Goal: Task Accomplishment & Management: Use online tool/utility

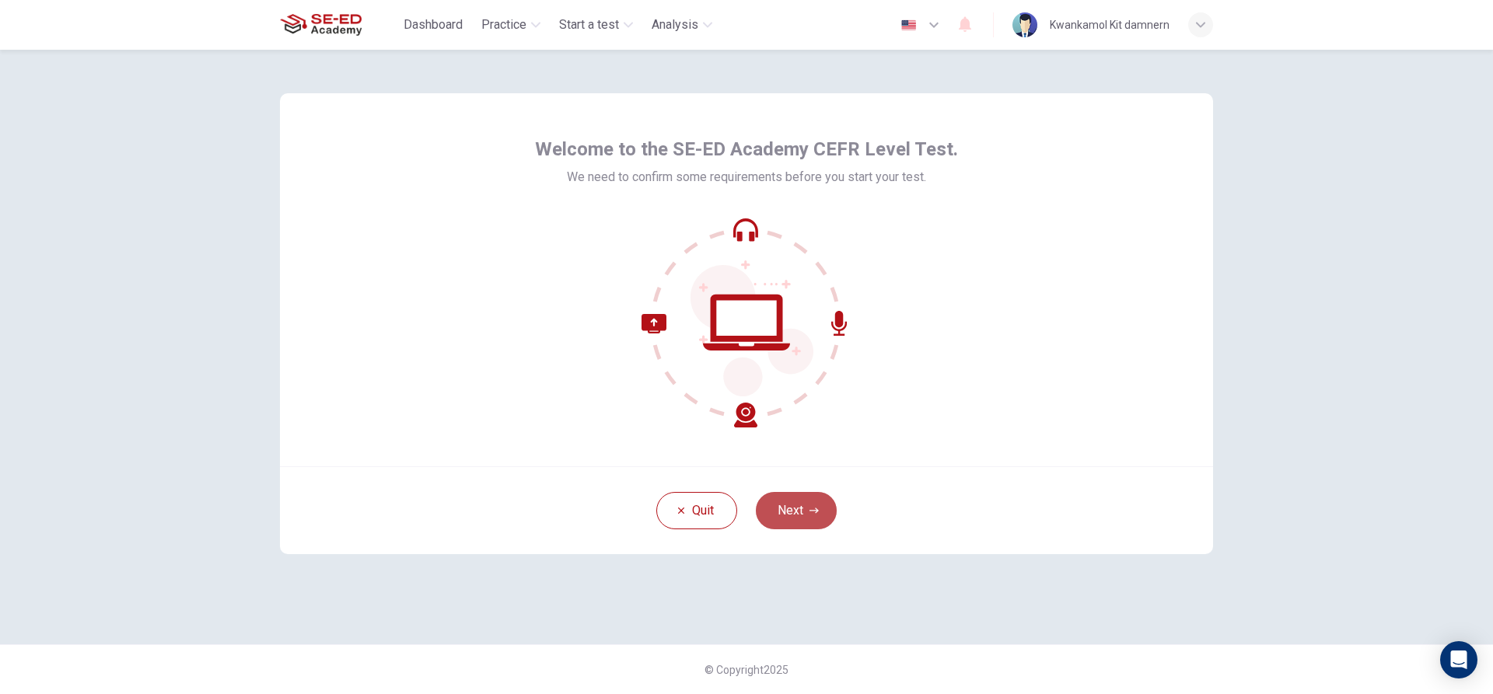
click at [809, 498] on button "Next" at bounding box center [796, 510] width 81 height 37
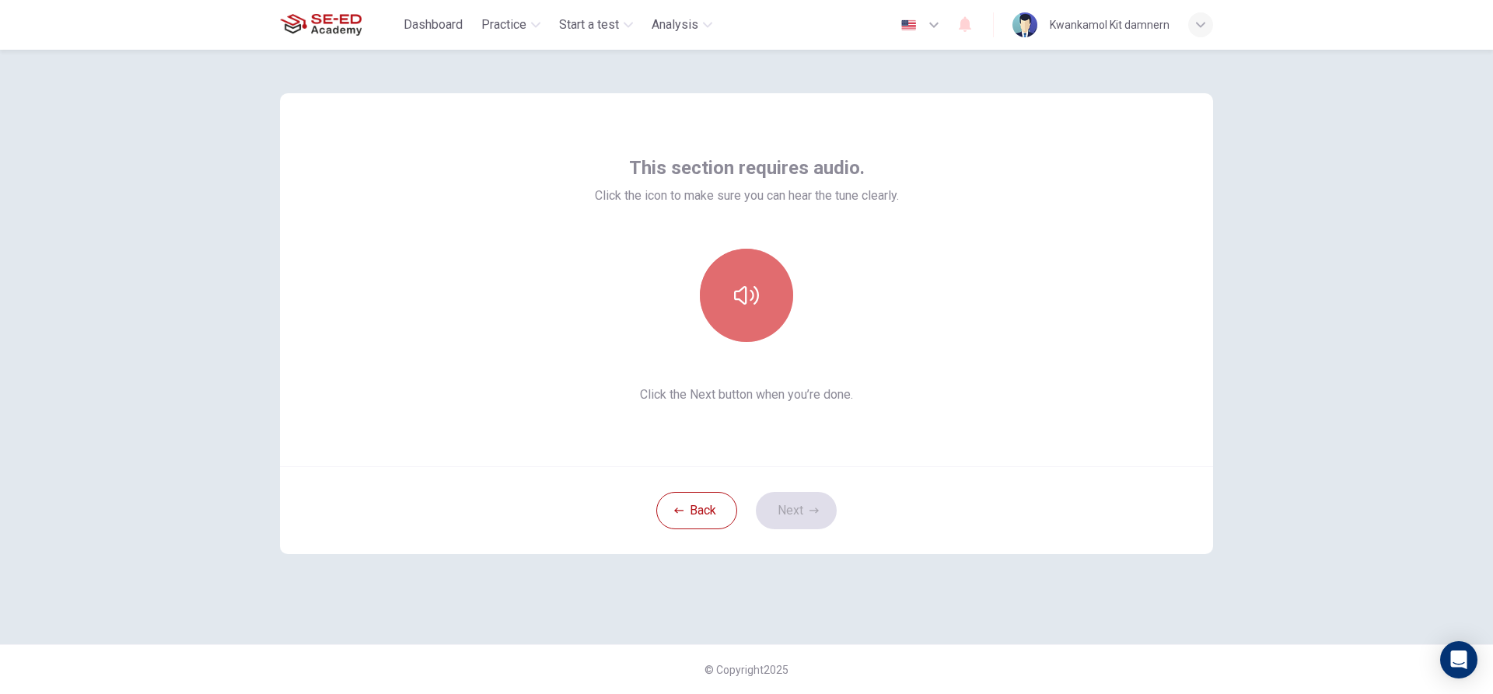
click at [722, 305] on button "button" at bounding box center [746, 295] width 93 height 93
click at [778, 305] on button "button" at bounding box center [746, 295] width 93 height 93
click at [777, 305] on button "button" at bounding box center [746, 295] width 93 height 93
click at [761, 287] on button "button" at bounding box center [746, 295] width 93 height 93
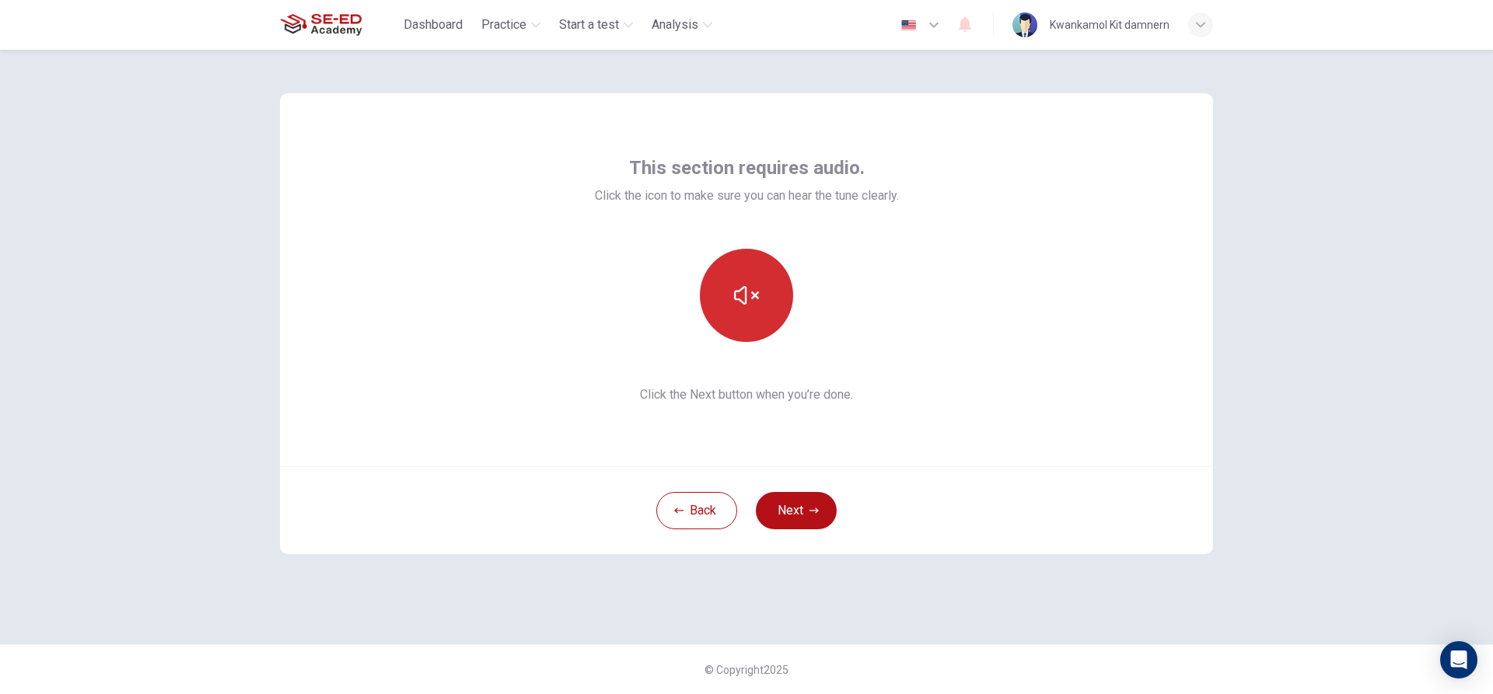
click at [761, 287] on button "button" at bounding box center [746, 295] width 93 height 93
click at [835, 216] on div "This section requires audio. Click the icon to make sure you can hear the tune …" at bounding box center [747, 280] width 304 height 249
click at [778, 298] on button "button" at bounding box center [746, 295] width 93 height 93
click at [990, 361] on div "This section requires audio. Click the icon to make sure you can hear the tune …" at bounding box center [746, 279] width 933 height 373
click at [740, 258] on button "button" at bounding box center [746, 295] width 93 height 93
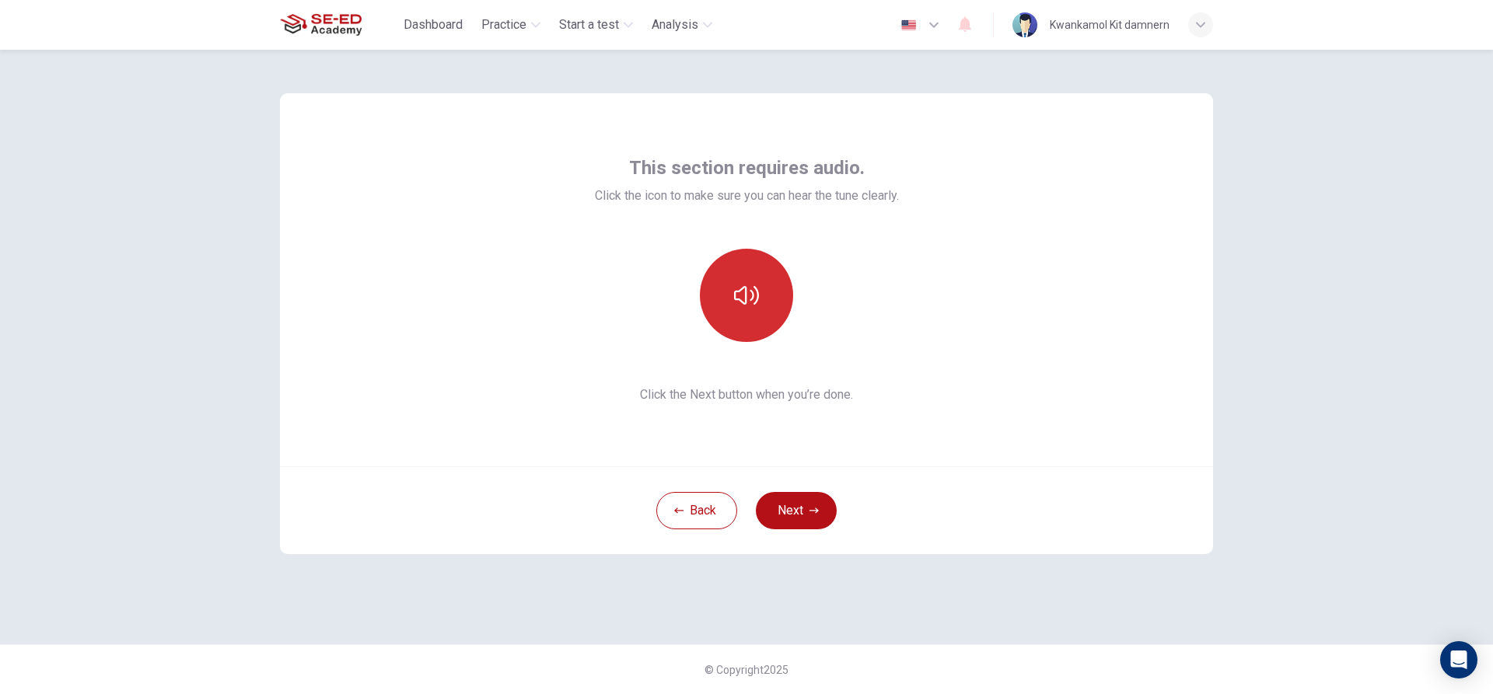
click at [766, 292] on button "button" at bounding box center [746, 295] width 93 height 93
click at [865, 289] on div at bounding box center [747, 295] width 304 height 93
click at [776, 390] on span "Click the Next button when you’re done." at bounding box center [747, 395] width 304 height 19
click at [840, 397] on span "Click the Next button when you’re done." at bounding box center [747, 395] width 304 height 19
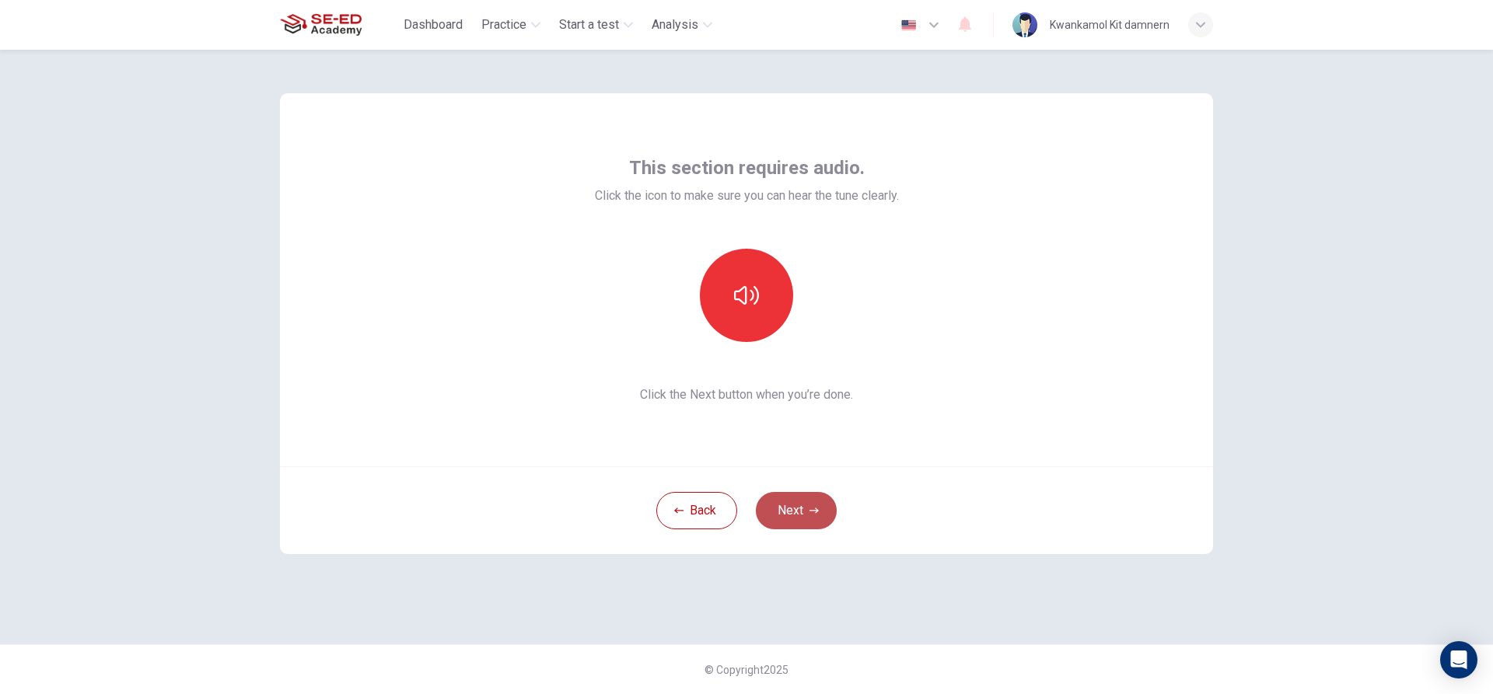
click at [810, 520] on button "Next" at bounding box center [796, 510] width 81 height 37
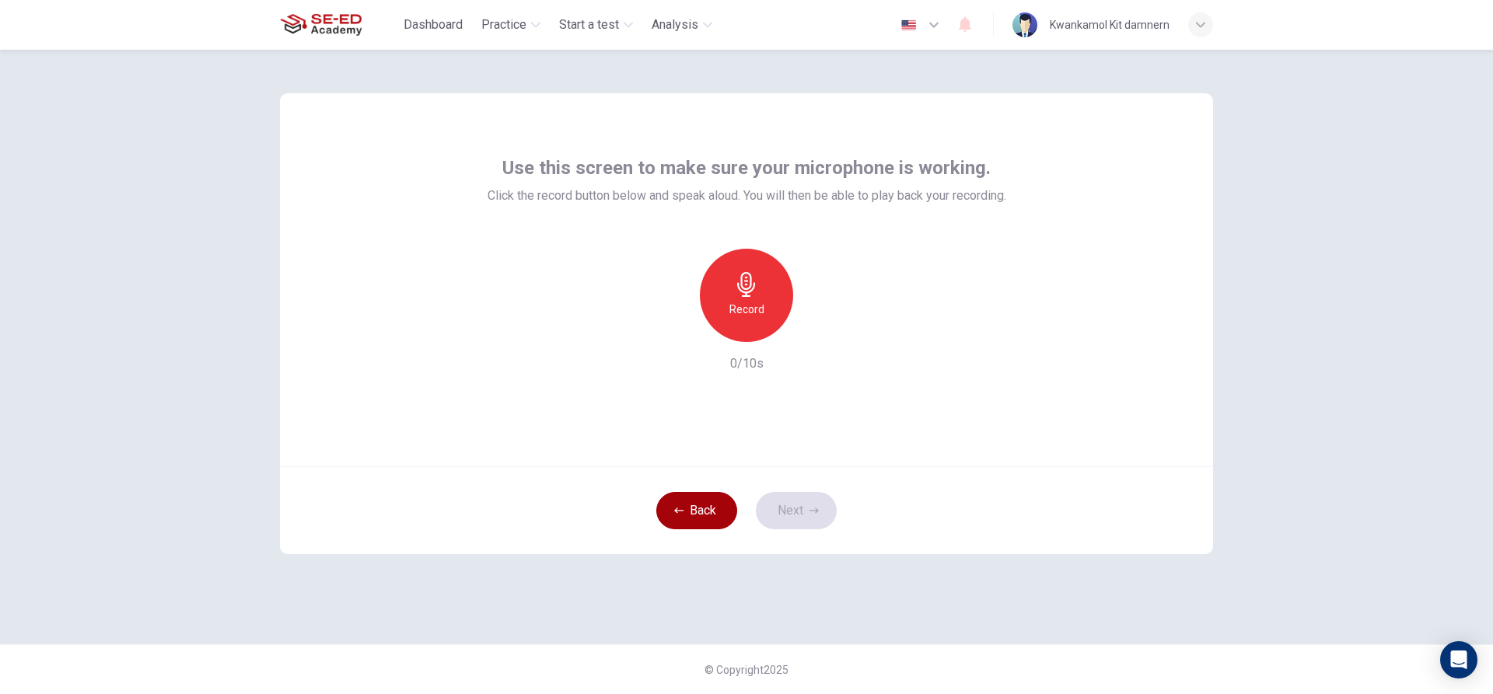
click at [680, 519] on button "Back" at bounding box center [696, 510] width 81 height 37
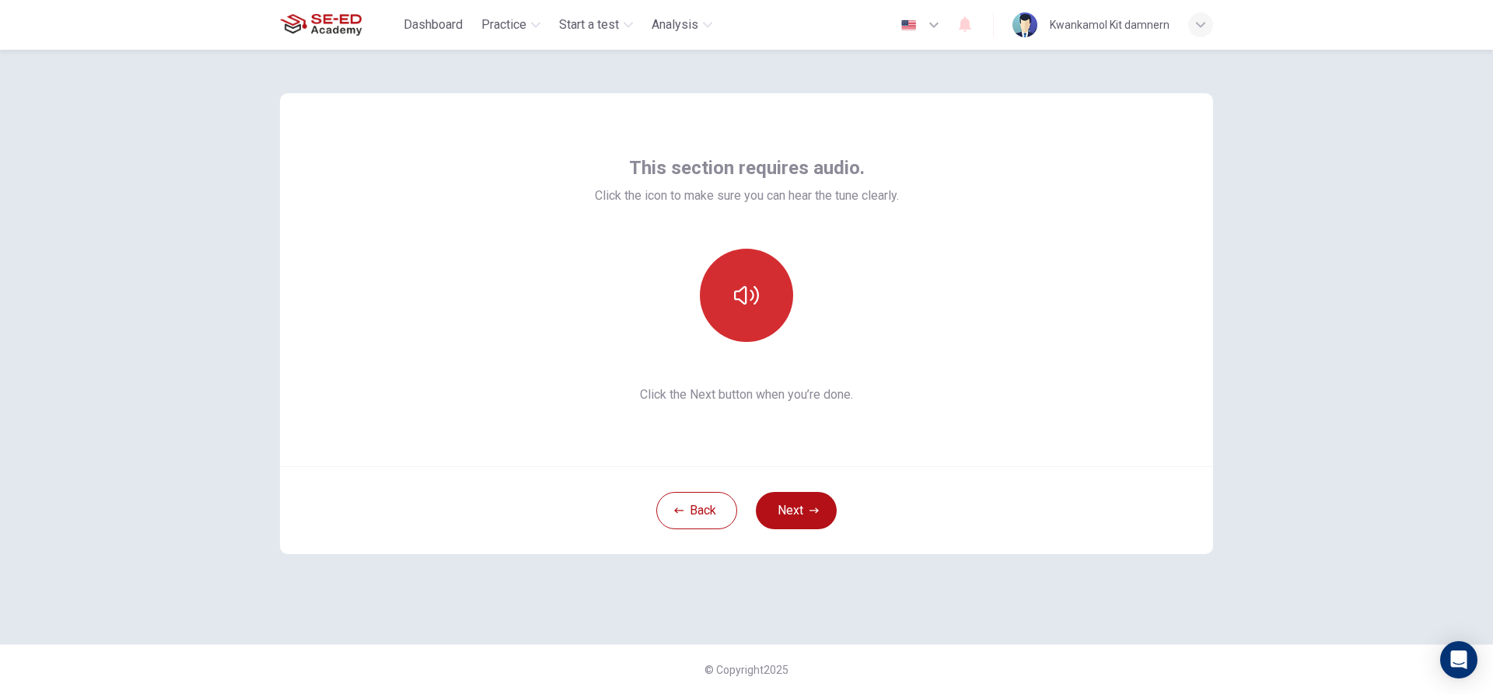
click at [750, 303] on icon "button" at bounding box center [746, 295] width 25 height 25
click at [846, 402] on span "Click the Next button when you’re done." at bounding box center [747, 395] width 304 height 19
click at [785, 522] on button "Next" at bounding box center [796, 510] width 81 height 37
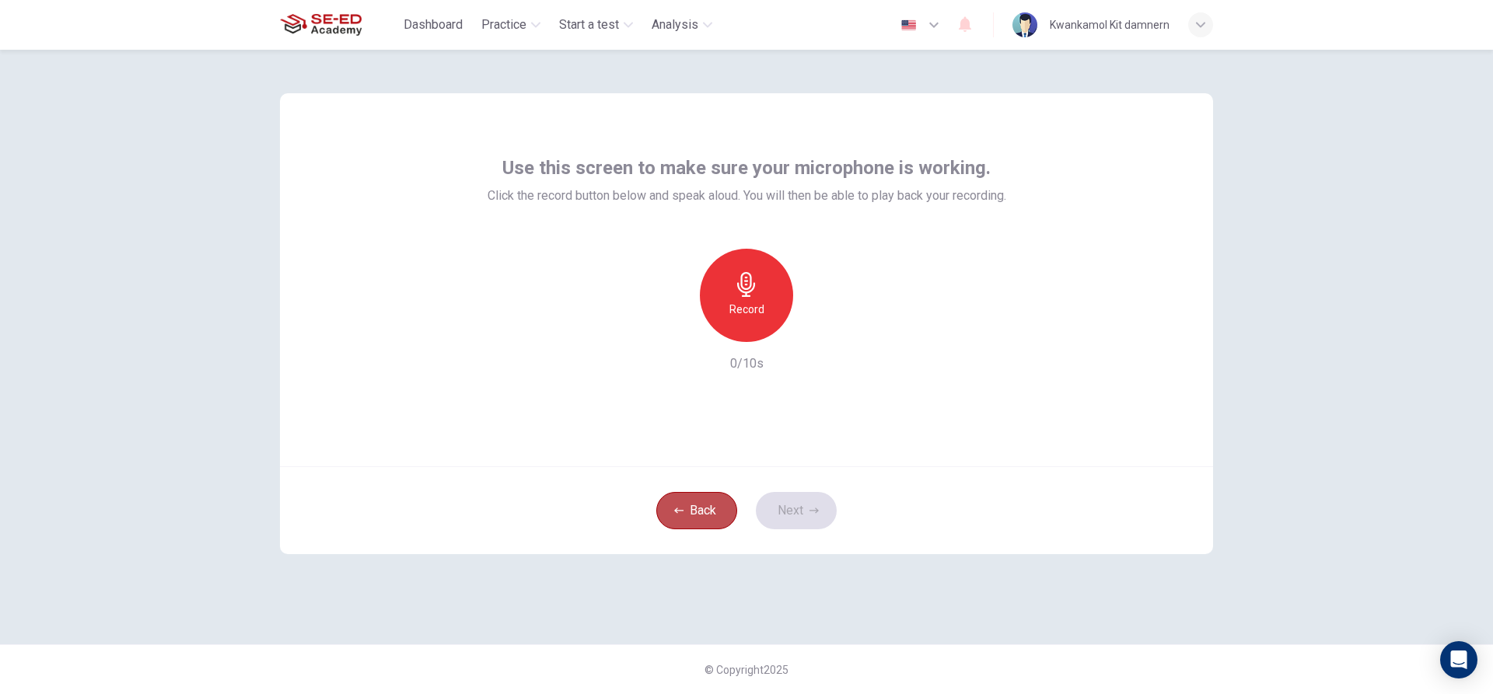
click at [695, 512] on button "Back" at bounding box center [696, 510] width 81 height 37
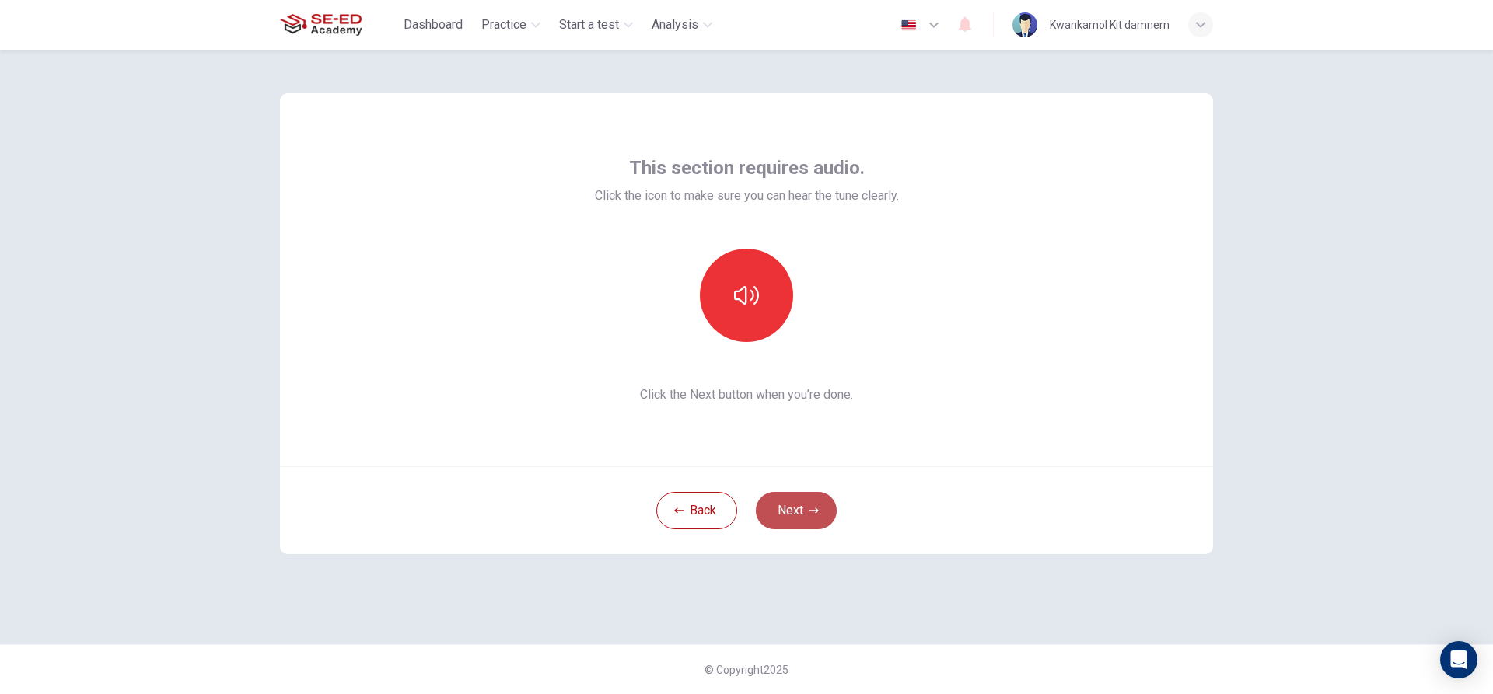
click at [775, 500] on button "Next" at bounding box center [796, 510] width 81 height 37
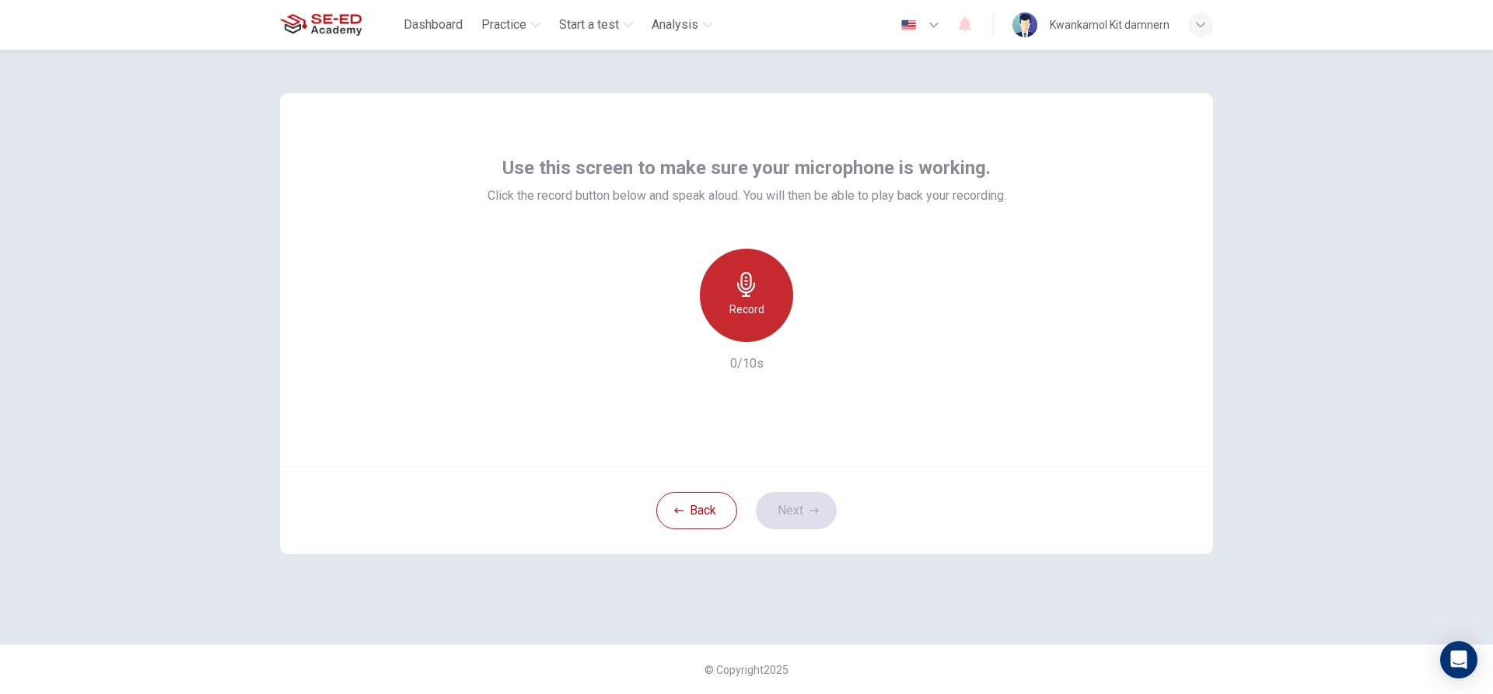
click at [767, 298] on div "Record" at bounding box center [746, 295] width 93 height 93
click at [750, 321] on div "Stop" at bounding box center [746, 295] width 93 height 93
click at [758, 302] on h6 "Record" at bounding box center [746, 309] width 35 height 19
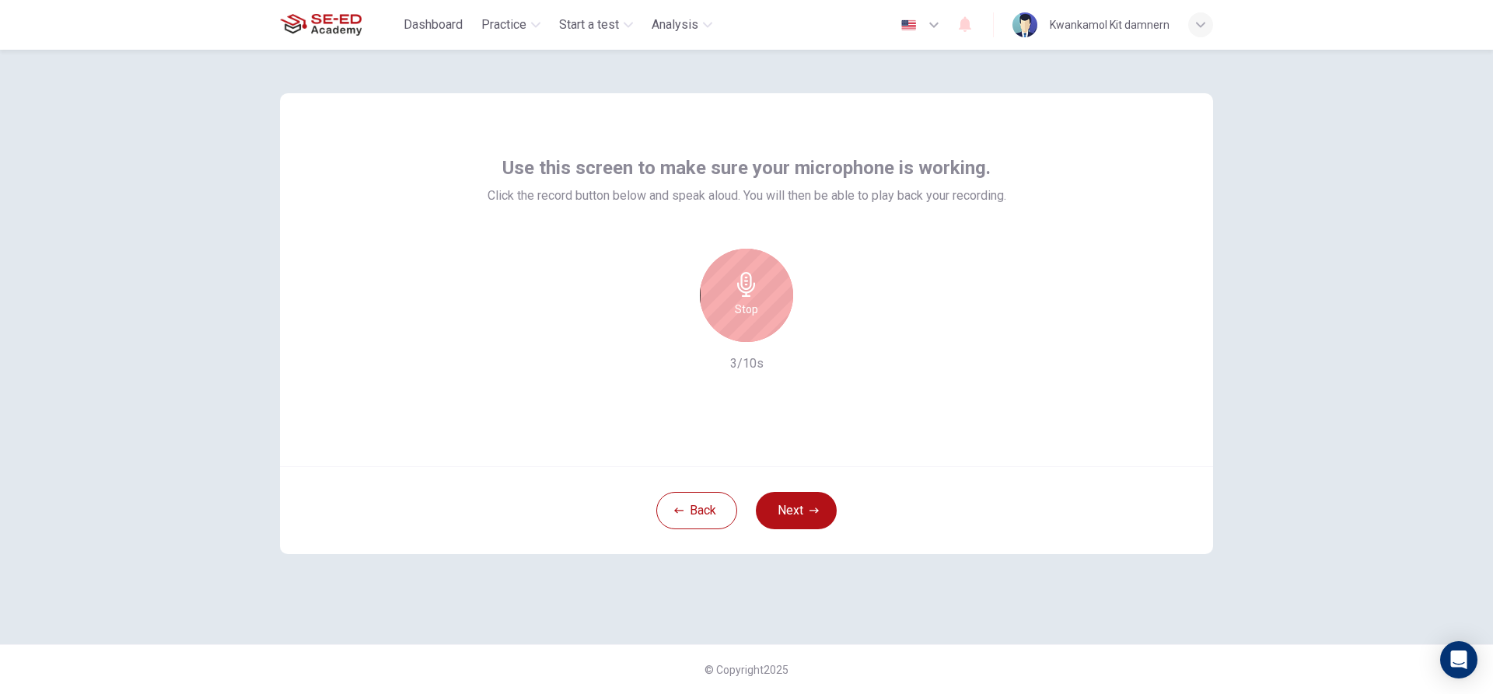
click at [755, 323] on div "Stop" at bounding box center [746, 295] width 93 height 93
click at [816, 322] on icon "button" at bounding box center [818, 330] width 16 height 16
click at [813, 323] on icon "button" at bounding box center [818, 330] width 16 height 16
click at [685, 330] on div "button" at bounding box center [674, 329] width 25 height 25
click at [719, 514] on button "Back" at bounding box center [696, 510] width 81 height 37
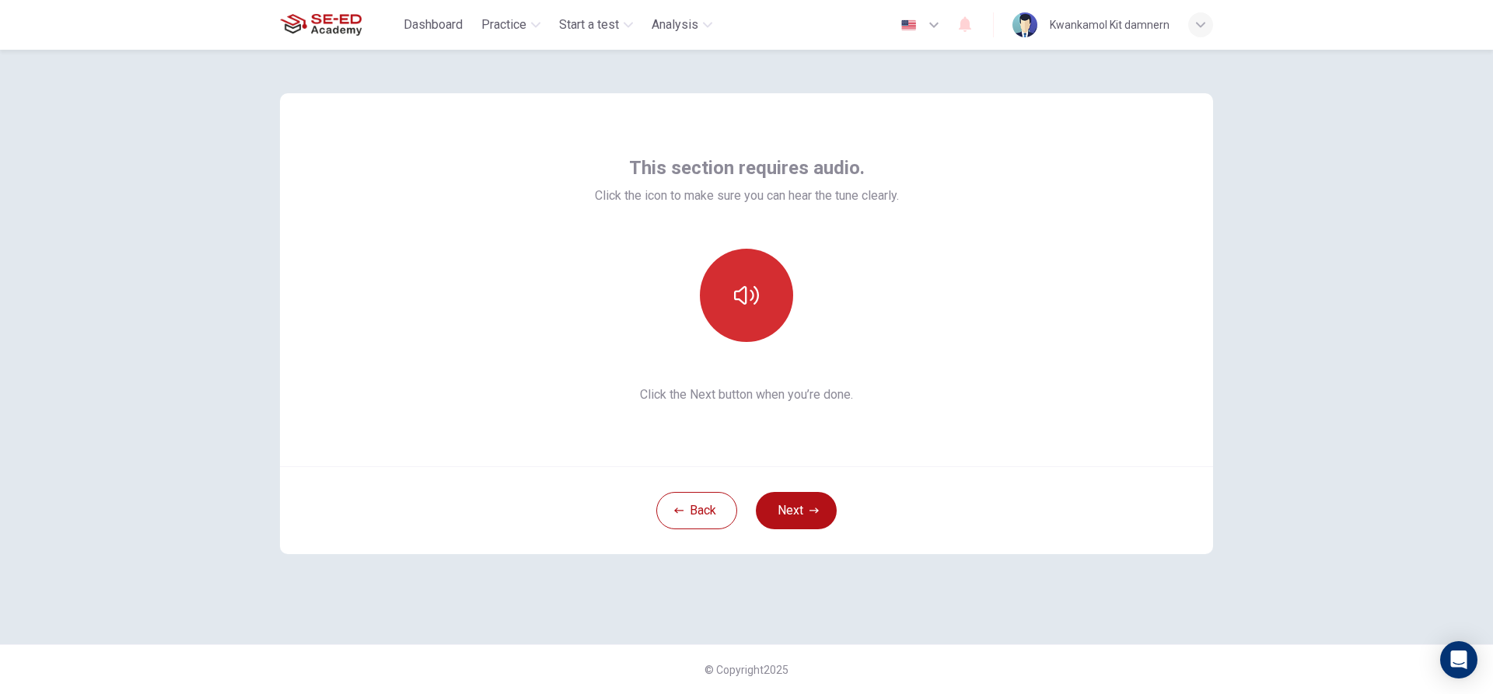
click at [779, 292] on button "button" at bounding box center [746, 295] width 93 height 93
click at [844, 326] on div at bounding box center [747, 295] width 304 height 93
click at [884, 421] on div "This section requires audio. Click the icon to make sure you can hear the tune …" at bounding box center [746, 279] width 933 height 373
click at [824, 421] on div "This section requires audio. Click the icon to make sure you can hear the tune …" at bounding box center [746, 279] width 933 height 373
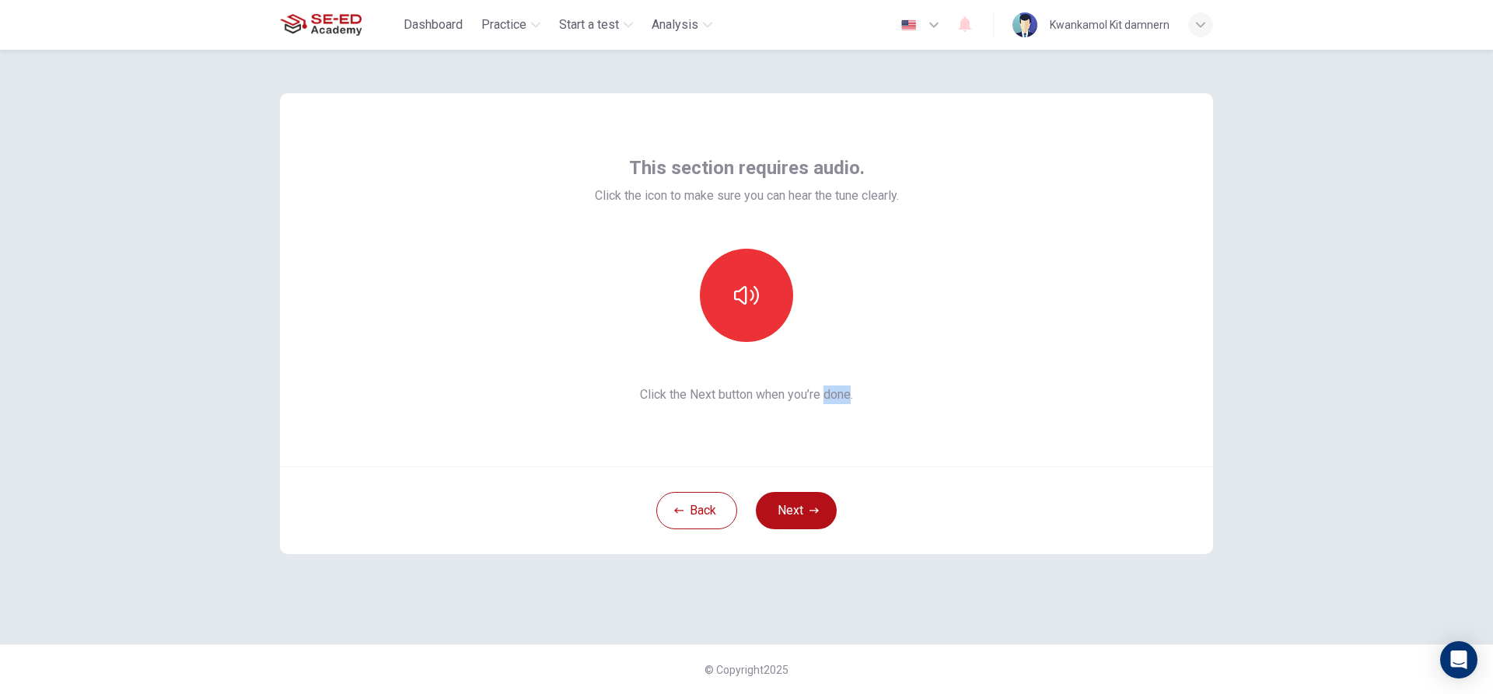
click at [824, 421] on div "This section requires audio. Click the icon to make sure you can hear the tune …" at bounding box center [746, 279] width 933 height 373
click at [918, 467] on div "Back Next" at bounding box center [746, 511] width 933 height 88
click at [911, 344] on div "This section requires audio. Click the icon to make sure you can hear the tune …" at bounding box center [746, 279] width 933 height 373
click at [776, 334] on div at bounding box center [746, 295] width 168 height 93
click at [696, 376] on div "This section requires audio. Click the icon to make sure you can hear the tune …" at bounding box center [747, 280] width 304 height 249
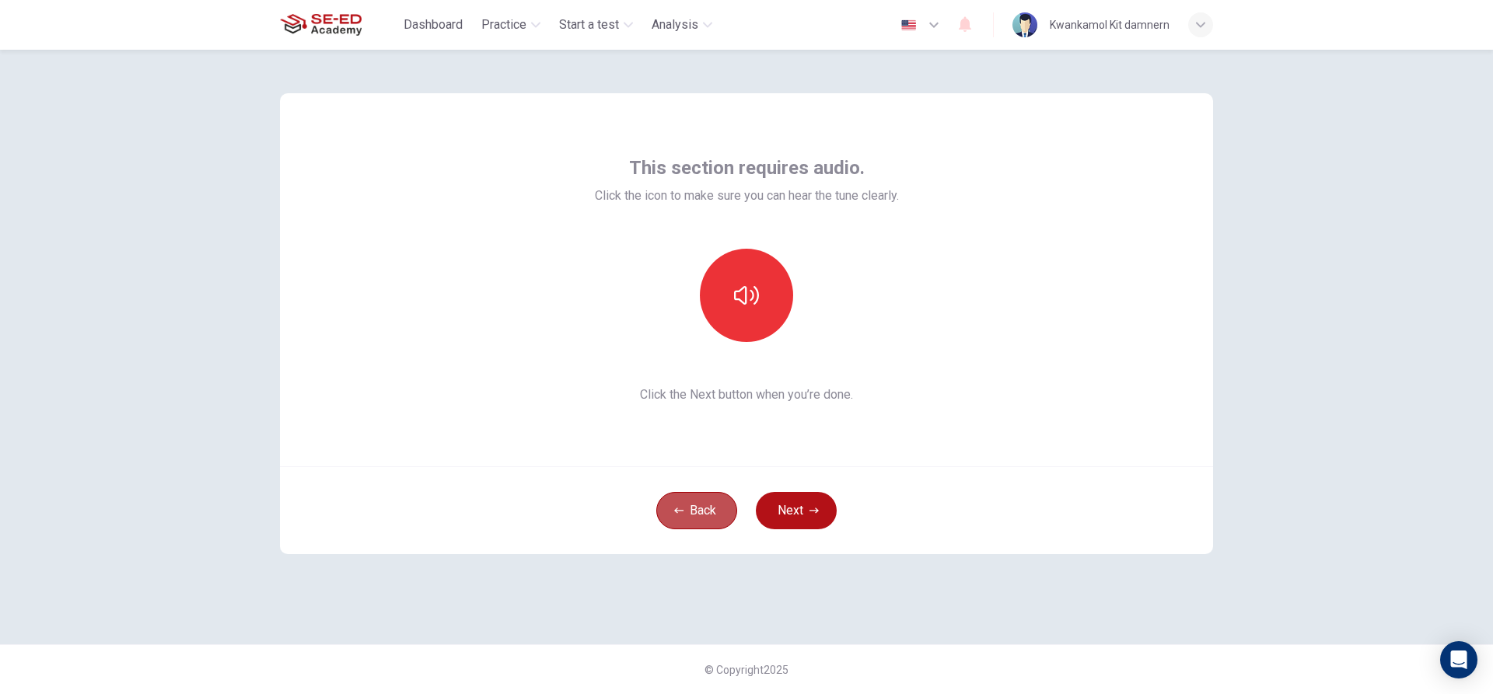
click at [676, 507] on icon "button" at bounding box center [678, 510] width 9 height 9
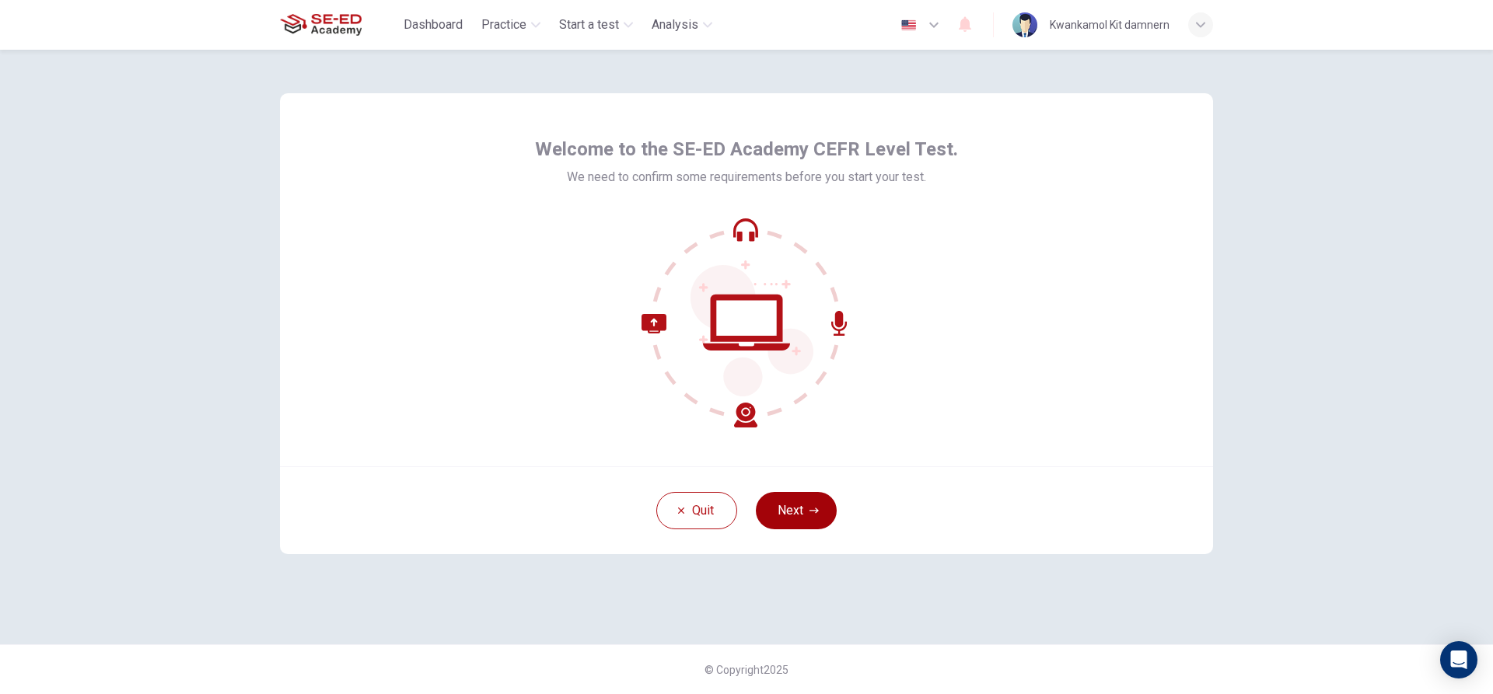
click at [807, 502] on button "Next" at bounding box center [796, 510] width 81 height 37
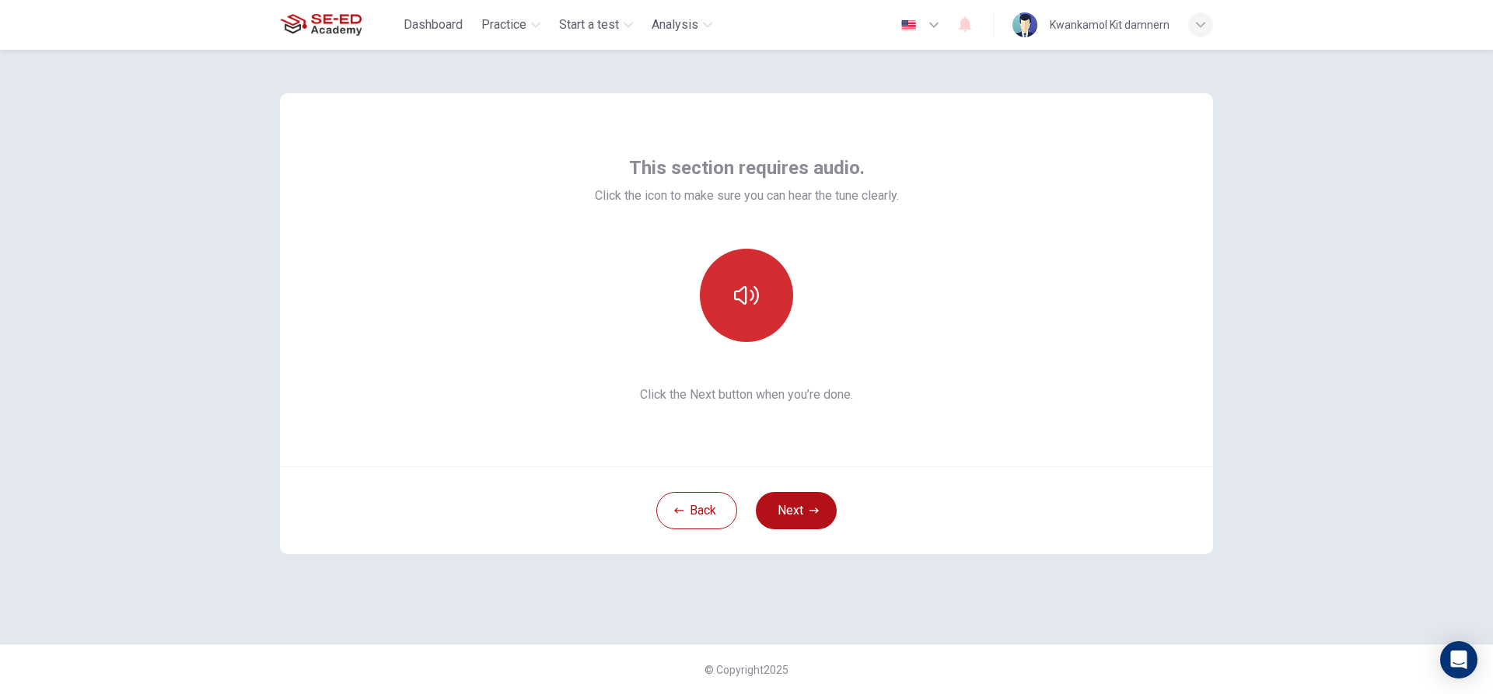
click at [785, 298] on button "button" at bounding box center [746, 295] width 93 height 93
click at [768, 321] on button "button" at bounding box center [746, 295] width 93 height 93
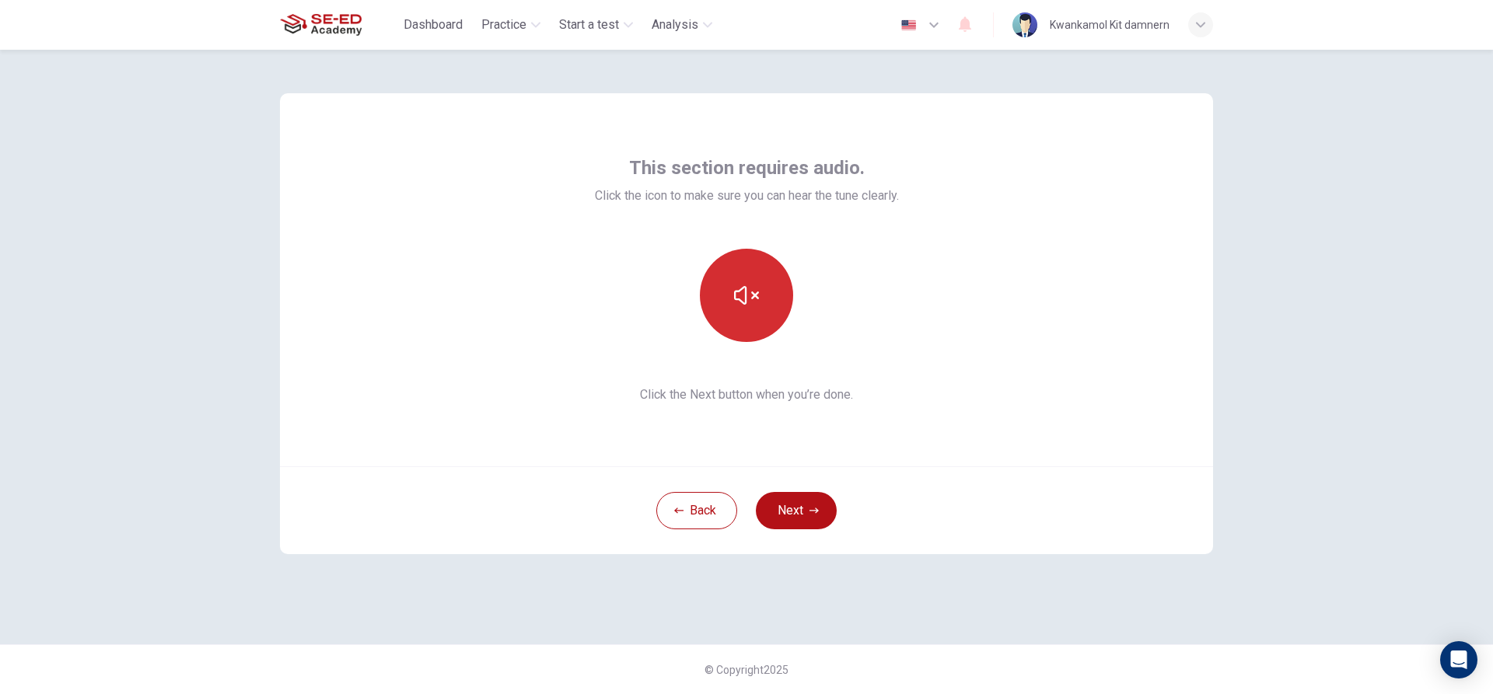
click at [768, 321] on button "button" at bounding box center [746, 295] width 93 height 93
click at [767, 321] on button "button" at bounding box center [746, 295] width 93 height 93
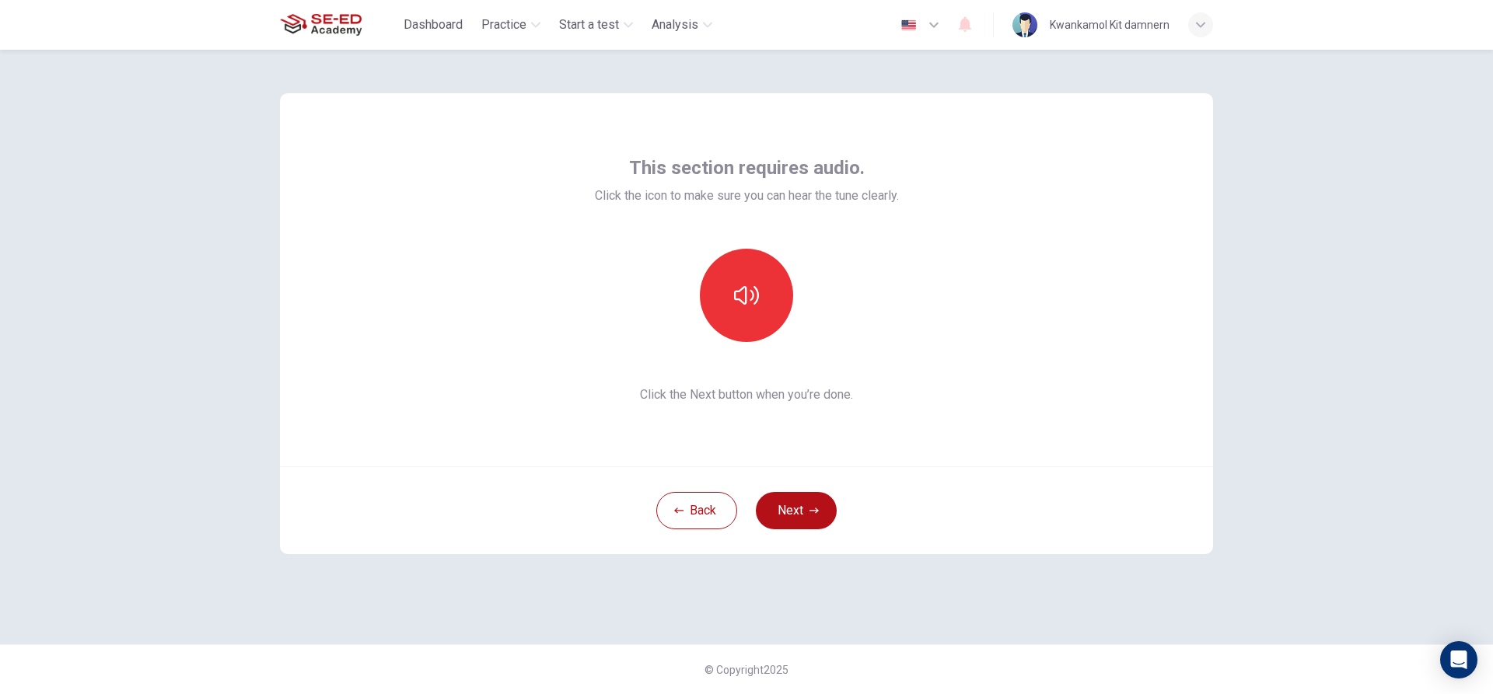
click at [718, 345] on div "This section requires audio. Click the icon to make sure you can hear the tune …" at bounding box center [747, 280] width 304 height 249
click at [728, 310] on button "button" at bounding box center [746, 295] width 93 height 93
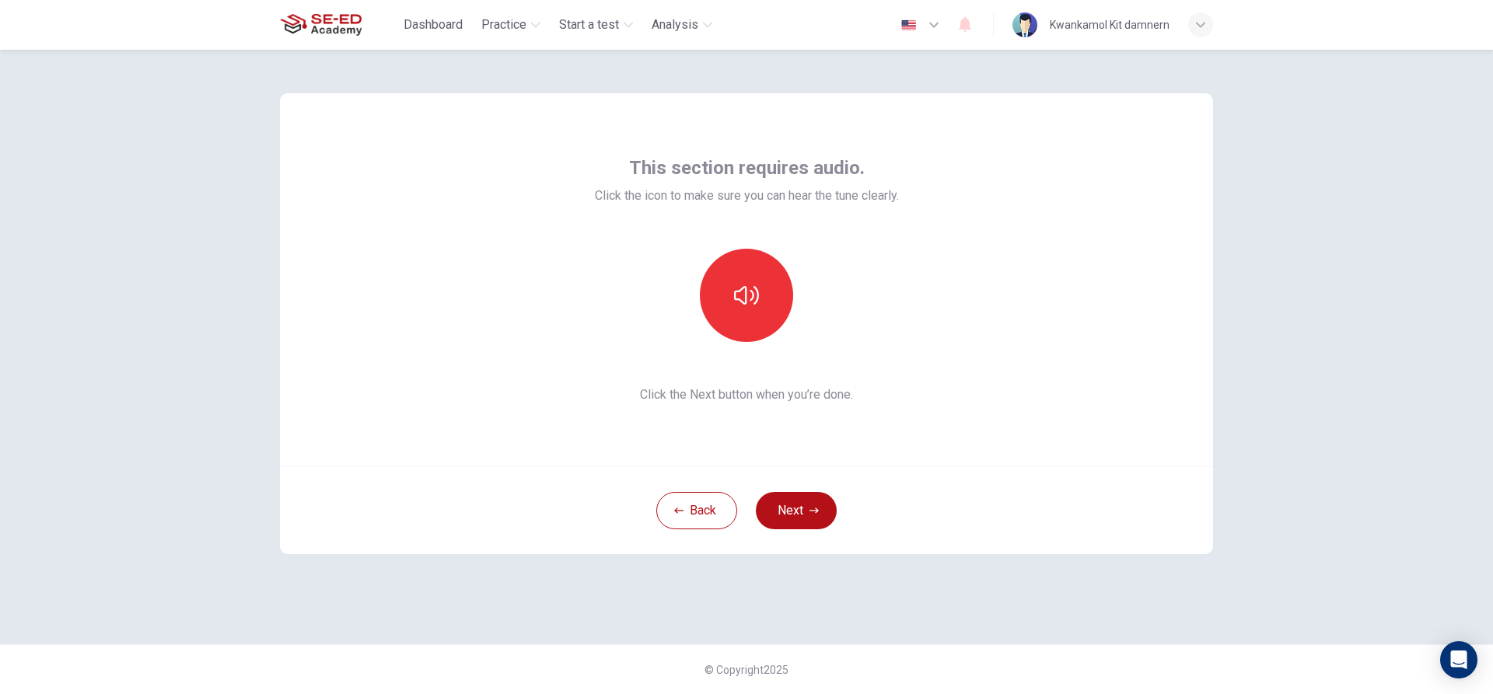
click at [854, 256] on div at bounding box center [747, 295] width 304 height 93
click at [845, 283] on div at bounding box center [747, 295] width 304 height 93
click at [744, 317] on button "button" at bounding box center [746, 295] width 93 height 93
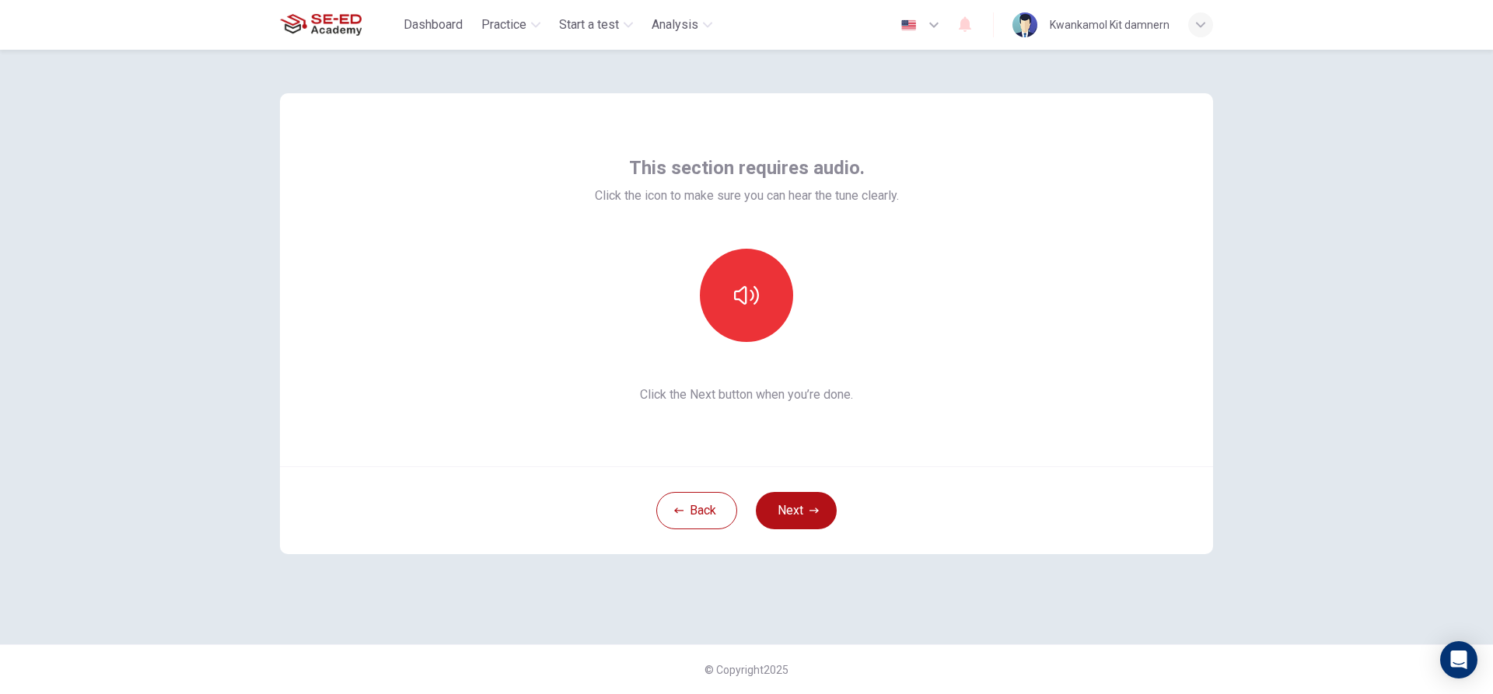
click at [847, 313] on div at bounding box center [747, 295] width 304 height 93
click at [753, 290] on icon "button" at bounding box center [746, 295] width 25 height 25
click at [823, 268] on div at bounding box center [746, 295] width 168 height 93
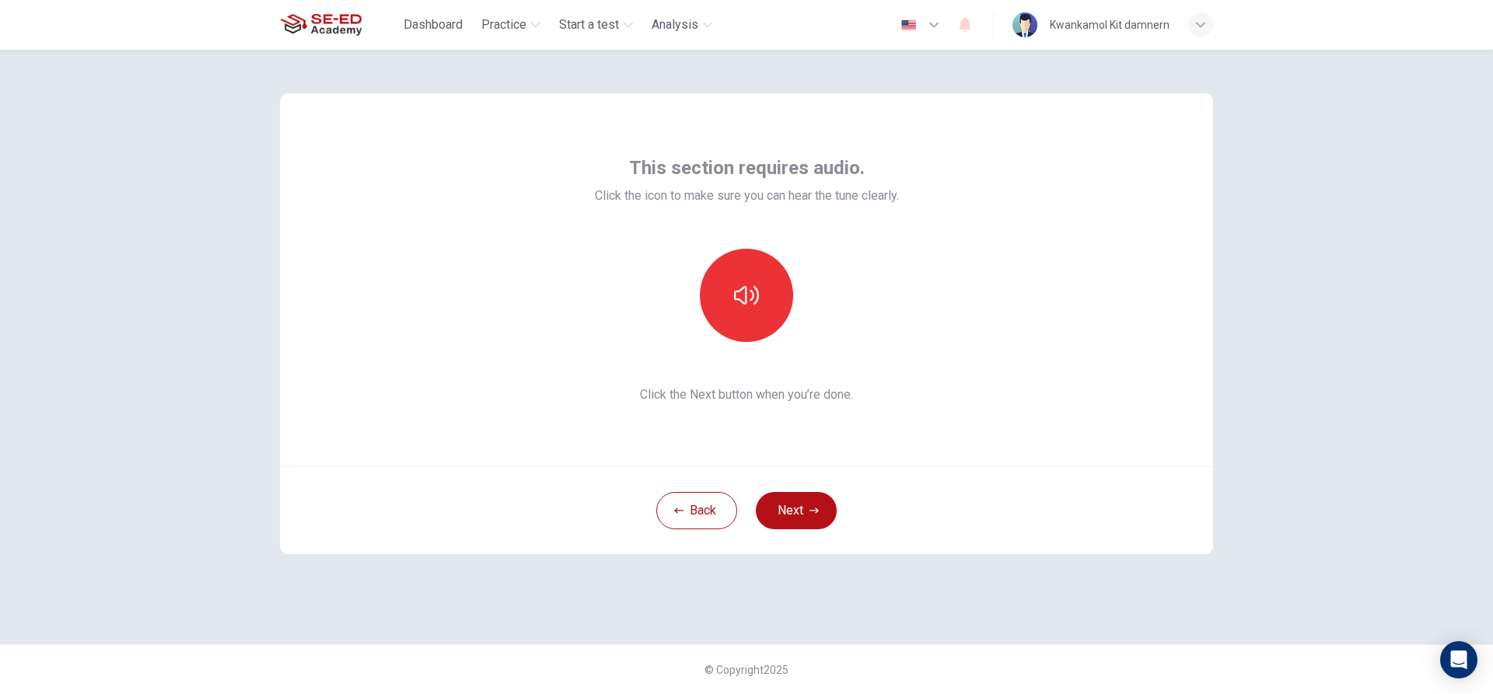
click at [788, 373] on div "This section requires audio. Click the icon to make sure you can hear the tune …" at bounding box center [747, 280] width 304 height 249
click at [810, 507] on icon "button" at bounding box center [813, 510] width 9 height 9
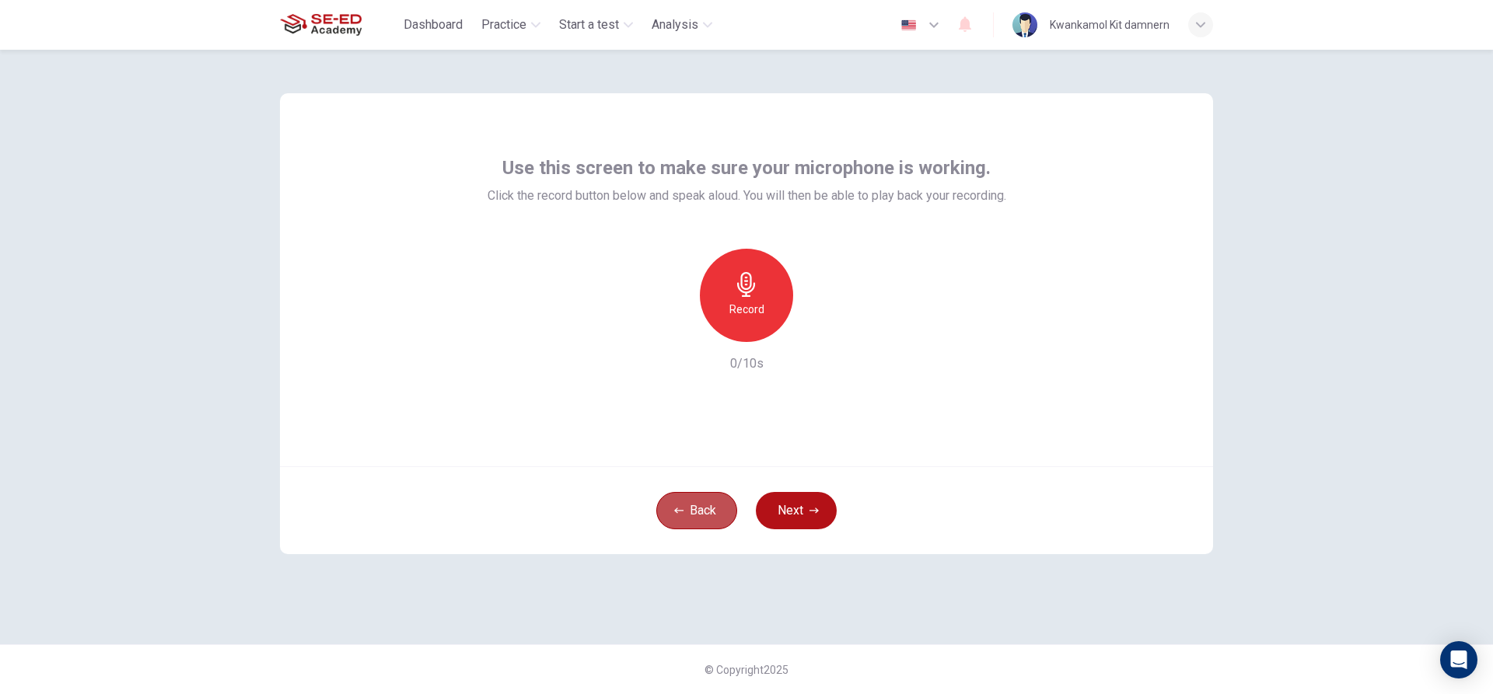
click at [694, 509] on button "Back" at bounding box center [696, 510] width 81 height 37
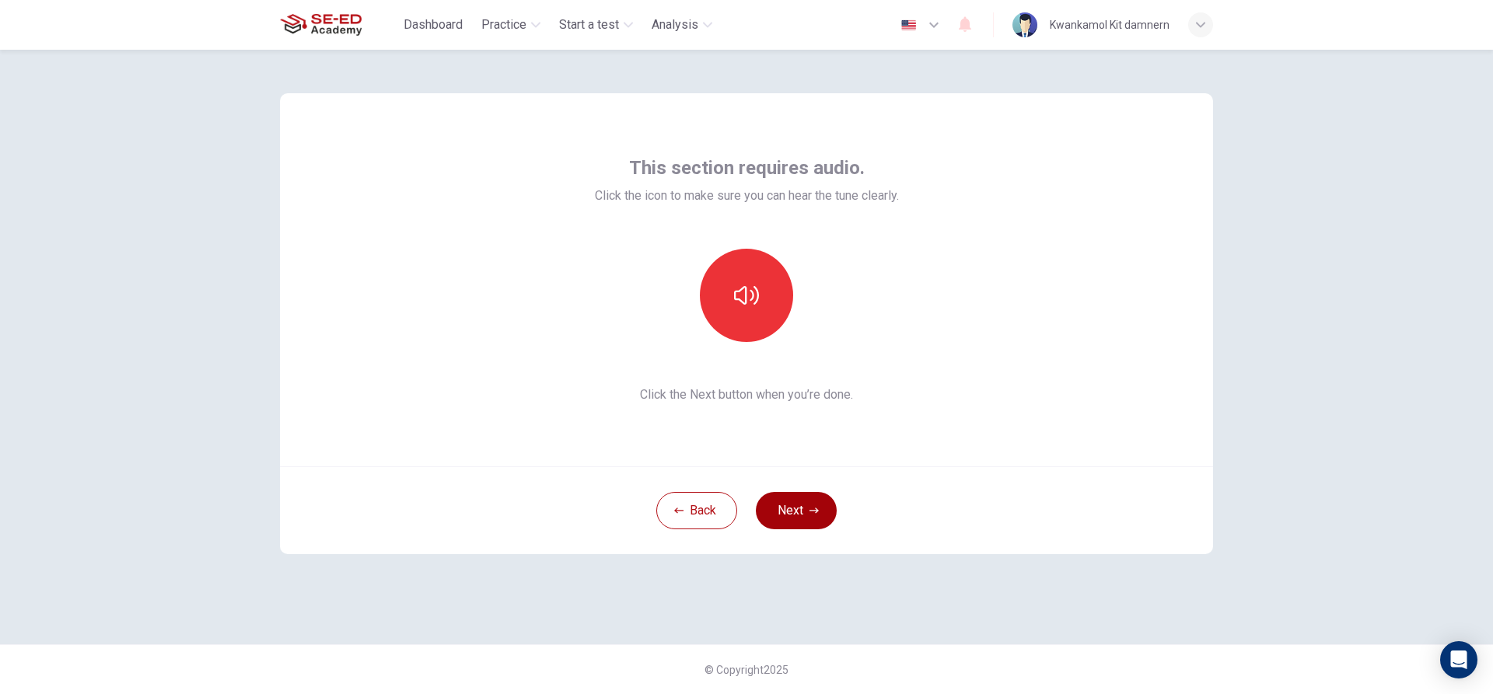
click at [830, 506] on button "Next" at bounding box center [796, 510] width 81 height 37
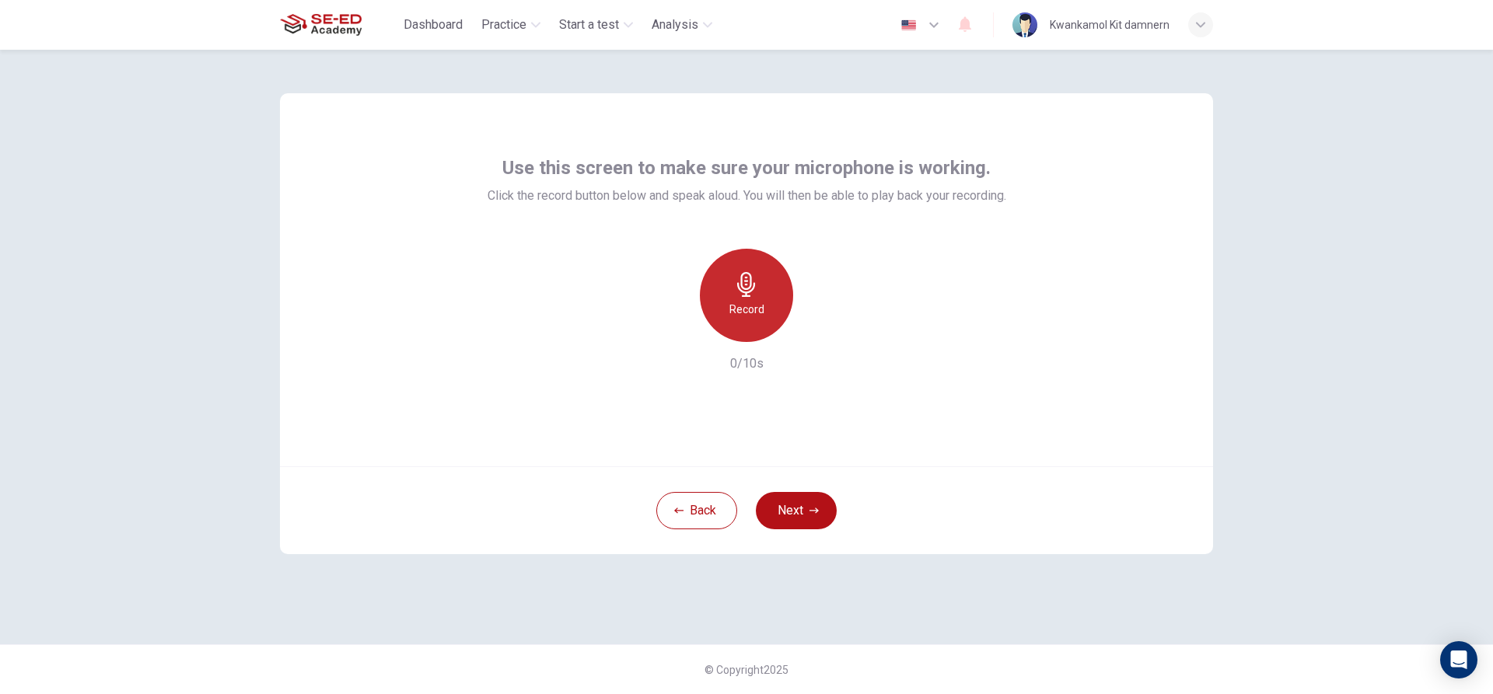
click at [757, 290] on icon "button" at bounding box center [746, 284] width 25 height 25
click at [739, 313] on h6 "Stop" at bounding box center [746, 309] width 23 height 19
click at [755, 309] on h6 "Record" at bounding box center [746, 309] width 35 height 19
click at [746, 274] on icon "button" at bounding box center [746, 284] width 18 height 25
click at [799, 511] on button "Next" at bounding box center [796, 510] width 81 height 37
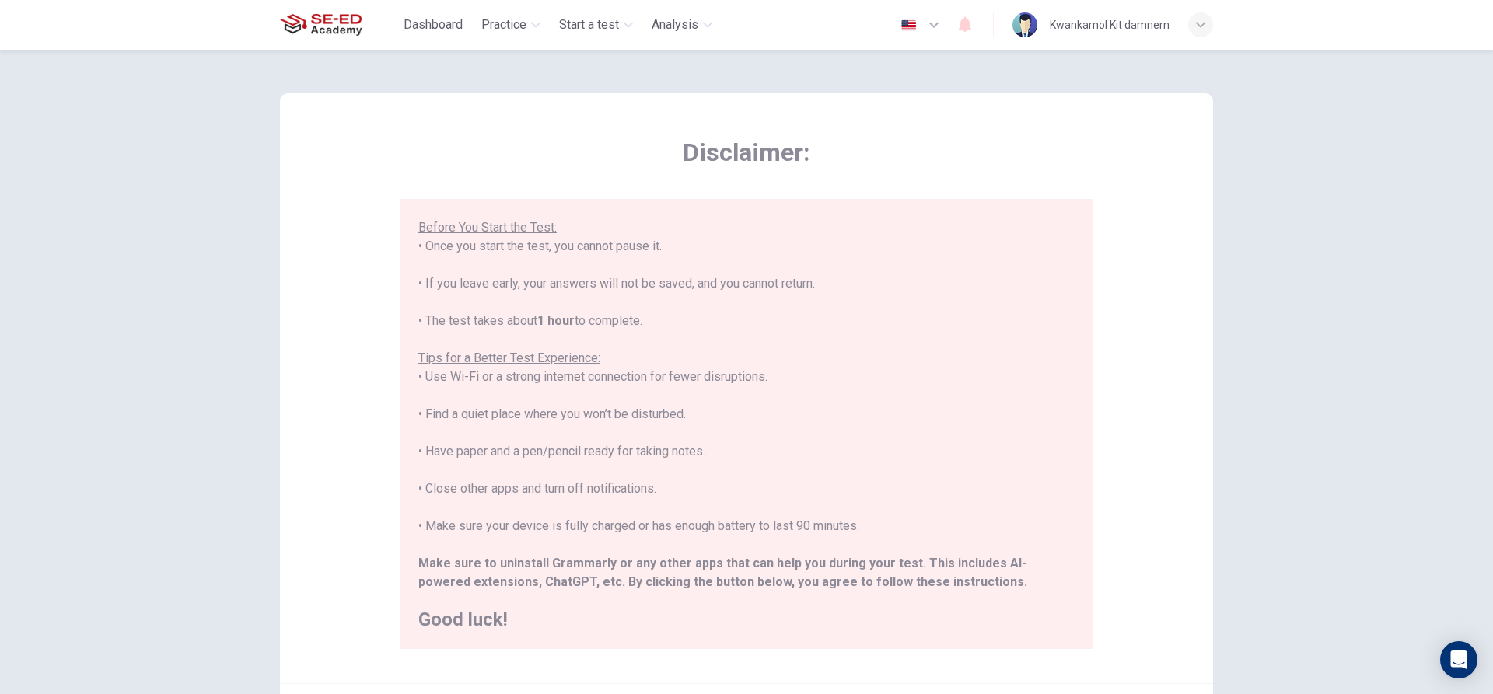
scroll to position [170, 0]
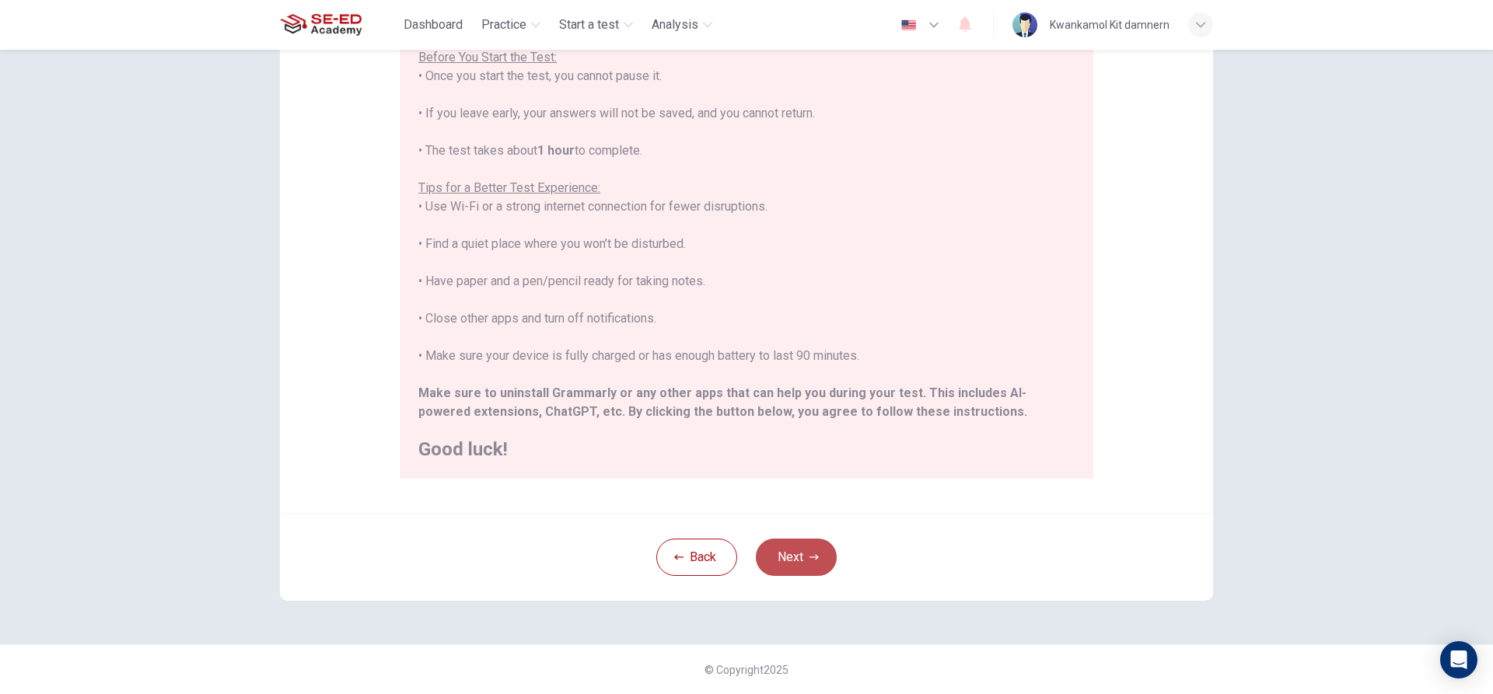
click at [774, 549] on button "Next" at bounding box center [796, 557] width 81 height 37
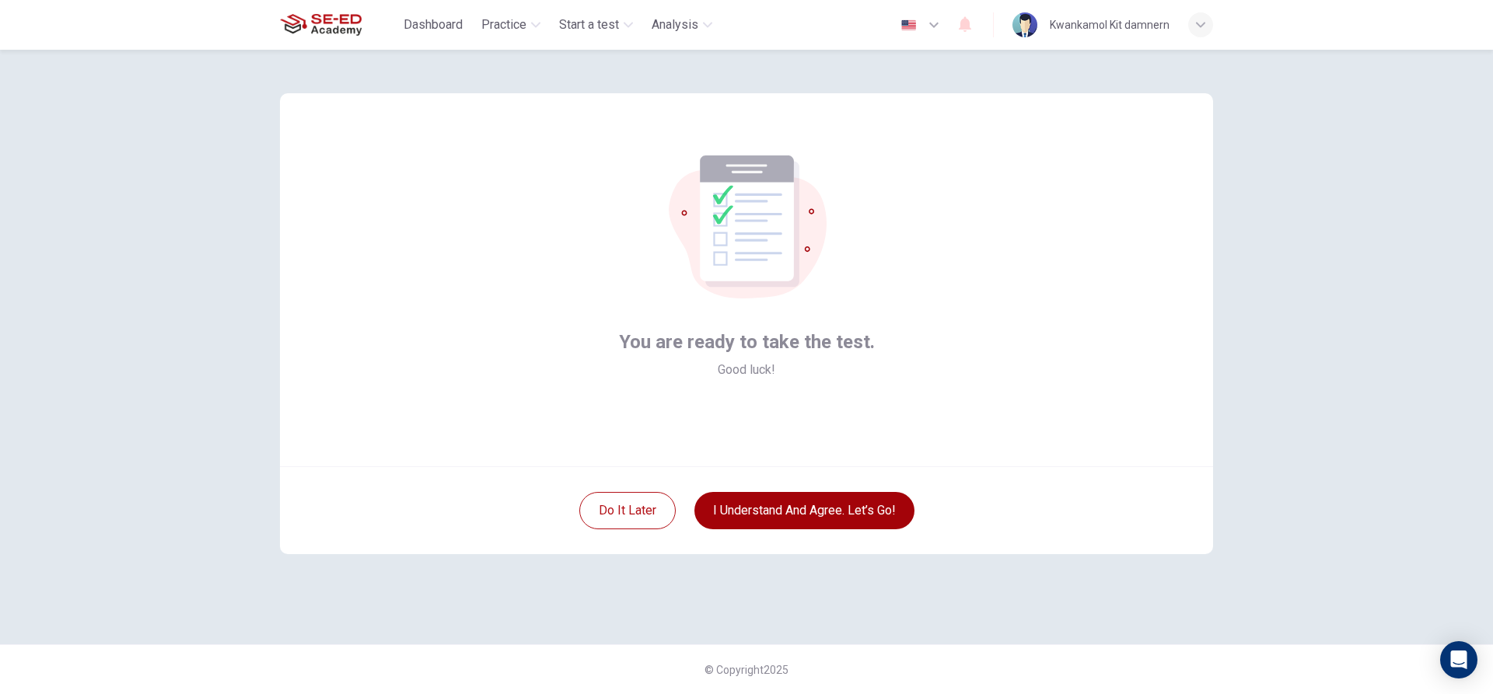
click at [791, 510] on button "I understand and agree. Let’s go!" at bounding box center [804, 510] width 220 height 37
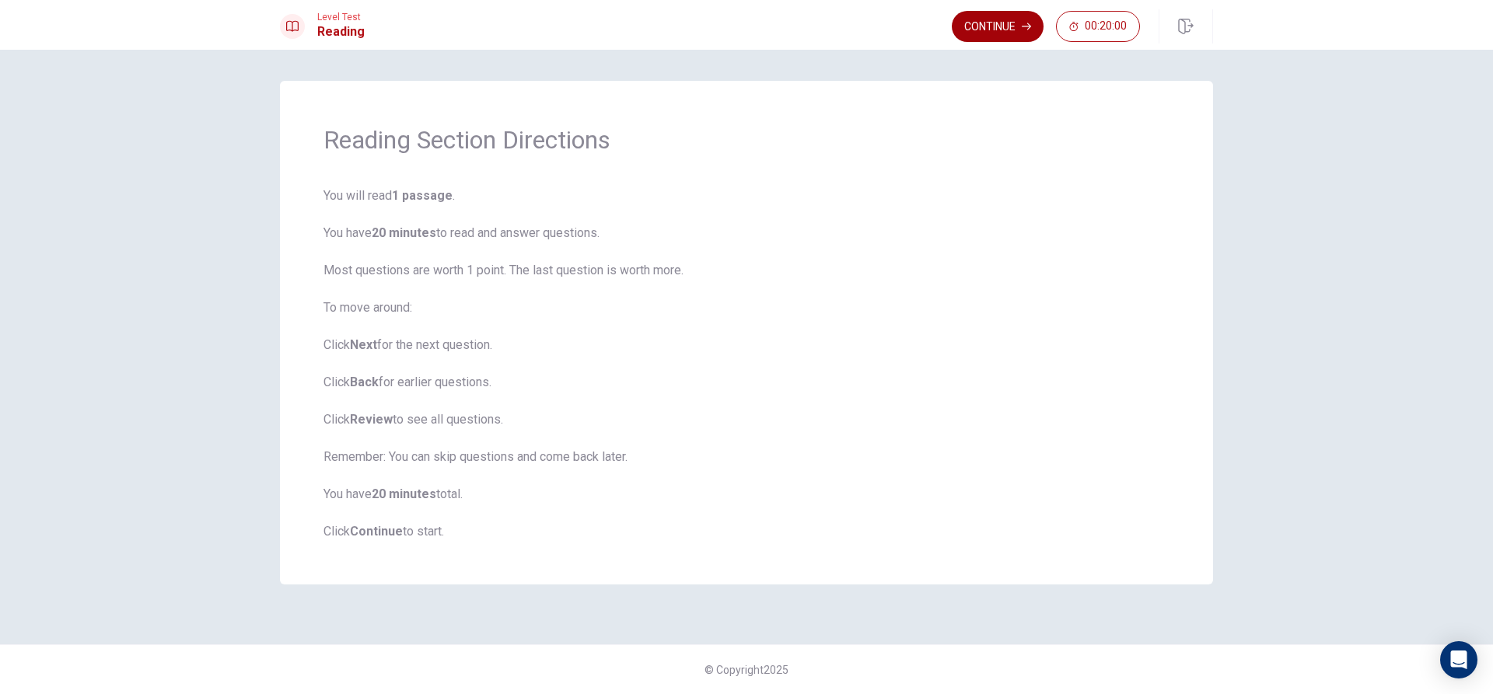
click at [977, 37] on button "Continue" at bounding box center [998, 26] width 92 height 31
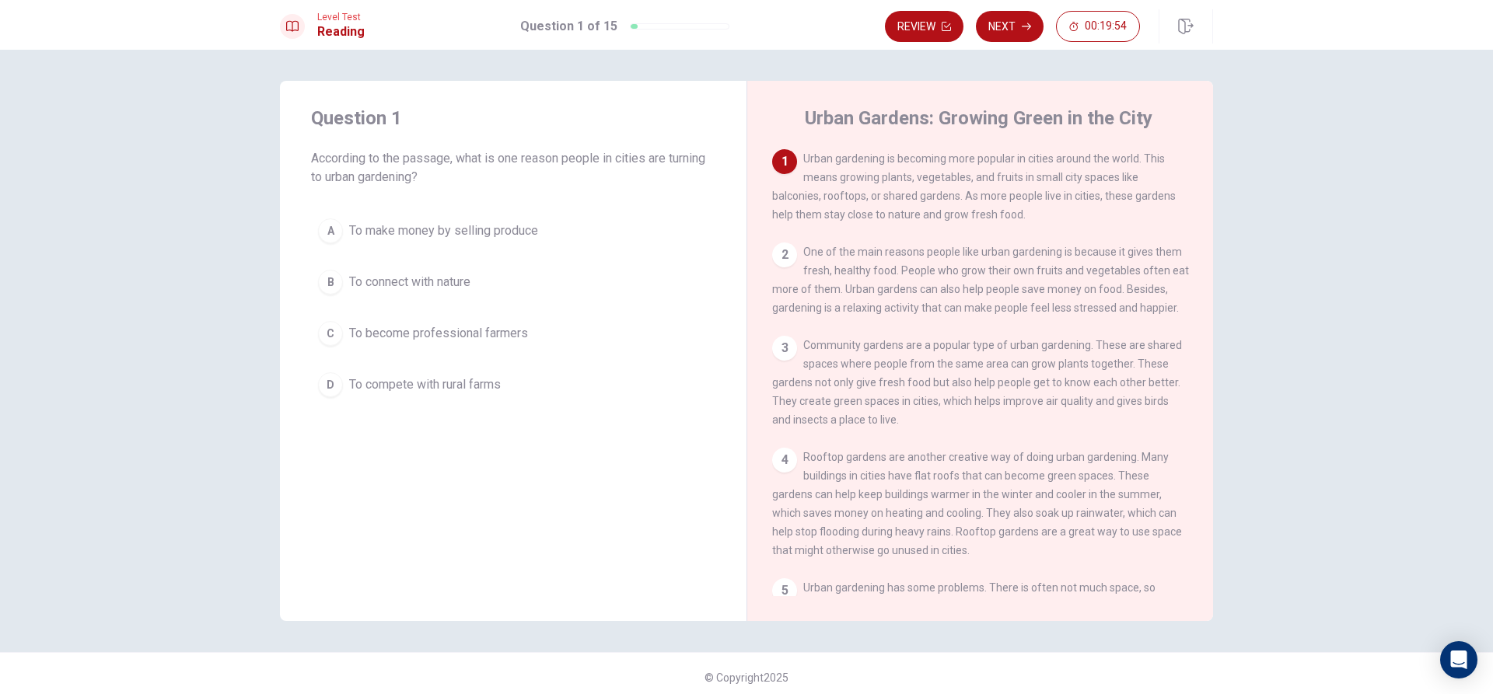
click at [784, 159] on div "1" at bounding box center [784, 161] width 25 height 25
click at [777, 263] on div "2" at bounding box center [784, 255] width 25 height 25
click at [782, 163] on div "1" at bounding box center [784, 161] width 25 height 25
click at [327, 236] on div "A" at bounding box center [330, 230] width 25 height 25
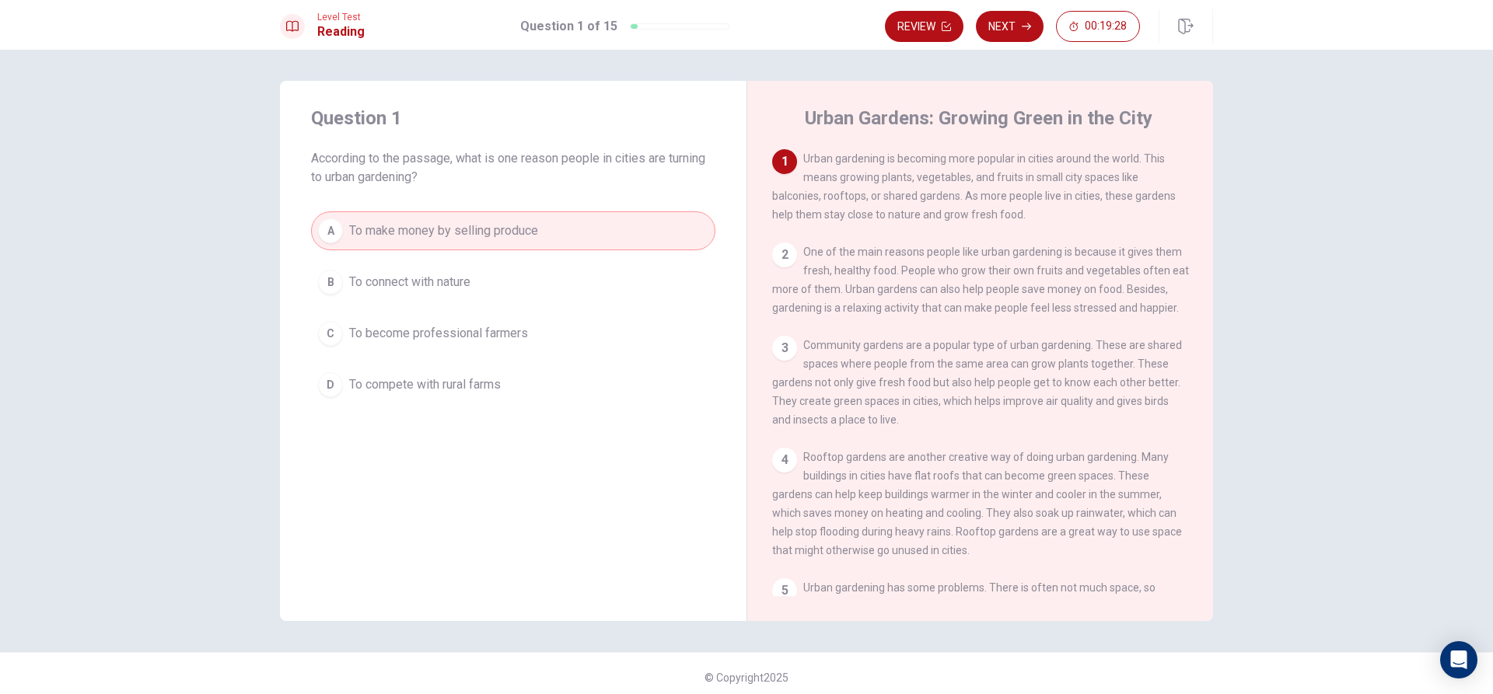
click at [321, 271] on div "B" at bounding box center [330, 282] width 25 height 25
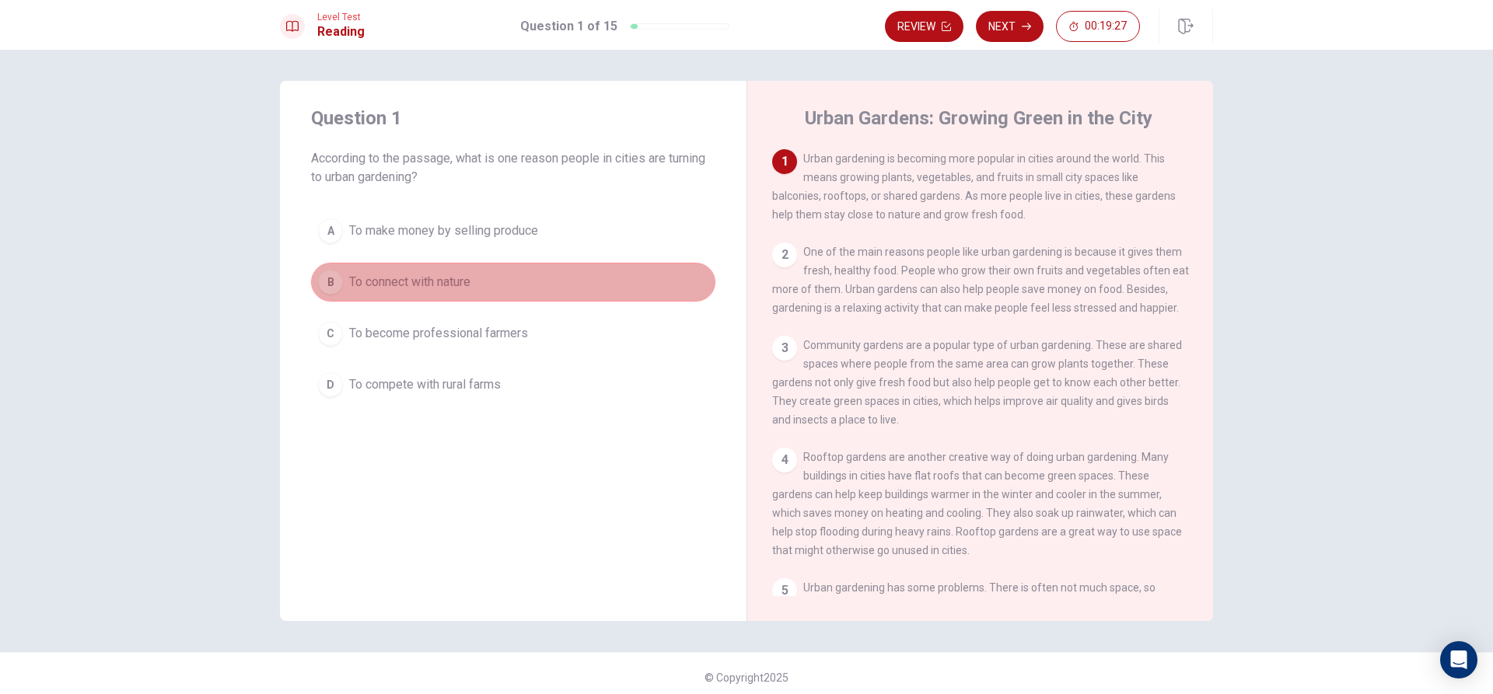
click at [321, 271] on div "B" at bounding box center [330, 282] width 25 height 25
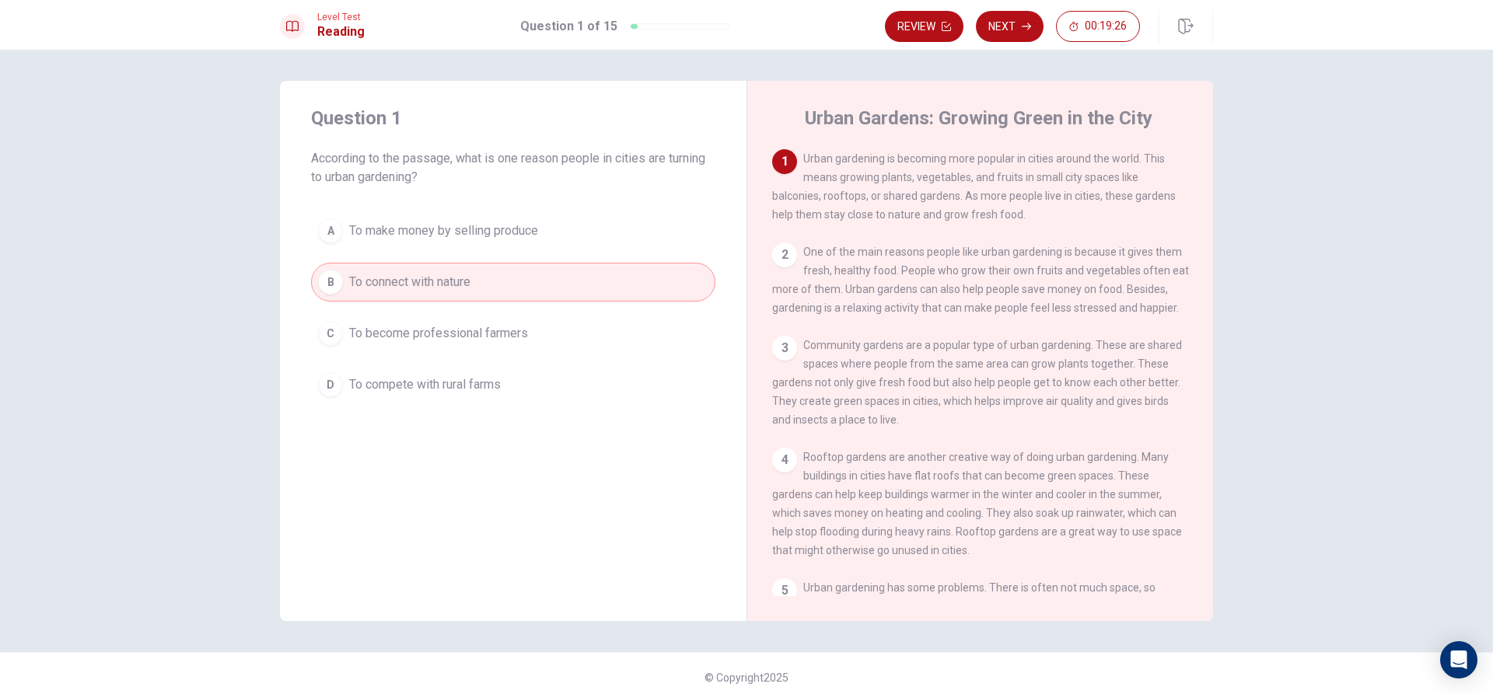
click at [334, 232] on div "A" at bounding box center [330, 230] width 25 height 25
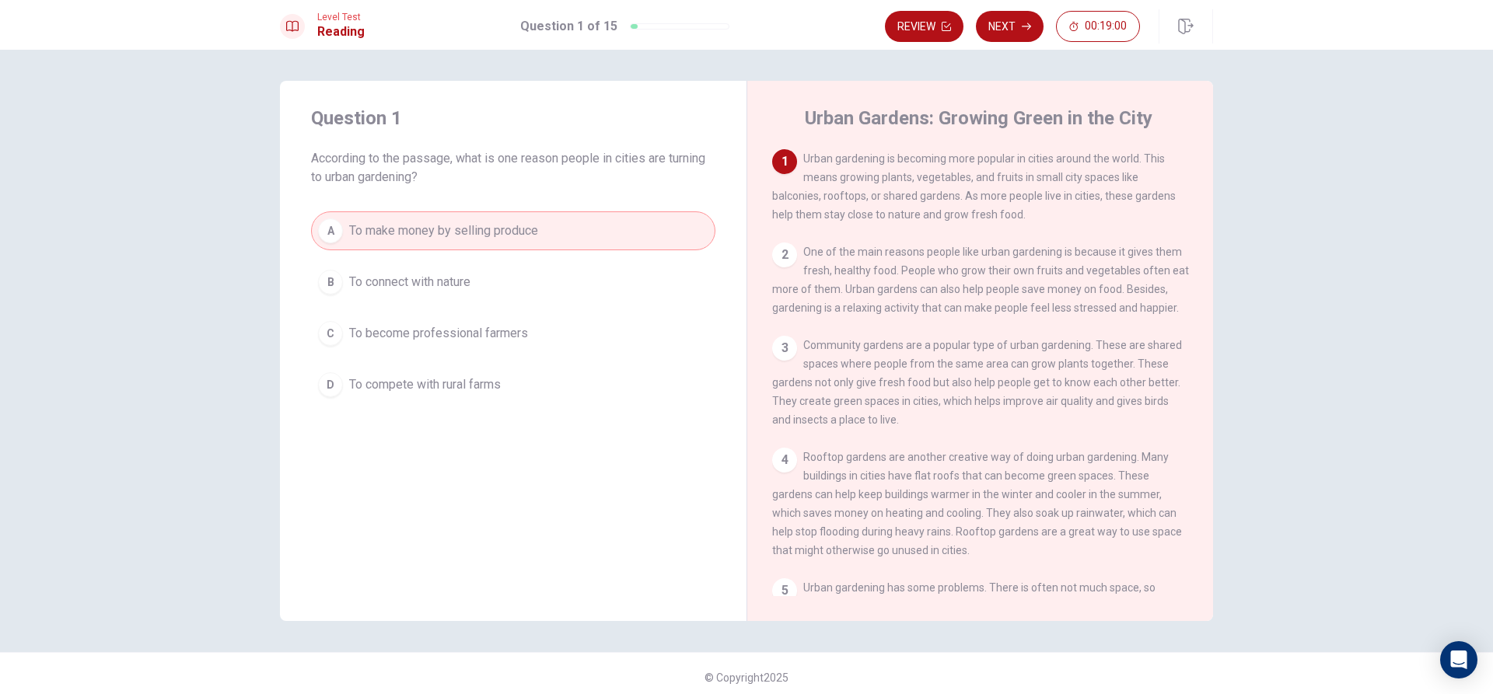
click at [642, 271] on button "B To connect with nature" at bounding box center [513, 282] width 404 height 39
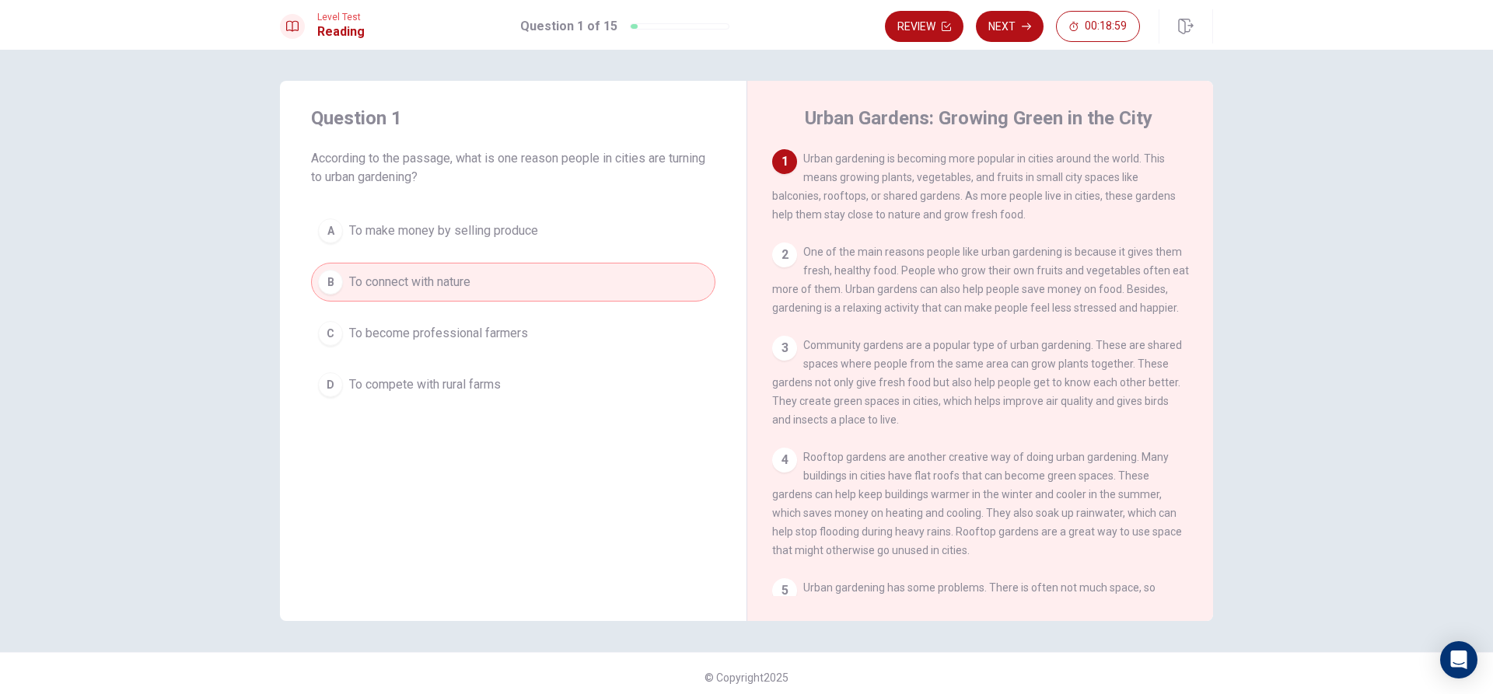
click at [638, 327] on button "C To become professional farmers" at bounding box center [513, 333] width 404 height 39
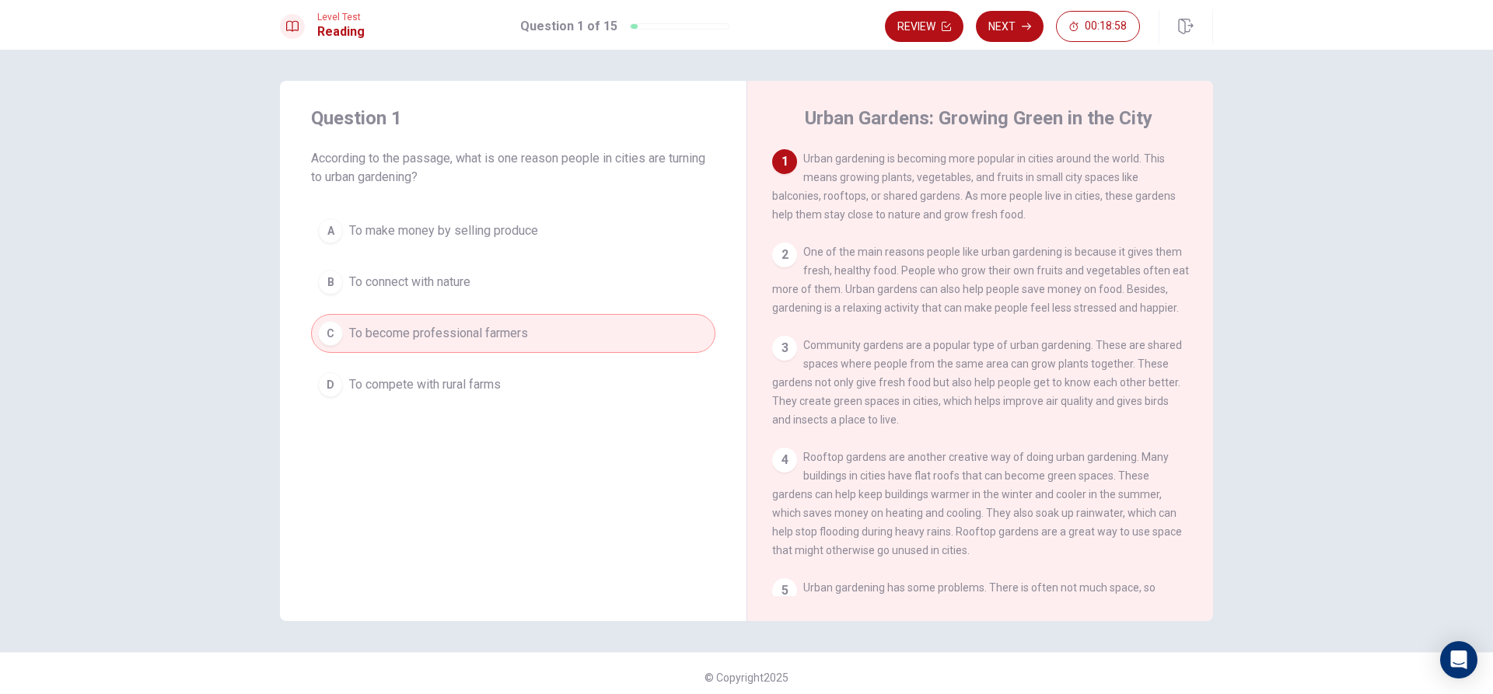
click at [647, 392] on button "D To compete with rural farms" at bounding box center [513, 384] width 404 height 39
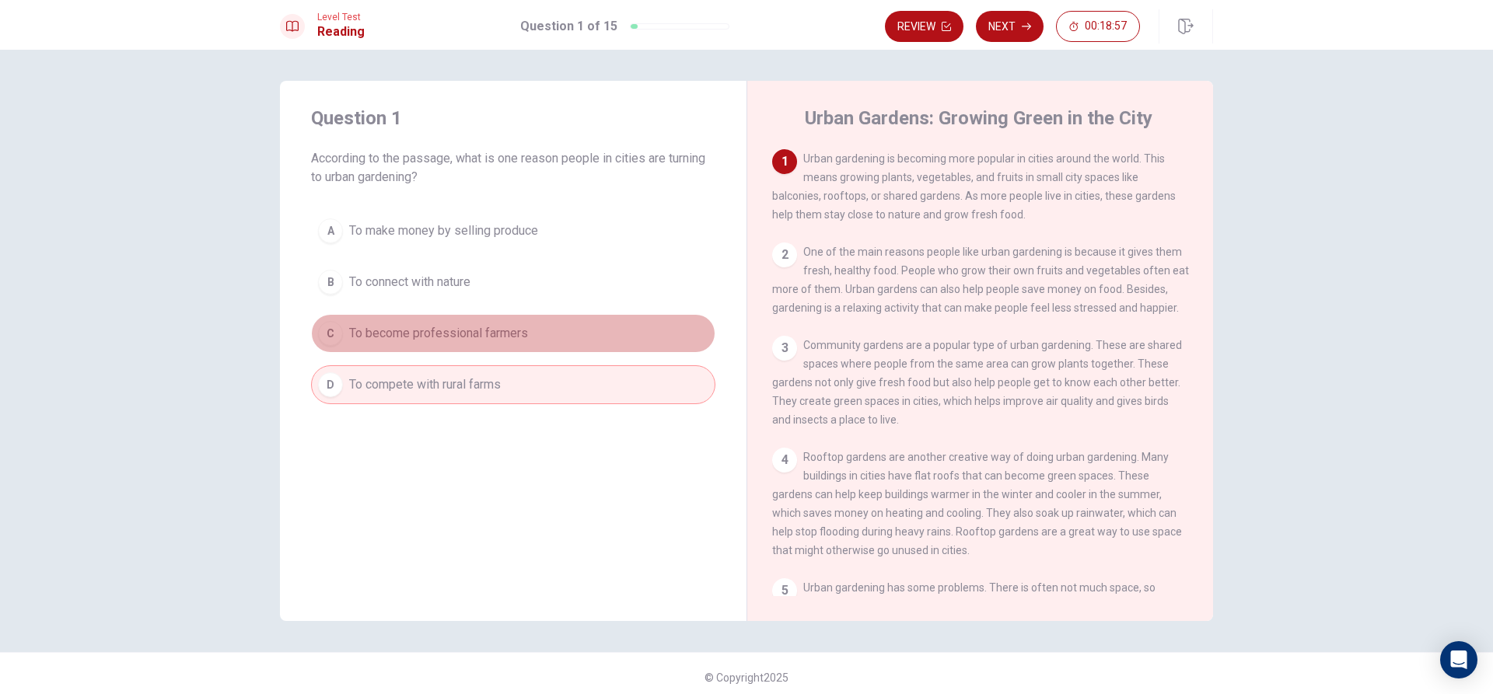
click at [656, 317] on button "C To become professional farmers" at bounding box center [513, 333] width 404 height 39
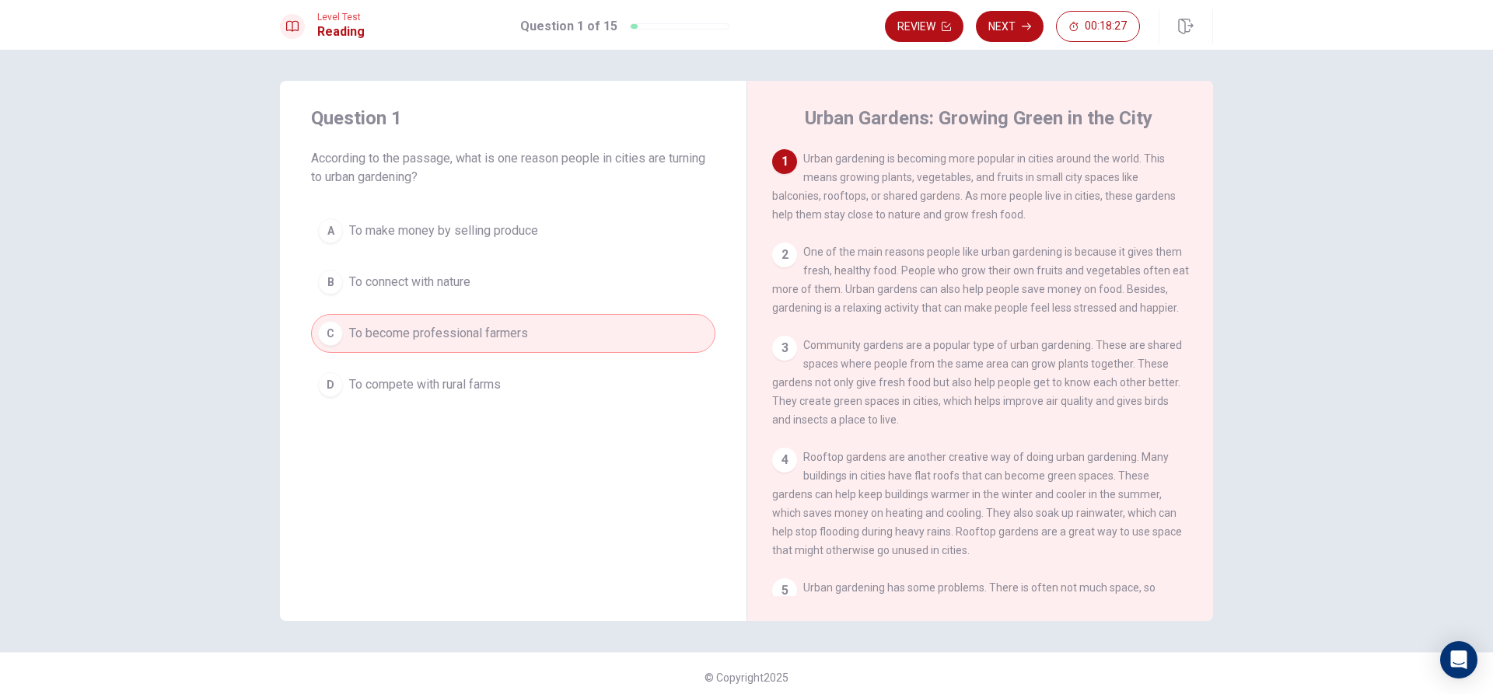
click at [553, 280] on button "B To connect with nature" at bounding box center [513, 282] width 404 height 39
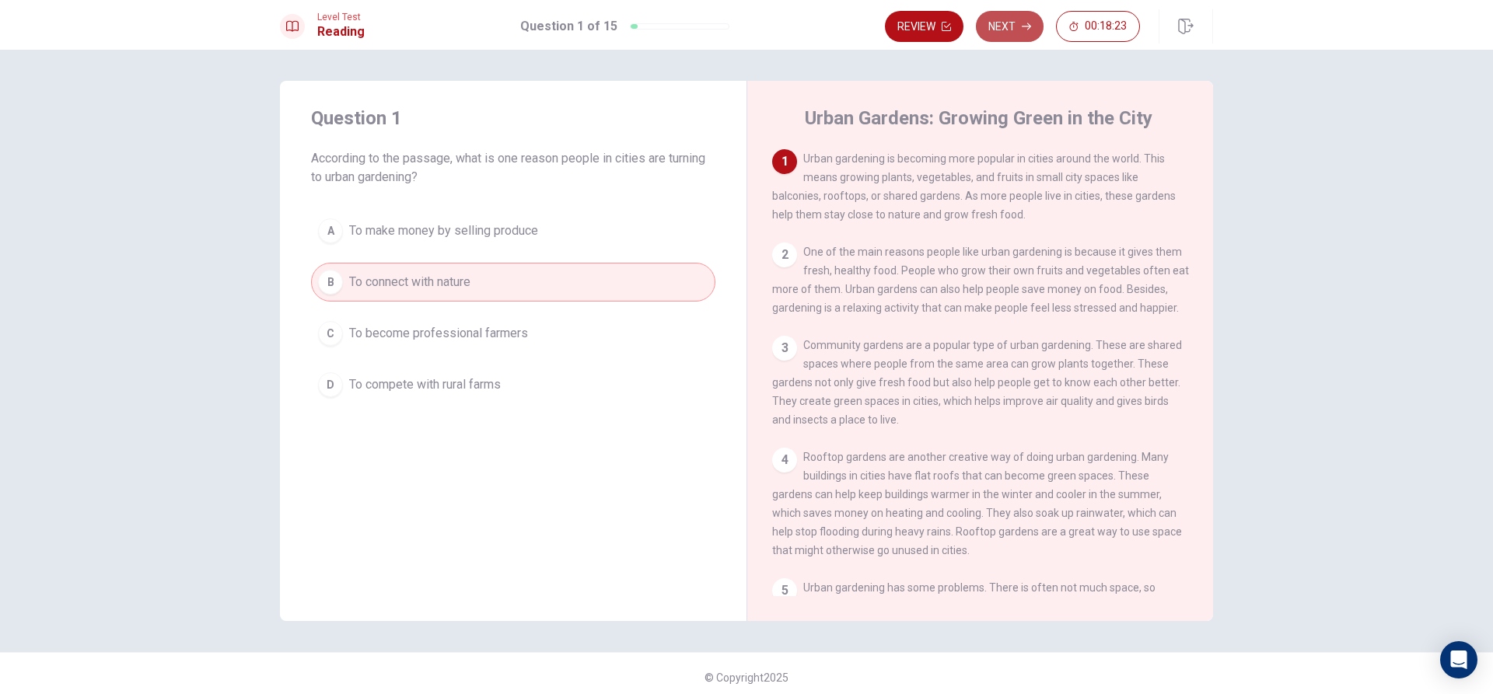
click at [1018, 17] on button "Next" at bounding box center [1010, 26] width 68 height 31
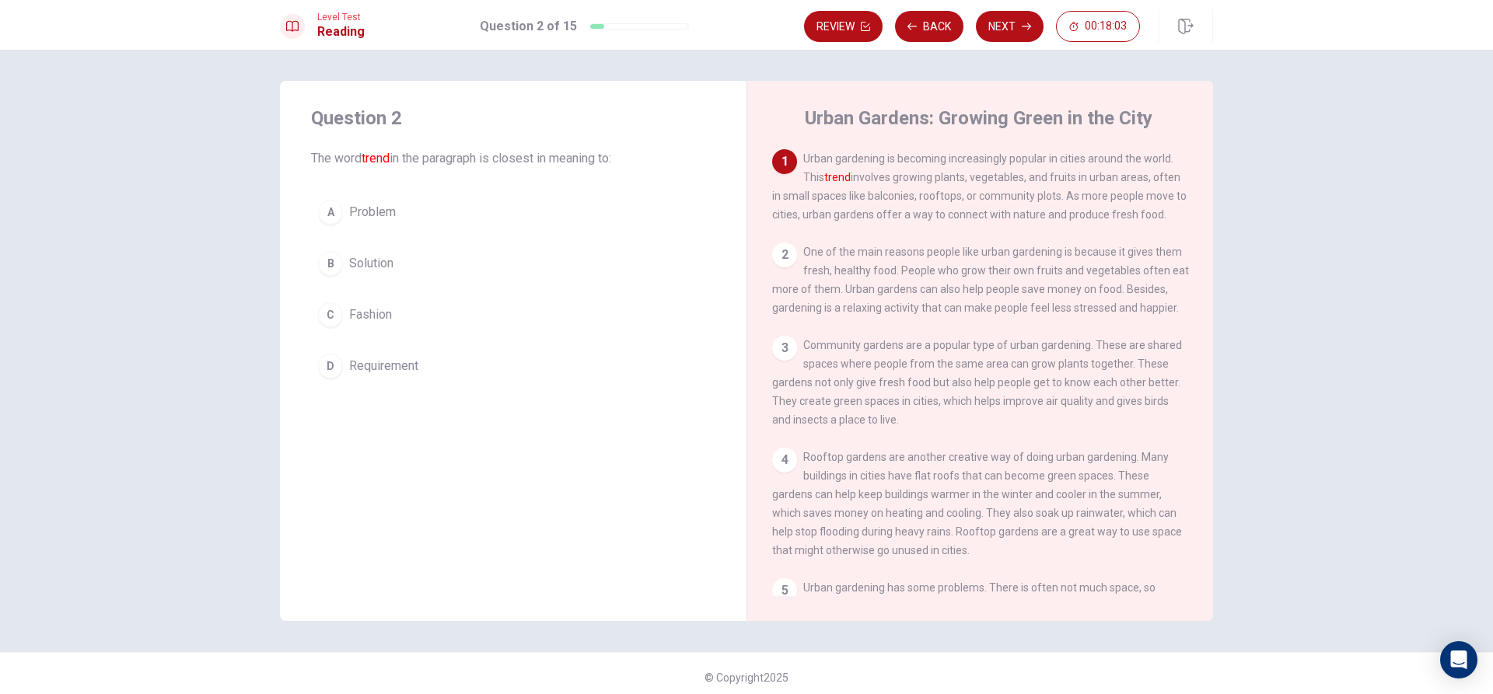
click at [571, 308] on button "C Fashion" at bounding box center [513, 314] width 404 height 39
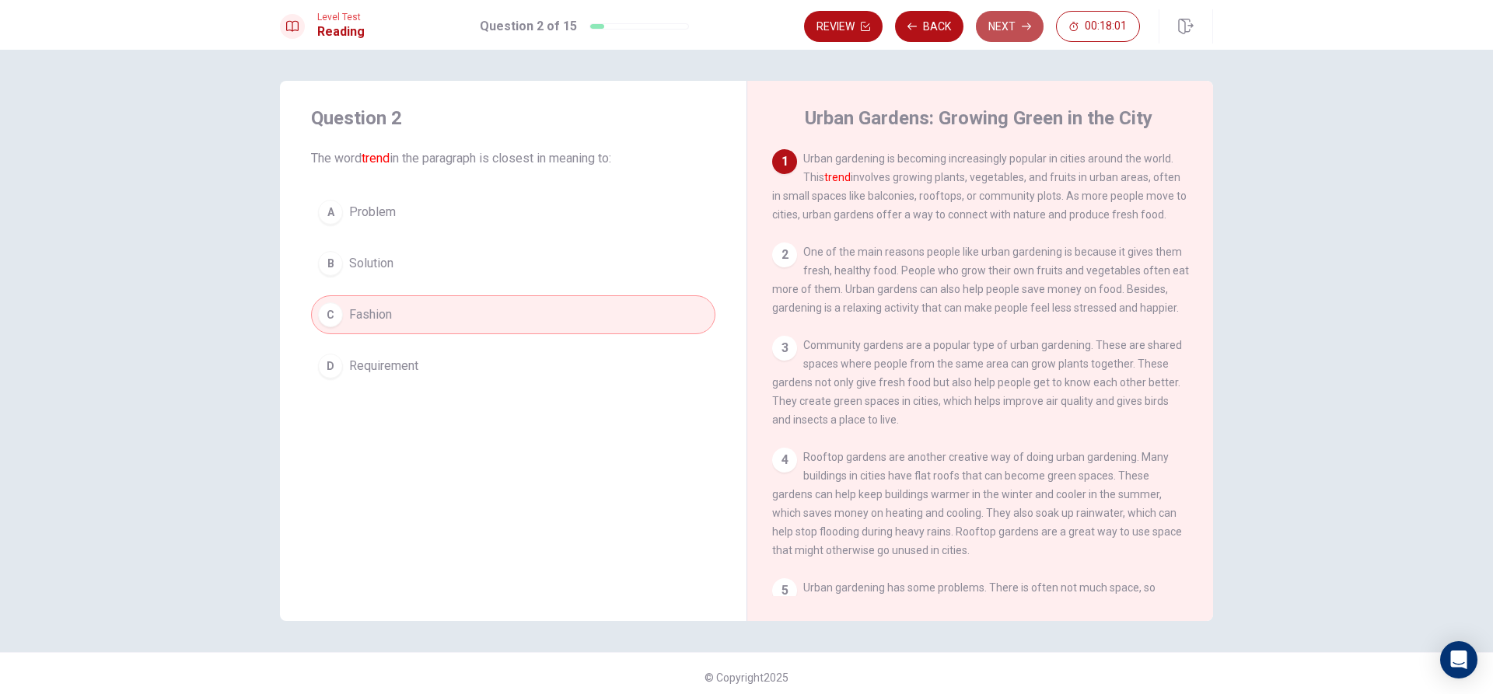
click at [998, 27] on button "Next" at bounding box center [1010, 26] width 68 height 31
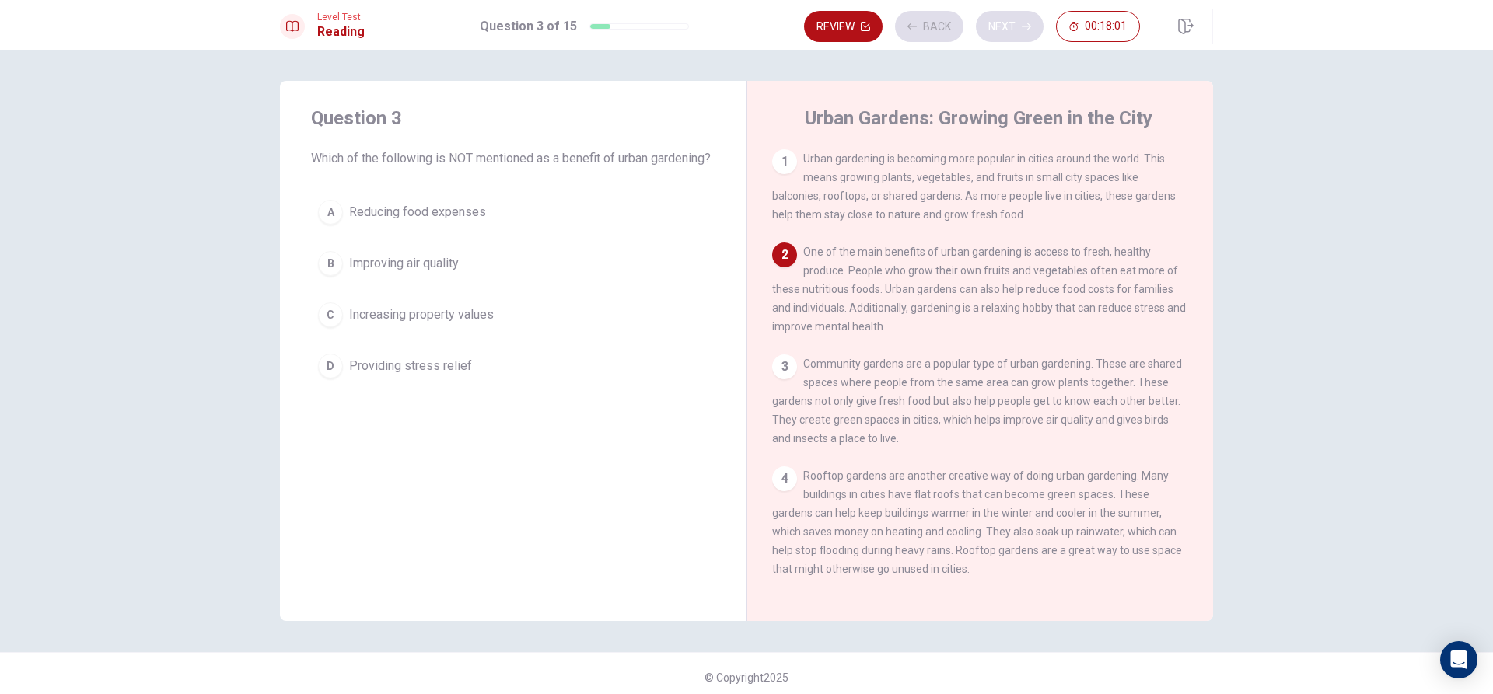
scroll to position [96, 0]
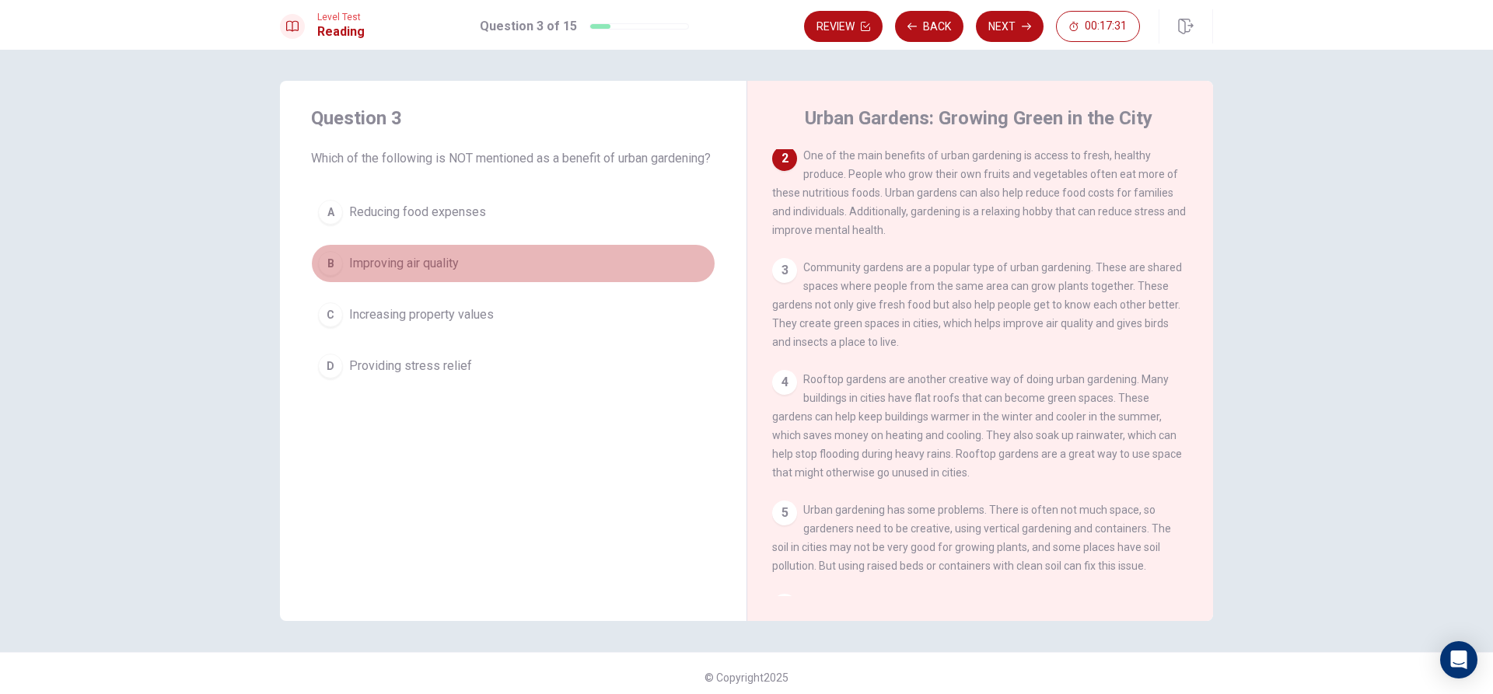
click at [515, 276] on button "B Improving air quality" at bounding box center [513, 263] width 404 height 39
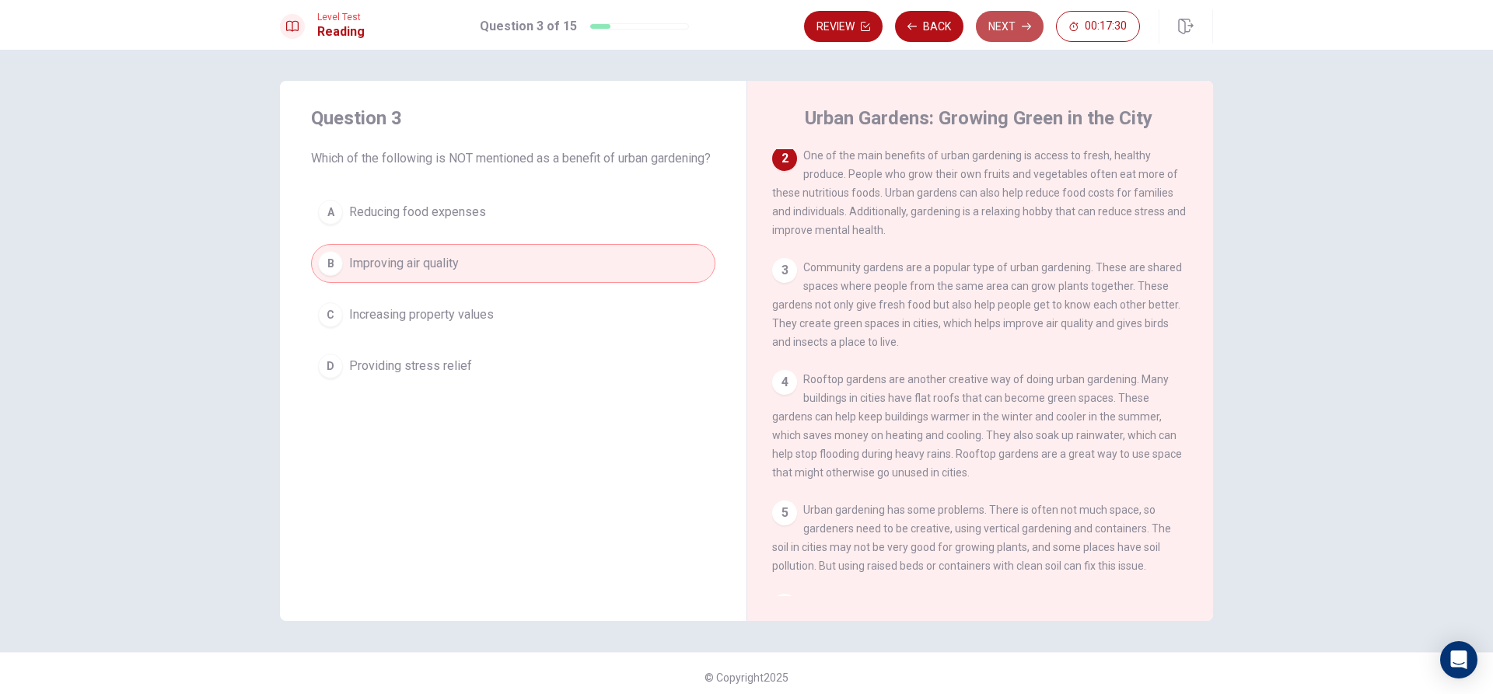
click at [1003, 32] on button "Next" at bounding box center [1010, 26] width 68 height 31
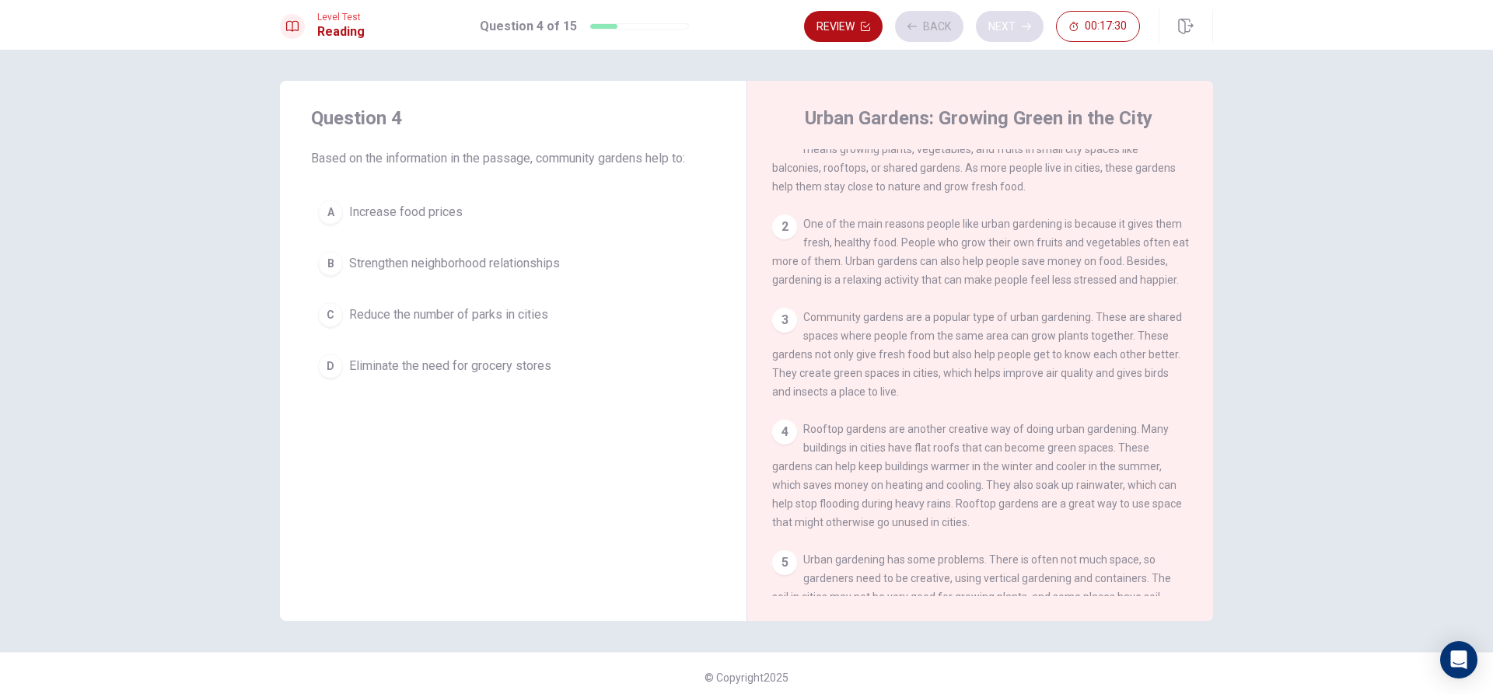
scroll to position [0, 0]
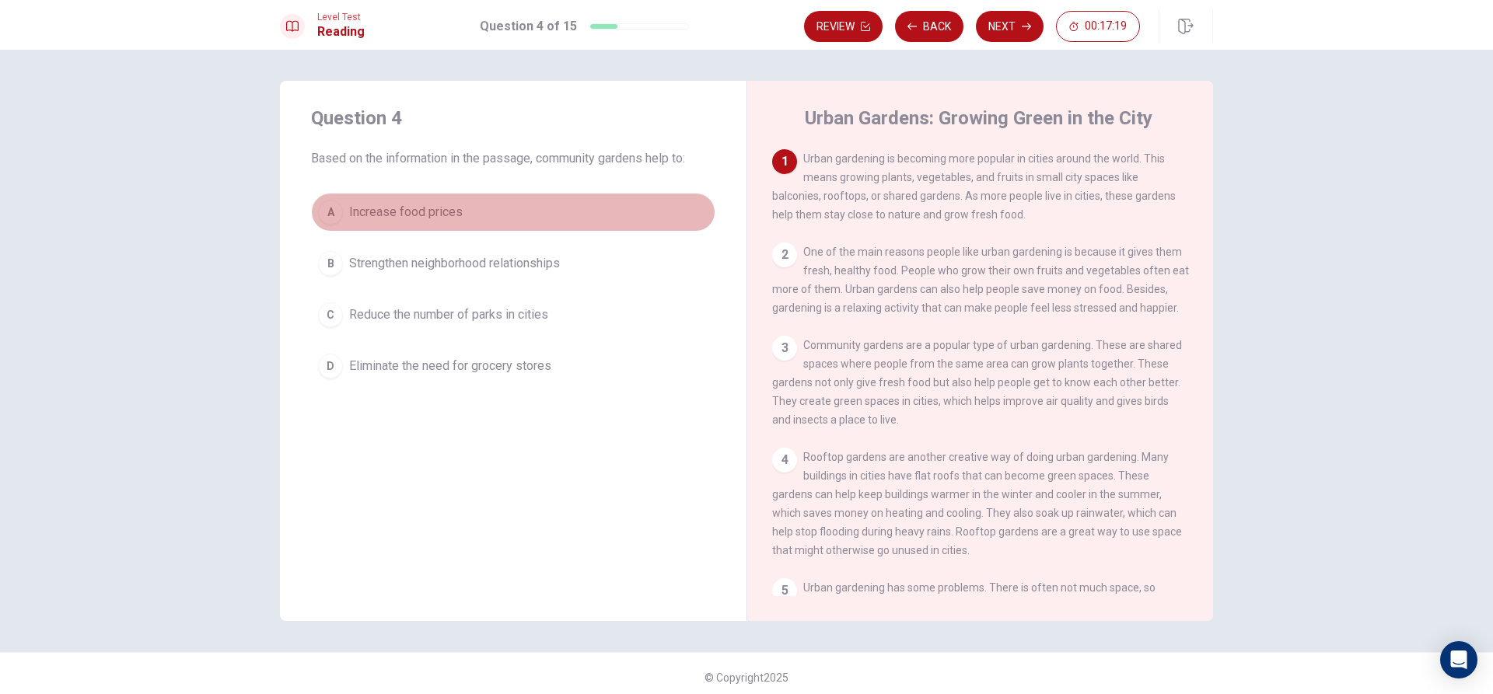
click at [555, 218] on button "A Increase food prices" at bounding box center [513, 212] width 404 height 39
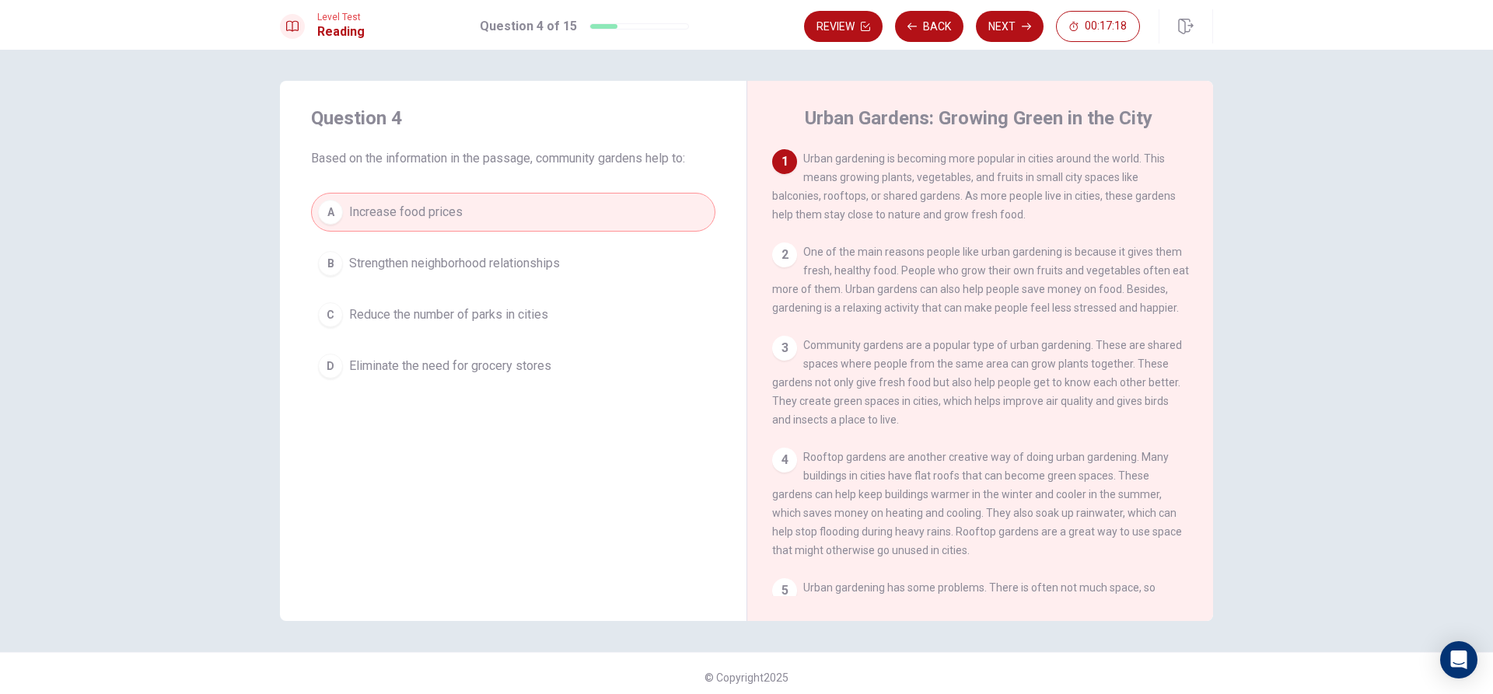
click at [554, 260] on span "Strengthen neighborhood relationships" at bounding box center [454, 263] width 211 height 19
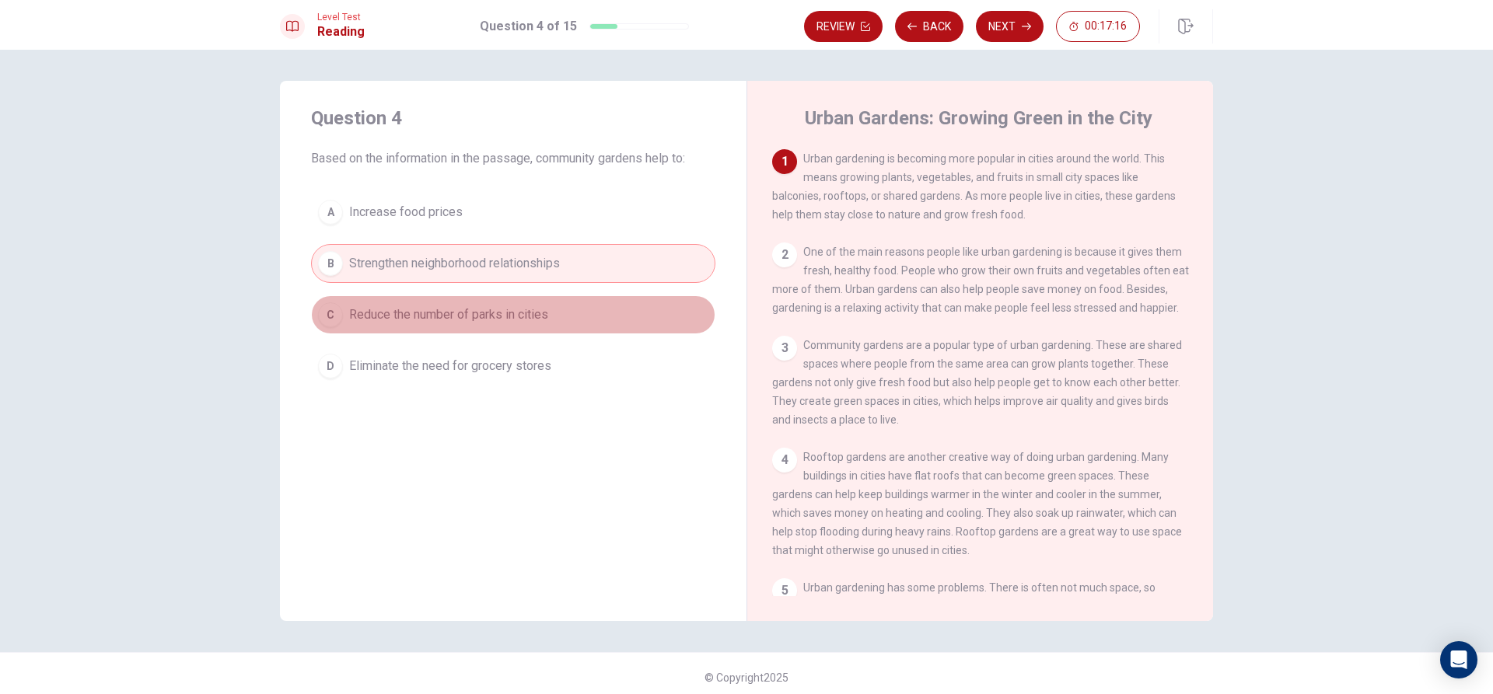
click at [551, 313] on button "C Reduce the number of parks in cities" at bounding box center [513, 314] width 404 height 39
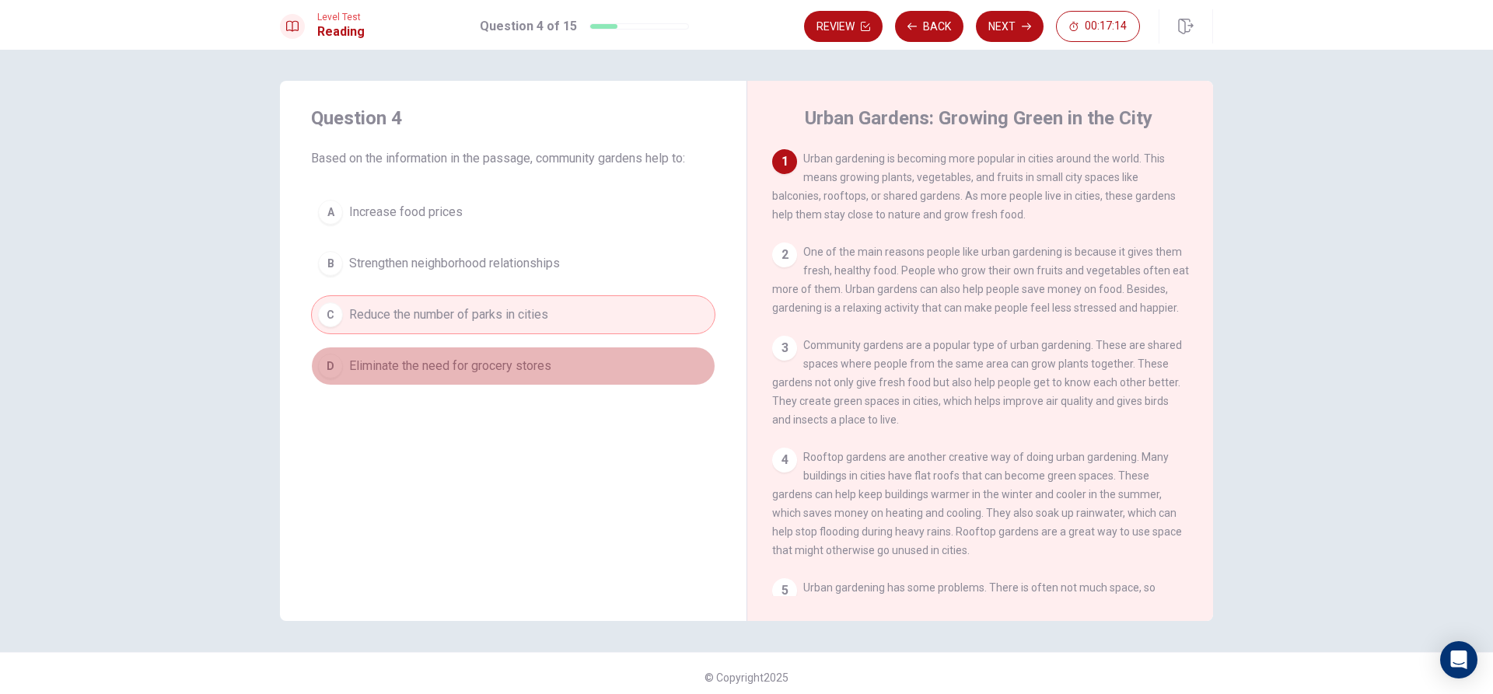
click at [550, 362] on button "D Eliminate the need for grocery stores" at bounding box center [513, 366] width 404 height 39
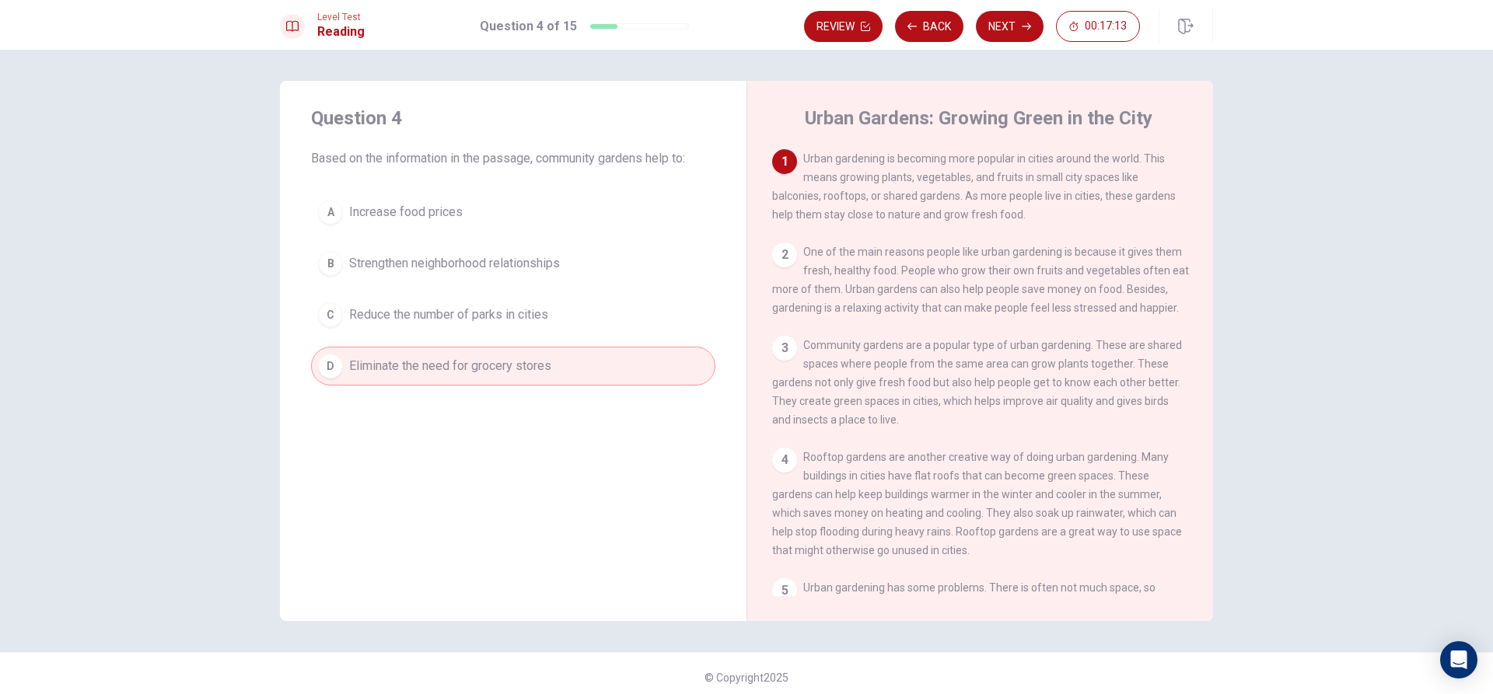
click at [539, 255] on span "Strengthen neighborhood relationships" at bounding box center [454, 263] width 211 height 19
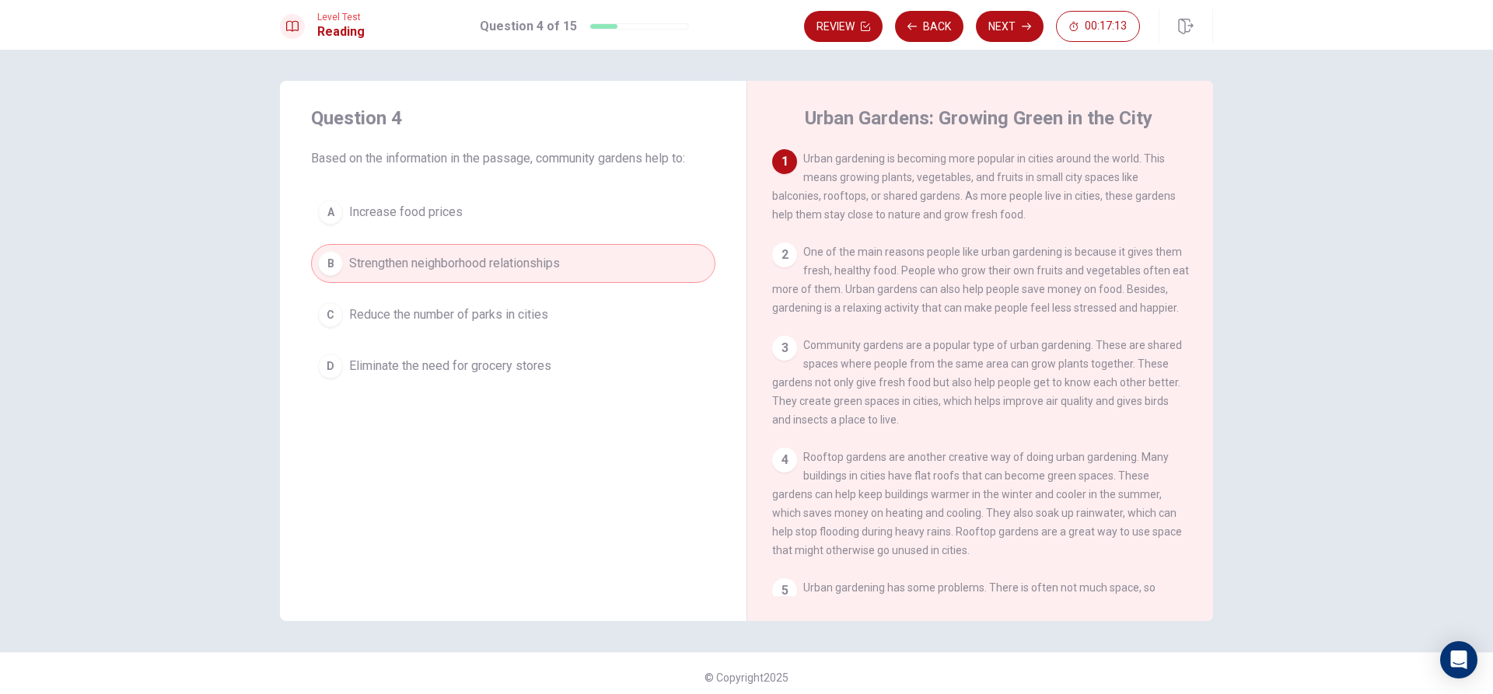
click at [512, 195] on button "A Increase food prices" at bounding box center [513, 212] width 404 height 39
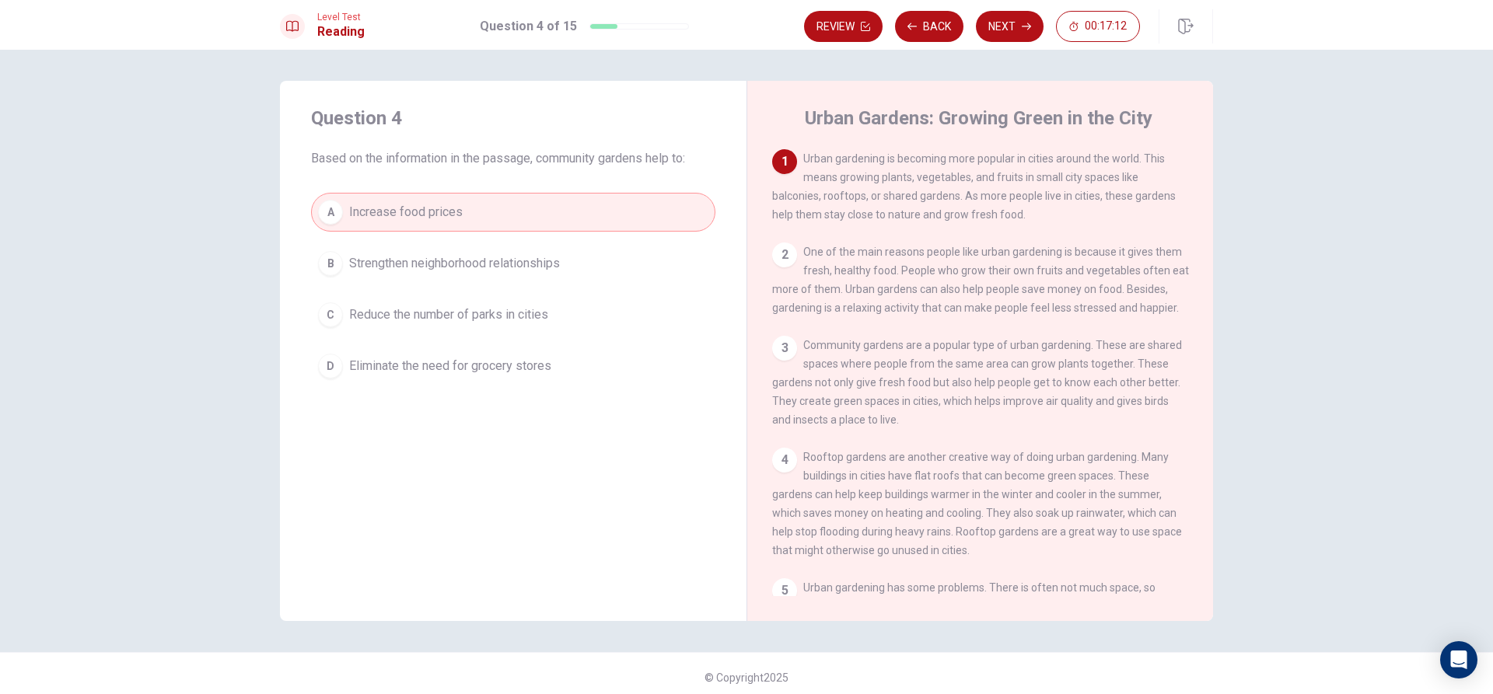
click at [509, 261] on span "Strengthen neighborhood relationships" at bounding box center [454, 263] width 211 height 19
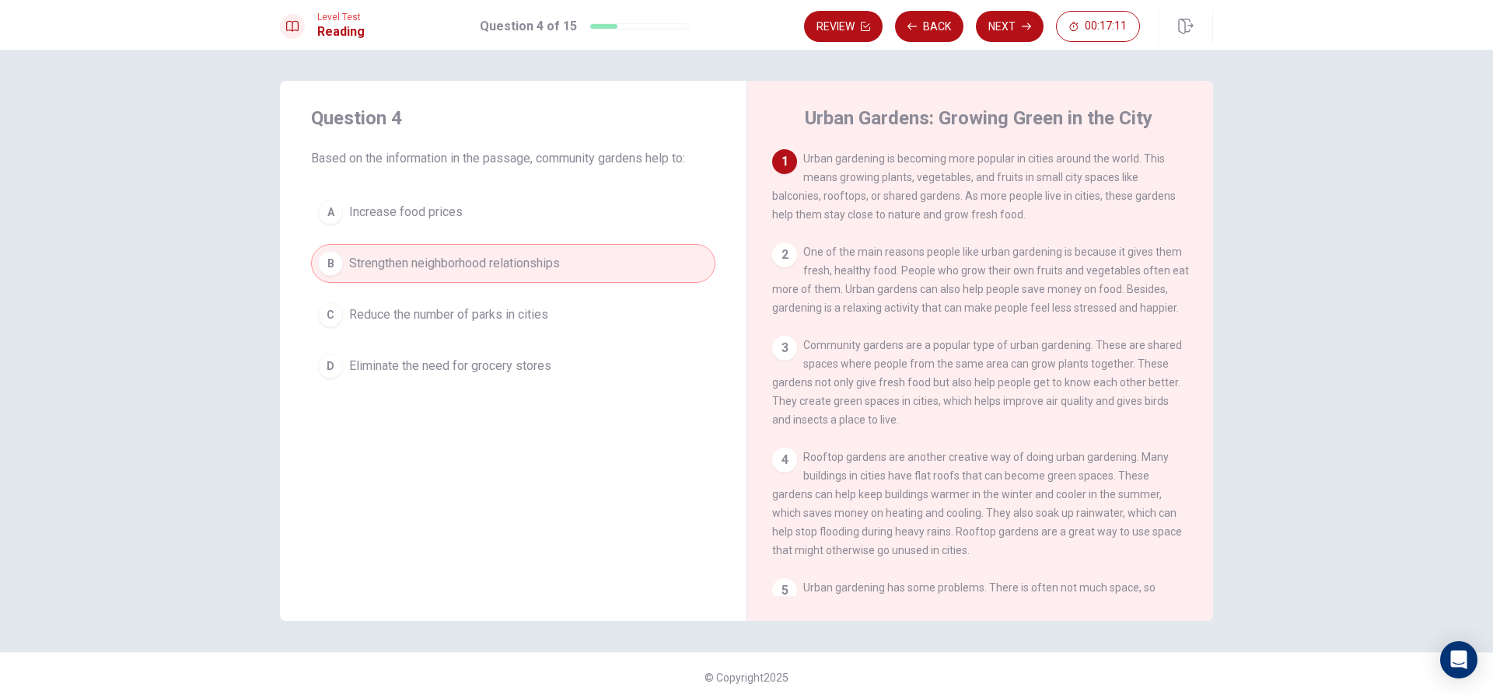
click at [521, 211] on button "A Increase food prices" at bounding box center [513, 212] width 404 height 39
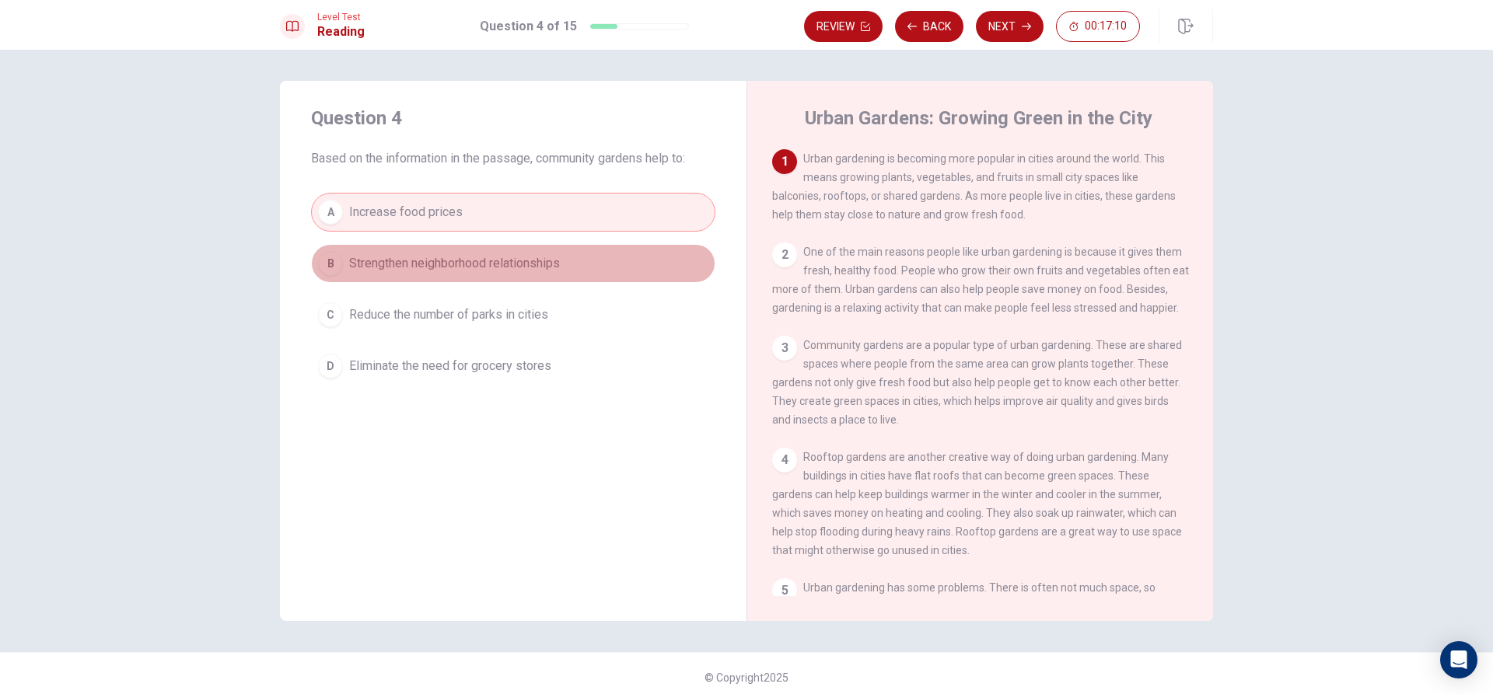
click at [515, 260] on span "Strengthen neighborhood relationships" at bounding box center [454, 263] width 211 height 19
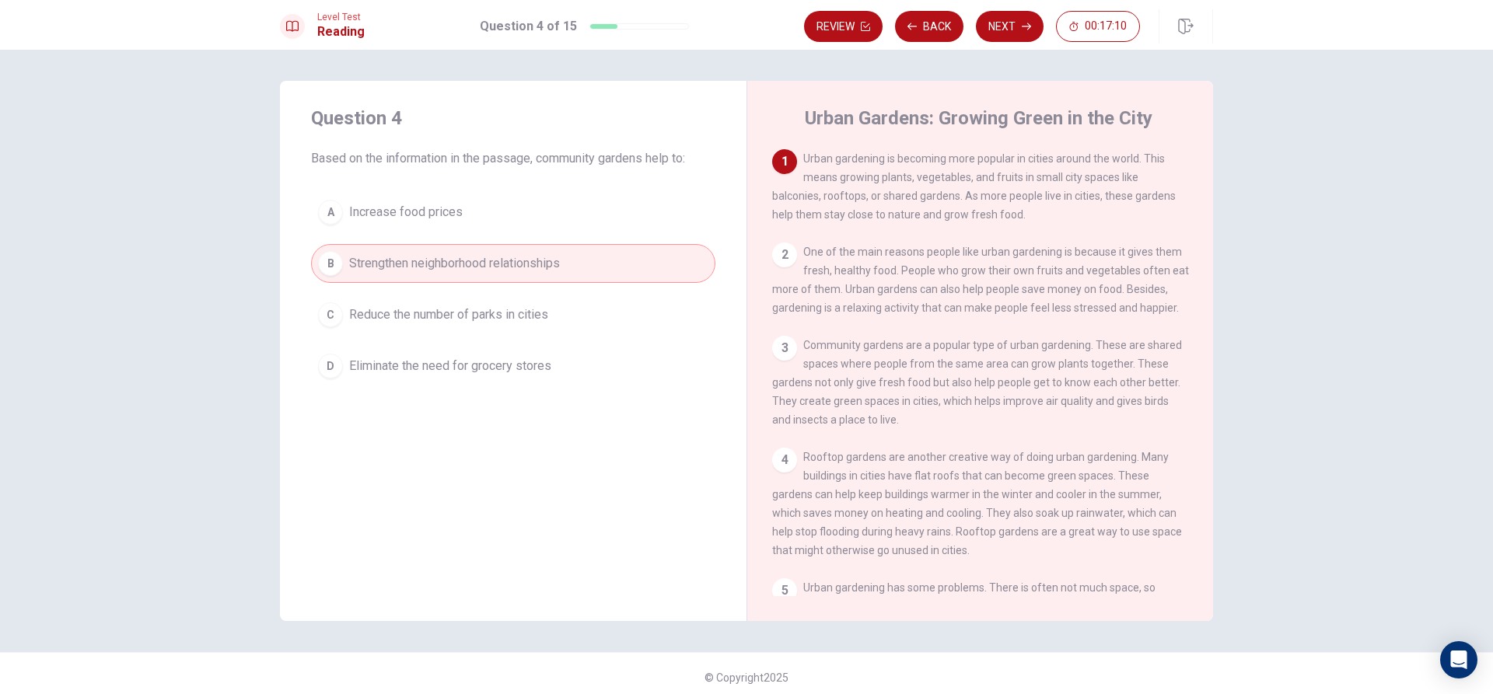
click at [531, 203] on button "A Increase food prices" at bounding box center [513, 212] width 404 height 39
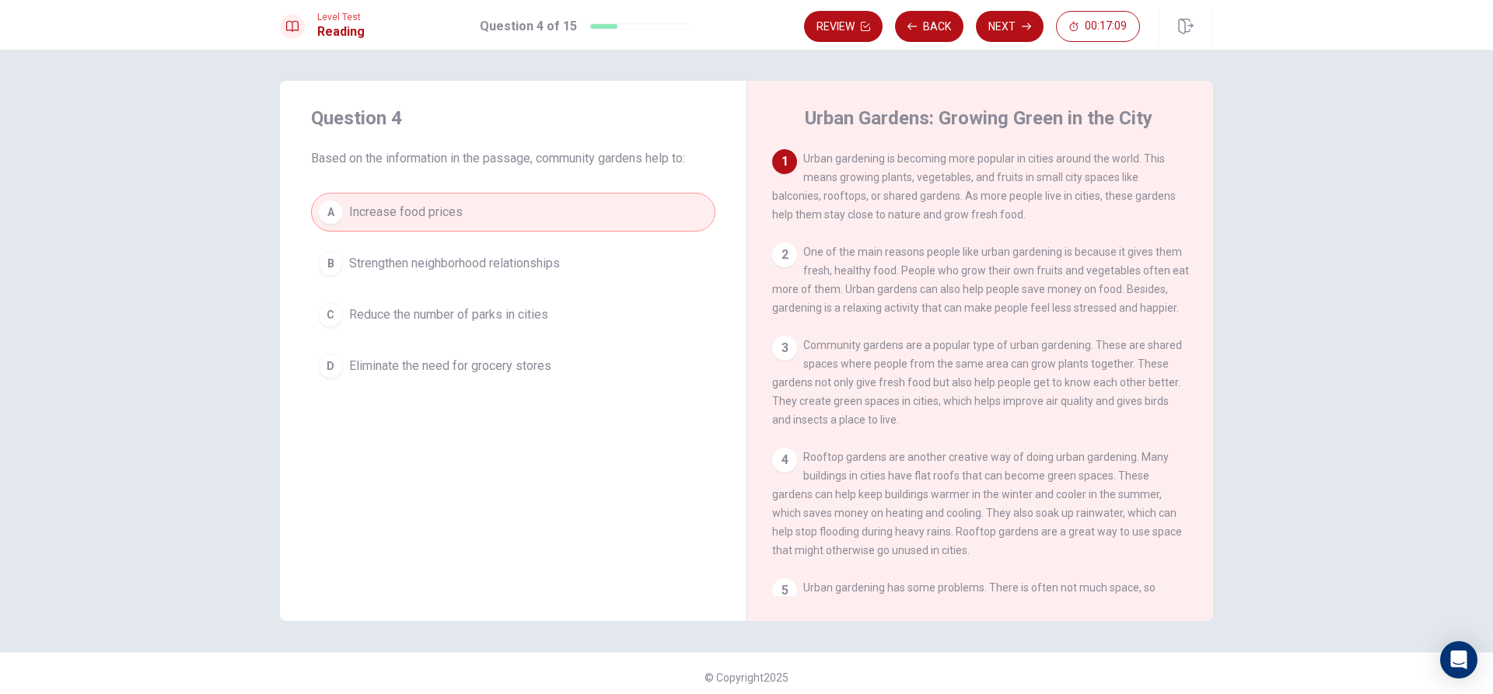
click at [517, 276] on button "B Strengthen neighborhood relationships" at bounding box center [513, 263] width 404 height 39
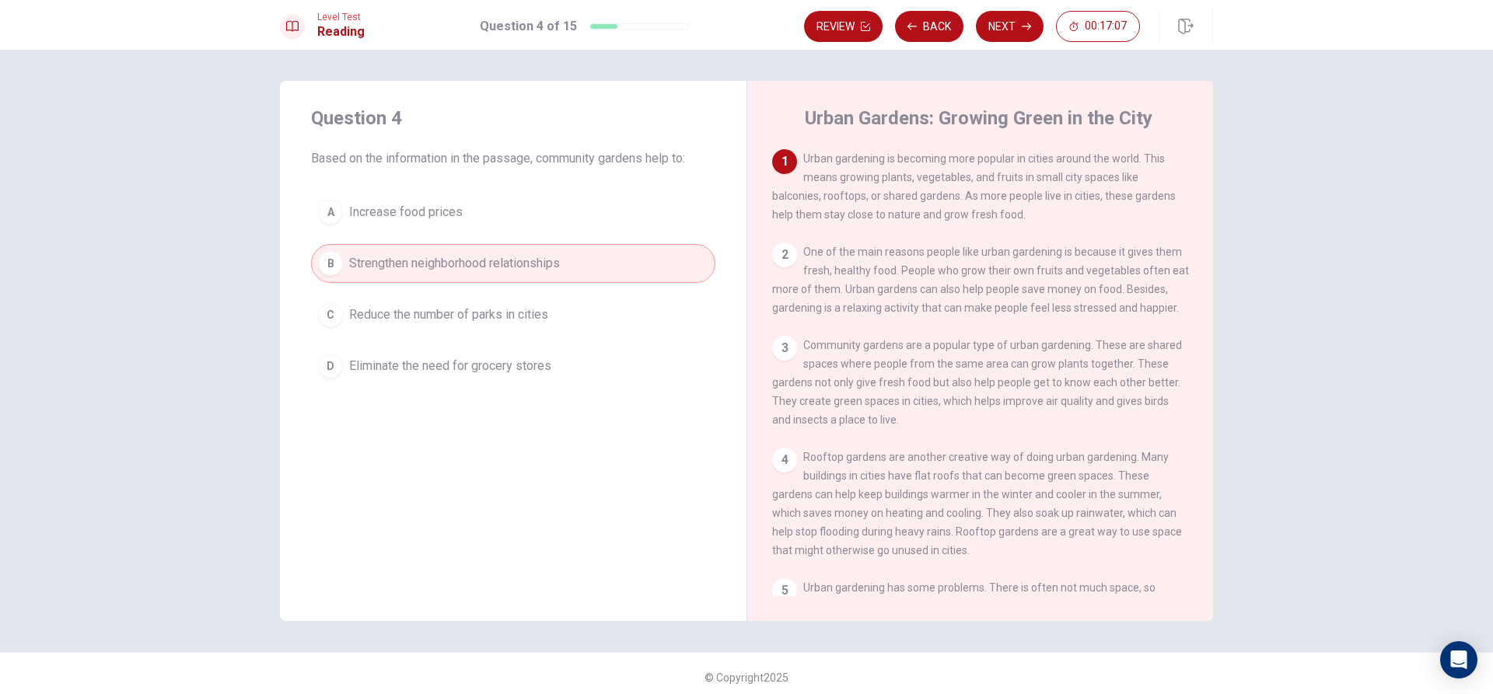
click at [520, 361] on span "Eliminate the need for grocery stores" at bounding box center [450, 366] width 202 height 19
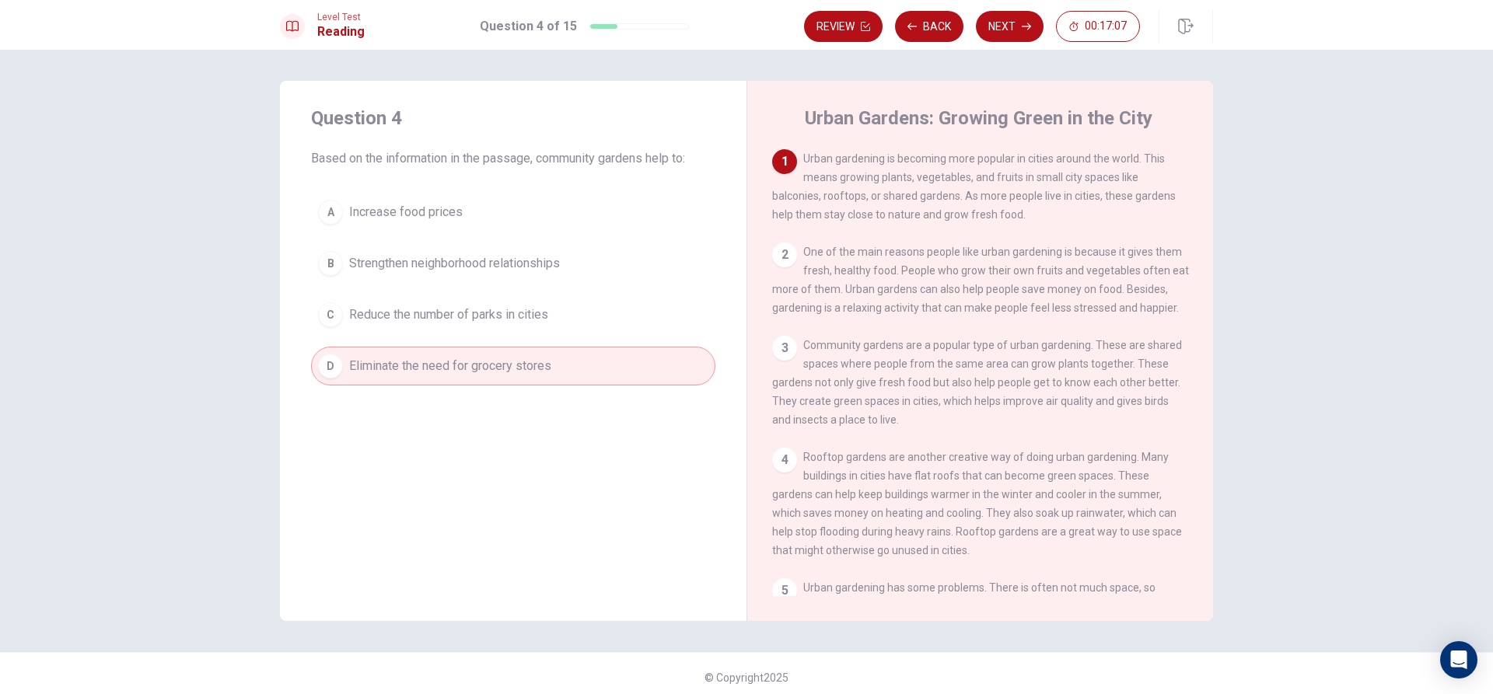
click at [547, 309] on button "C Reduce the number of parks in cities" at bounding box center [513, 314] width 404 height 39
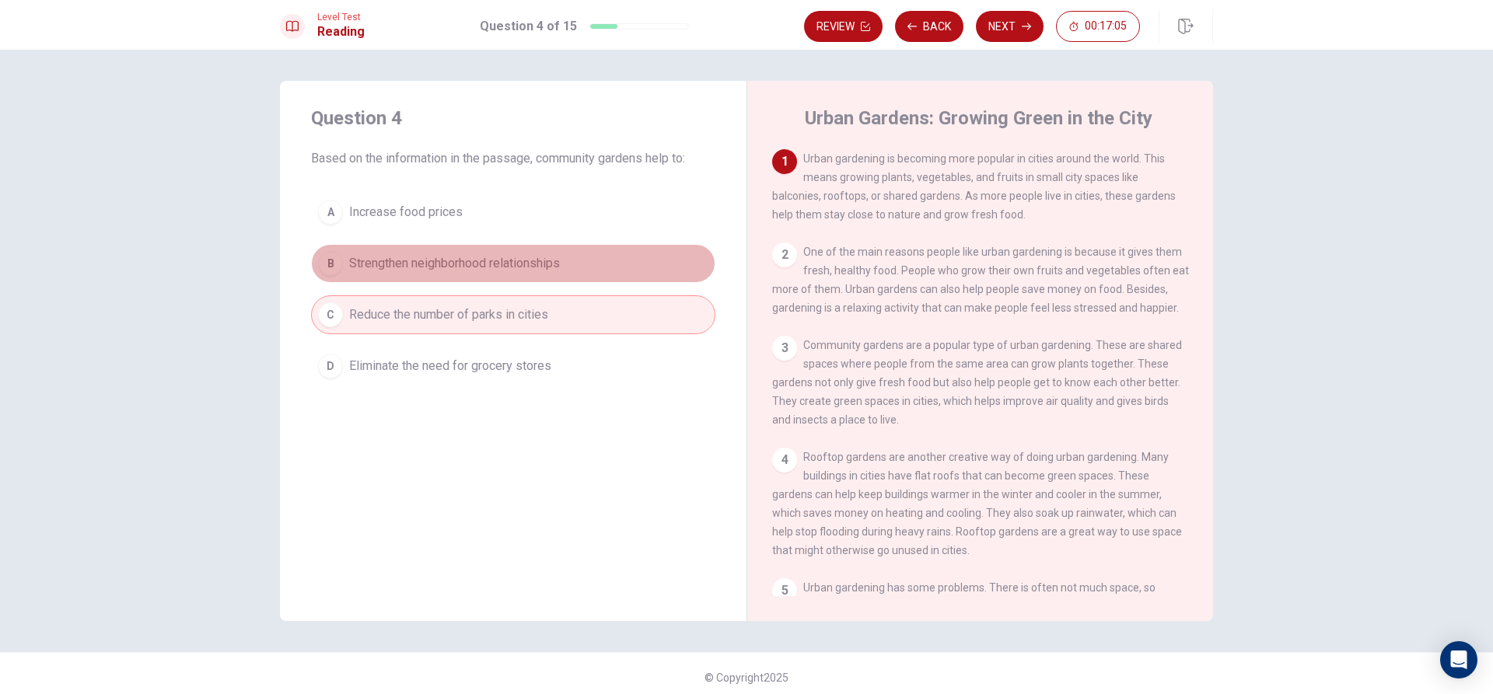
click at [547, 261] on span "Strengthen neighborhood relationships" at bounding box center [454, 263] width 211 height 19
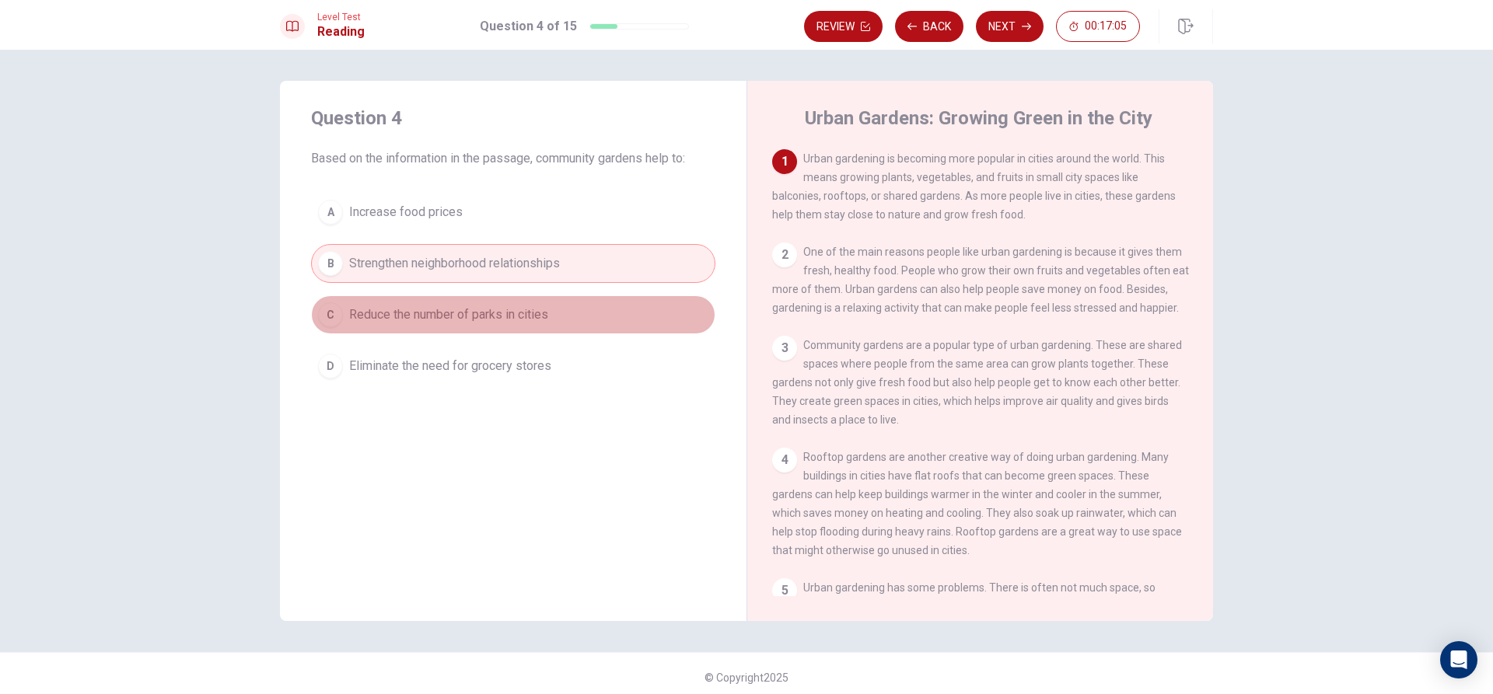
click at [550, 319] on button "C Reduce the number of parks in cities" at bounding box center [513, 314] width 404 height 39
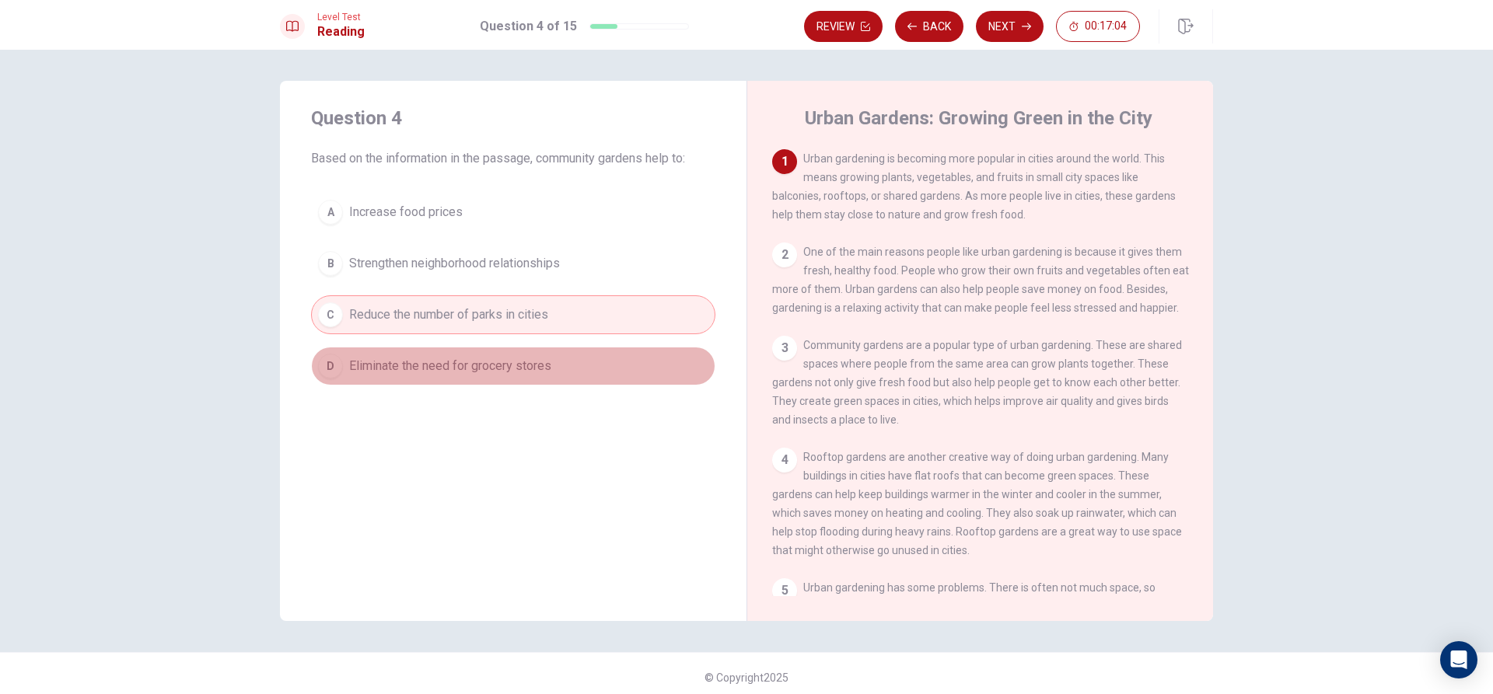
click at [543, 365] on span "Eliminate the need for grocery stores" at bounding box center [450, 366] width 202 height 19
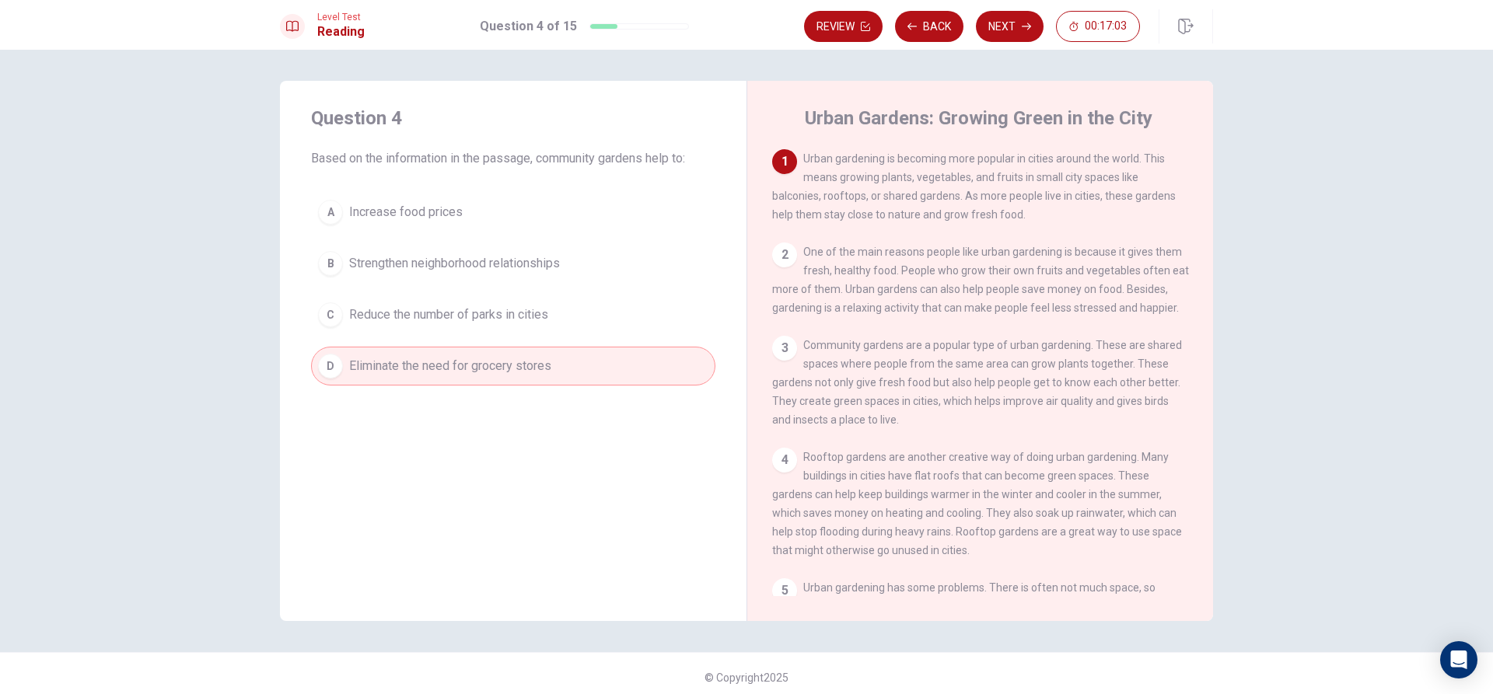
click at [551, 303] on button "C Reduce the number of parks in cities" at bounding box center [513, 314] width 404 height 39
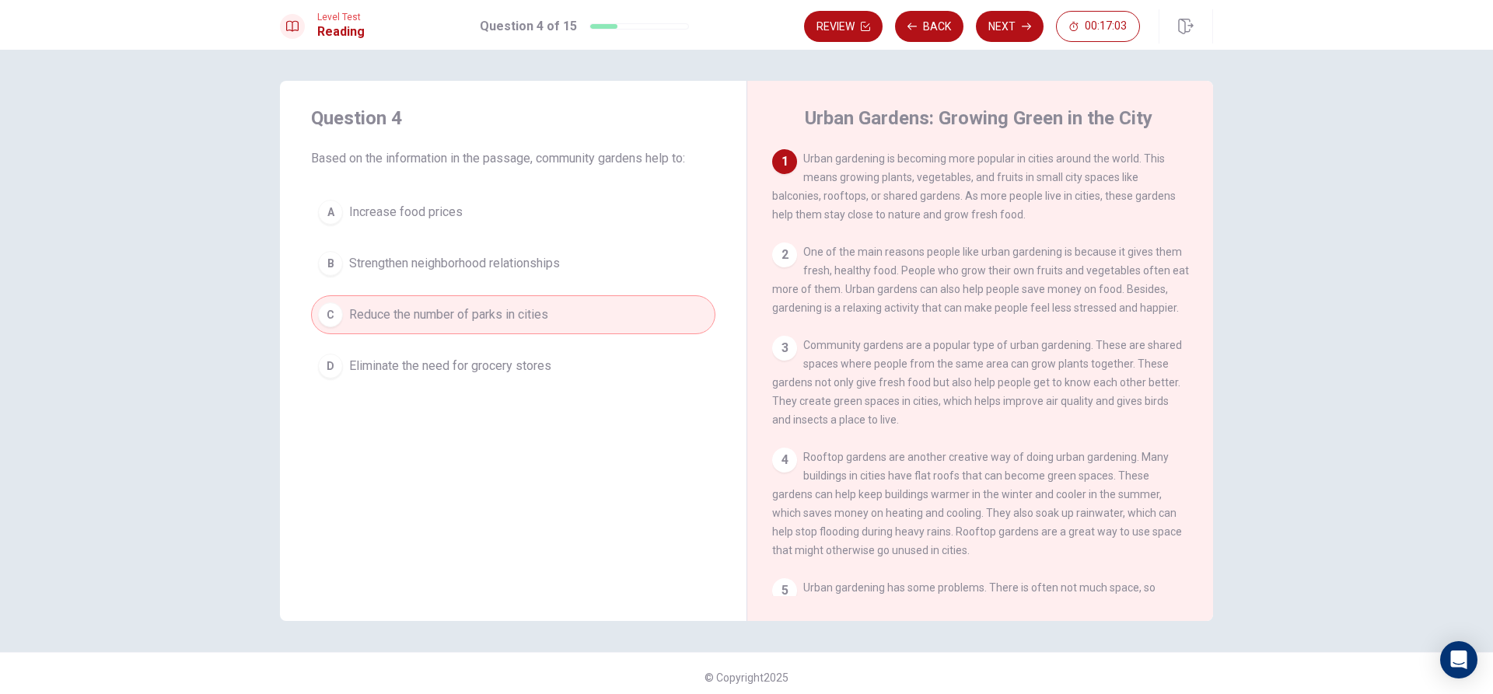
click at [551, 253] on button "B Strengthen neighborhood relationships" at bounding box center [513, 263] width 404 height 39
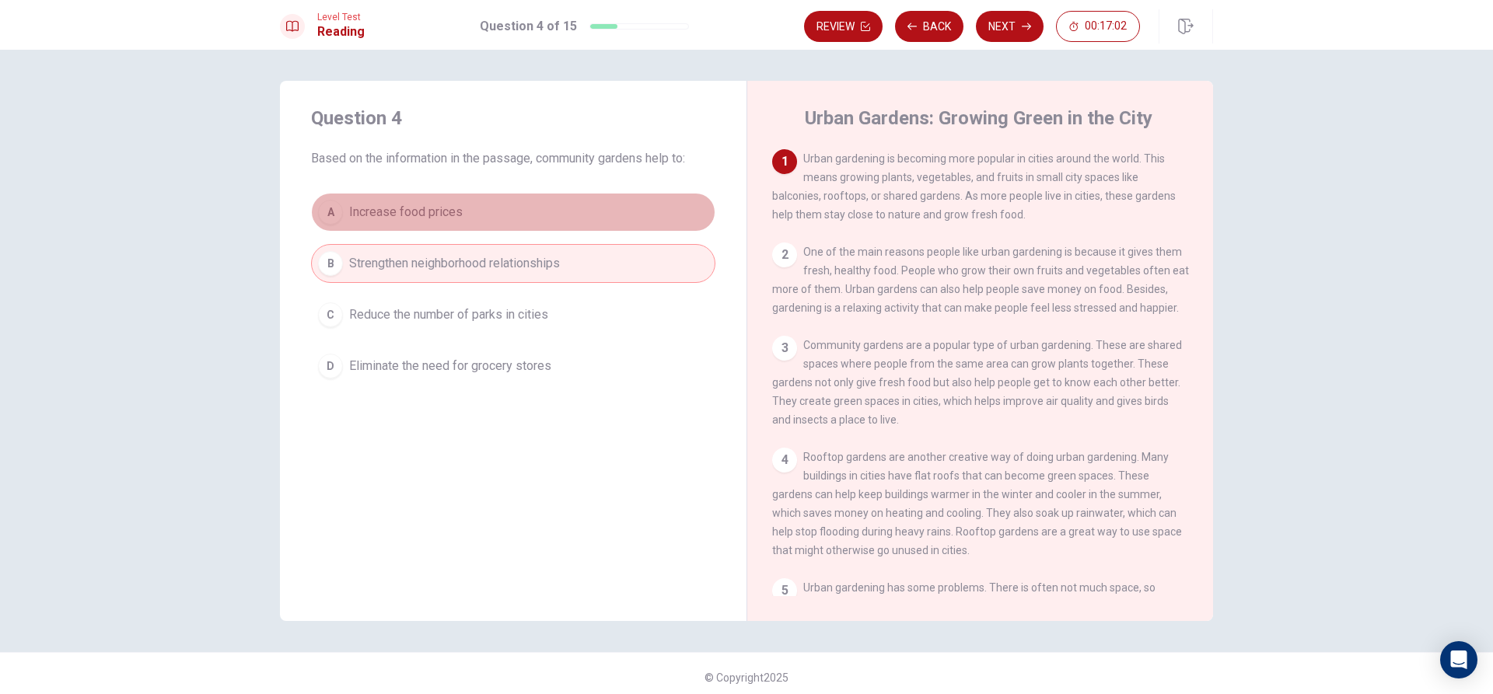
click at [541, 194] on button "A Increase food prices" at bounding box center [513, 212] width 404 height 39
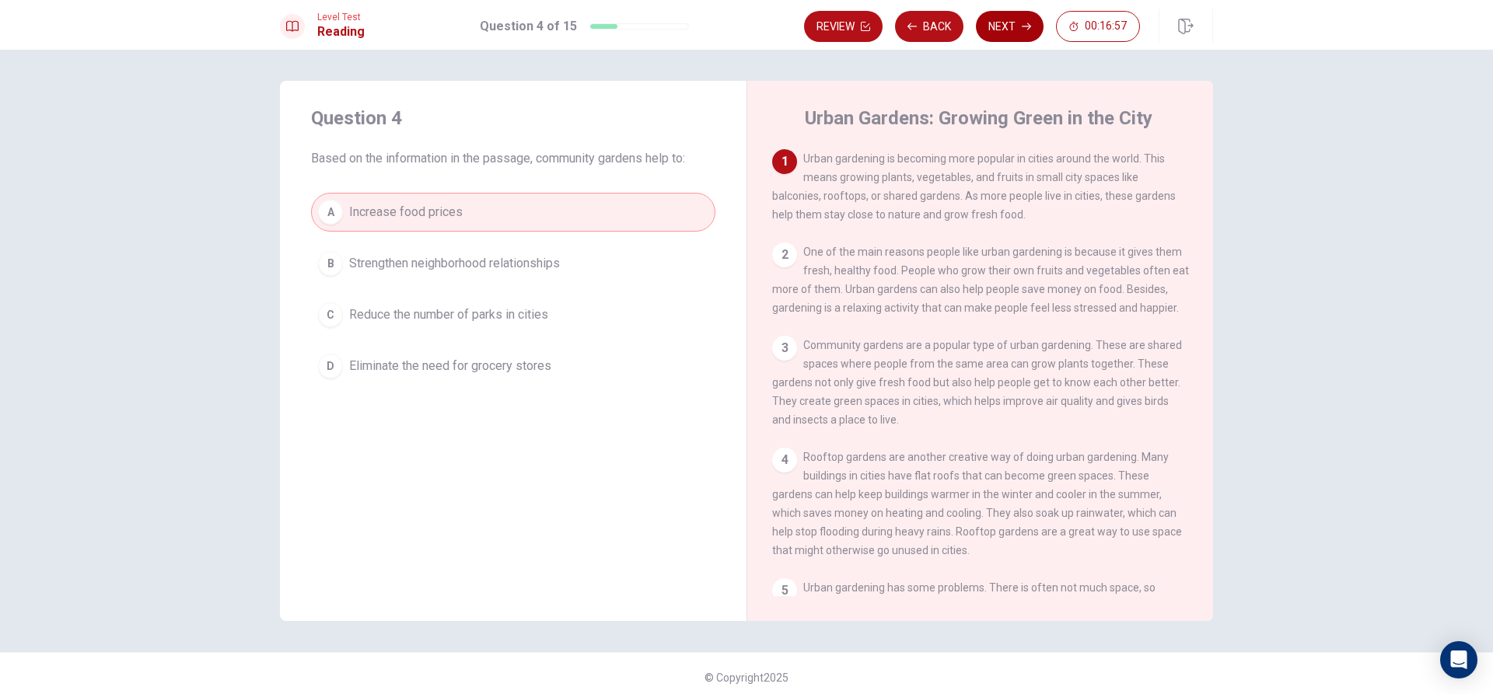
click at [994, 23] on button "Next" at bounding box center [1010, 26] width 68 height 31
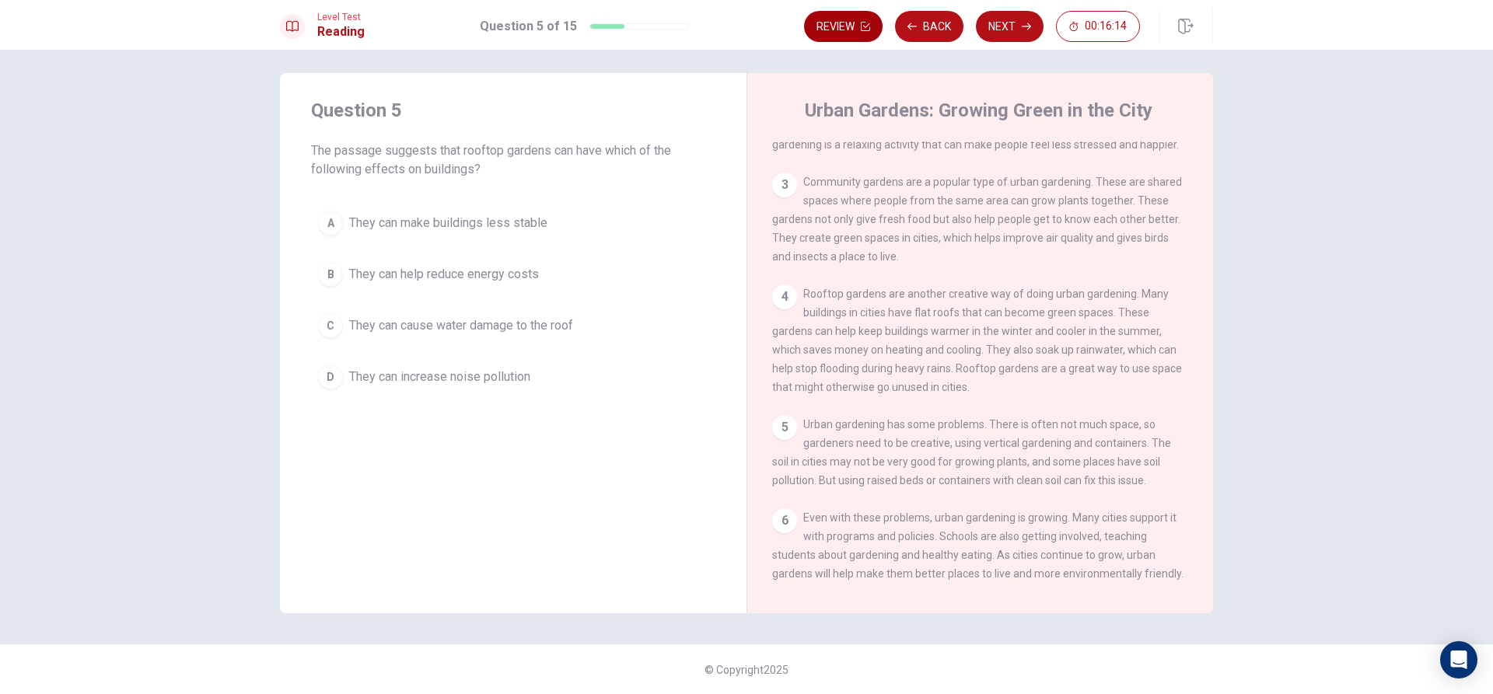
click at [857, 29] on button "Review" at bounding box center [843, 26] width 79 height 31
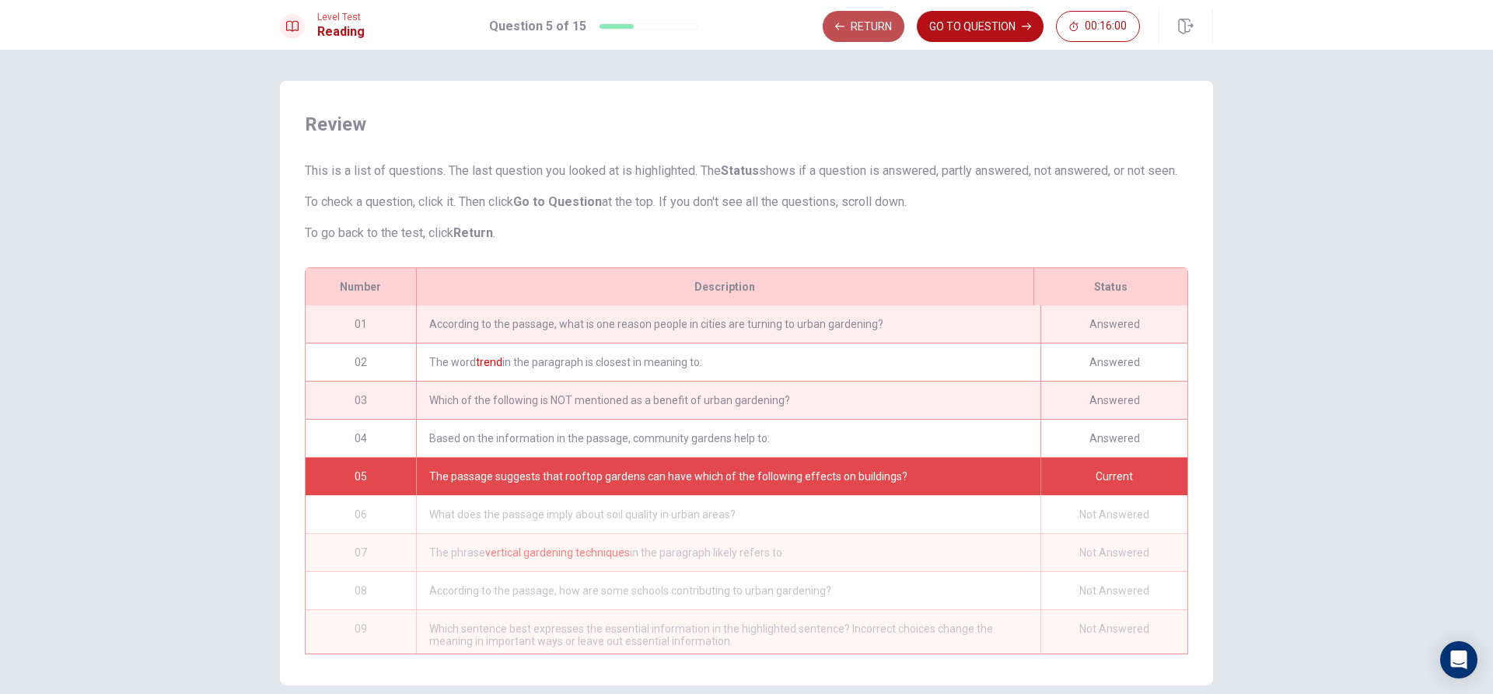
click at [875, 19] on button "Return" at bounding box center [864, 26] width 82 height 31
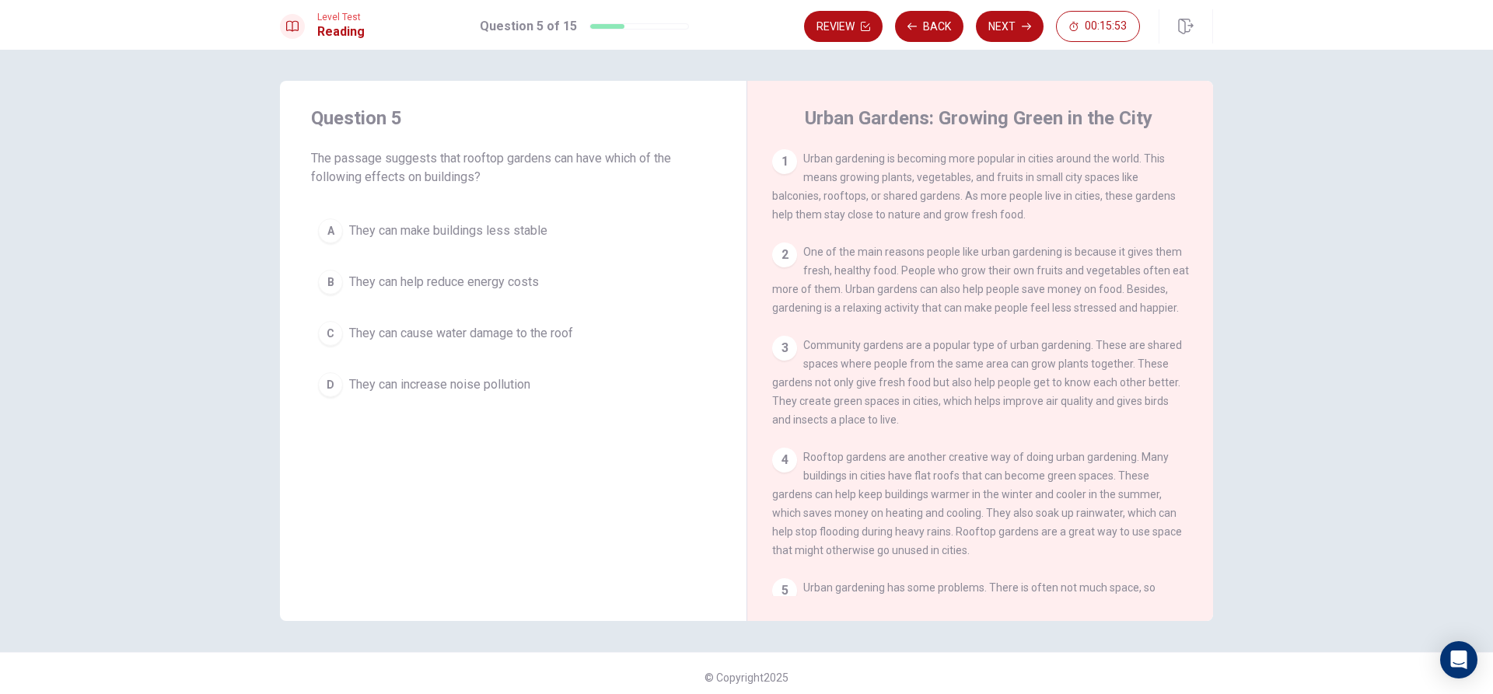
click at [495, 286] on span "They can help reduce energy costs" at bounding box center [444, 282] width 190 height 19
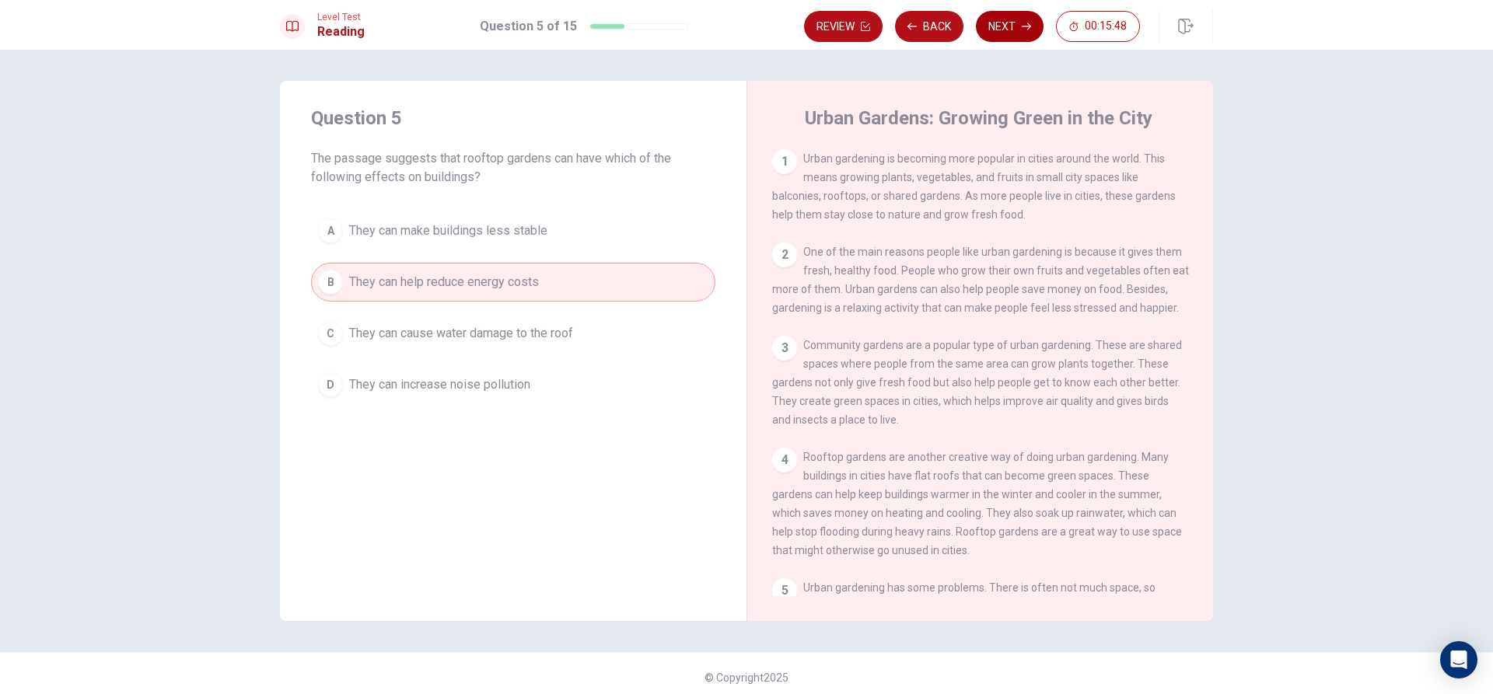
click at [1011, 26] on button "Next" at bounding box center [1010, 26] width 68 height 31
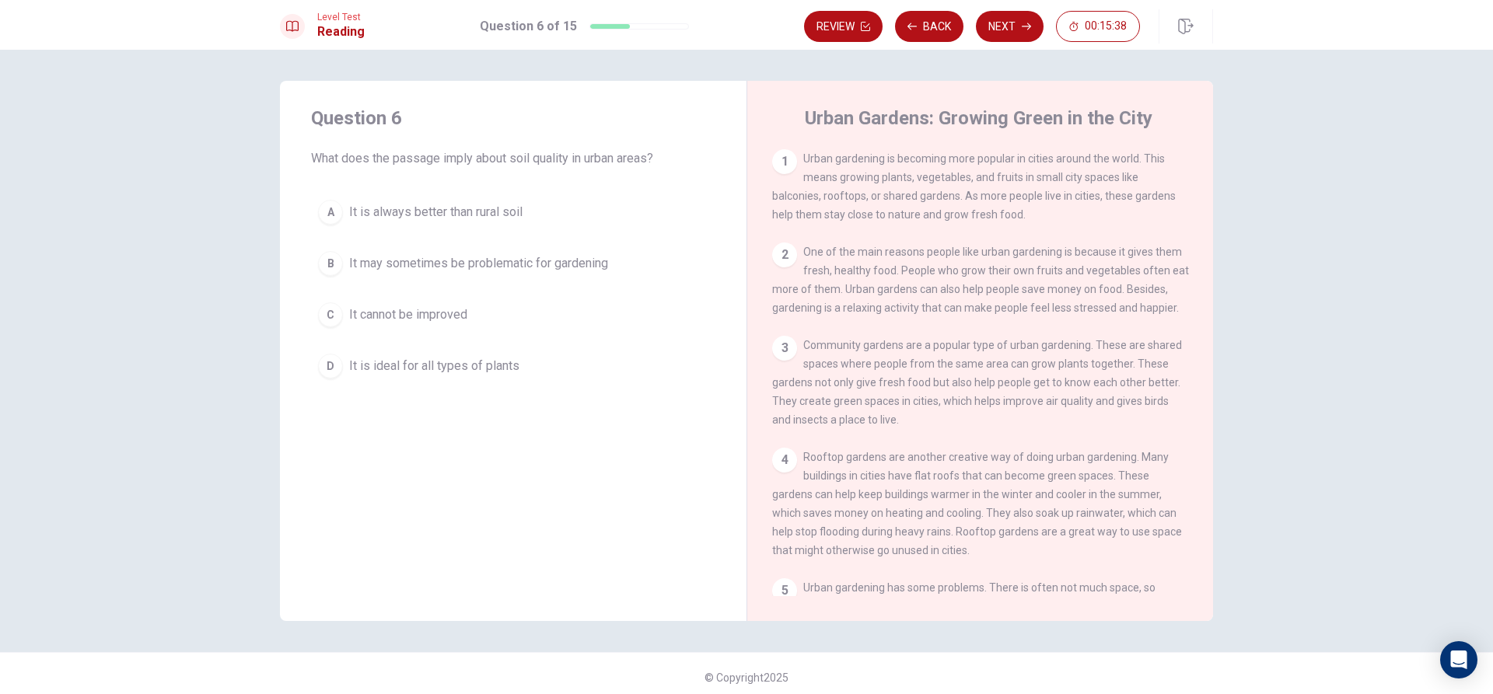
click at [505, 257] on span "It may sometimes be problematic for gardening" at bounding box center [478, 263] width 259 height 19
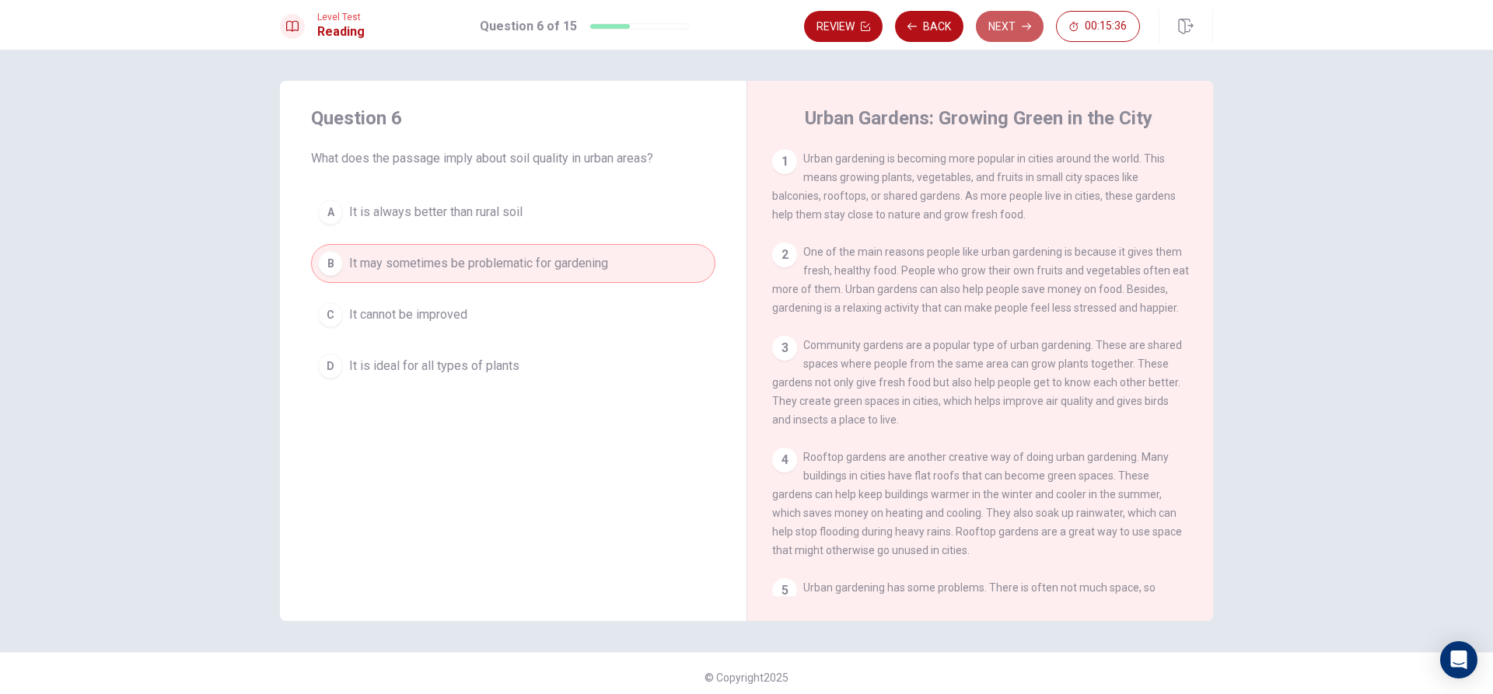
drag, startPoint x: 1013, startPoint y: 18, endPoint x: 1011, endPoint y: 30, distance: 12.7
click at [1013, 19] on button "Next" at bounding box center [1010, 26] width 68 height 31
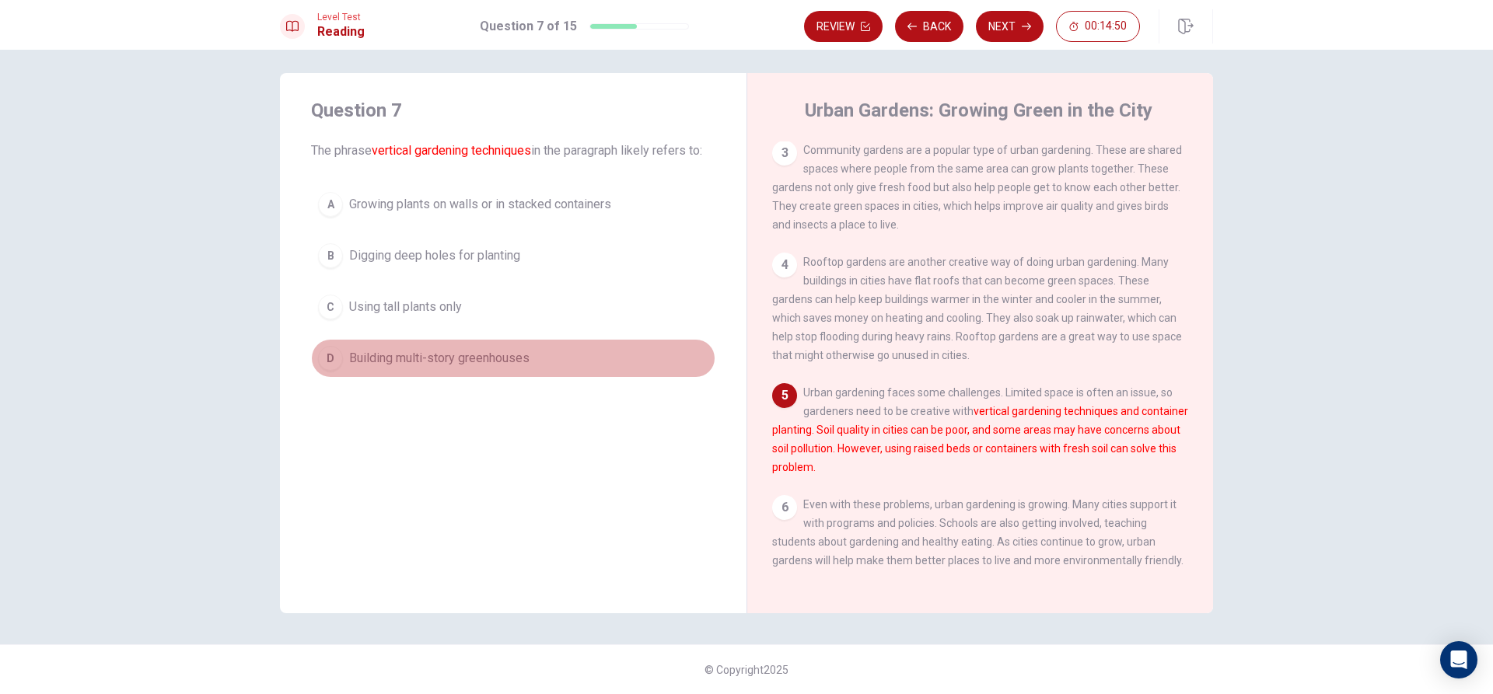
click at [443, 354] on span "Building multi-story greenhouses" at bounding box center [439, 358] width 180 height 19
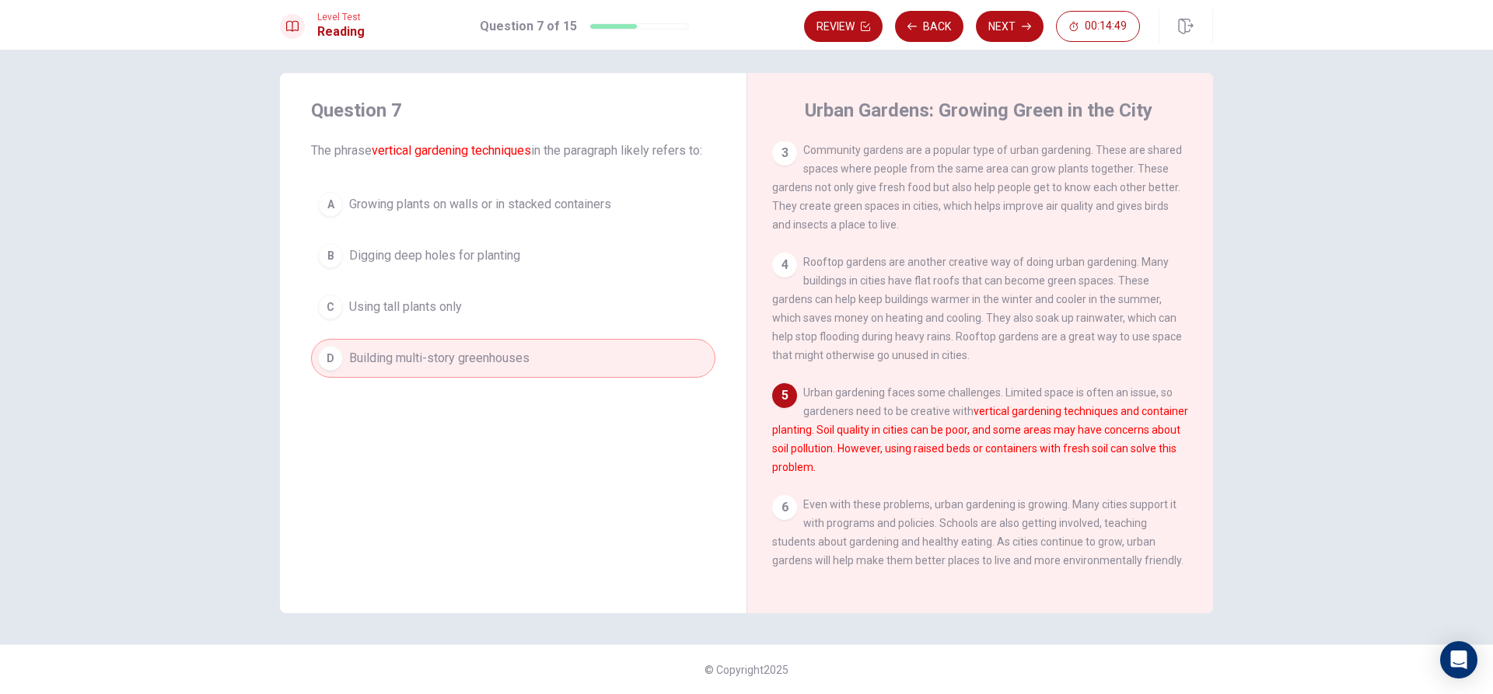
click at [996, 14] on button "Next" at bounding box center [1010, 26] width 68 height 31
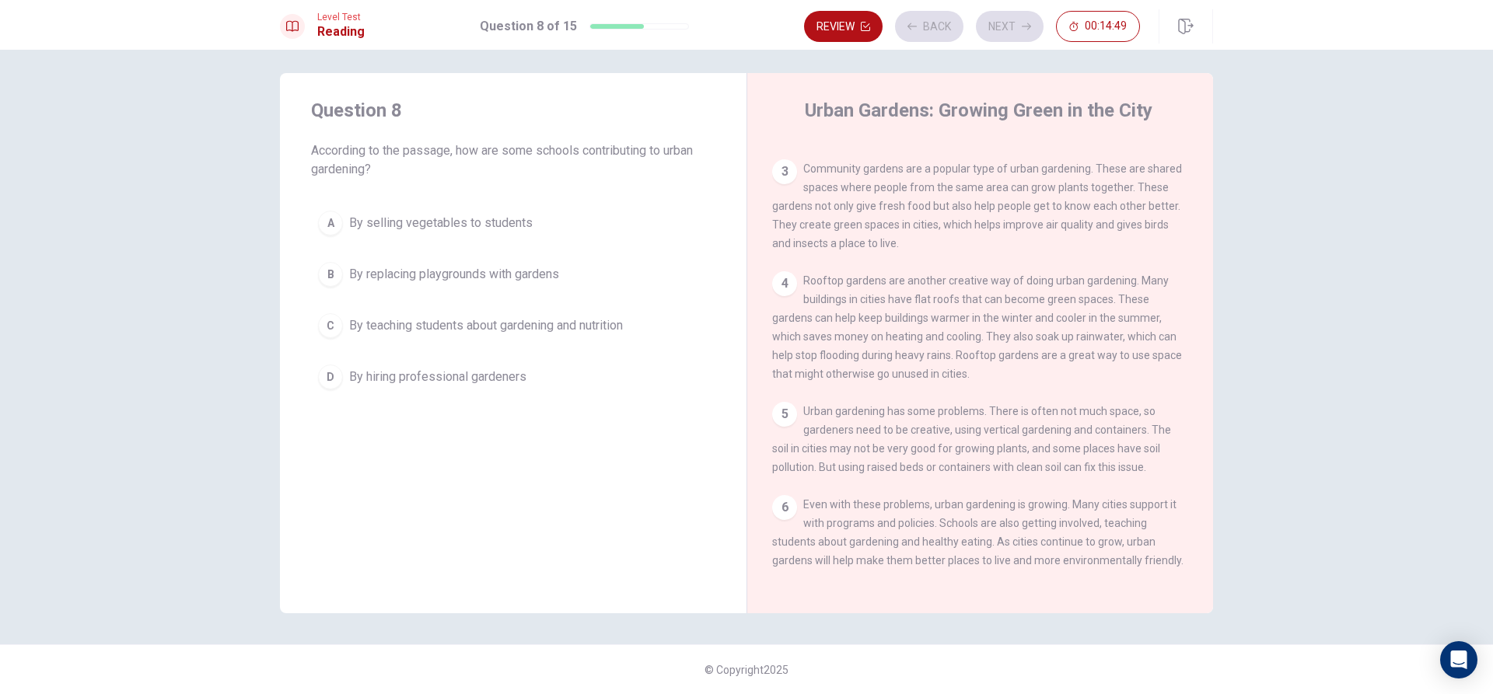
scroll to position [190, 0]
click at [809, 14] on button "Review" at bounding box center [843, 26] width 79 height 31
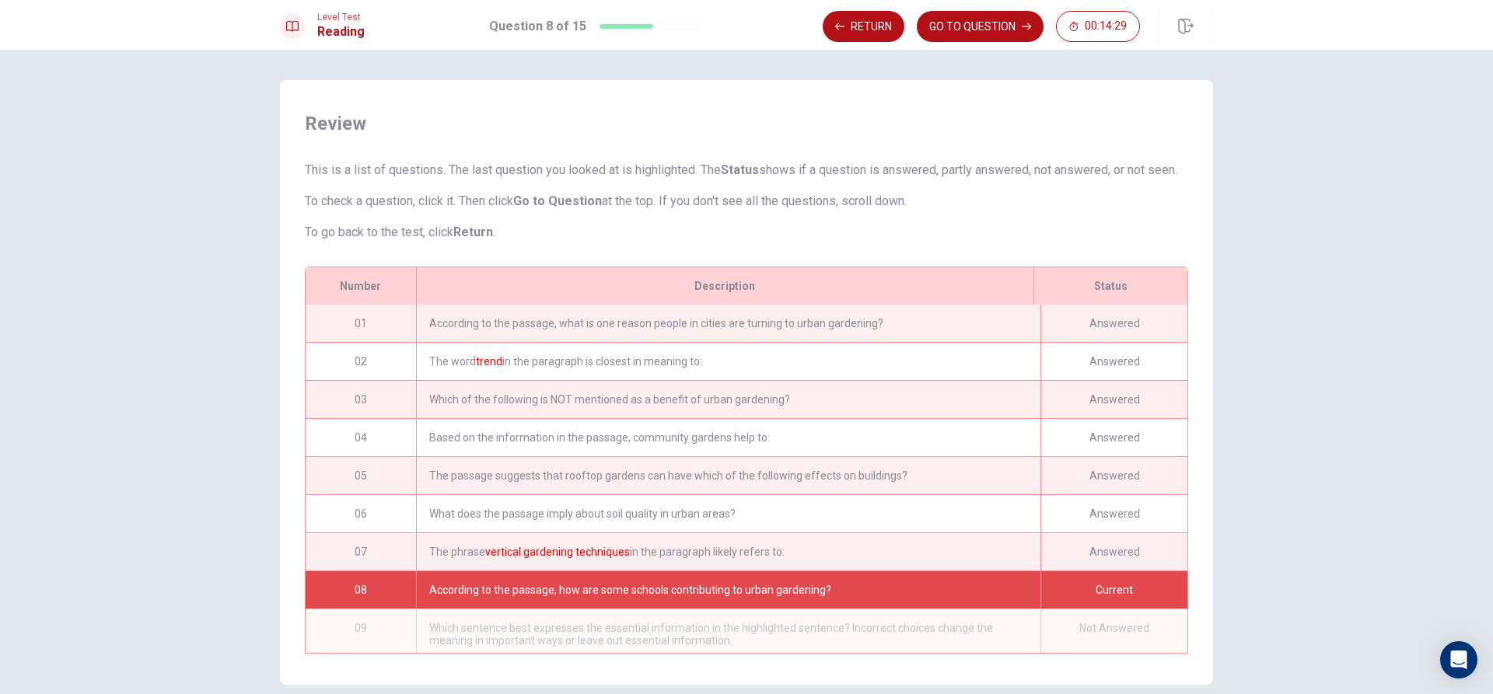
scroll to position [0, 0]
drag, startPoint x: 491, startPoint y: 338, endPoint x: 493, endPoint y: 354, distance: 15.6
click at [494, 343] on div "According to the passage, what is one reason people in cities are turning to ur…" at bounding box center [728, 324] width 624 height 37
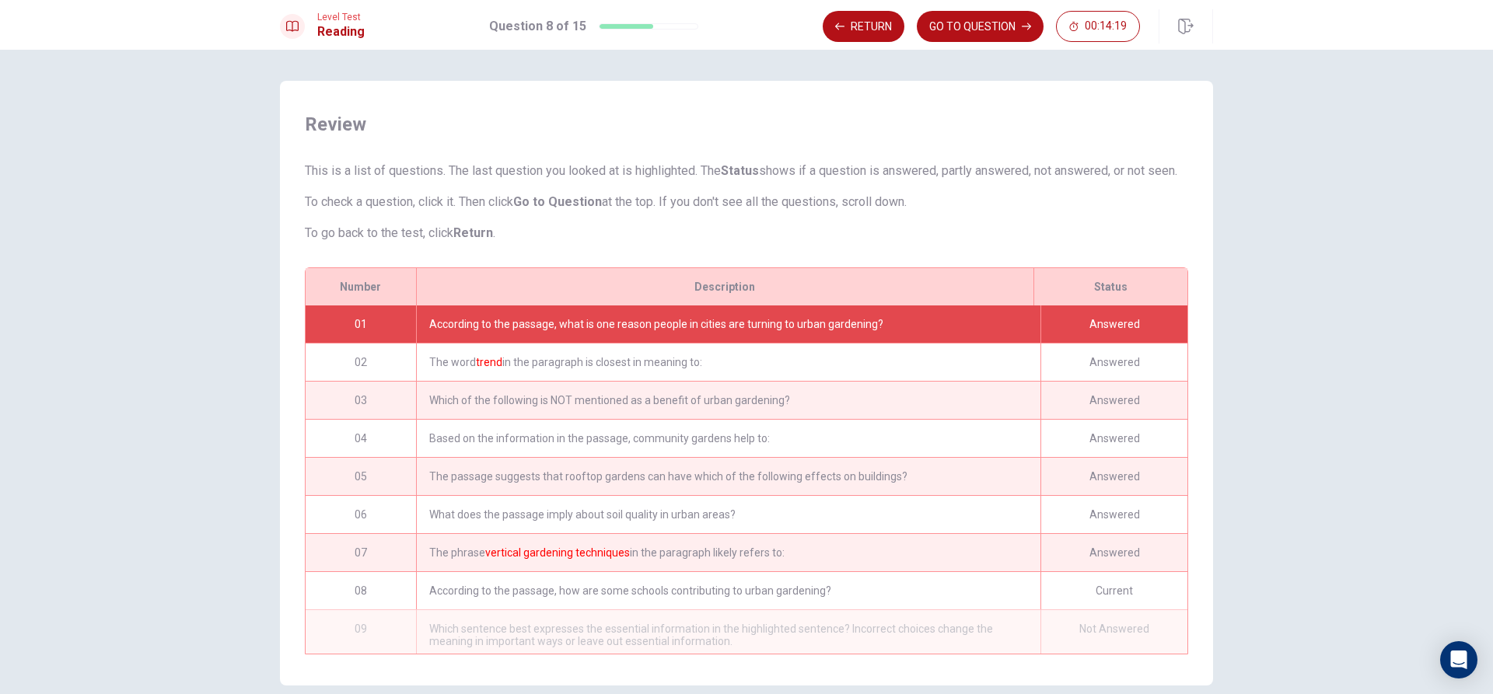
click at [505, 376] on div "The word trend in the paragraph is closest in meaning to:" at bounding box center [728, 362] width 624 height 37
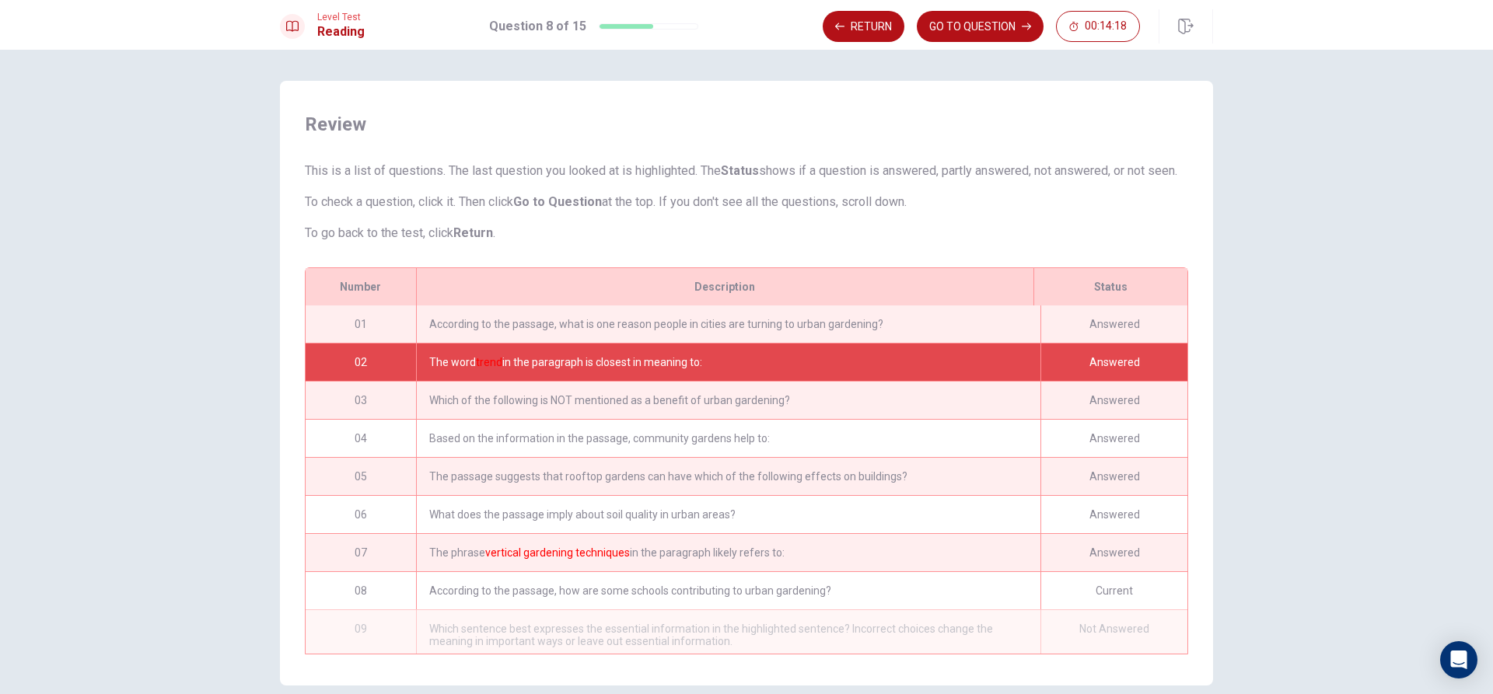
click at [516, 419] on div "Which of the following is NOT mentioned as a benefit of urban gardening?" at bounding box center [728, 400] width 624 height 37
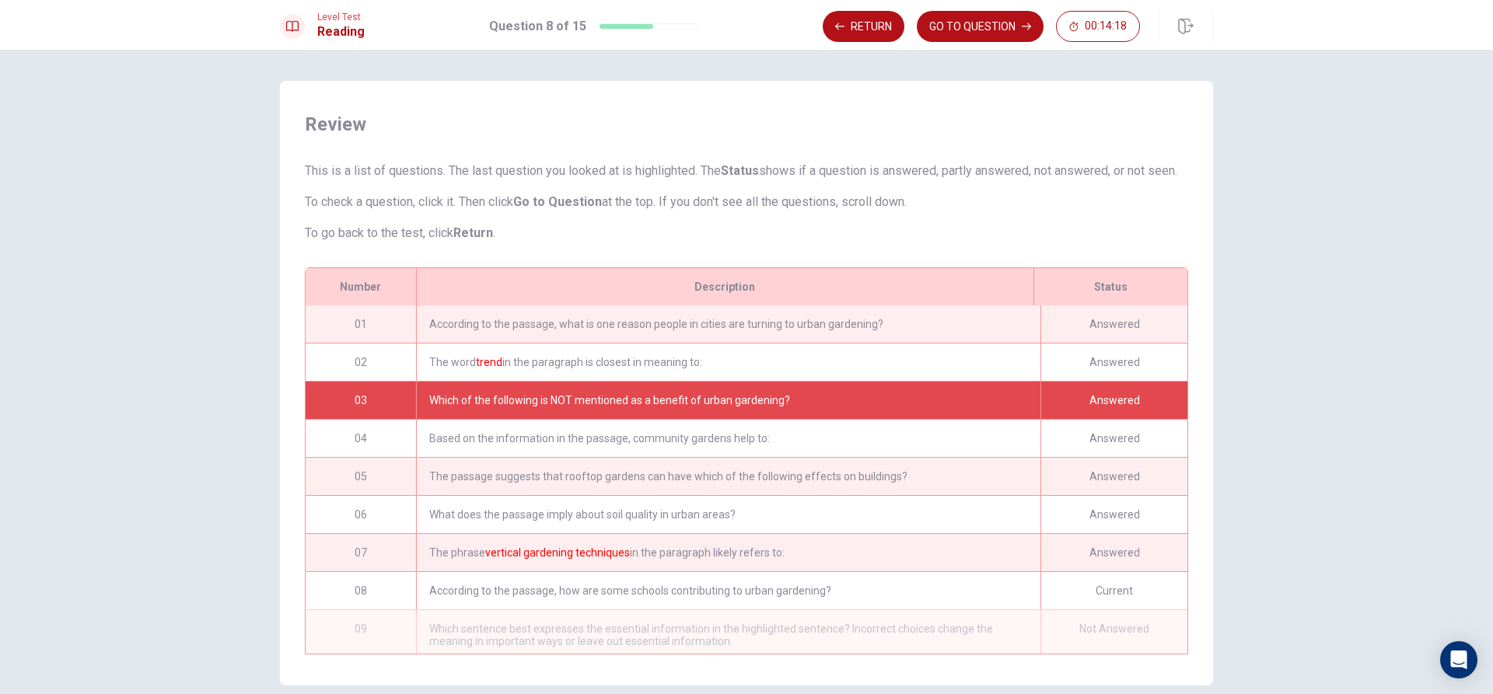
click at [549, 457] on div "Based on the information in the passage, community gardens help to:" at bounding box center [728, 438] width 624 height 37
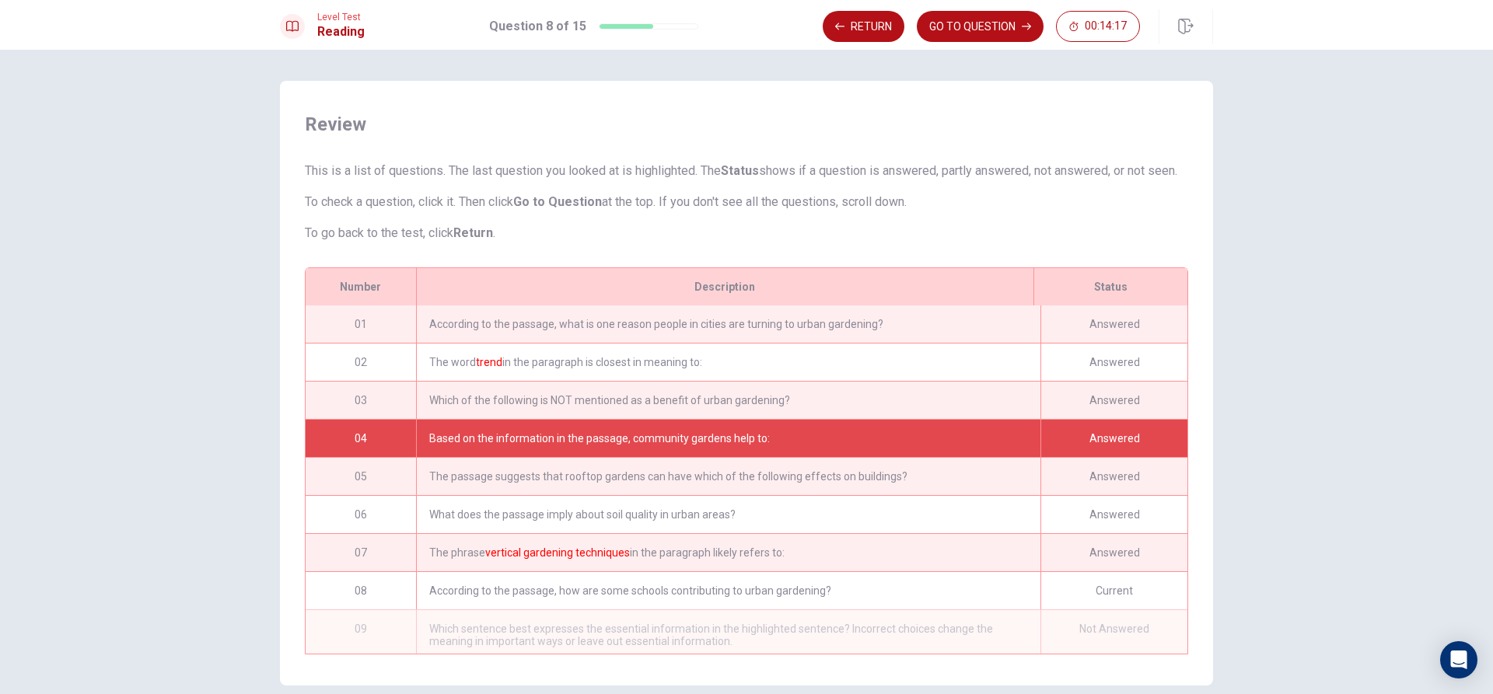
click at [611, 492] on div "The passage suggests that rooftop gardens can have which of the following effec…" at bounding box center [728, 476] width 624 height 37
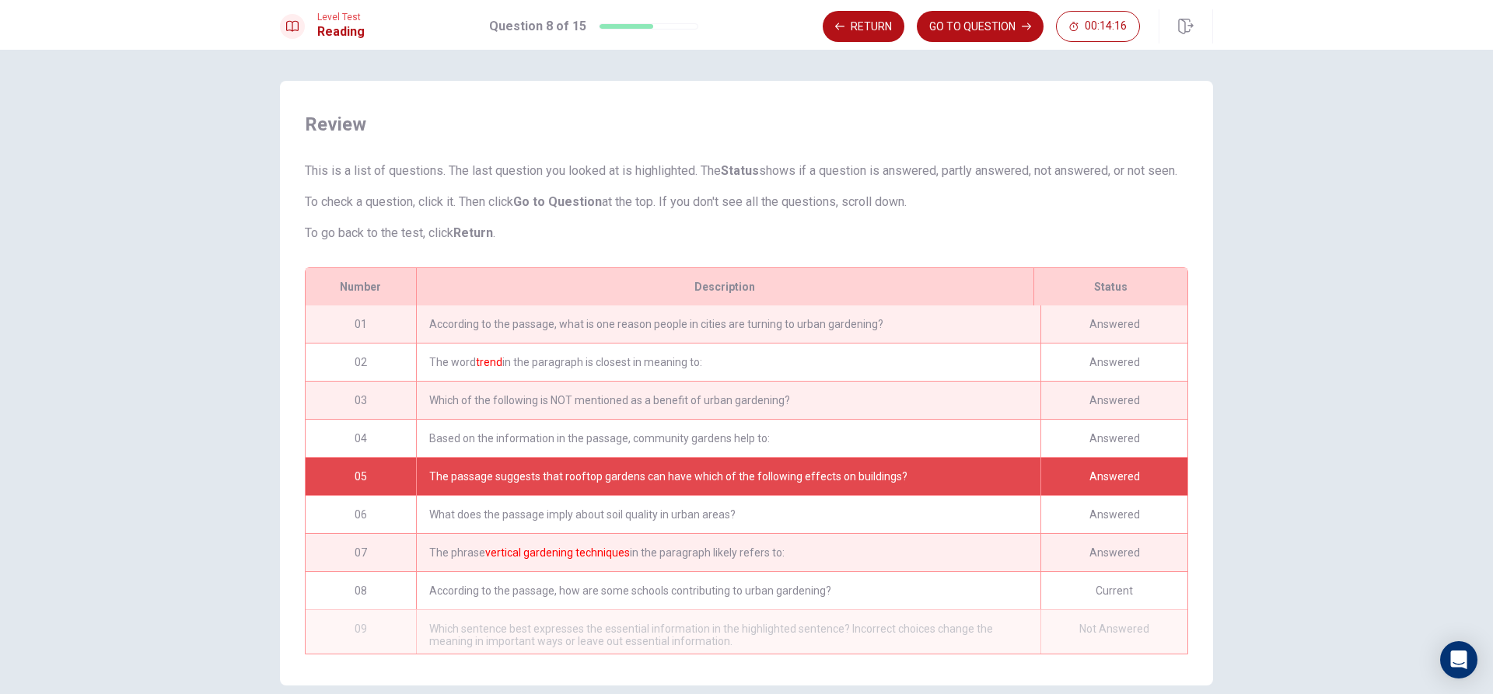
click at [620, 530] on div "What does the passage imply about soil quality in urban areas?" at bounding box center [728, 514] width 624 height 37
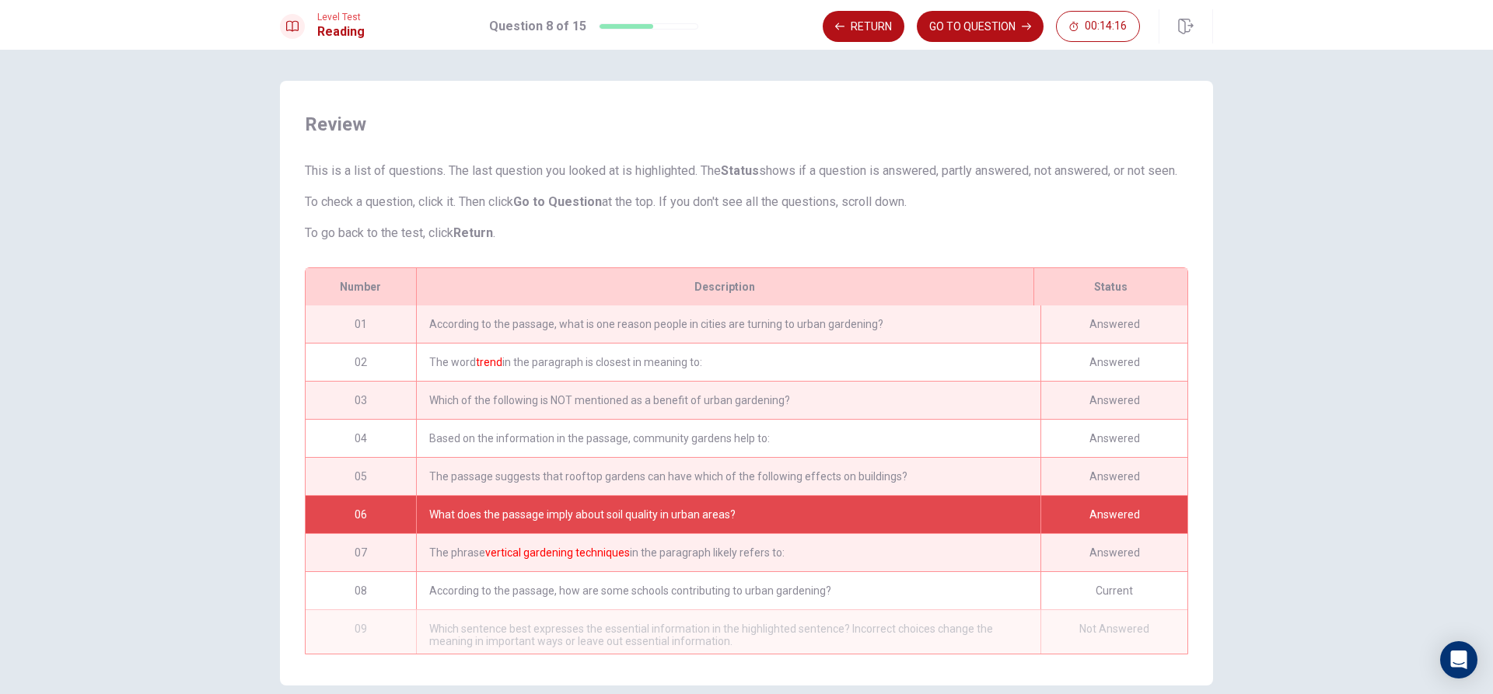
click at [631, 564] on div "The phrase vertical gardening techniques in the paragraph likely refers to:" at bounding box center [728, 552] width 624 height 37
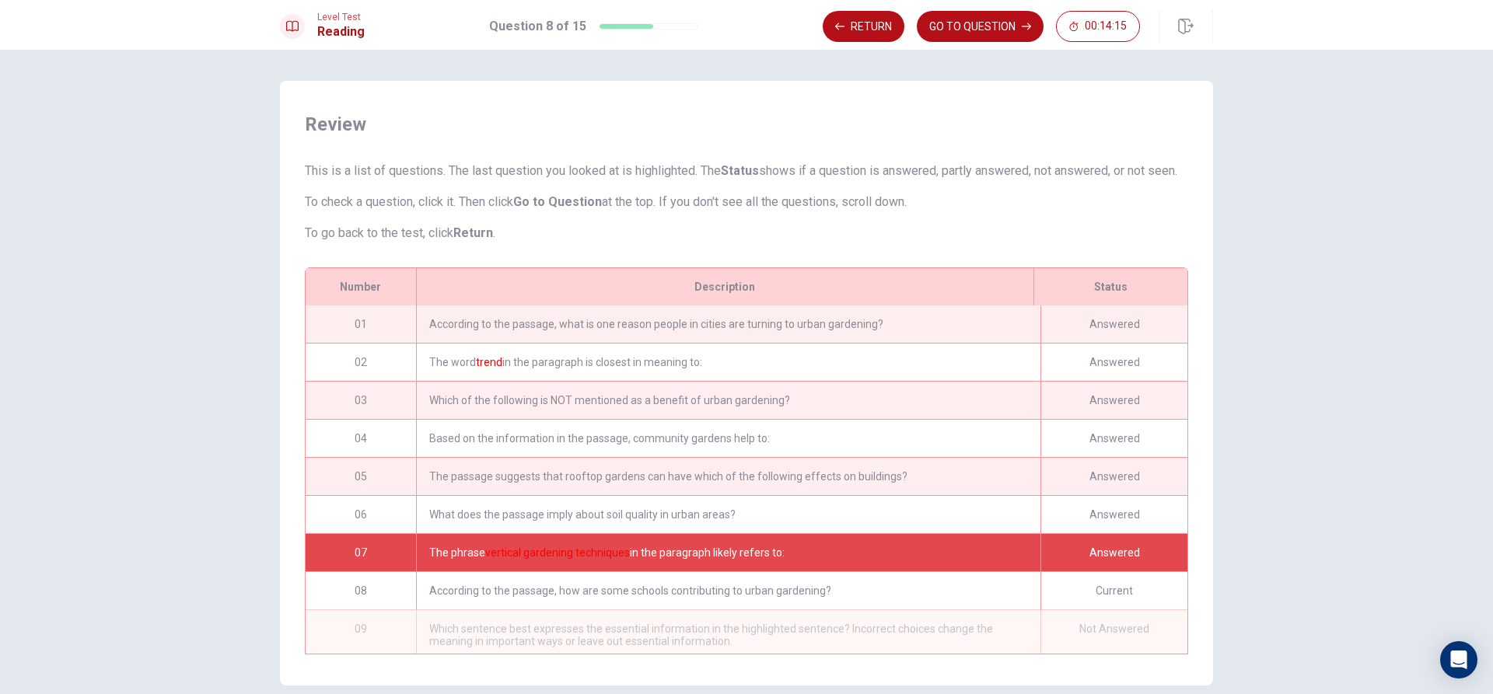
click at [645, 610] on div "According to the passage, how are some schools contributing to urban gardening?" at bounding box center [728, 590] width 624 height 37
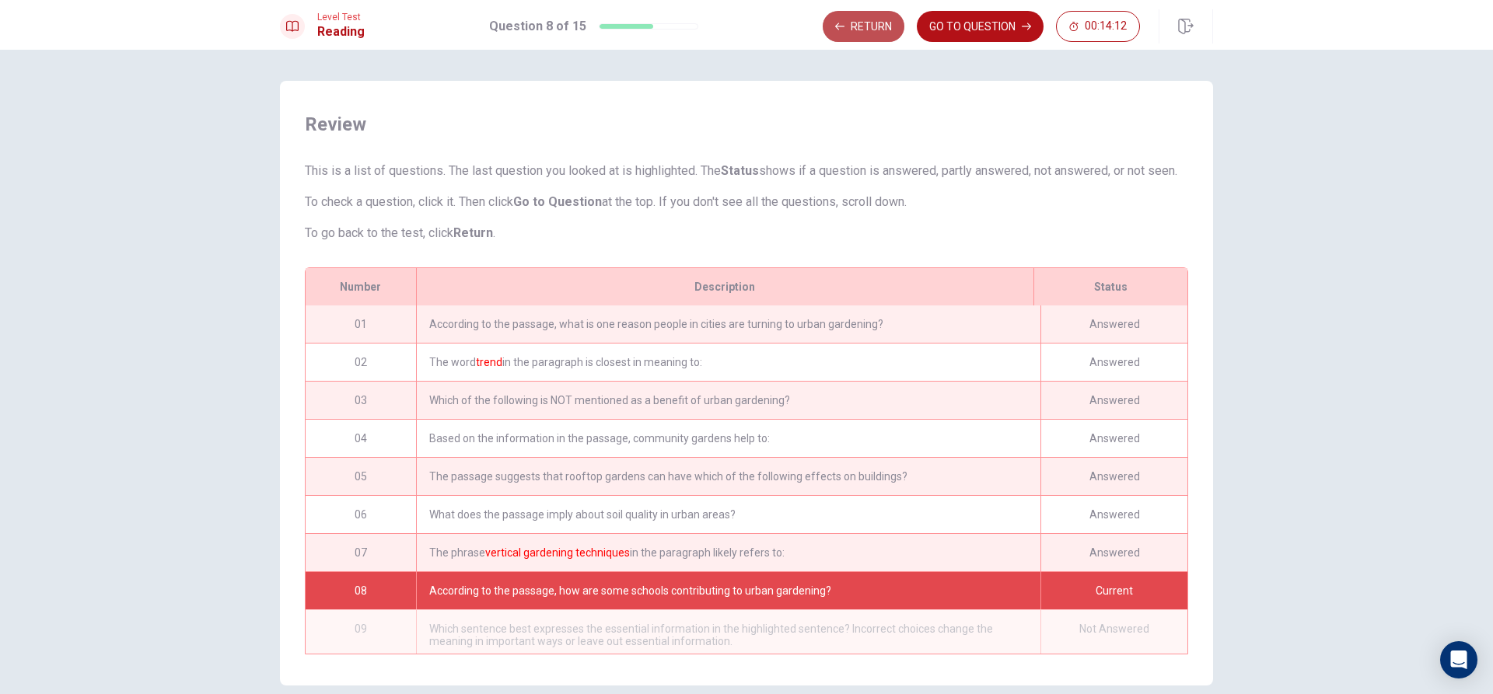
click at [851, 33] on button "Return" at bounding box center [864, 26] width 82 height 31
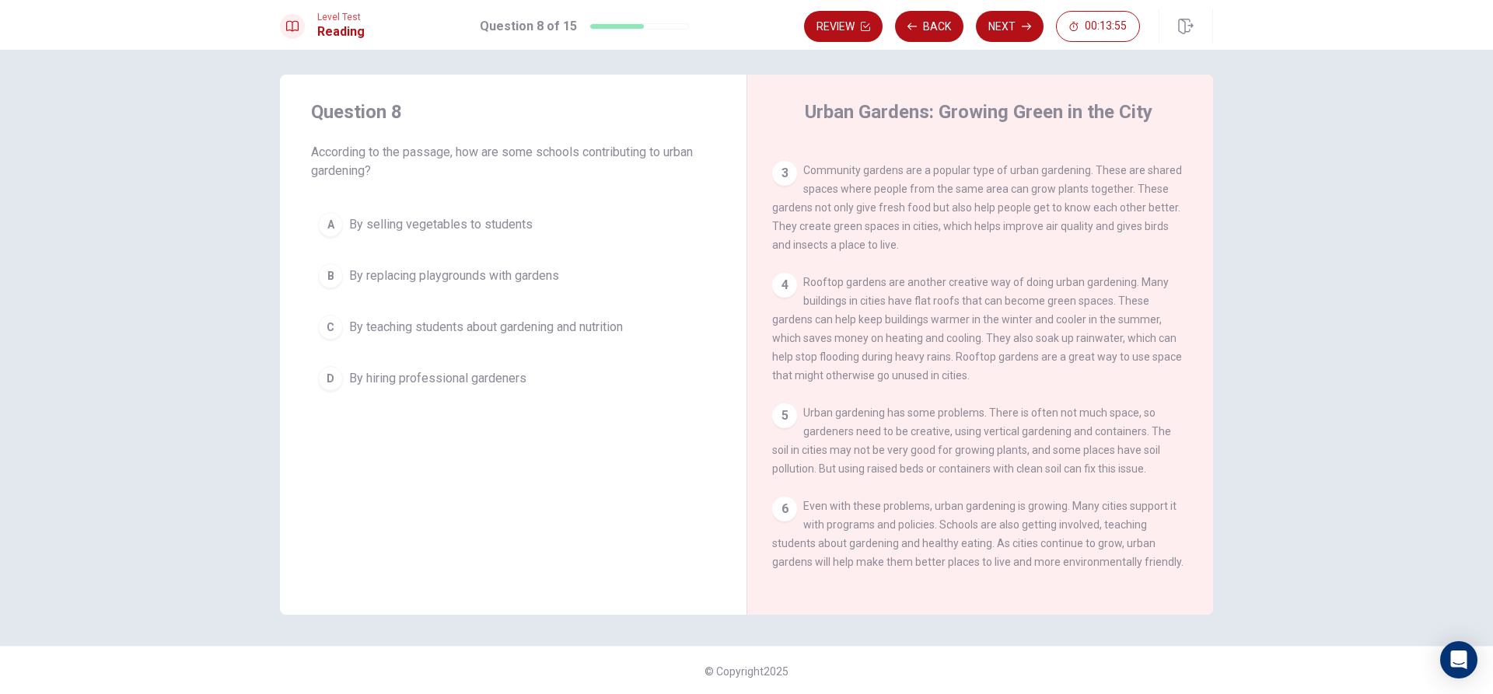
scroll to position [8, 0]
click at [407, 323] on span "By teaching students about gardening and nutrition" at bounding box center [486, 325] width 274 height 19
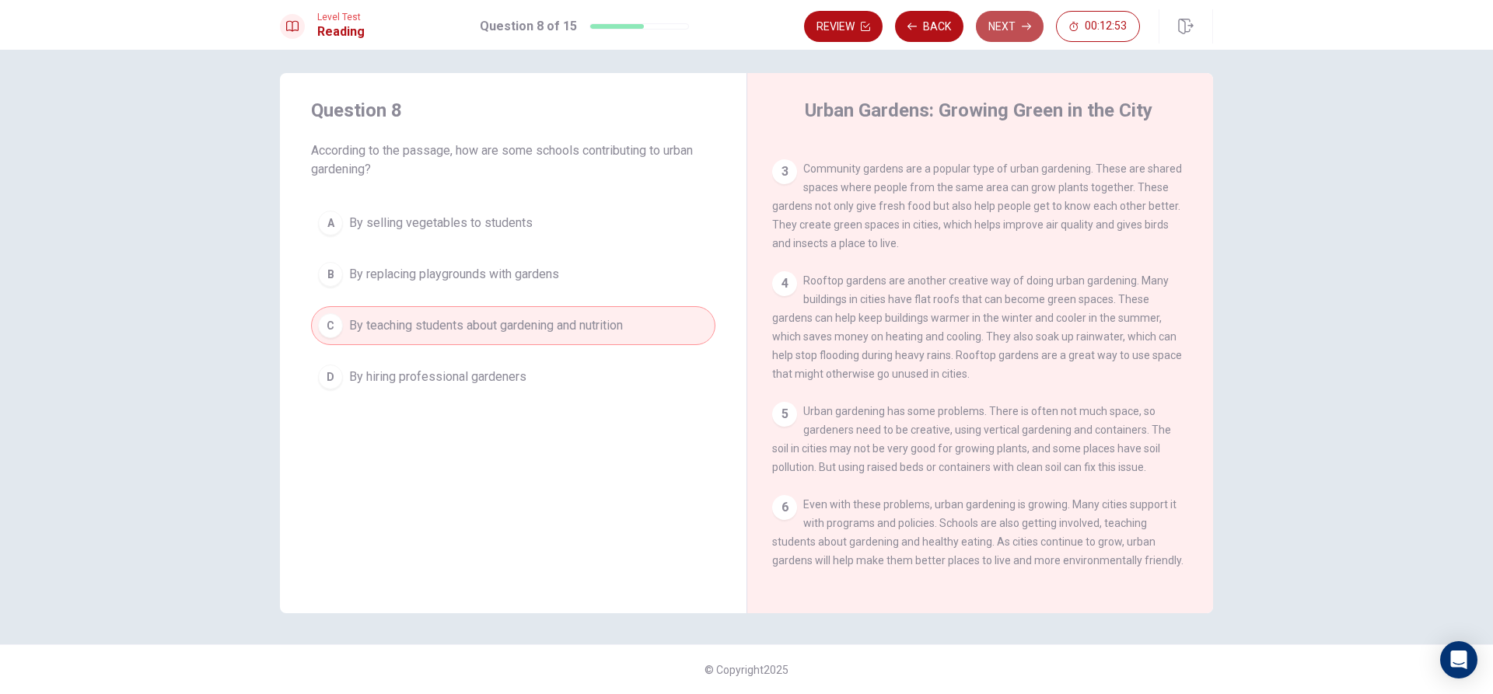
click at [1032, 21] on button "Next" at bounding box center [1010, 26] width 68 height 31
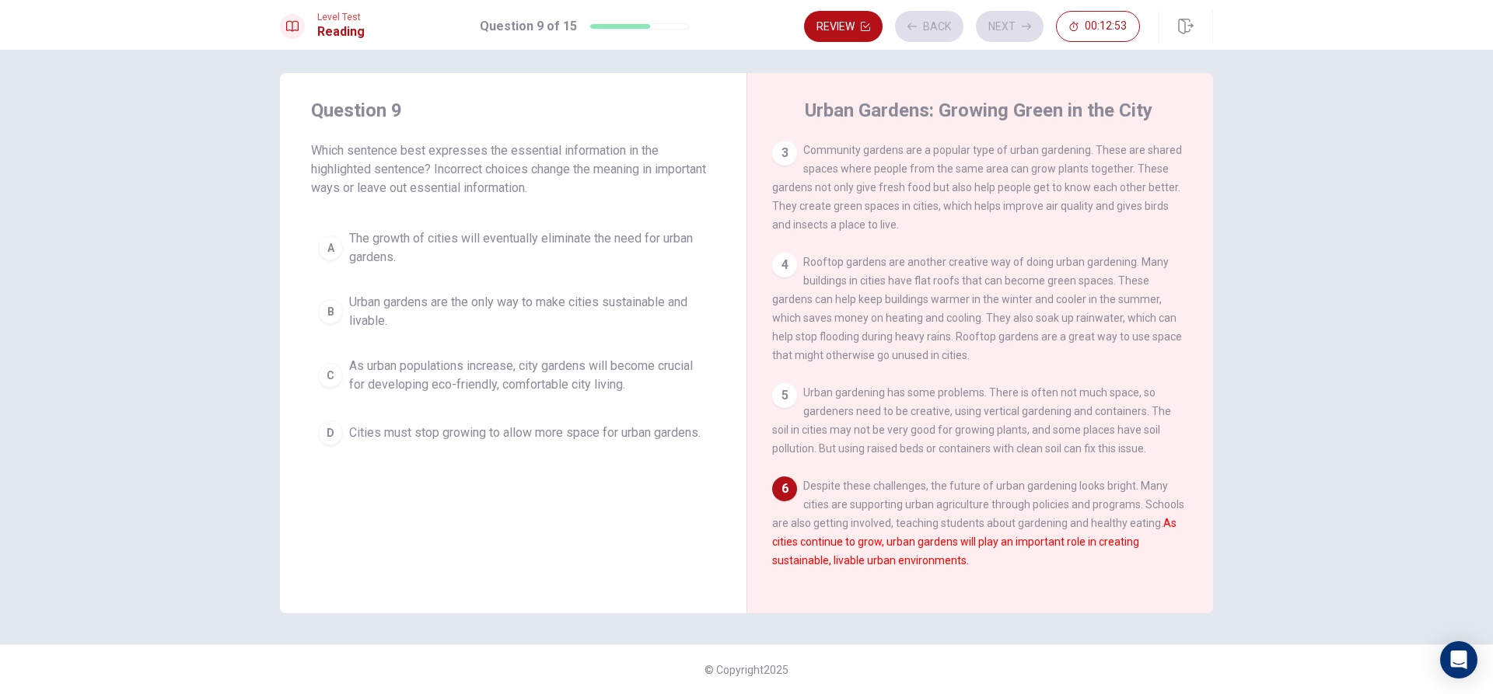
scroll to position [209, 0]
click at [495, 310] on span "Urban gardens are the only way to make cities sustainable and livable." at bounding box center [528, 311] width 359 height 37
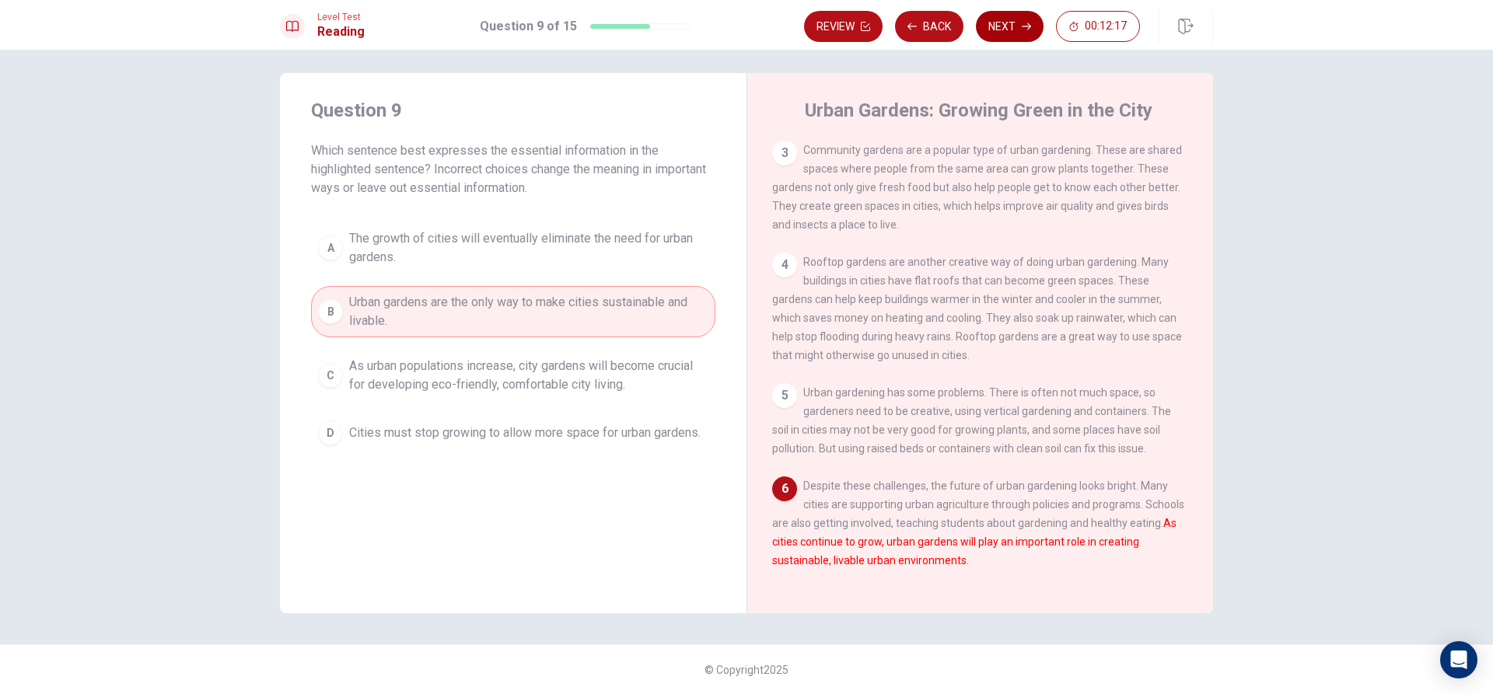
click at [1010, 30] on button "Next" at bounding box center [1010, 26] width 68 height 31
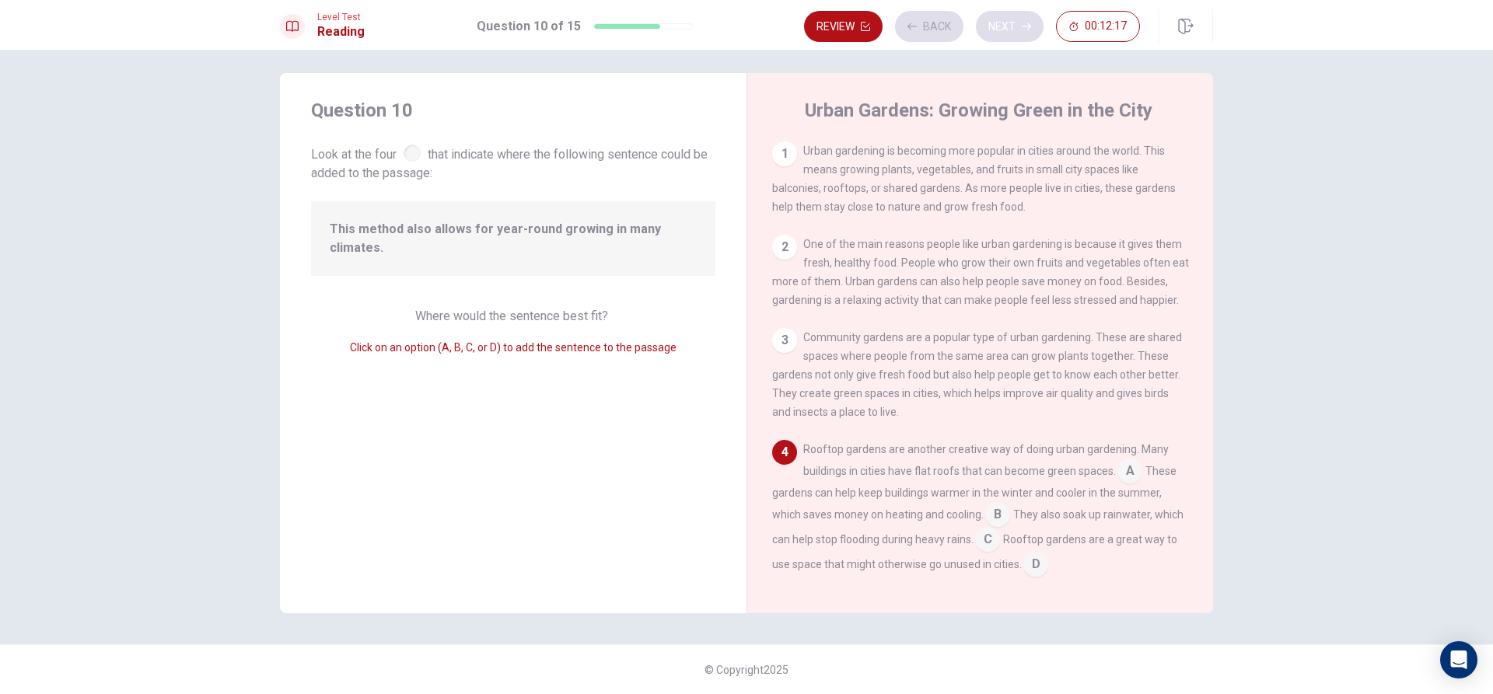
scroll to position [154, 0]
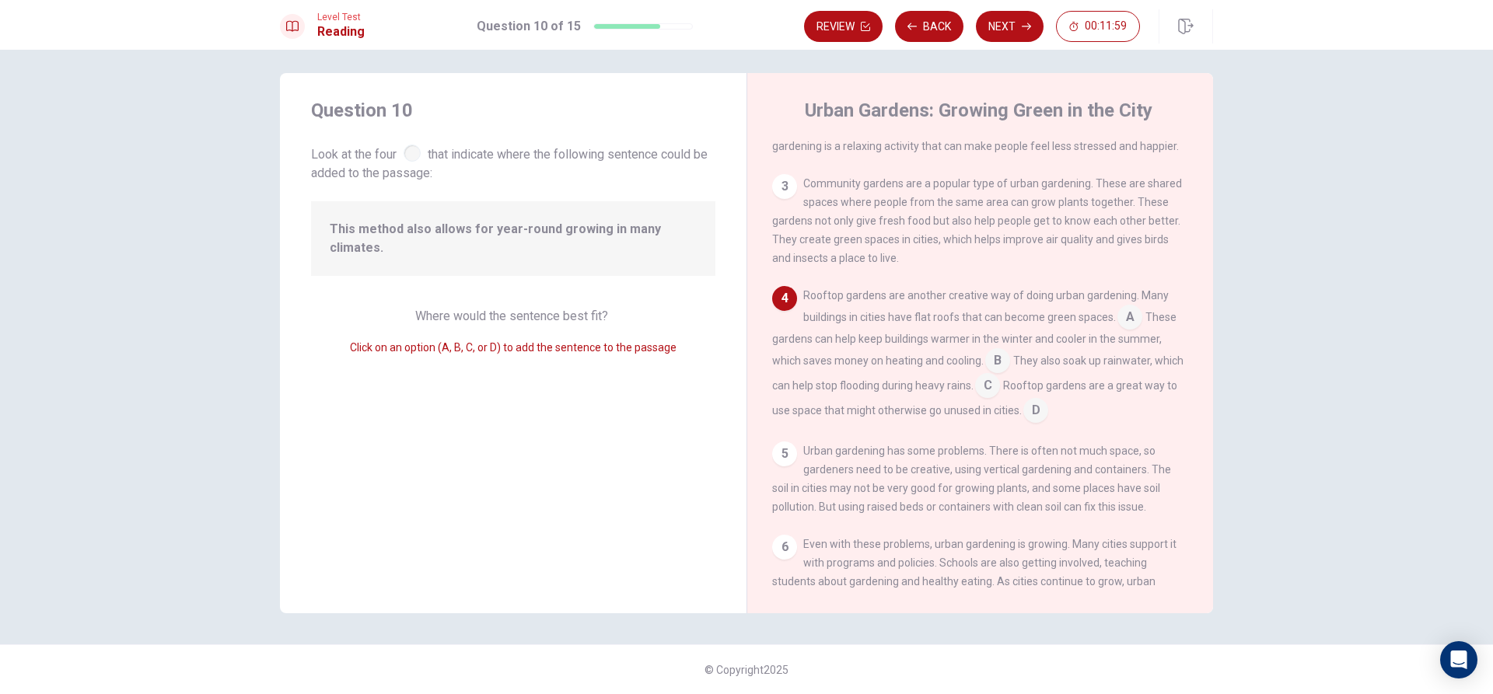
click at [1126, 317] on input at bounding box center [1129, 318] width 25 height 25
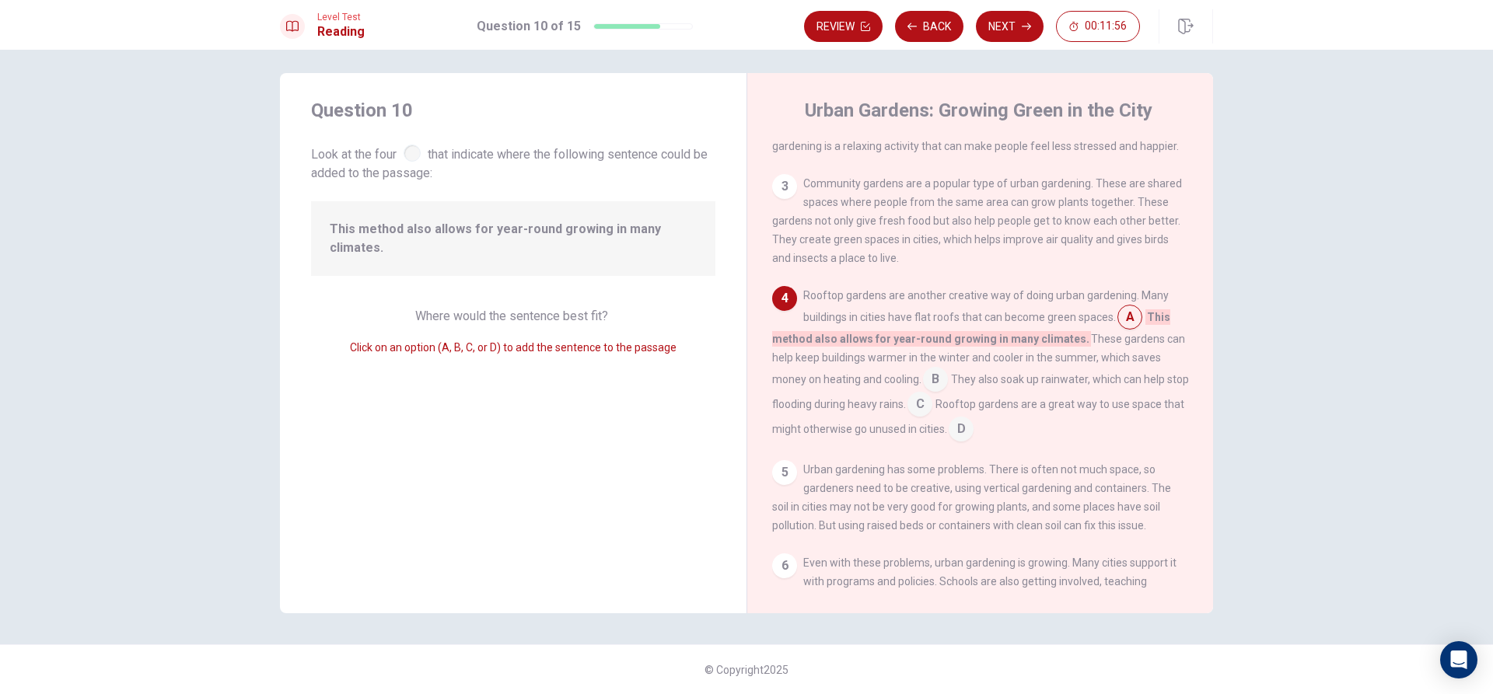
click at [1126, 324] on input at bounding box center [1129, 318] width 25 height 25
click at [936, 386] on input at bounding box center [935, 381] width 25 height 25
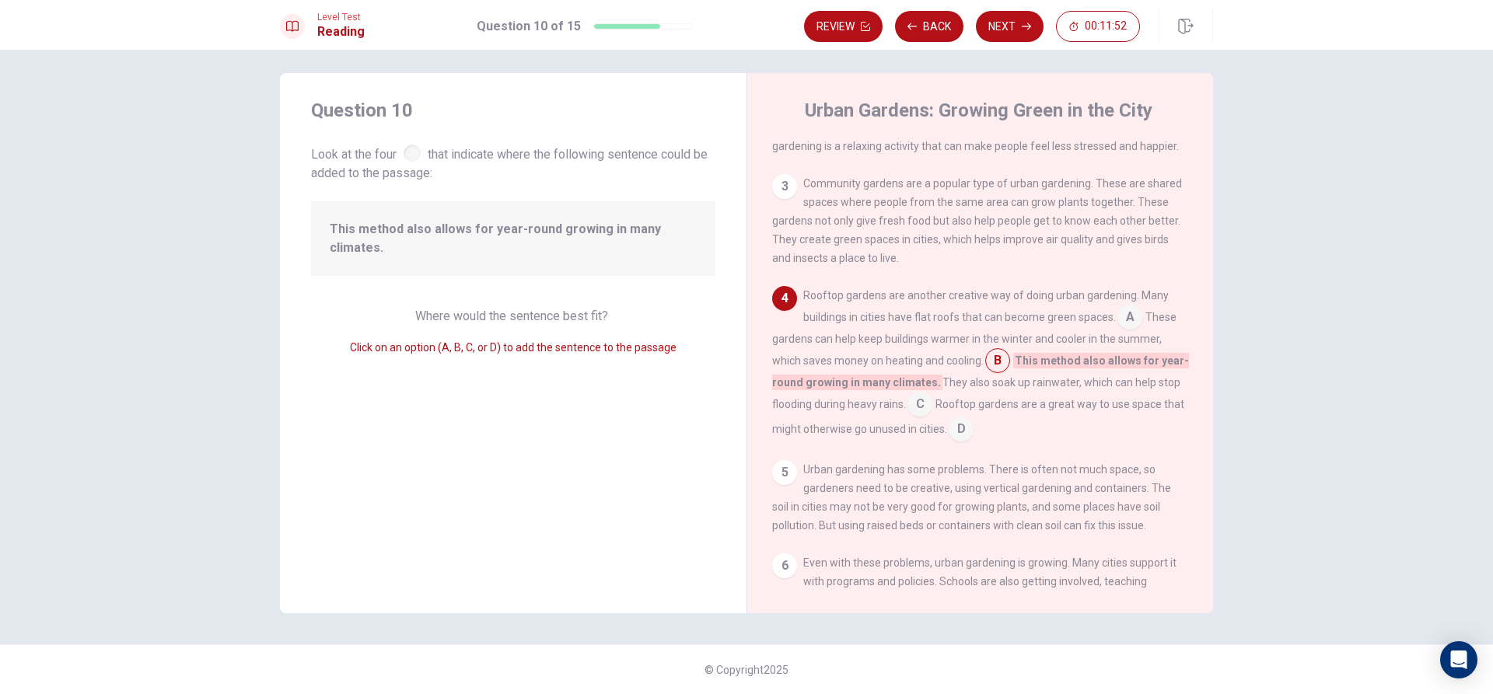
drag, startPoint x: 994, startPoint y: 372, endPoint x: 986, endPoint y: 372, distance: 8.6
click at [993, 372] on input at bounding box center [997, 362] width 25 height 25
click at [411, 146] on div at bounding box center [412, 153] width 17 height 17
click at [1124, 331] on input at bounding box center [1129, 318] width 25 height 25
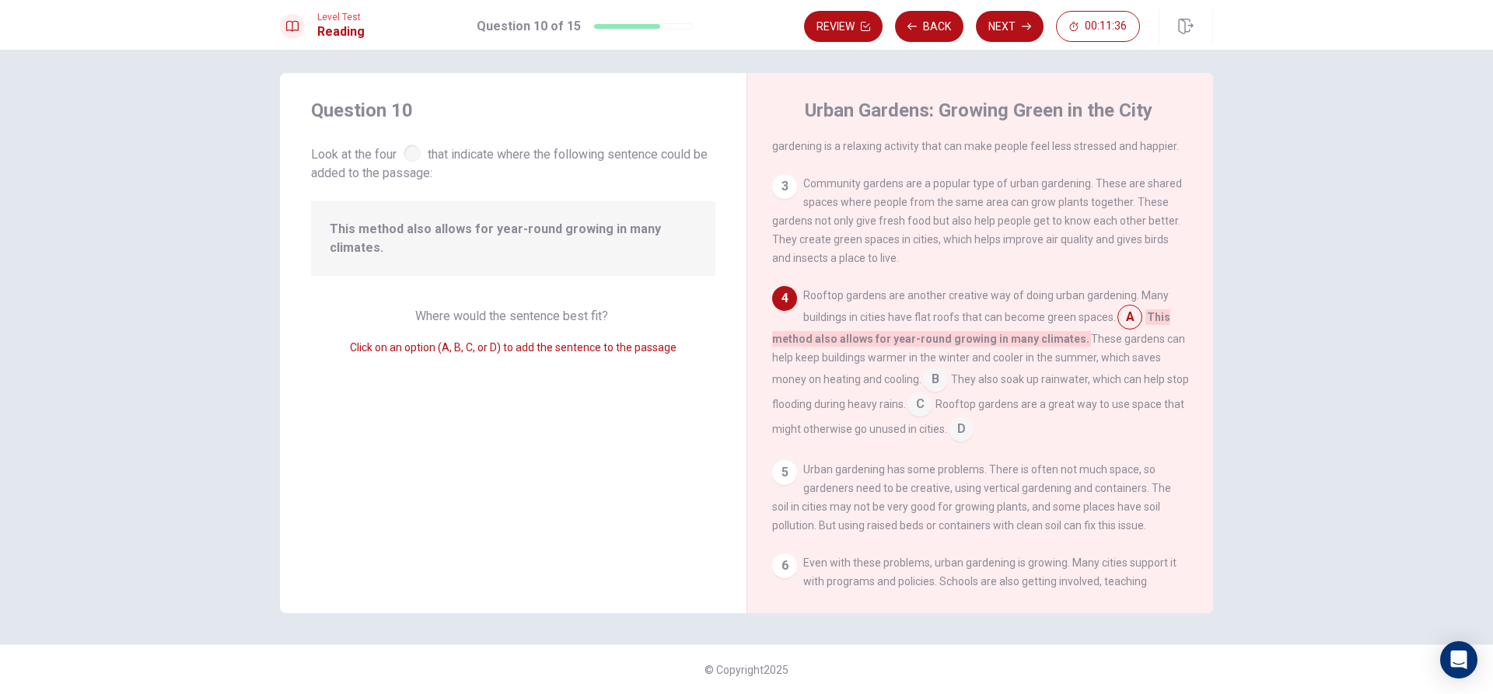
drag, startPoint x: 927, startPoint y: 369, endPoint x: 913, endPoint y: 348, distance: 24.6
click at [913, 348] on div "Rooftop gardens are another creative way of doing urban gardening. Many buildin…" at bounding box center [980, 364] width 417 height 156
click at [937, 389] on input at bounding box center [935, 381] width 25 height 25
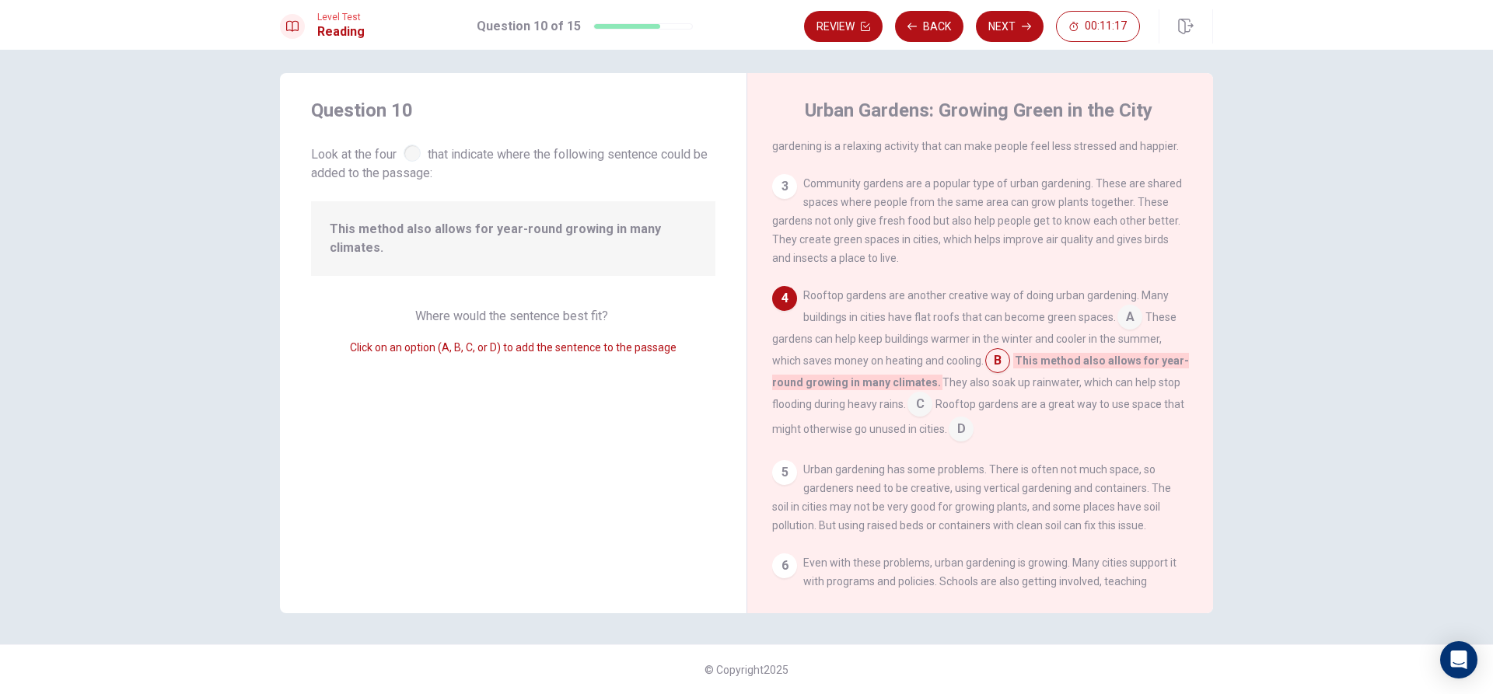
click at [917, 413] on input at bounding box center [919, 405] width 25 height 25
click at [1024, 32] on button "Next" at bounding box center [1010, 26] width 68 height 31
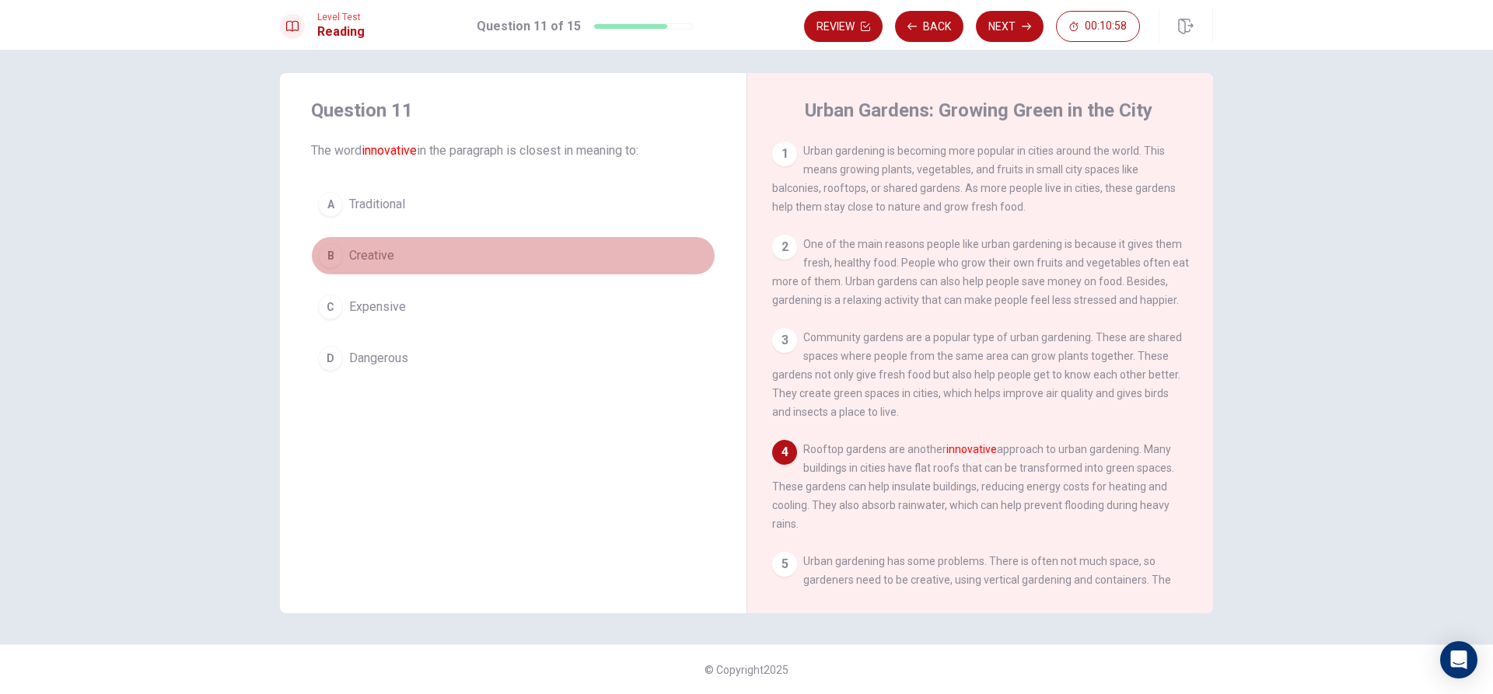
click at [382, 257] on span "Creative" at bounding box center [371, 255] width 45 height 19
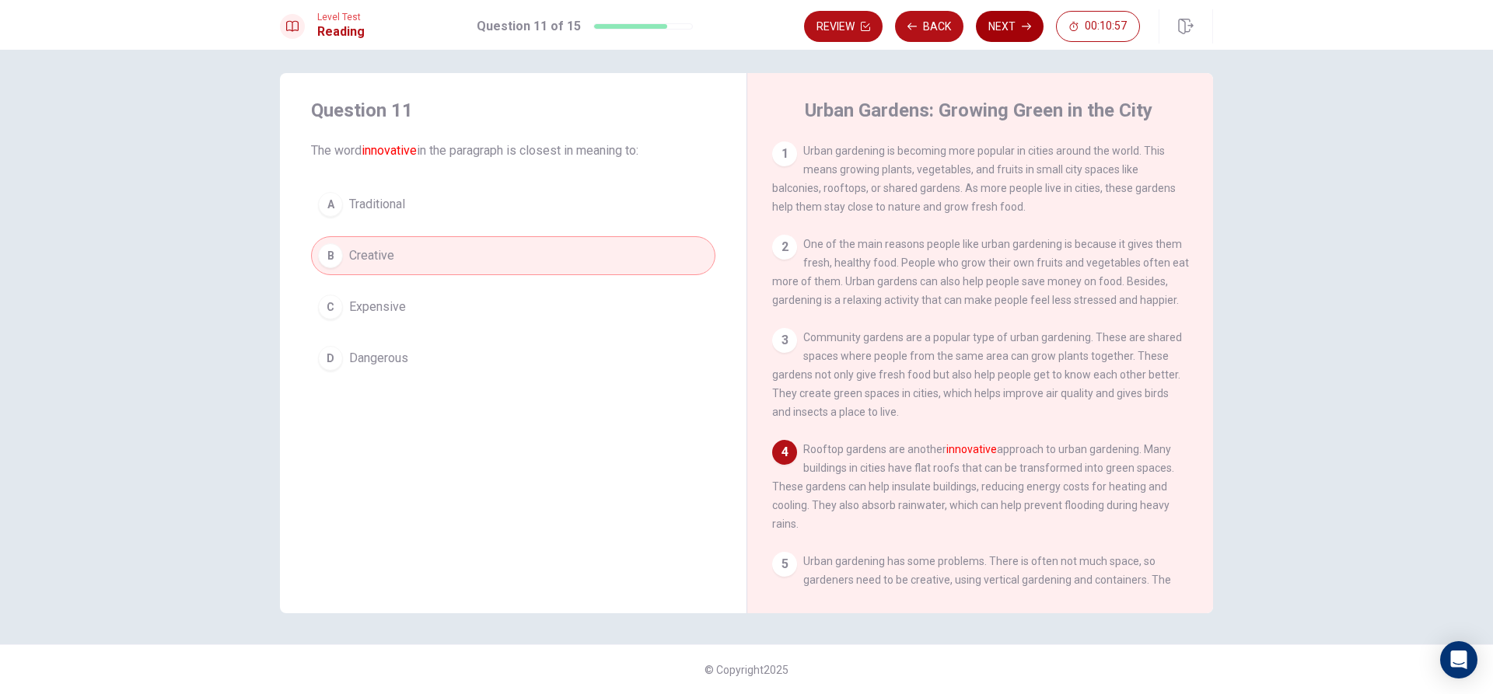
click at [986, 30] on button "Next" at bounding box center [1010, 26] width 68 height 31
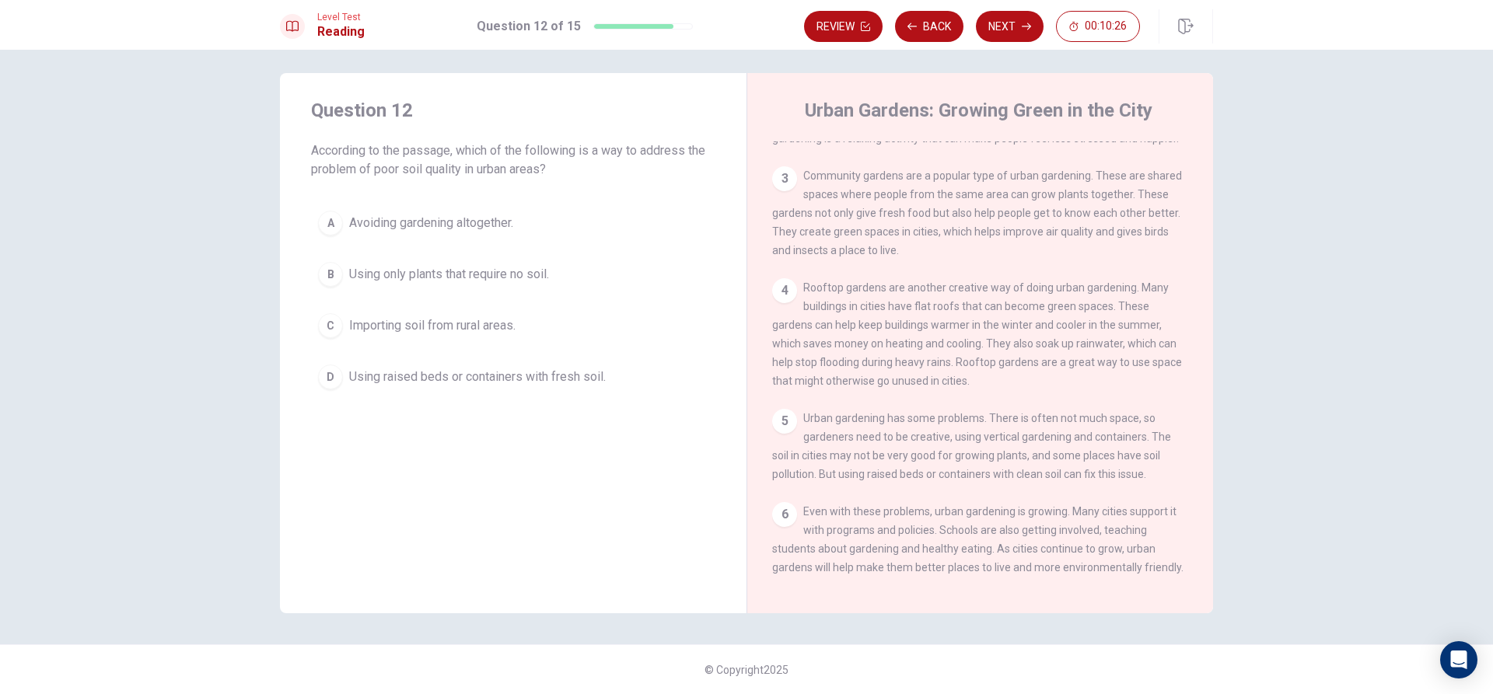
scroll to position [190, 0]
drag, startPoint x: 430, startPoint y: 229, endPoint x: 441, endPoint y: 243, distance: 17.7
click at [433, 229] on span "Avoiding gardening altogether." at bounding box center [431, 223] width 164 height 19
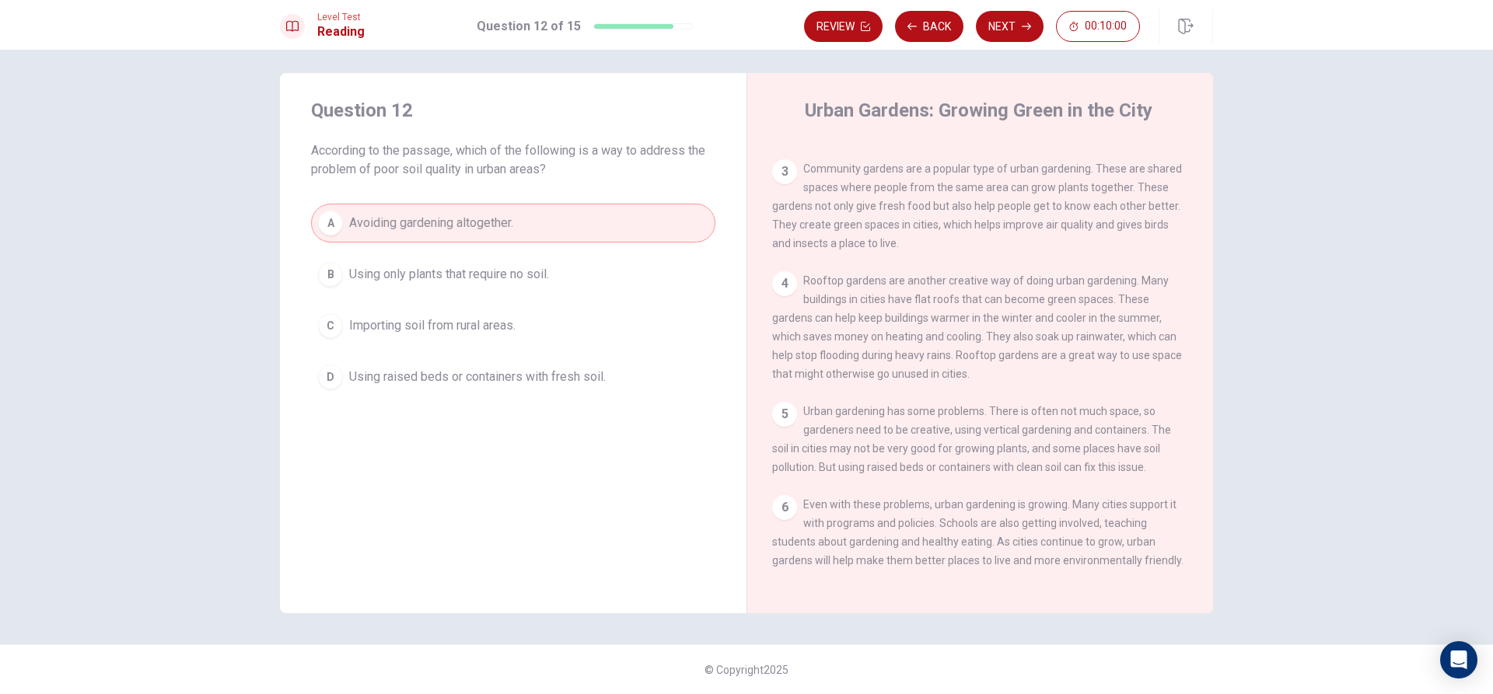
click at [442, 267] on span "Using only plants that require no soil." at bounding box center [449, 274] width 200 height 19
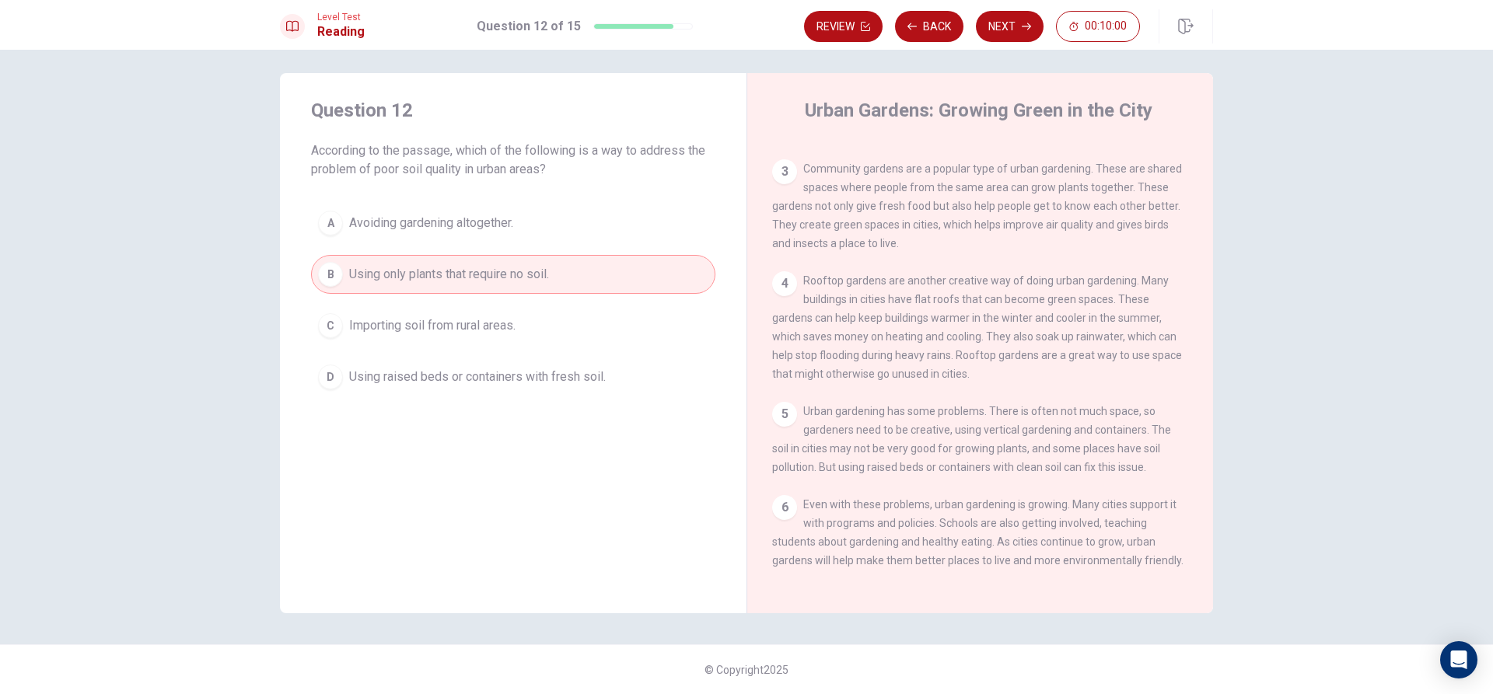
click at [440, 344] on div "A Avoiding gardening altogether. B Using only plants that require no soil. C Im…" at bounding box center [513, 300] width 404 height 193
click at [453, 379] on span "Using raised beds or containers with fresh soil." at bounding box center [477, 377] width 257 height 19
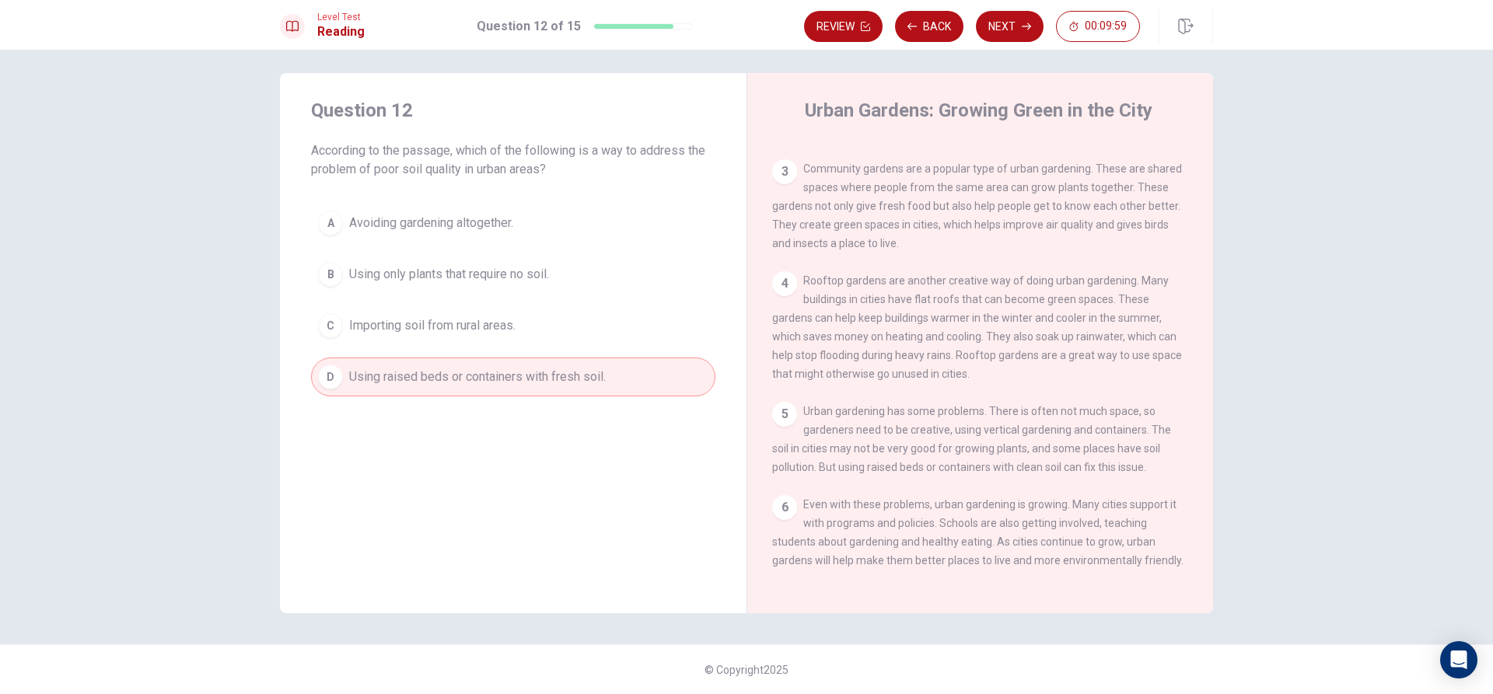
click at [453, 310] on button "C Importing soil from rural areas." at bounding box center [513, 325] width 404 height 39
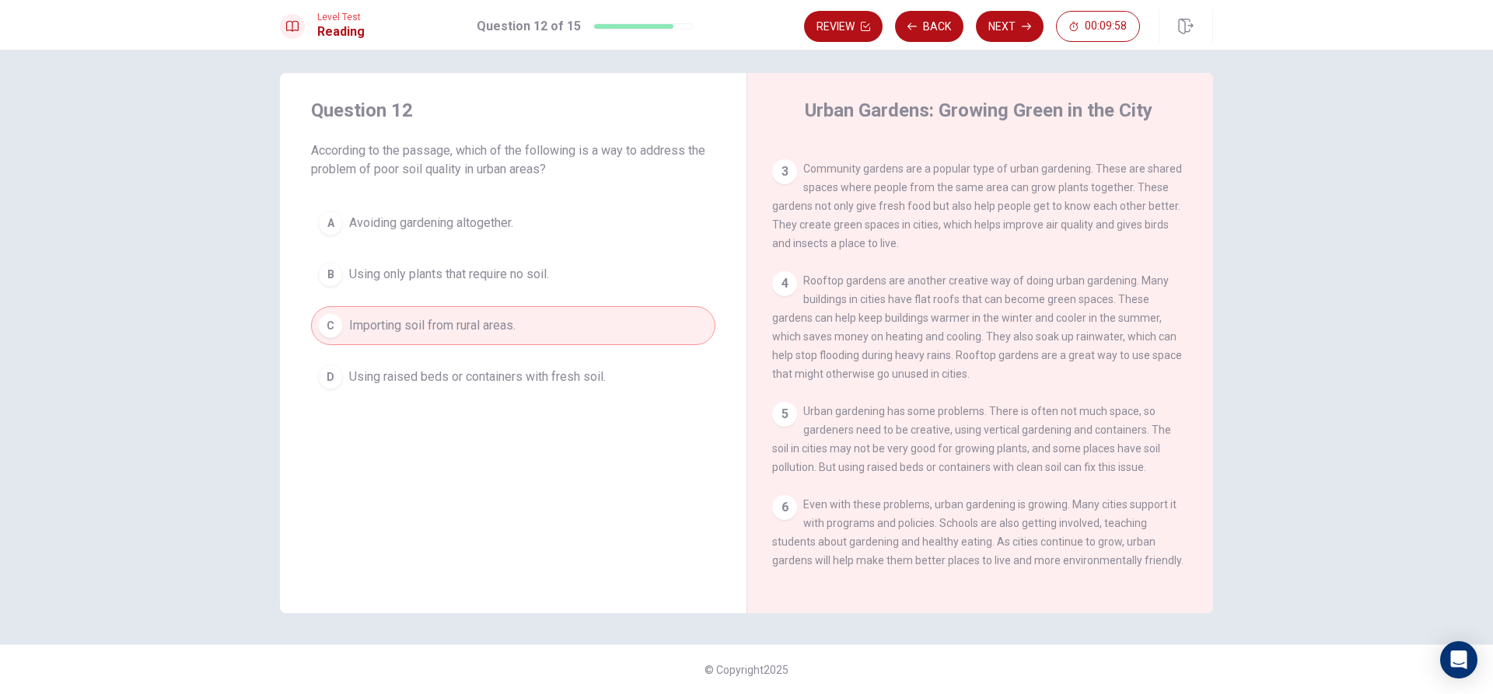
click at [425, 371] on span "Using raised beds or containers with fresh soil." at bounding box center [477, 377] width 257 height 19
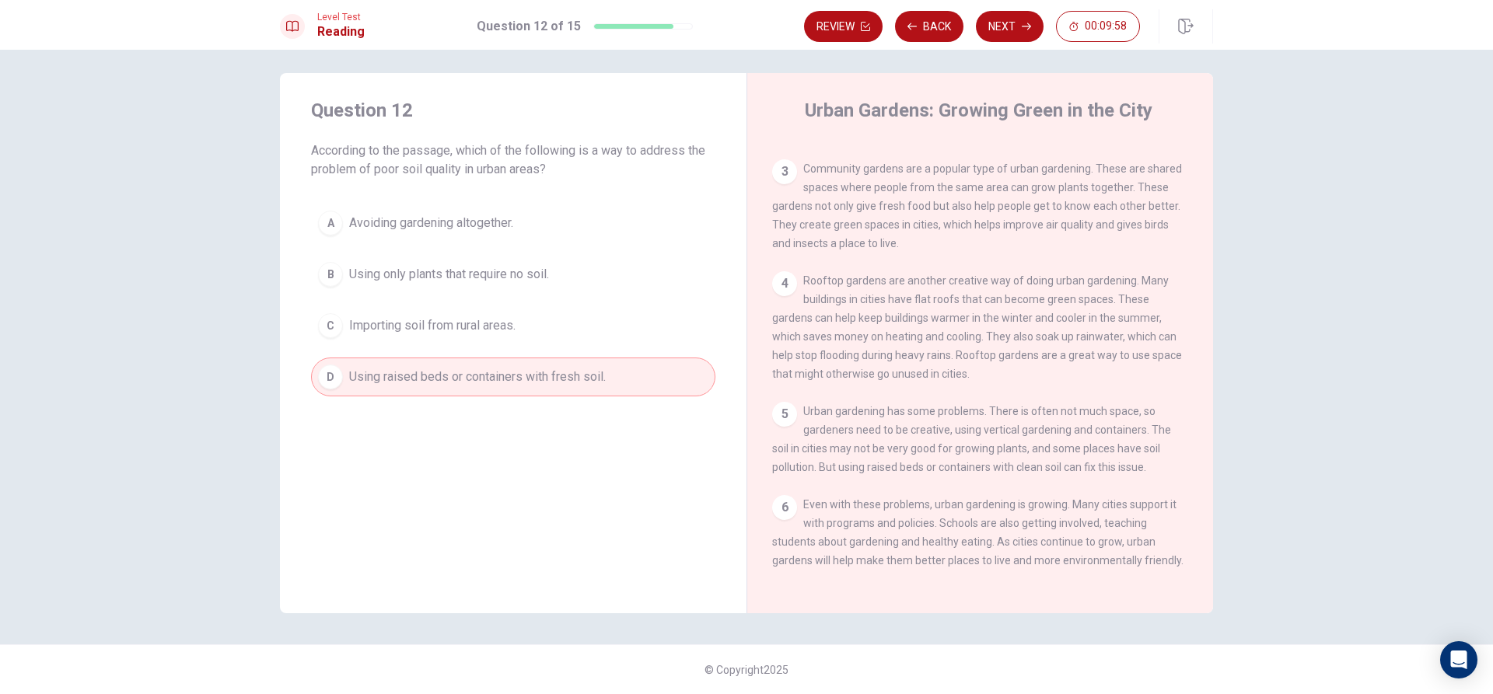
click at [429, 323] on span "Importing soil from rural areas." at bounding box center [432, 325] width 166 height 19
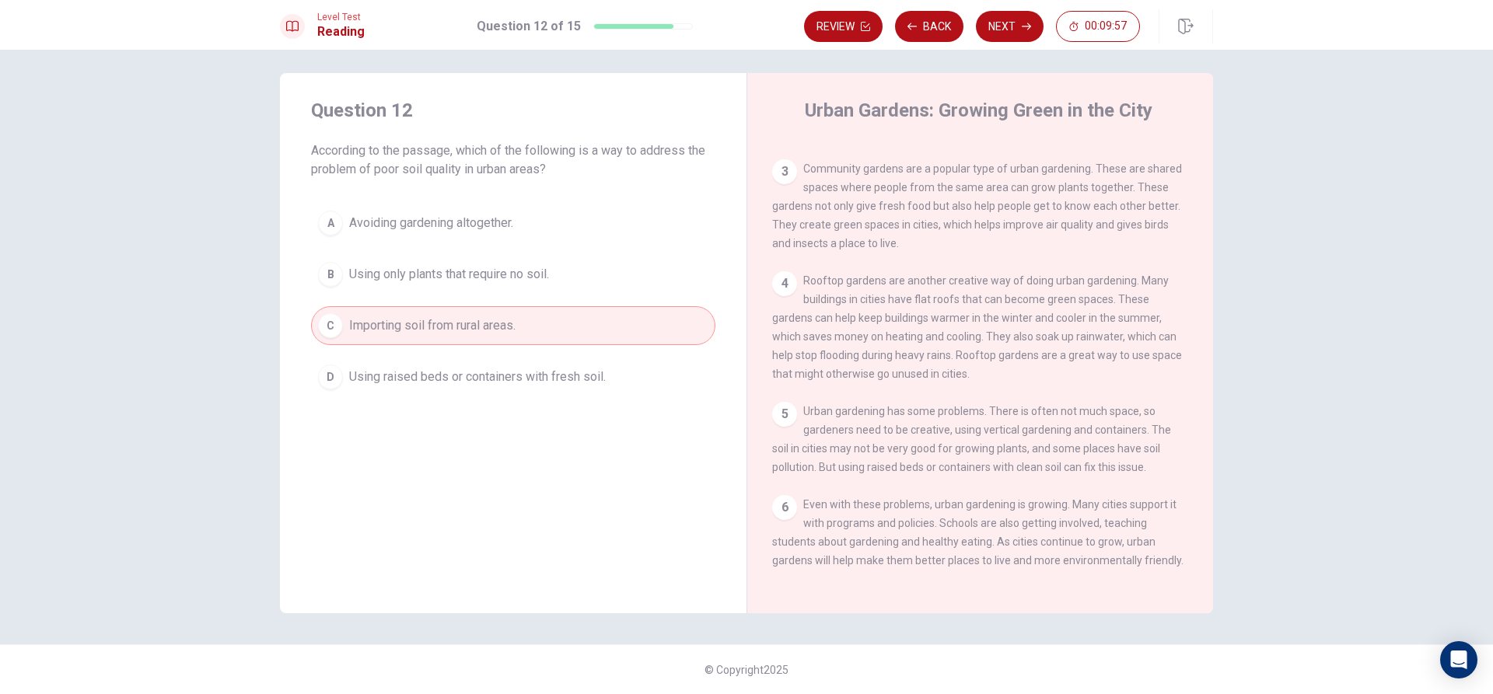
click at [429, 376] on span "Using raised beds or containers with fresh soil." at bounding box center [477, 377] width 257 height 19
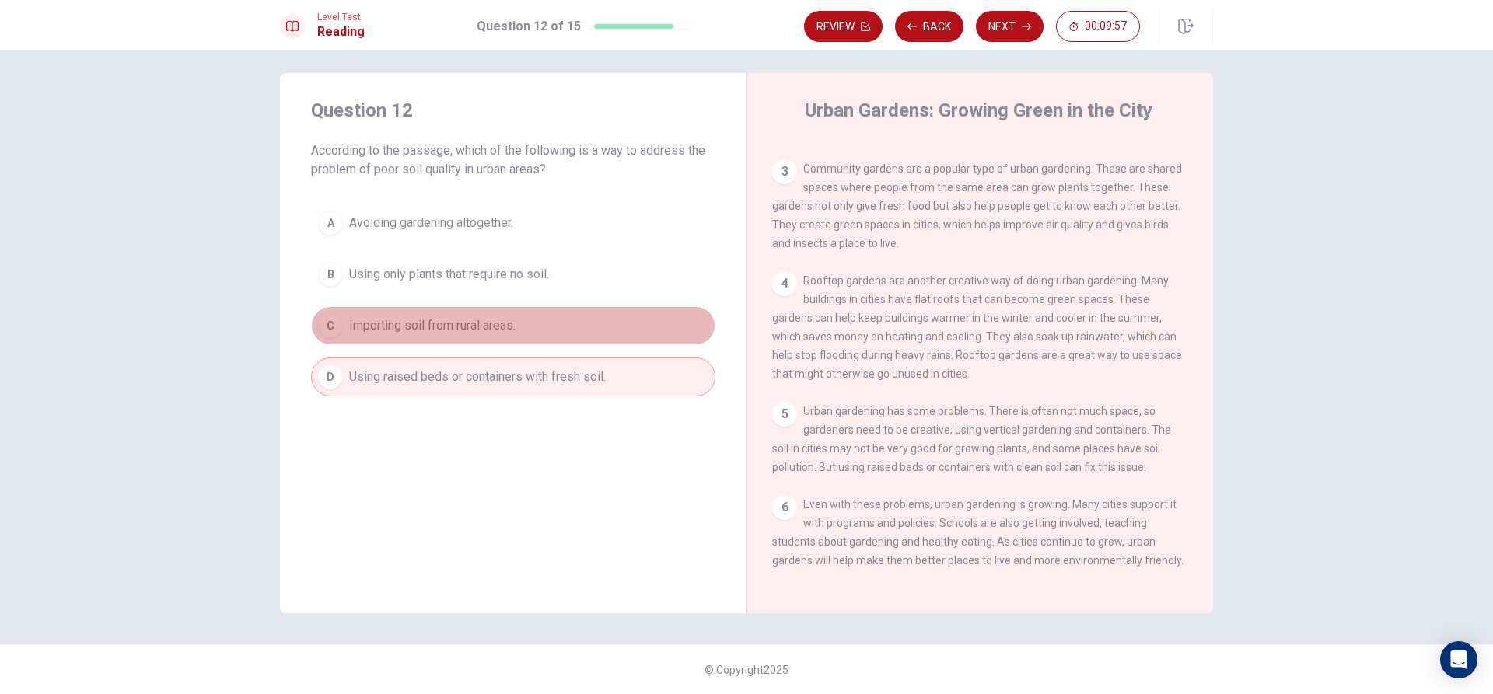
click at [453, 309] on button "C Importing soil from rural areas." at bounding box center [513, 325] width 404 height 39
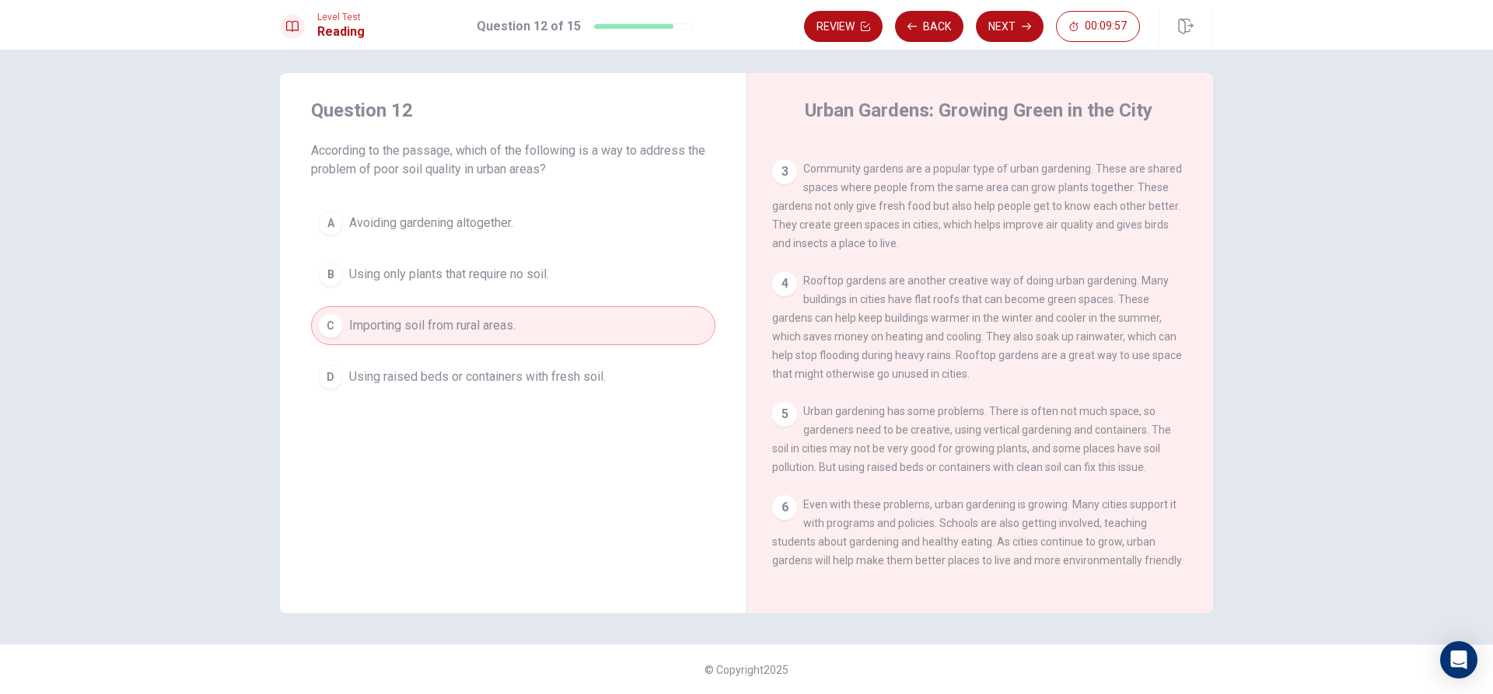
click at [457, 257] on button "B Using only plants that require no soil." at bounding box center [513, 274] width 404 height 39
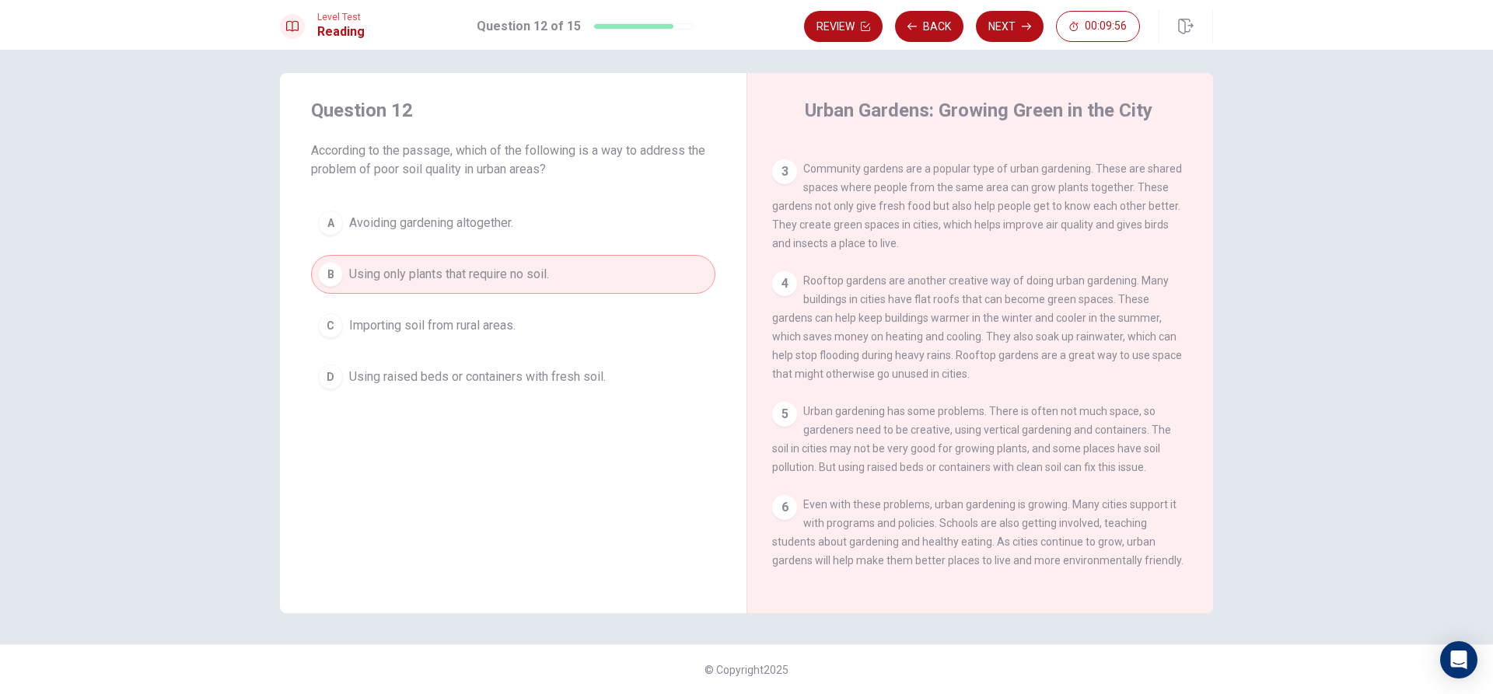
click at [456, 190] on div "Question 12 According to the passage, which of the following is a way to addres…" at bounding box center [513, 247] width 467 height 348
click at [456, 215] on span "Avoiding gardening altogether." at bounding box center [431, 223] width 164 height 19
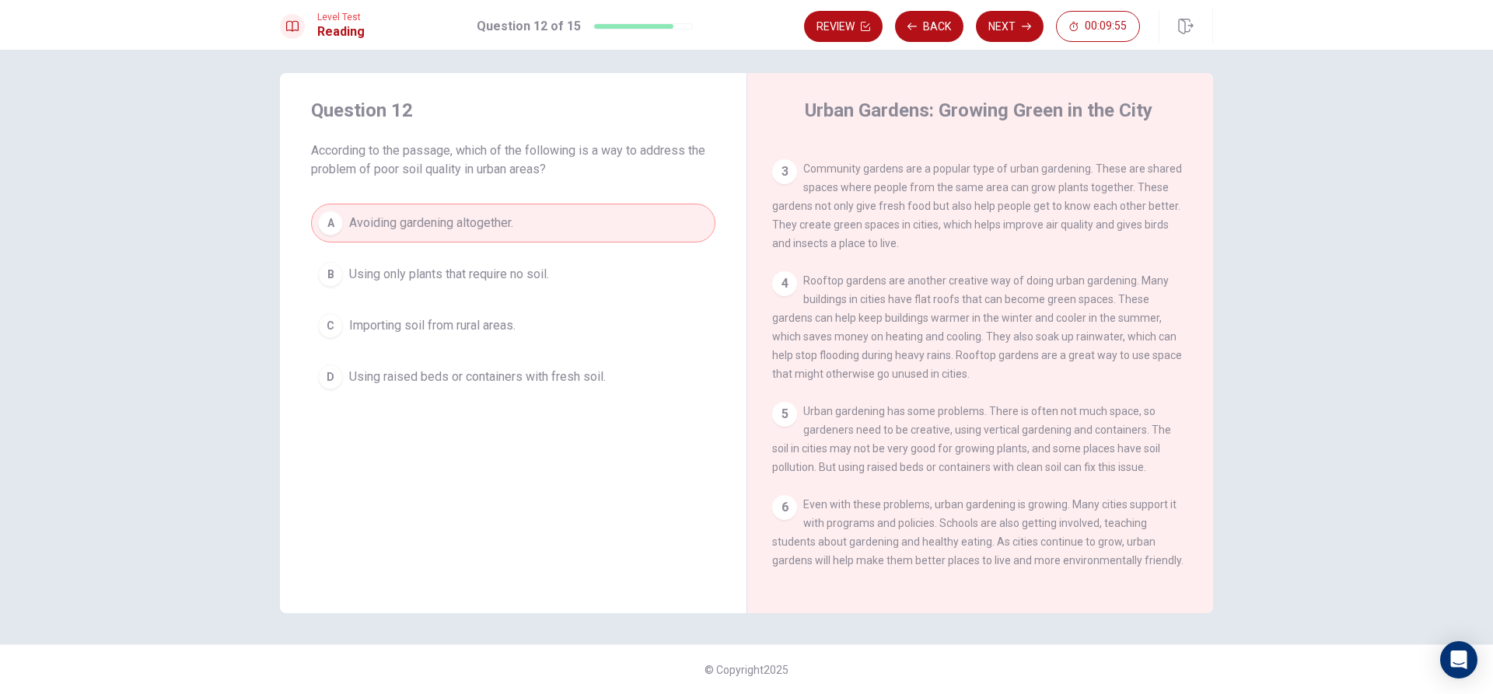
click at [449, 260] on button "B Using only plants that require no soil." at bounding box center [513, 274] width 404 height 39
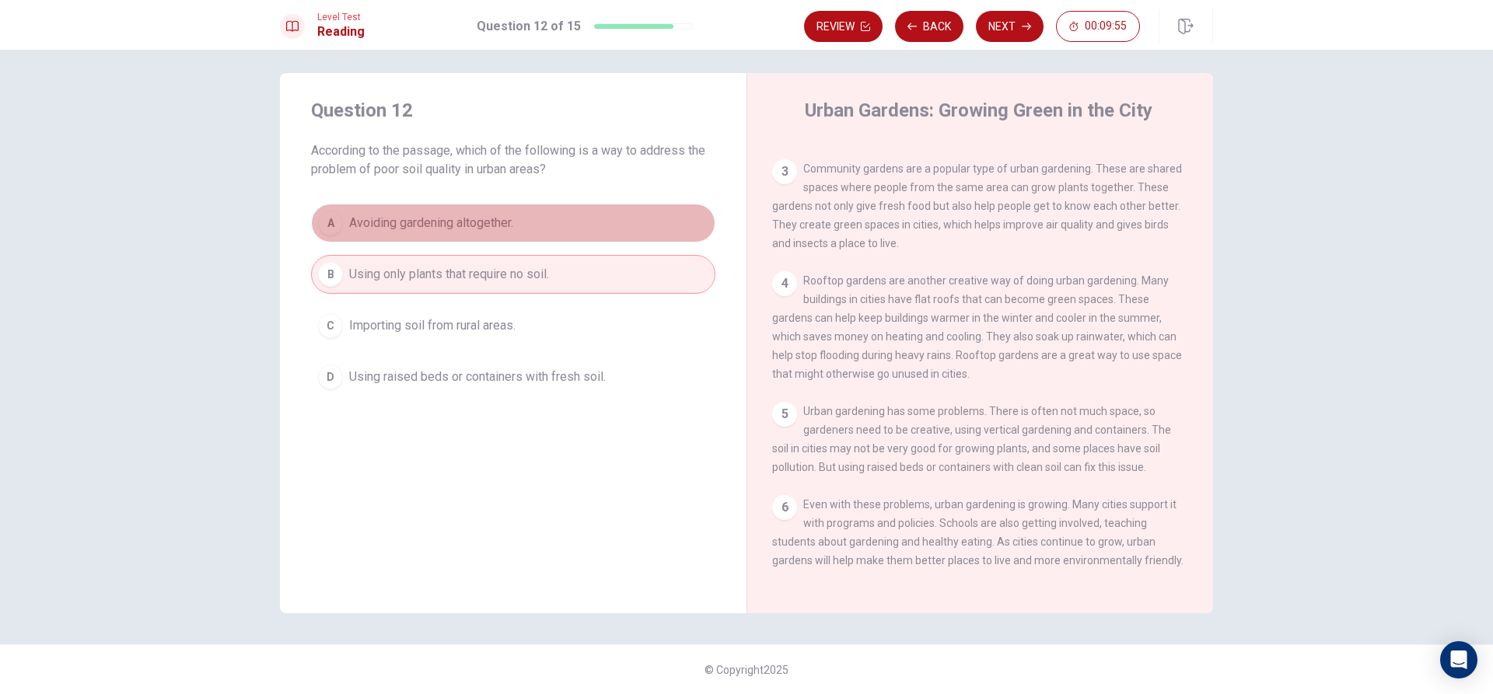
drag, startPoint x: 452, startPoint y: 226, endPoint x: 428, endPoint y: 263, distance: 43.4
click at [439, 237] on button "A Avoiding gardening altogether." at bounding box center [513, 223] width 404 height 39
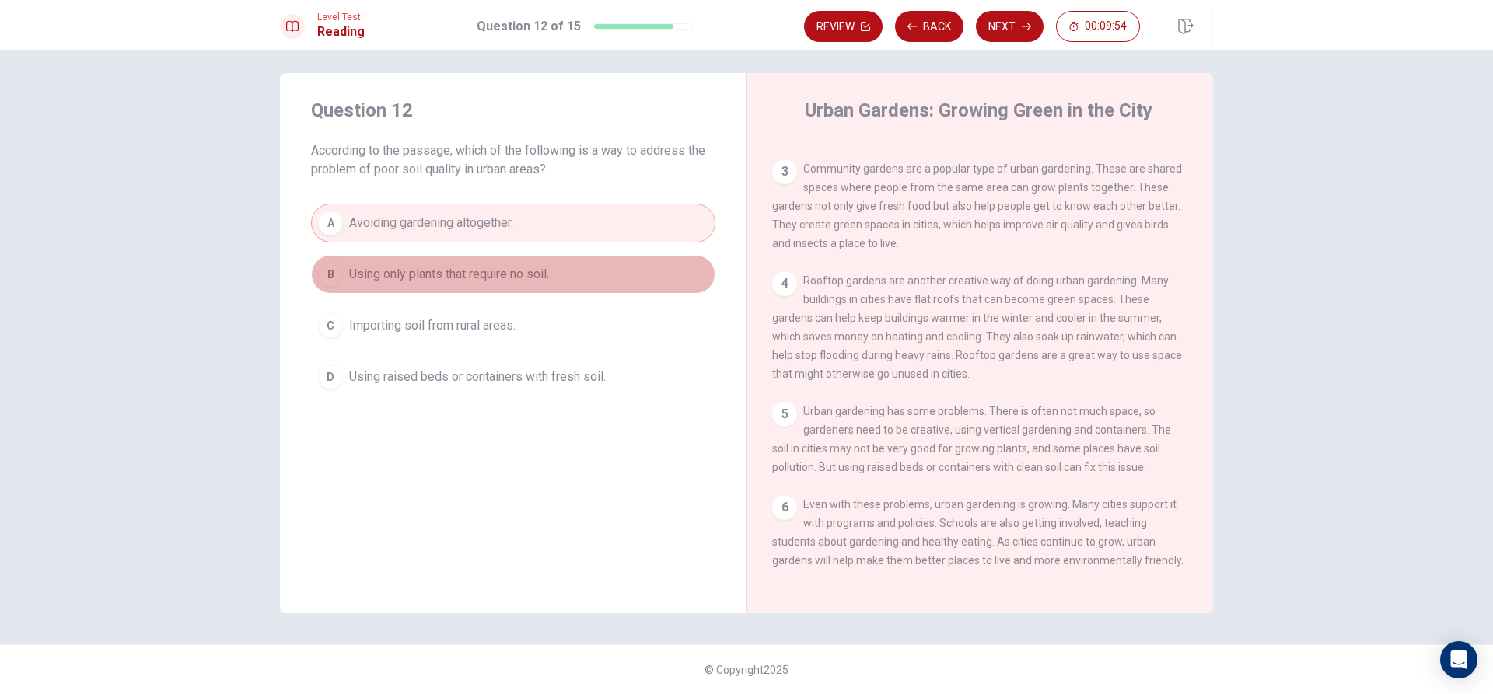
click at [435, 287] on button "B Using only plants that require no soil." at bounding box center [513, 274] width 404 height 39
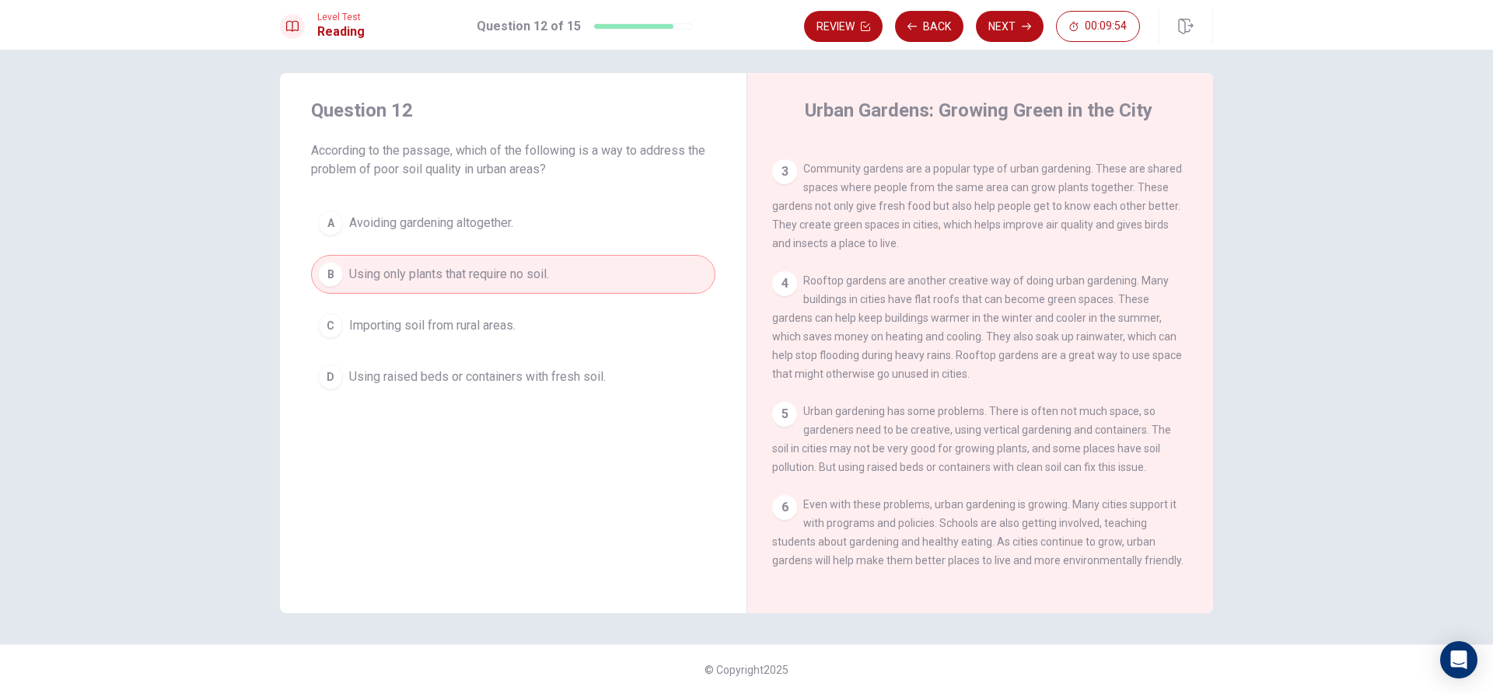
click at [462, 207] on button "A Avoiding gardening altogether." at bounding box center [513, 223] width 404 height 39
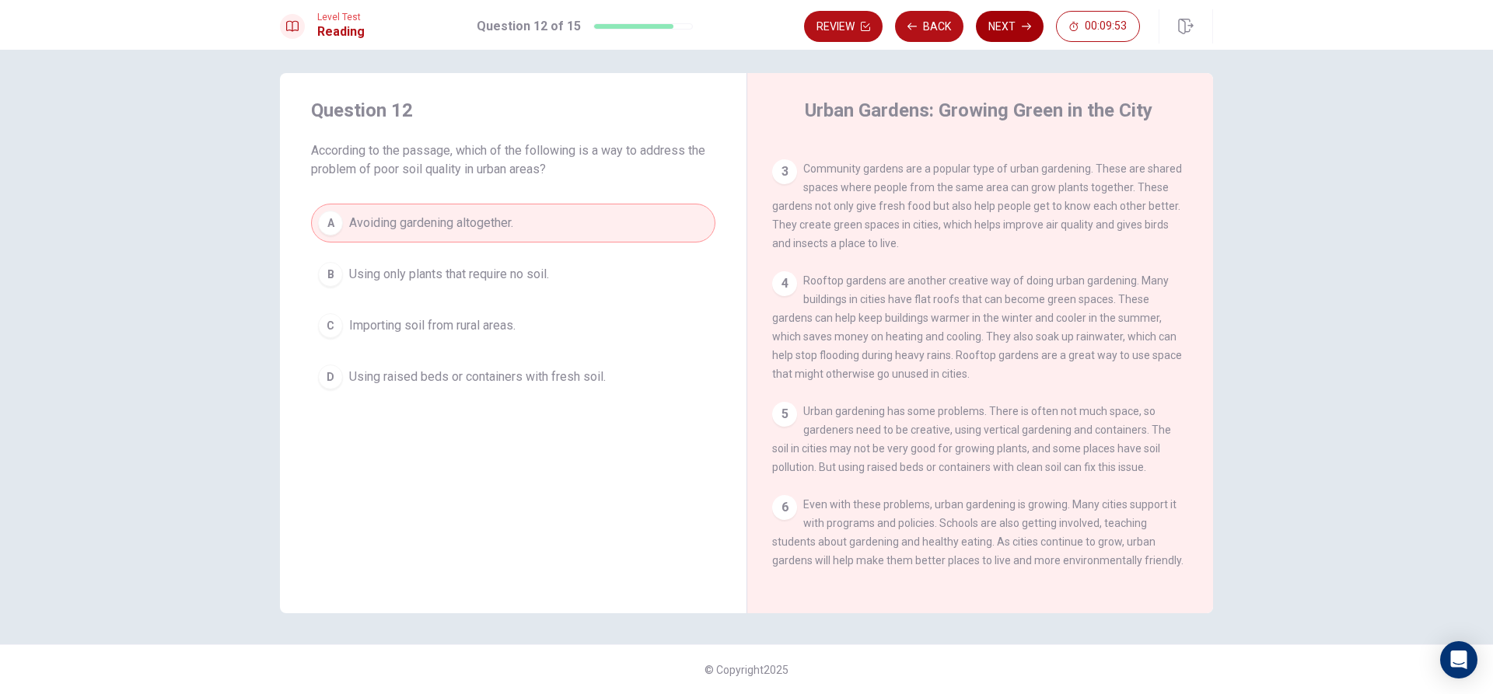
click at [992, 27] on button "Next" at bounding box center [1010, 26] width 68 height 31
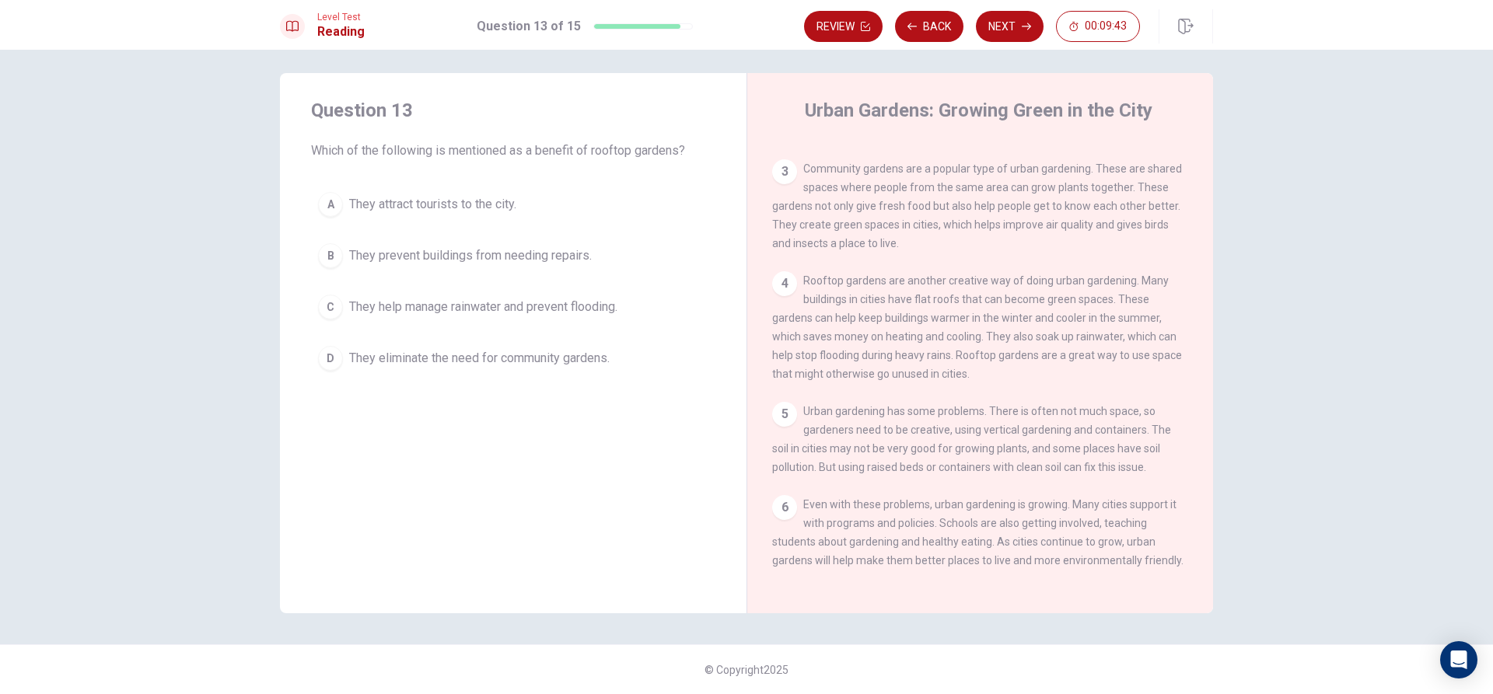
click at [376, 208] on span "They attract tourists to the city." at bounding box center [432, 204] width 167 height 19
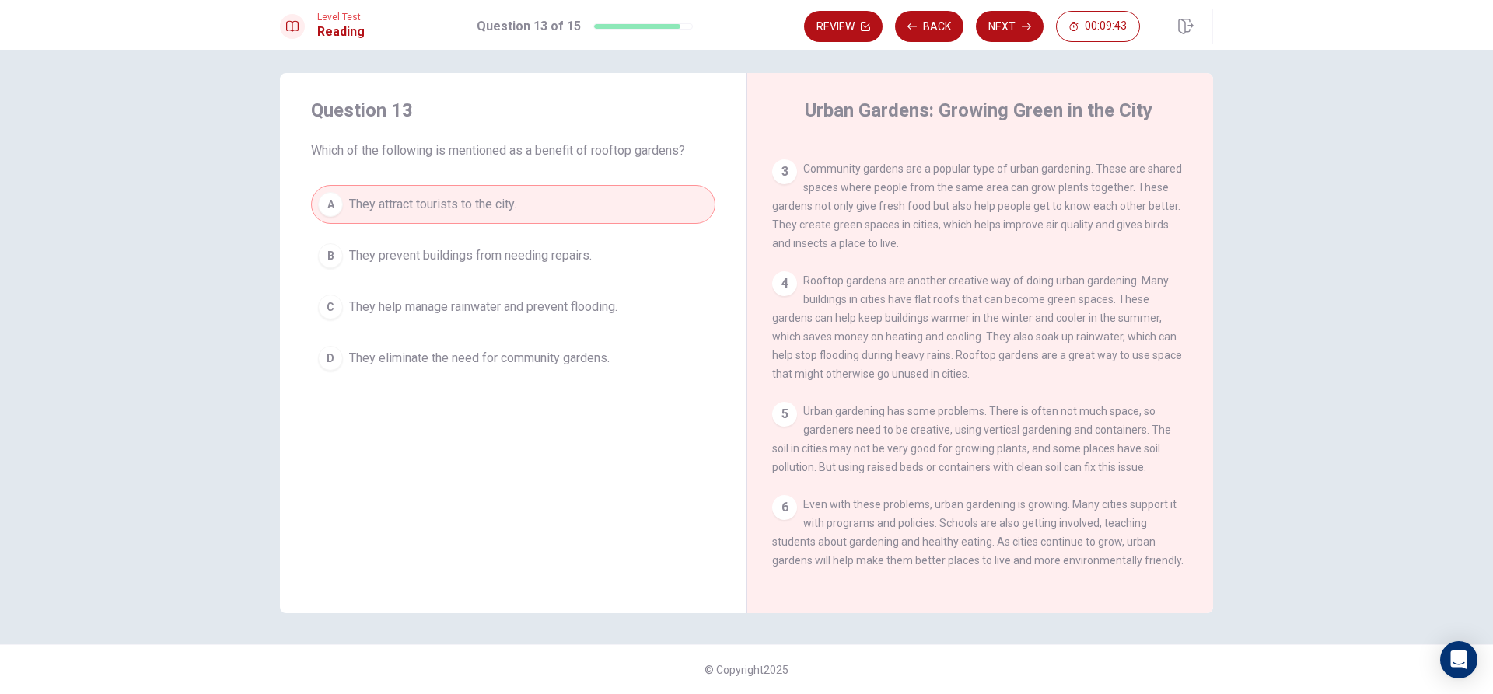
click at [395, 257] on span "They prevent buildings from needing repairs." at bounding box center [470, 255] width 243 height 19
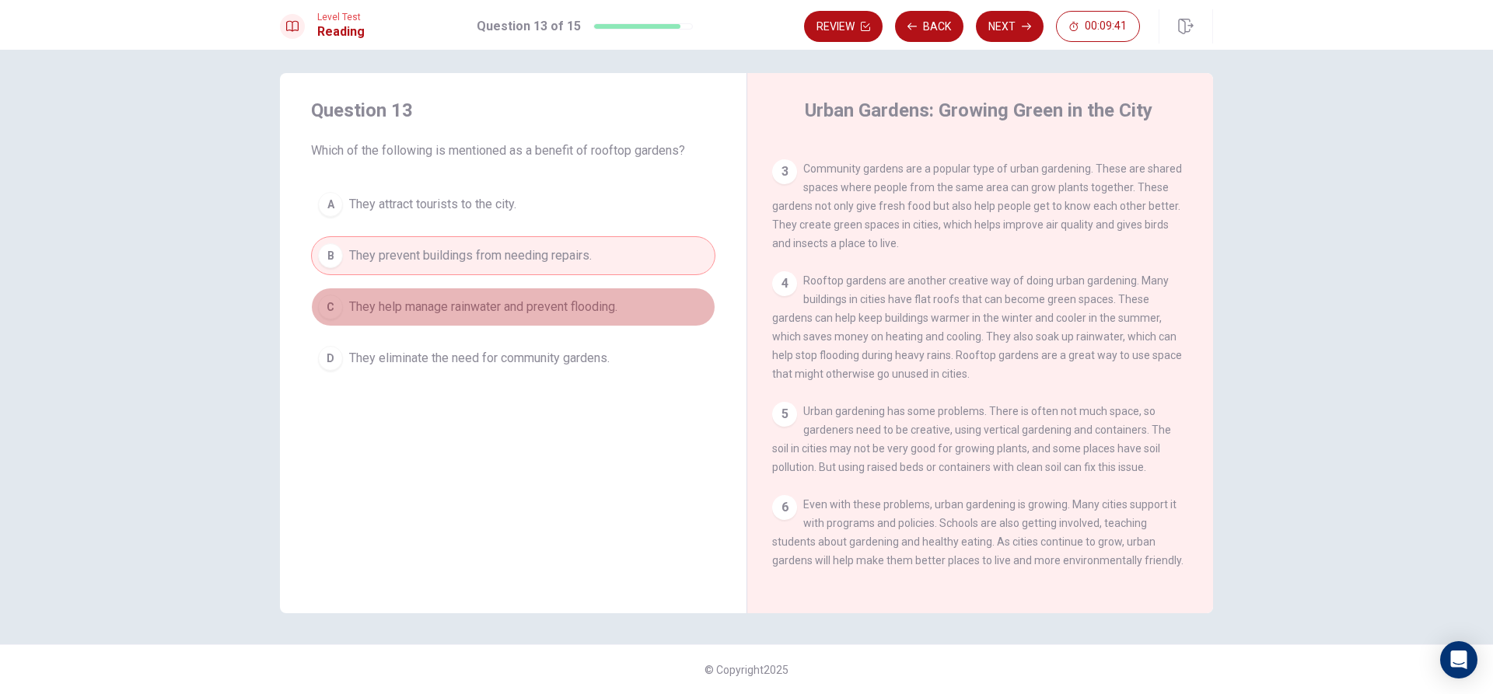
click at [421, 317] on button "C They help manage rainwater and prevent flooding." at bounding box center [513, 307] width 404 height 39
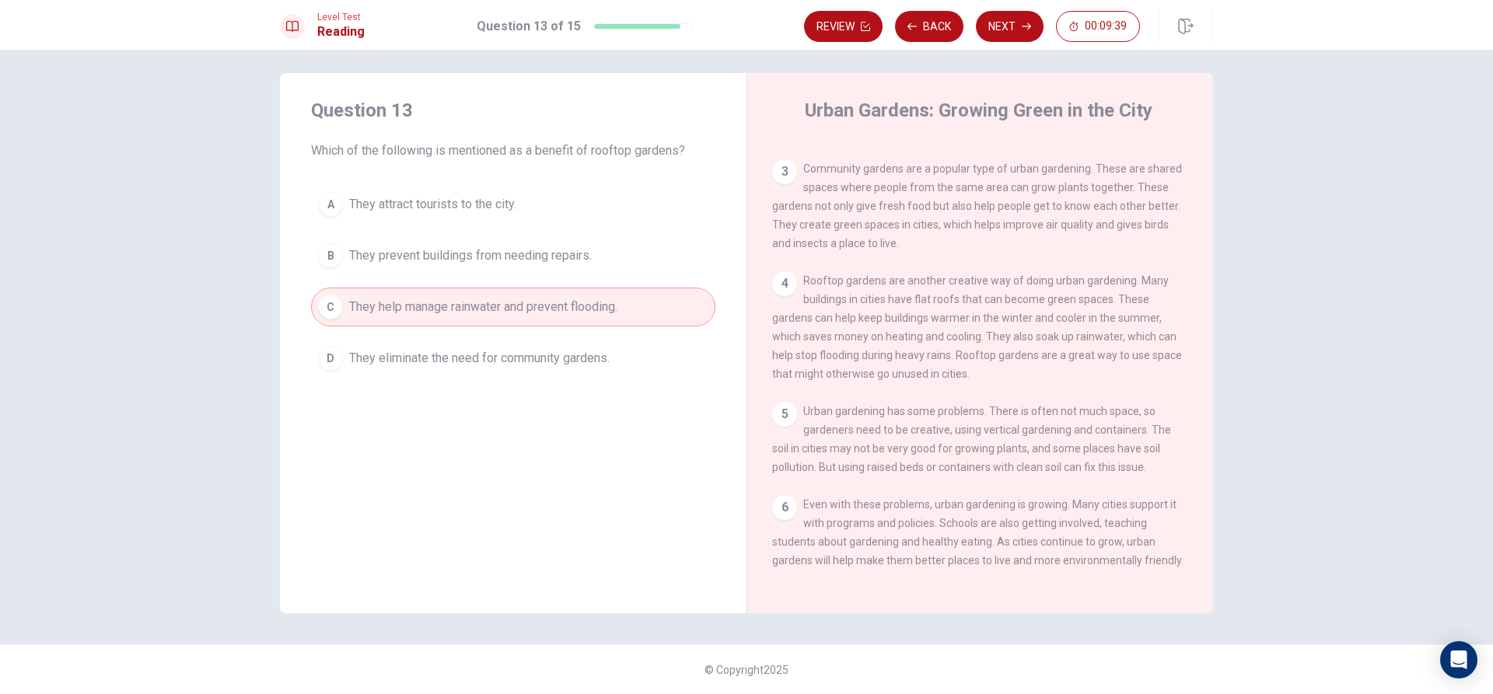
click at [1019, 33] on button "Next" at bounding box center [1010, 26] width 68 height 31
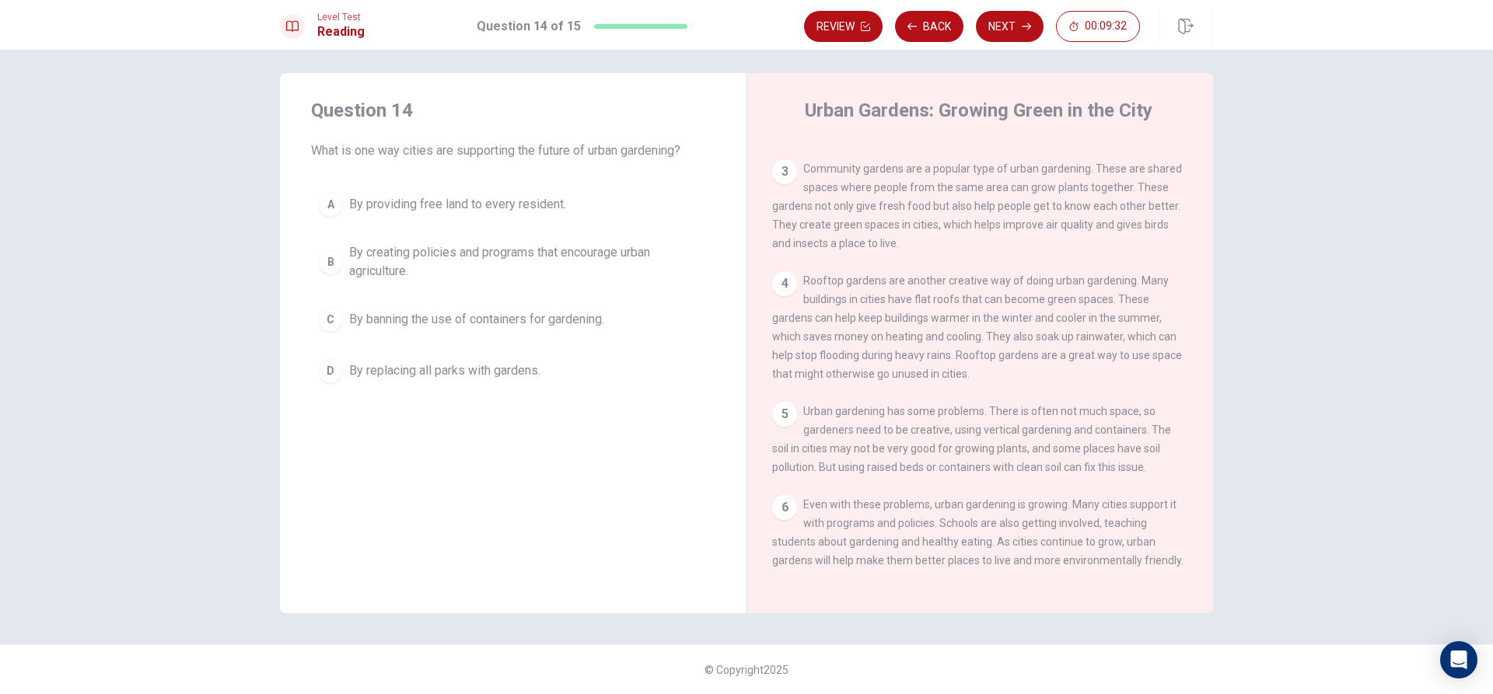
click at [498, 194] on button "A By providing free land to every resident." at bounding box center [513, 204] width 404 height 39
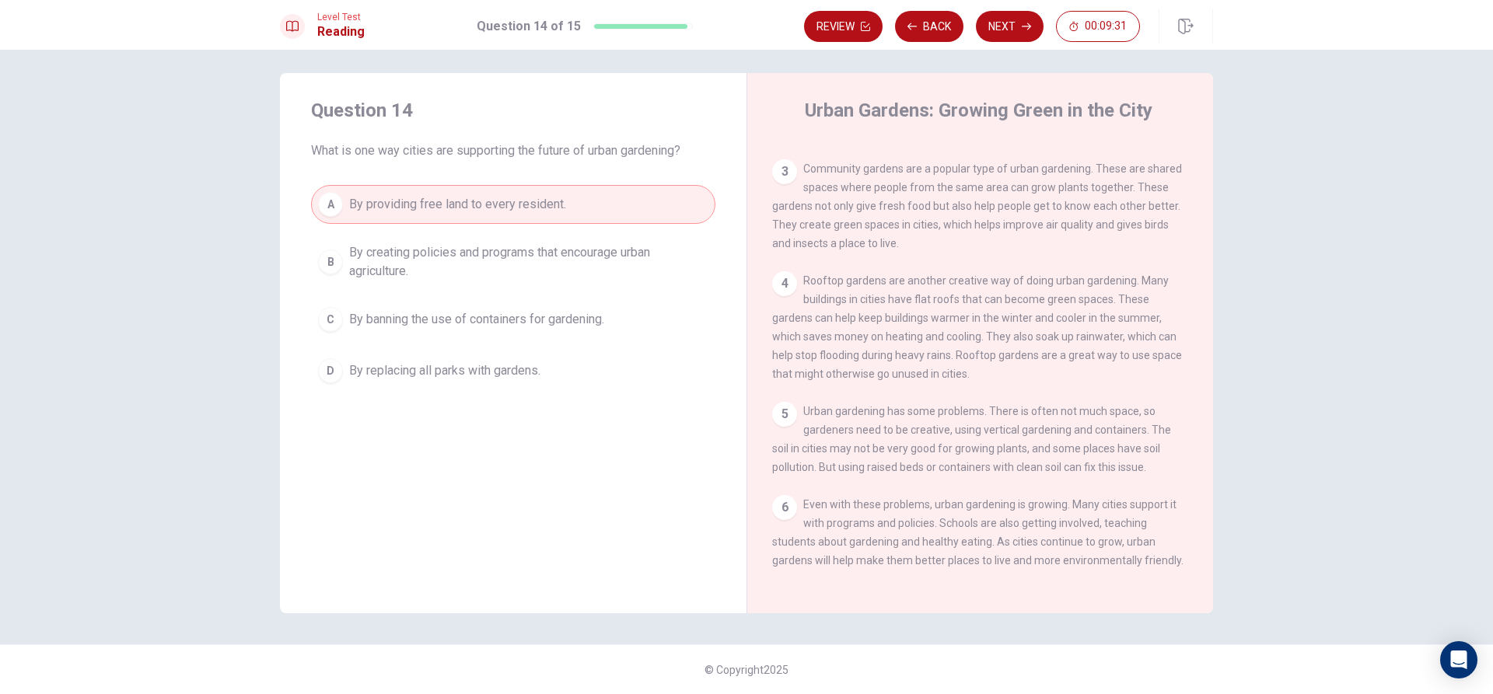
click at [484, 252] on span "By creating policies and programs that encourage urban agriculture." at bounding box center [528, 261] width 359 height 37
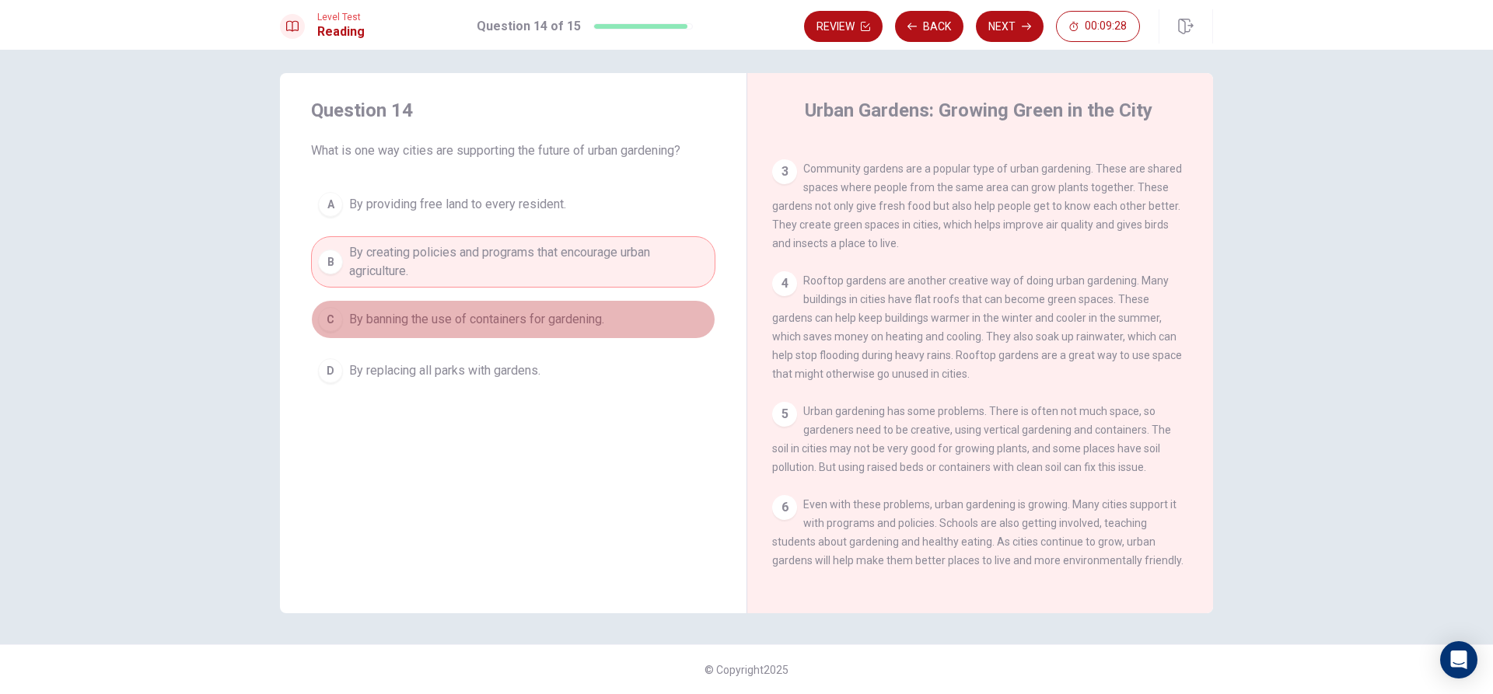
click at [509, 330] on button "C By banning the use of containers for gardening." at bounding box center [513, 319] width 404 height 39
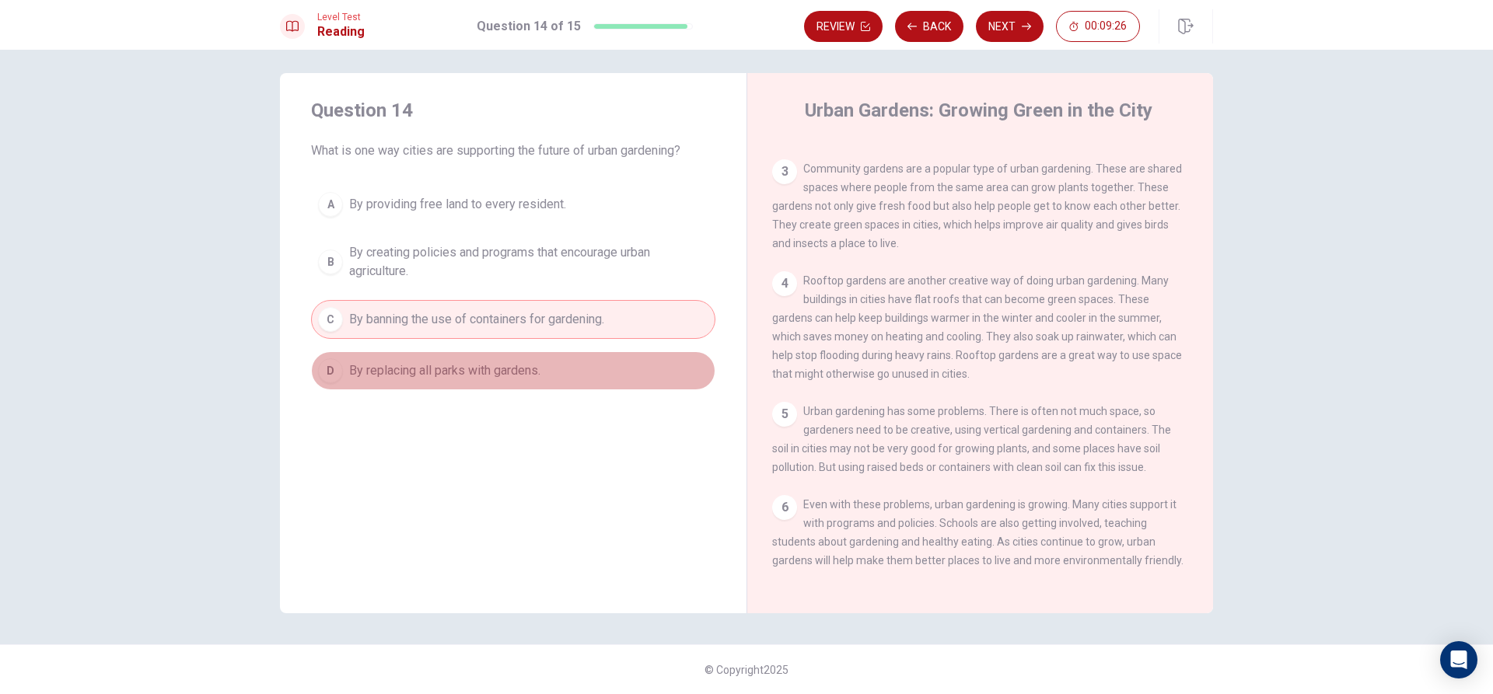
click at [487, 364] on span "By replacing all parks with gardens." at bounding box center [444, 371] width 191 height 19
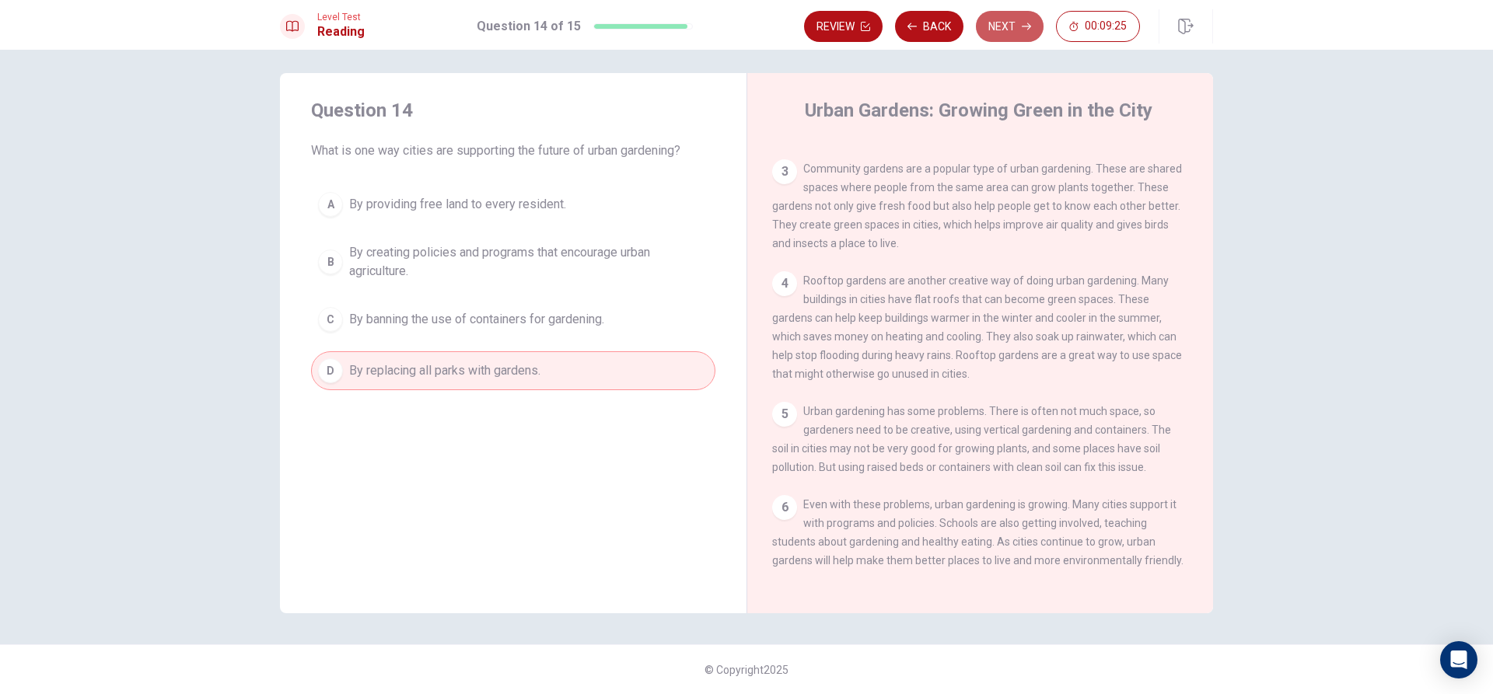
click at [1002, 31] on button "Next" at bounding box center [1010, 26] width 68 height 31
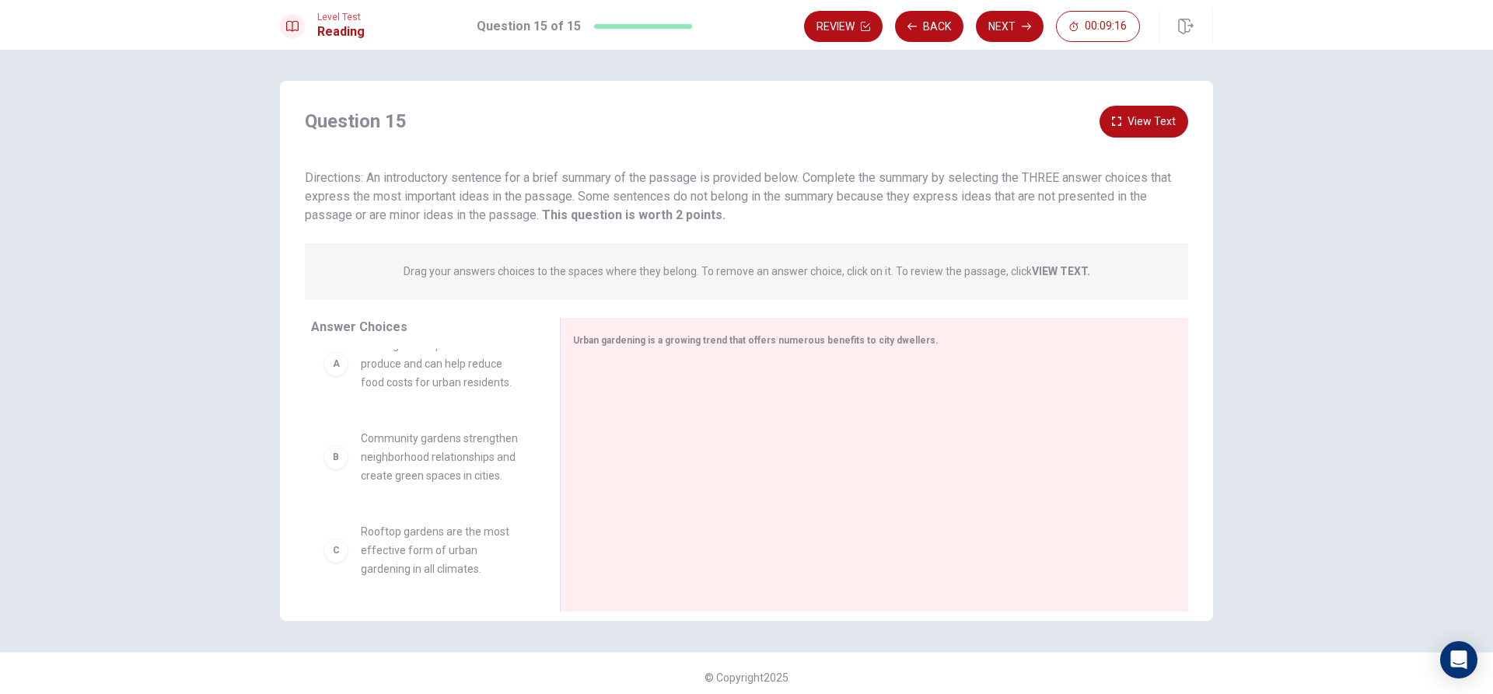
scroll to position [0, 0]
click at [578, 397] on div at bounding box center [868, 466] width 590 height 208
click at [336, 405] on div "A Urban gardens provide fresh produce and can help reduce food costs for urban …" at bounding box center [422, 390] width 199 height 56
click at [327, 393] on div "A" at bounding box center [335, 389] width 25 height 25
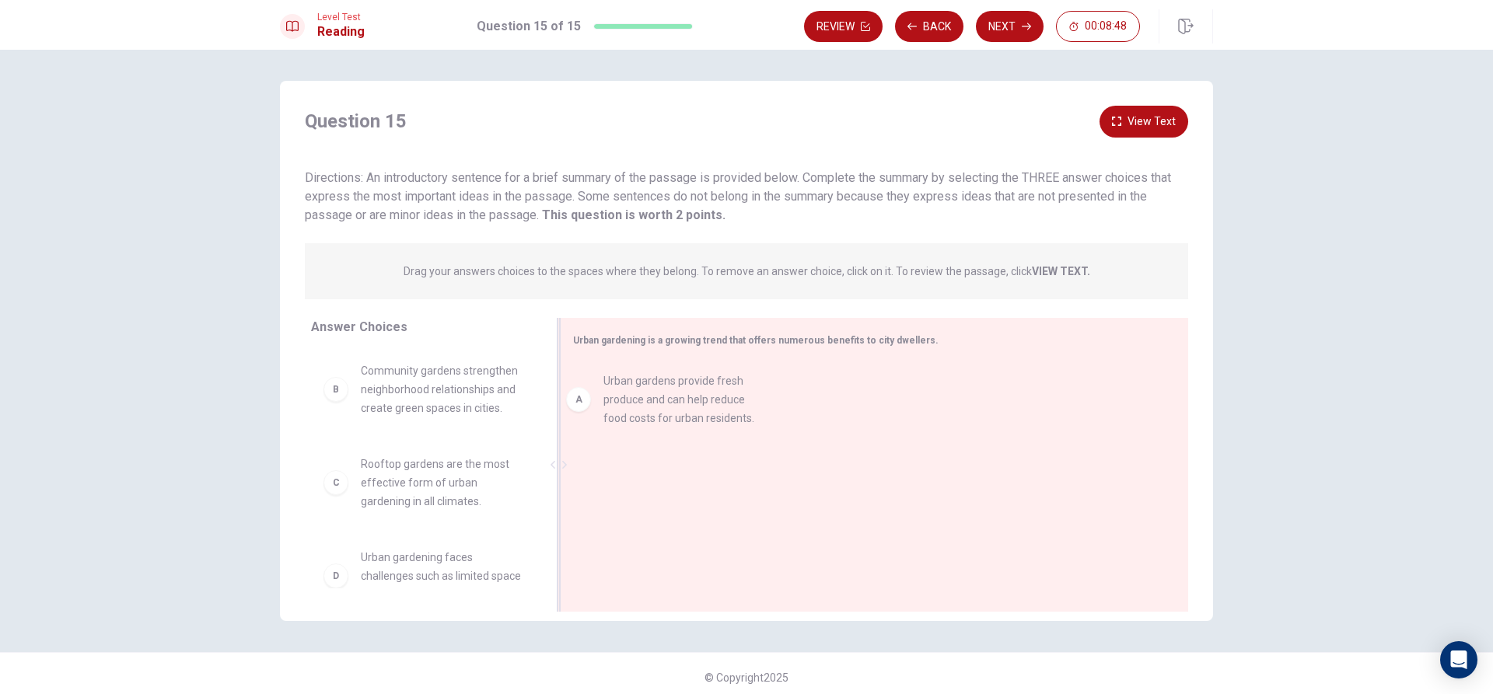
drag, startPoint x: 327, startPoint y: 393, endPoint x: 578, endPoint y: 407, distance: 250.7
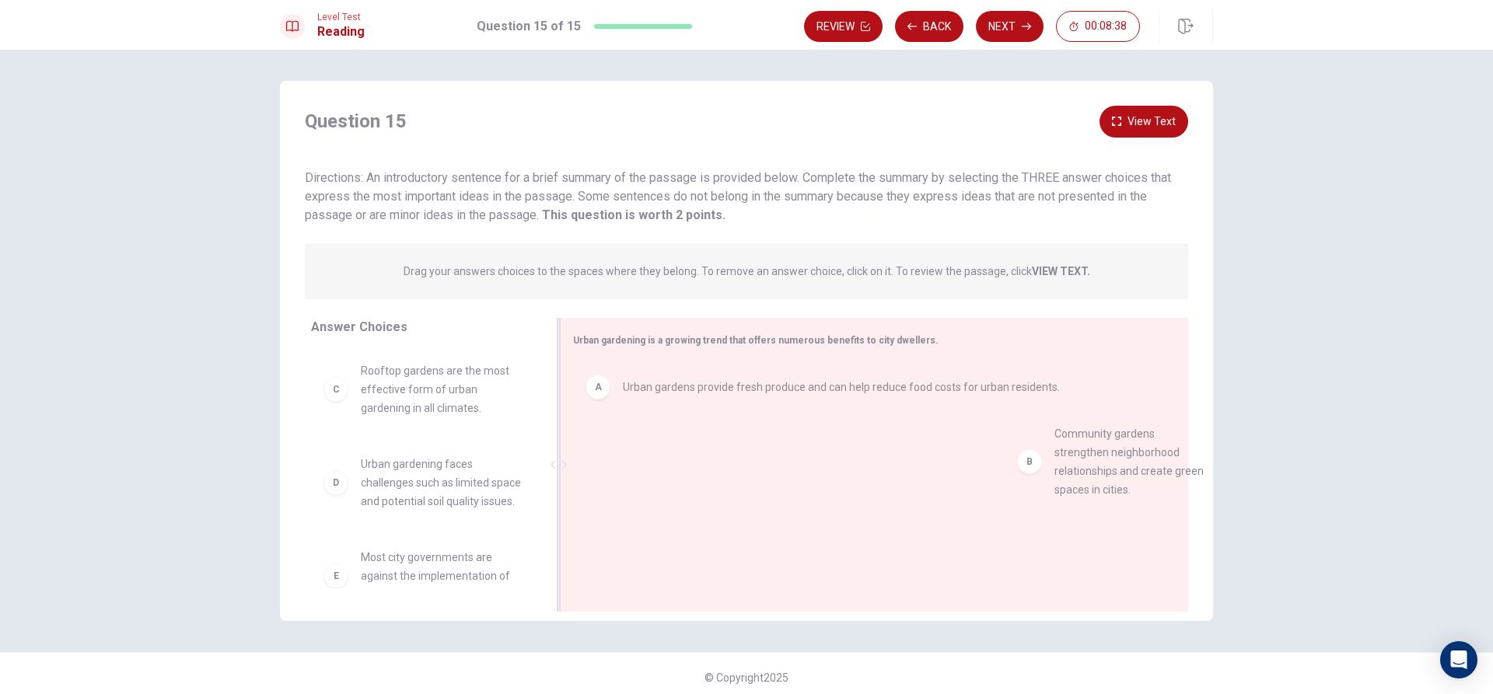
drag, startPoint x: 332, startPoint y: 396, endPoint x: 1035, endPoint y: 463, distance: 706.1
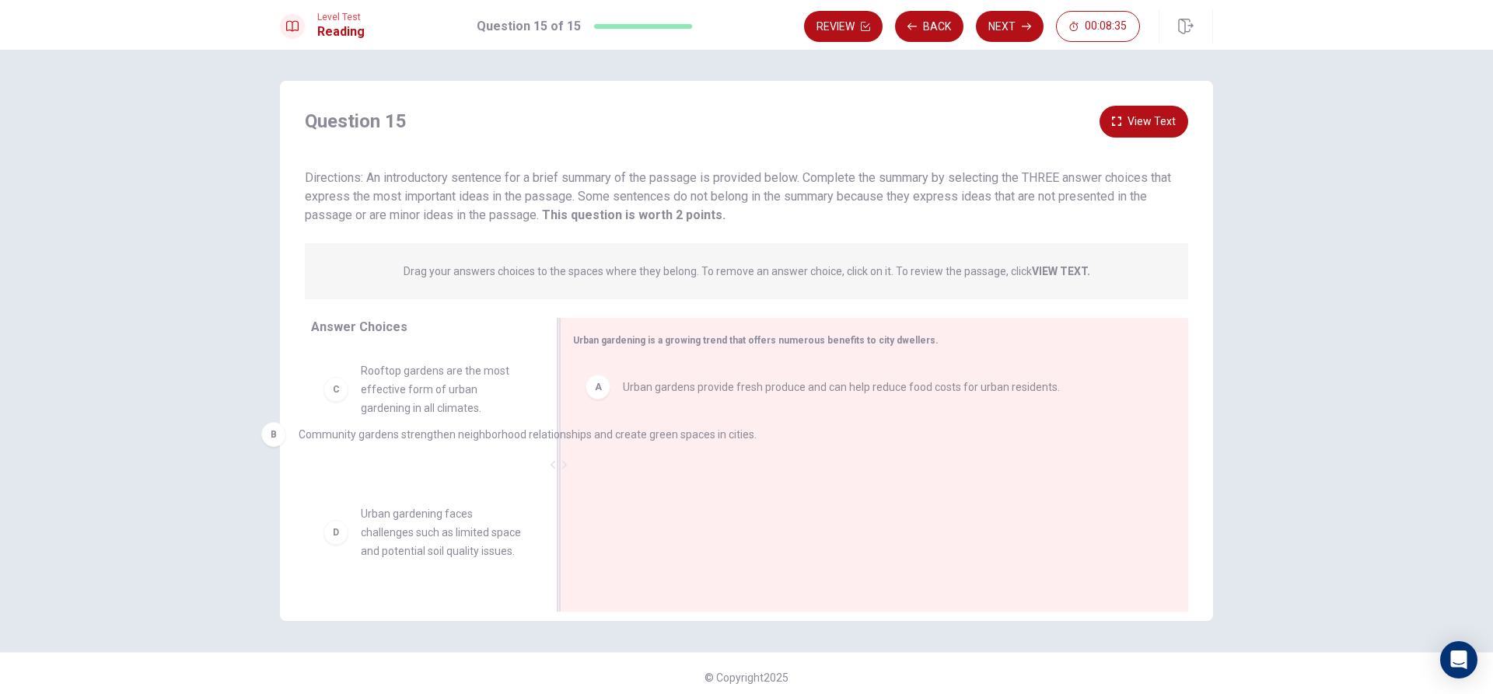
drag, startPoint x: 594, startPoint y: 454, endPoint x: 285, endPoint y: 444, distance: 309.6
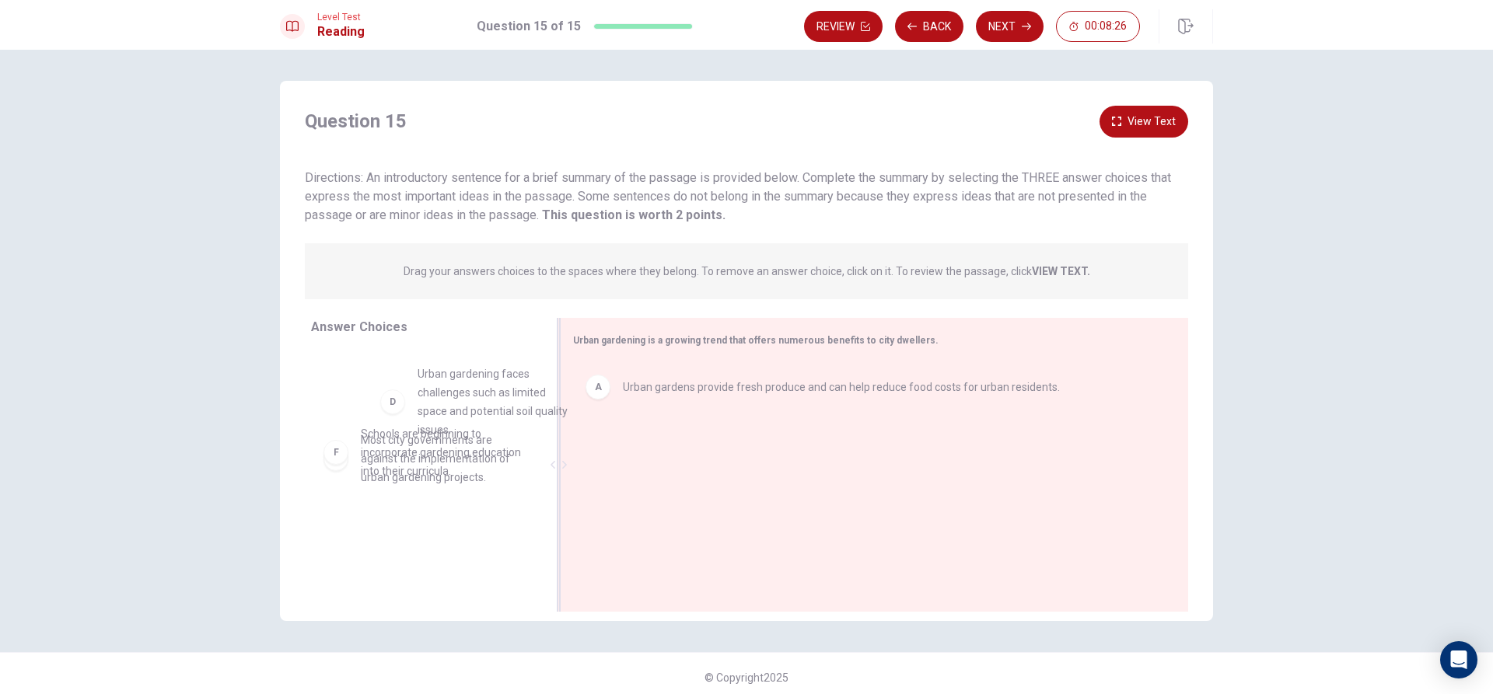
scroll to position [207, 0]
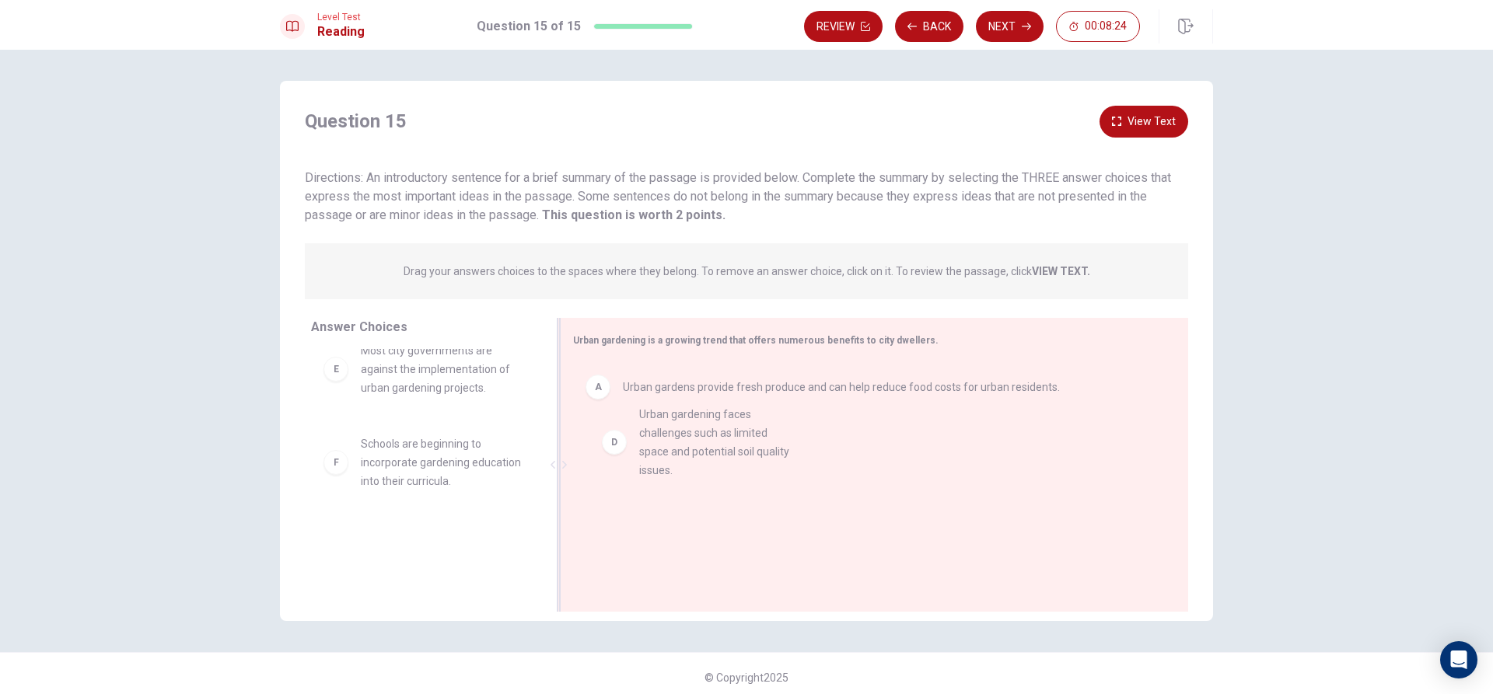
drag, startPoint x: 330, startPoint y: 355, endPoint x: 613, endPoint y: 448, distance: 297.8
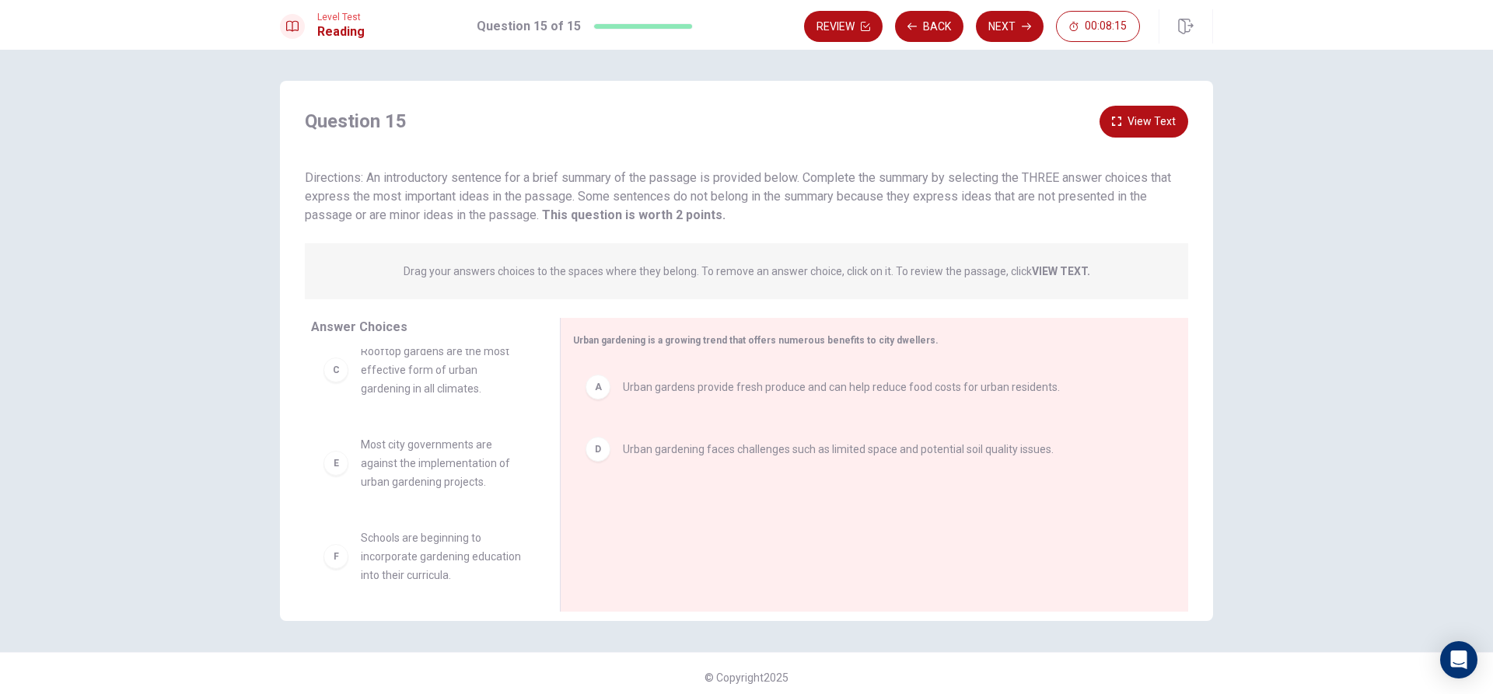
scroll to position [121, 0]
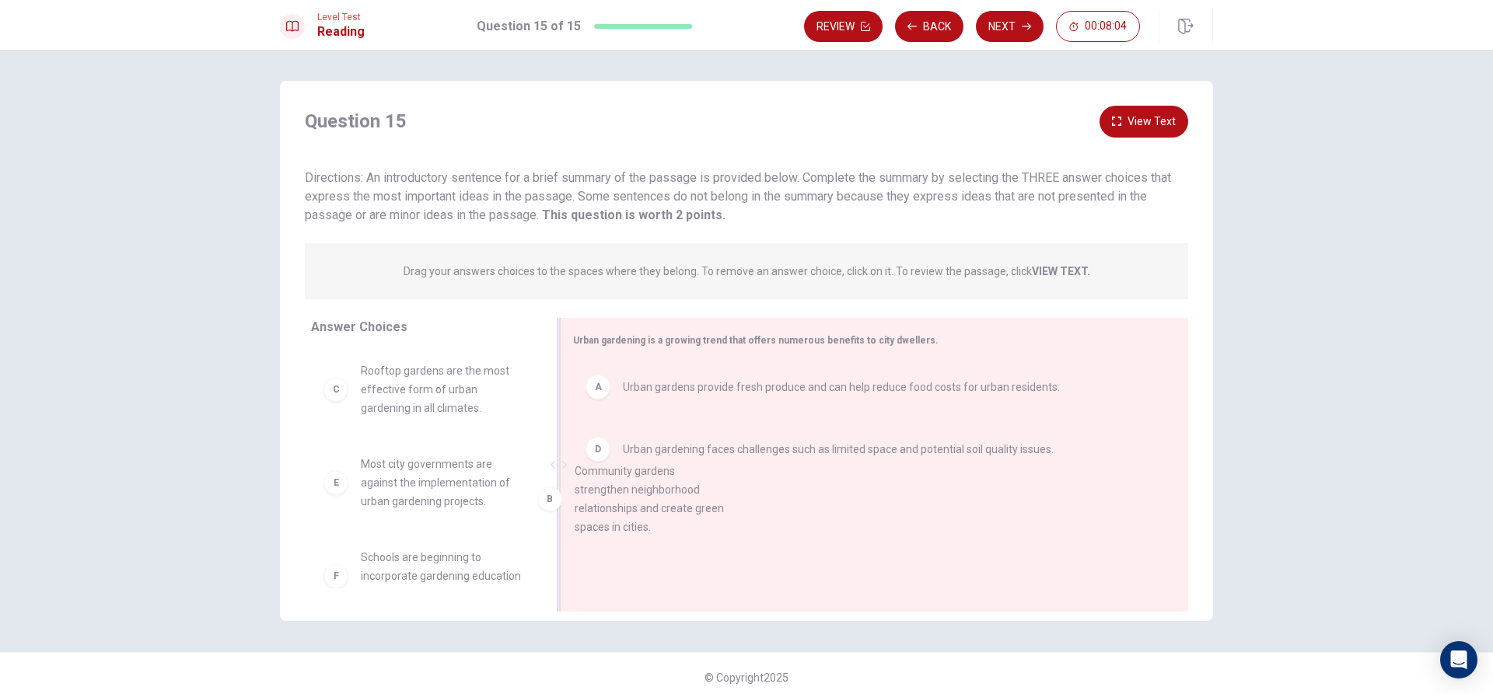
drag, startPoint x: 334, startPoint y: 391, endPoint x: 581, endPoint y: 497, distance: 268.9
drag, startPoint x: 594, startPoint y: 452, endPoint x: 591, endPoint y: 502, distance: 50.6
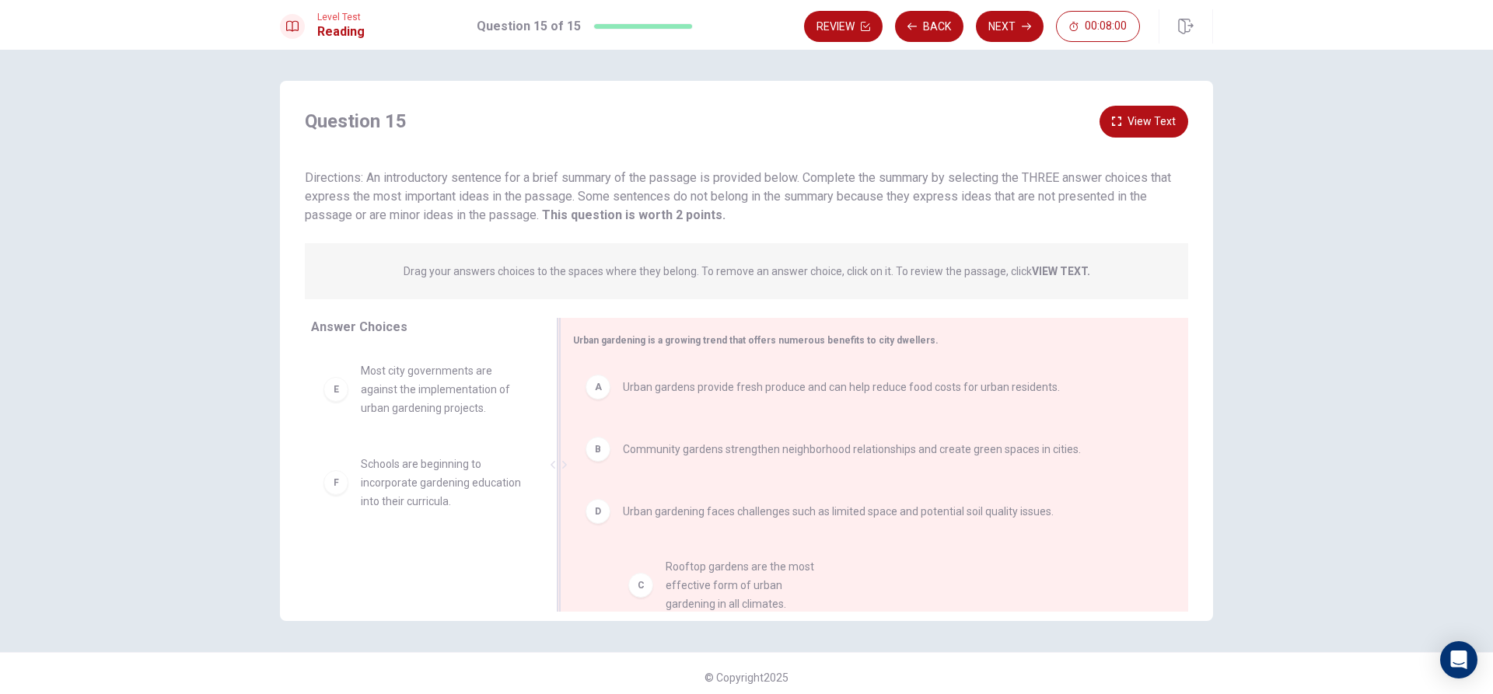
drag, startPoint x: 333, startPoint y: 398, endPoint x: 623, endPoint y: 587, distance: 346.1
drag, startPoint x: 328, startPoint y: 390, endPoint x: 608, endPoint y: 589, distance: 343.0
drag, startPoint x: 328, startPoint y: 392, endPoint x: 613, endPoint y: 582, distance: 342.4
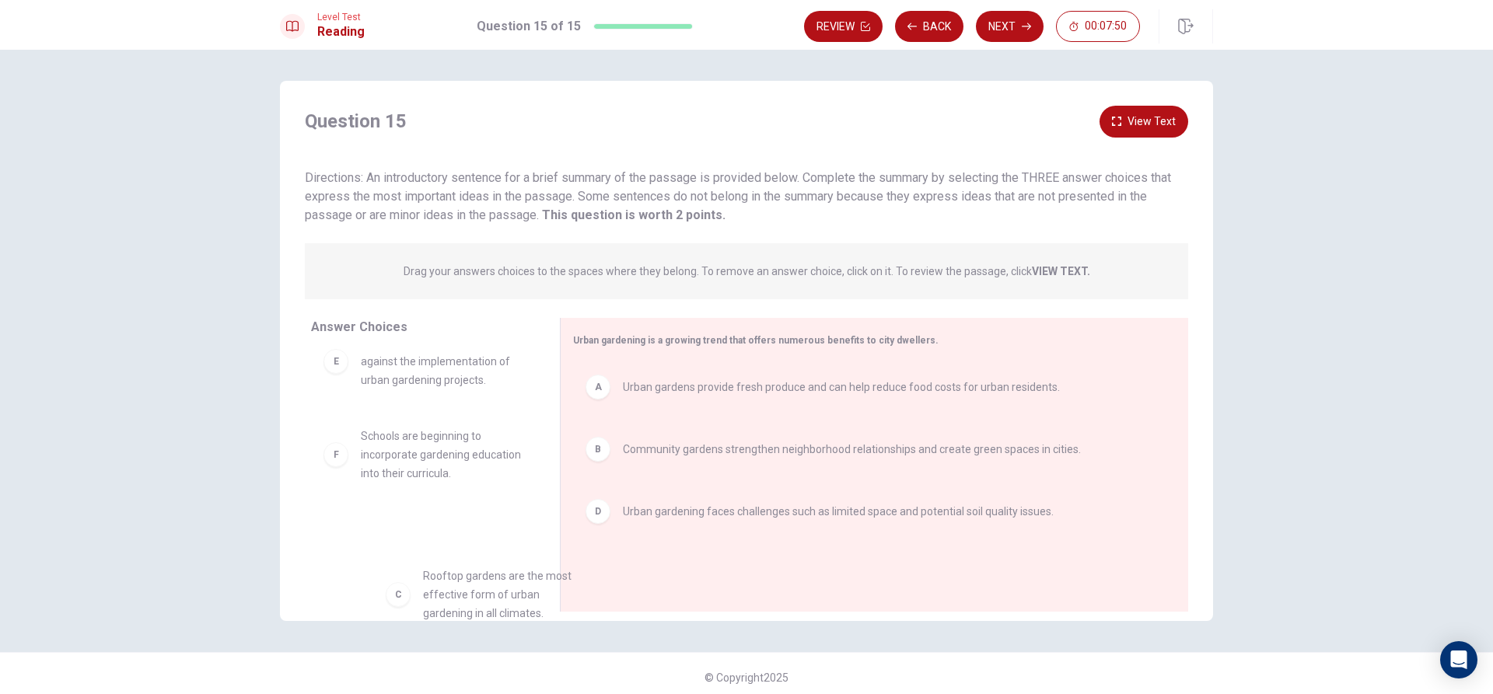
drag, startPoint x: 325, startPoint y: 394, endPoint x: 346, endPoint y: 601, distance: 207.9
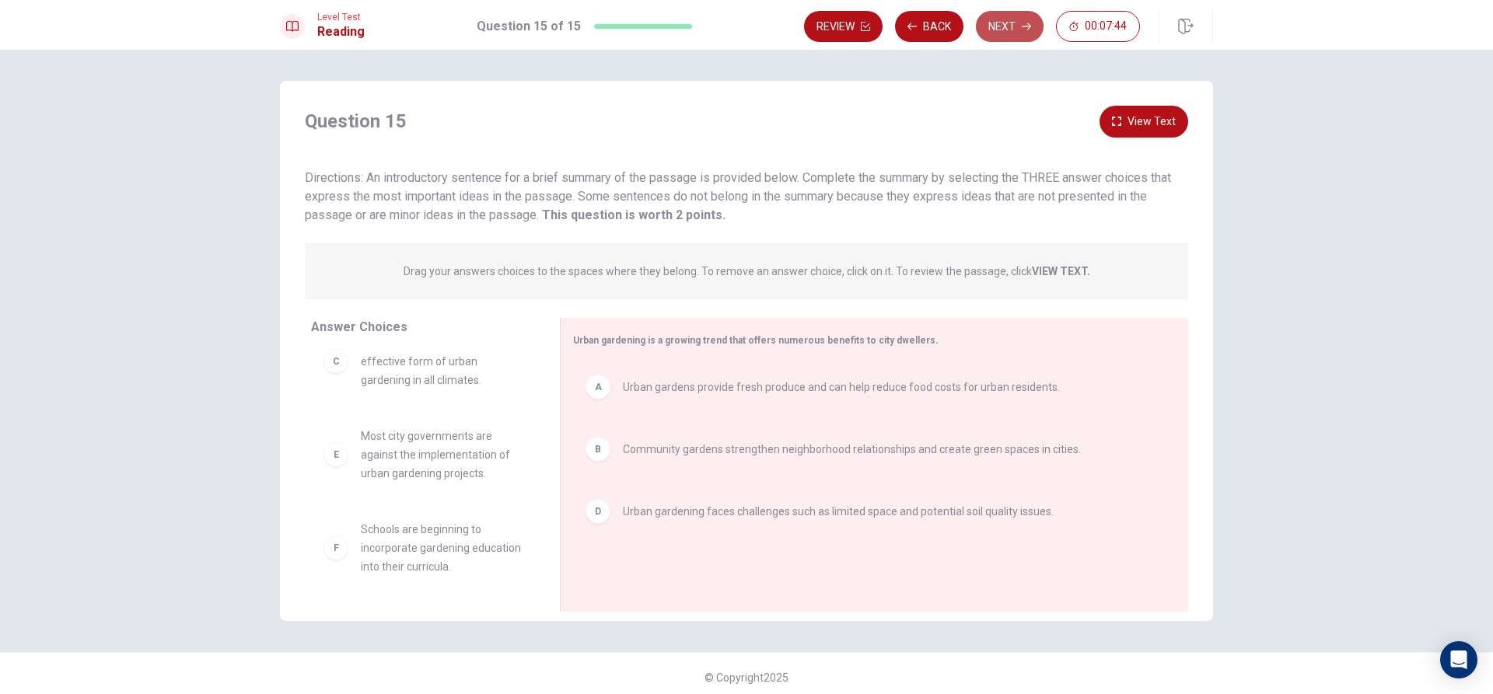
click at [1011, 23] on button "Next" at bounding box center [1010, 26] width 68 height 31
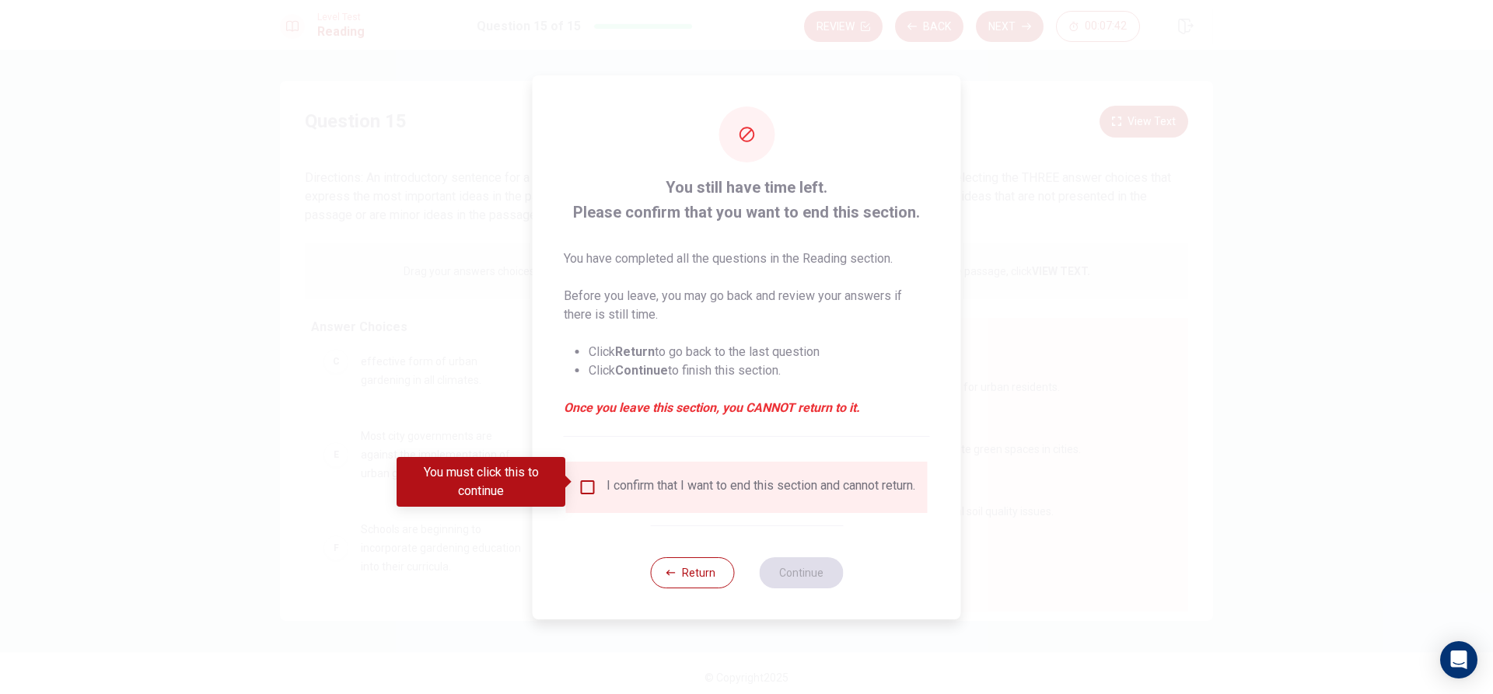
click at [593, 482] on input "You must click this to continue" at bounding box center [587, 487] width 19 height 19
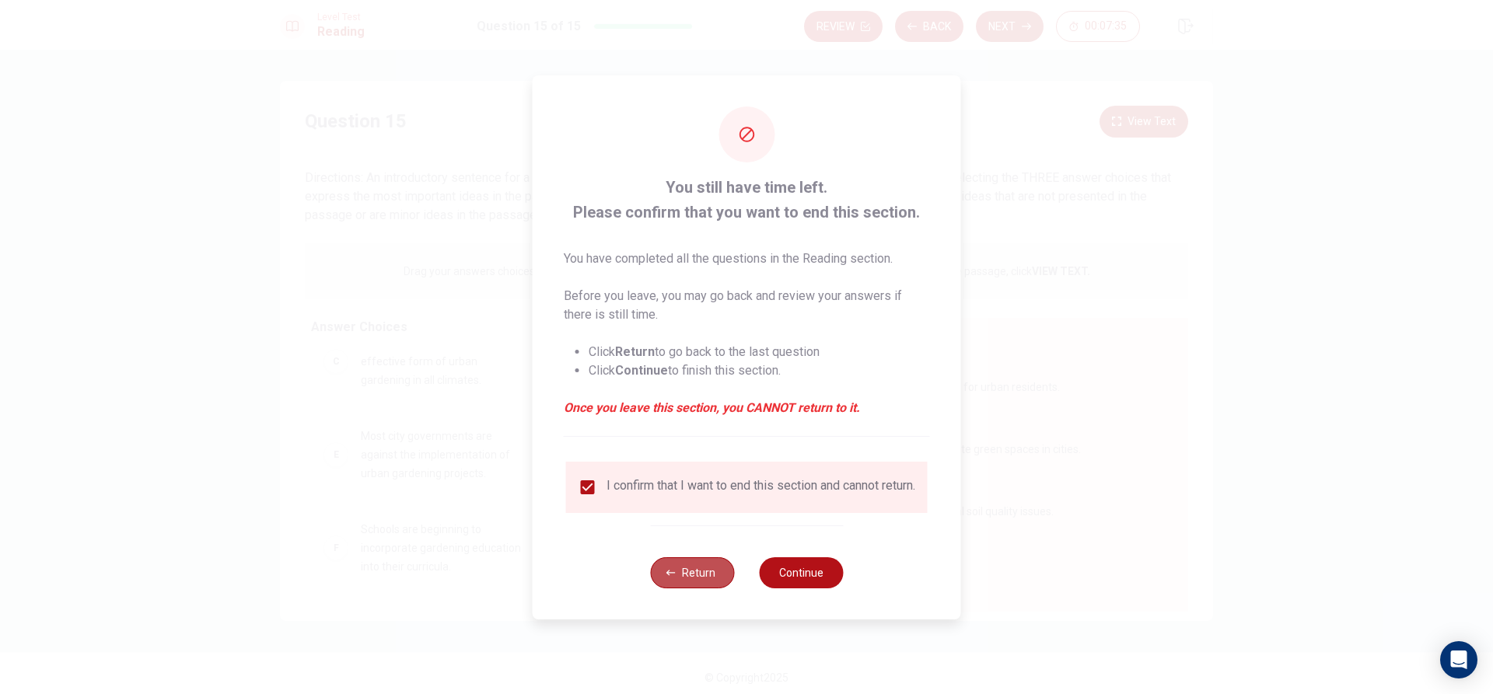
click at [684, 574] on button "Return" at bounding box center [692, 572] width 84 height 31
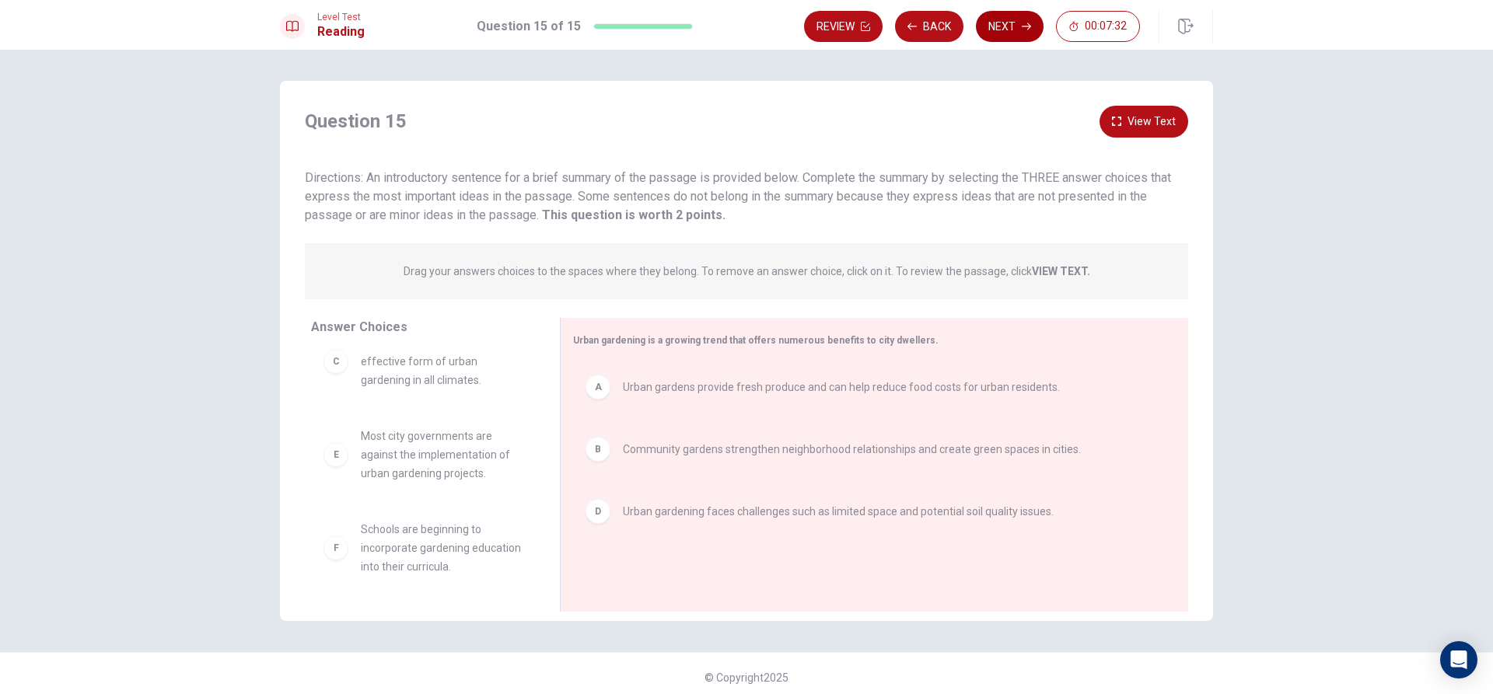
click at [1007, 14] on button "Next" at bounding box center [1010, 26] width 68 height 31
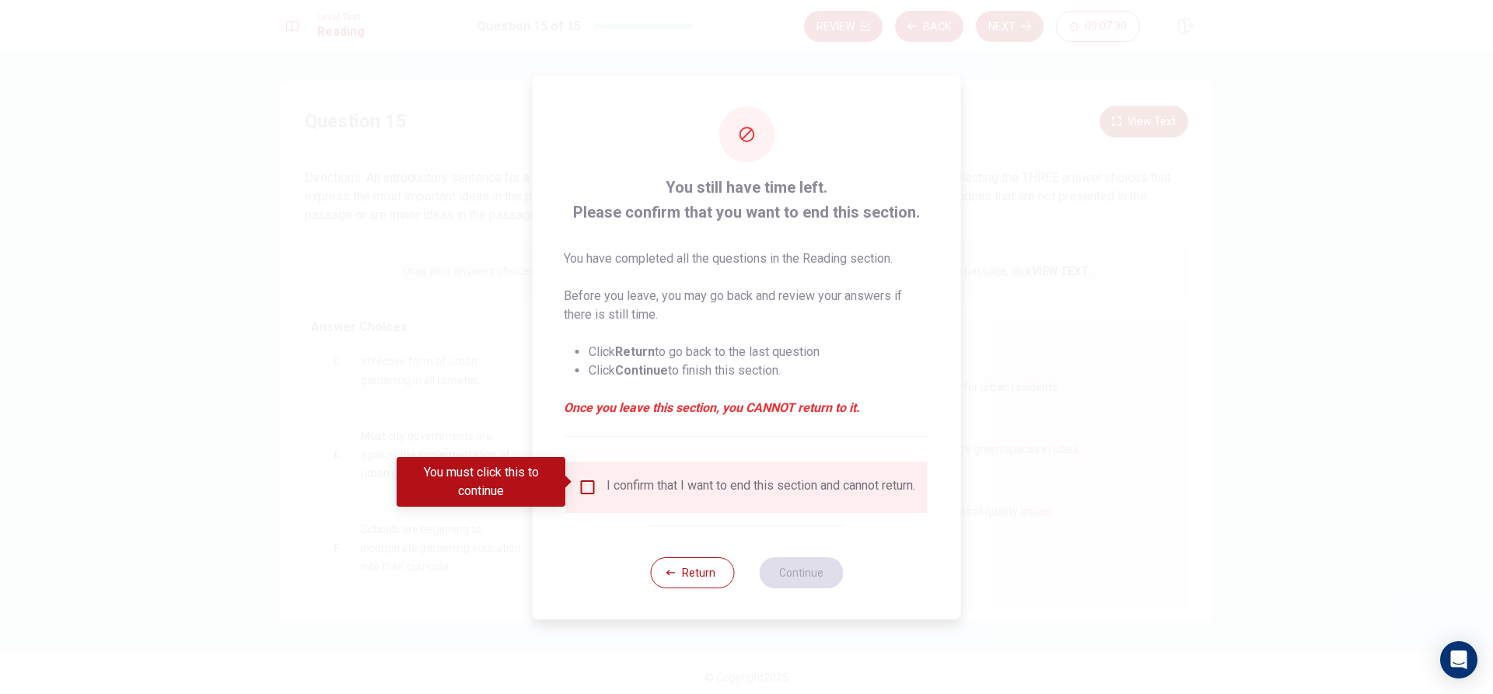
click at [581, 478] on input "You must click this to continue" at bounding box center [587, 487] width 19 height 19
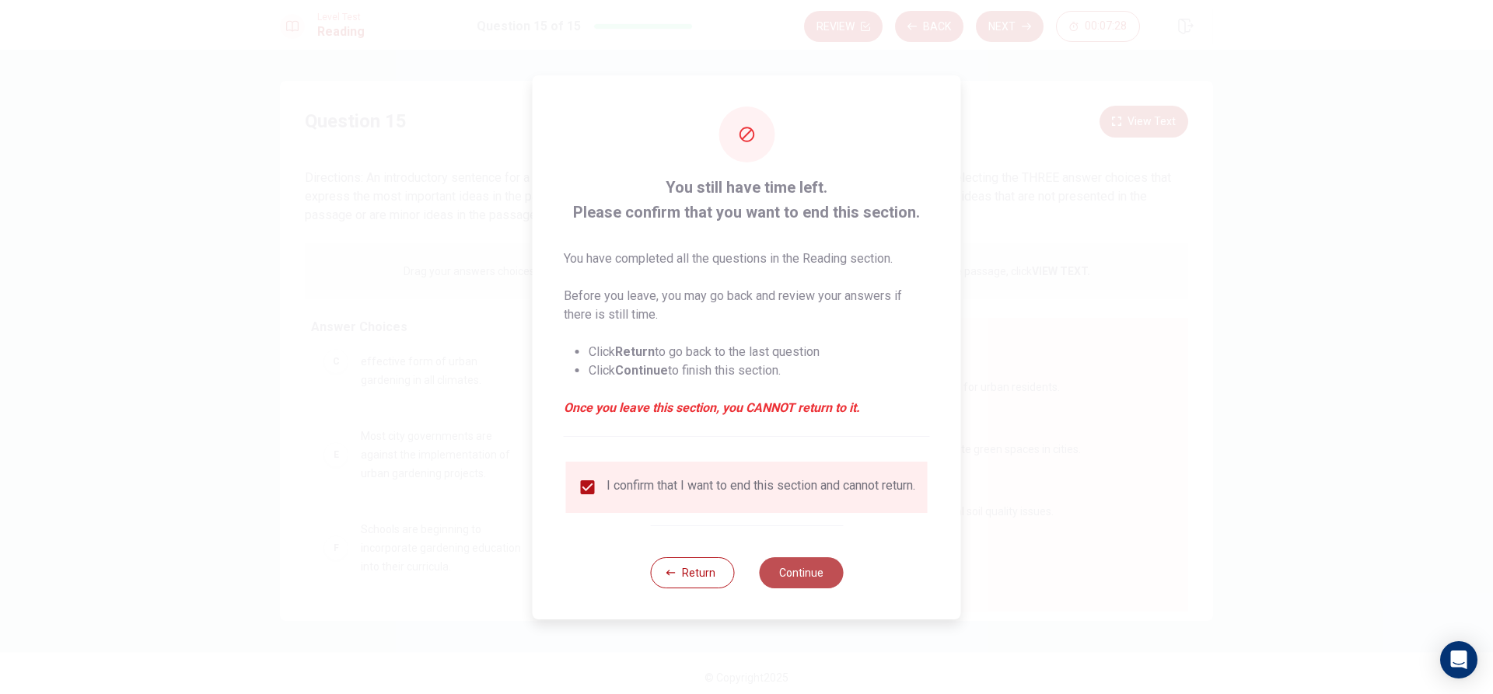
click at [826, 580] on button "Continue" at bounding box center [801, 572] width 84 height 31
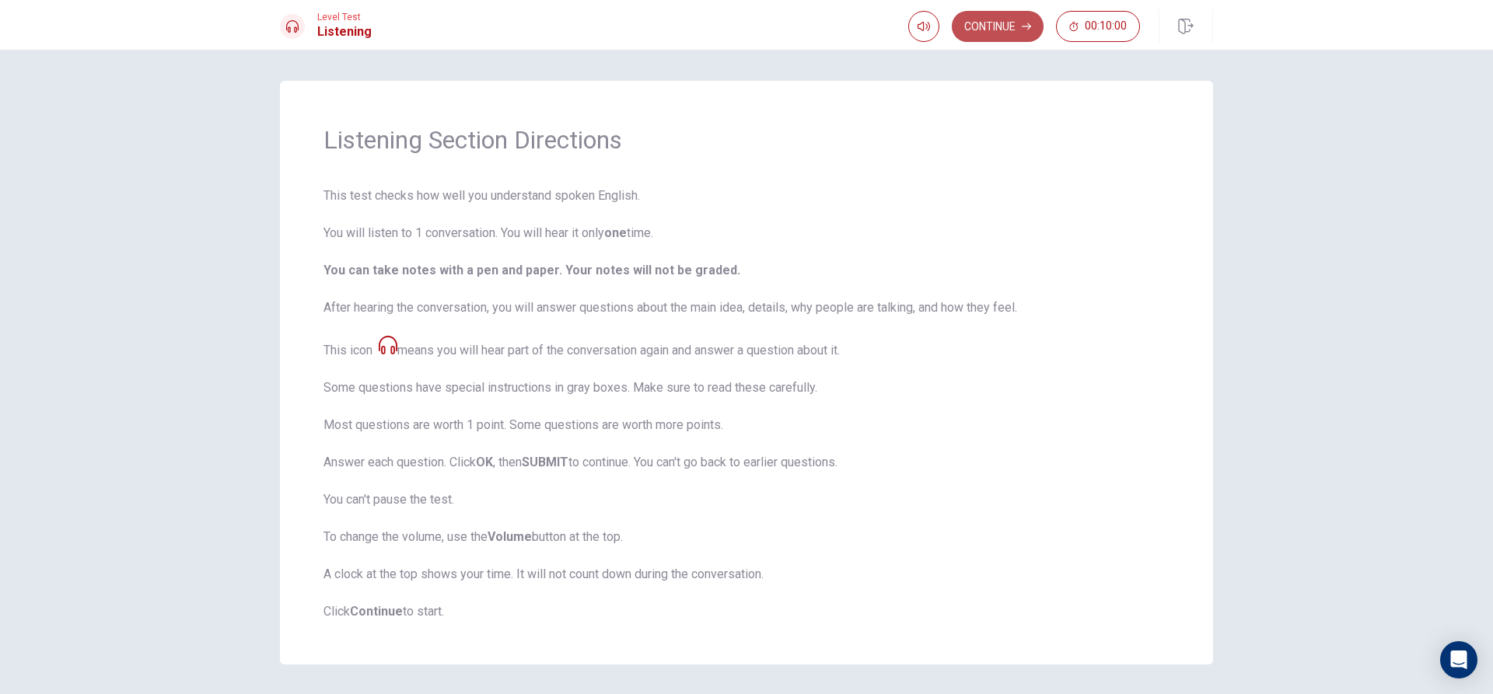
click at [1013, 24] on button "Continue" at bounding box center [998, 26] width 92 height 31
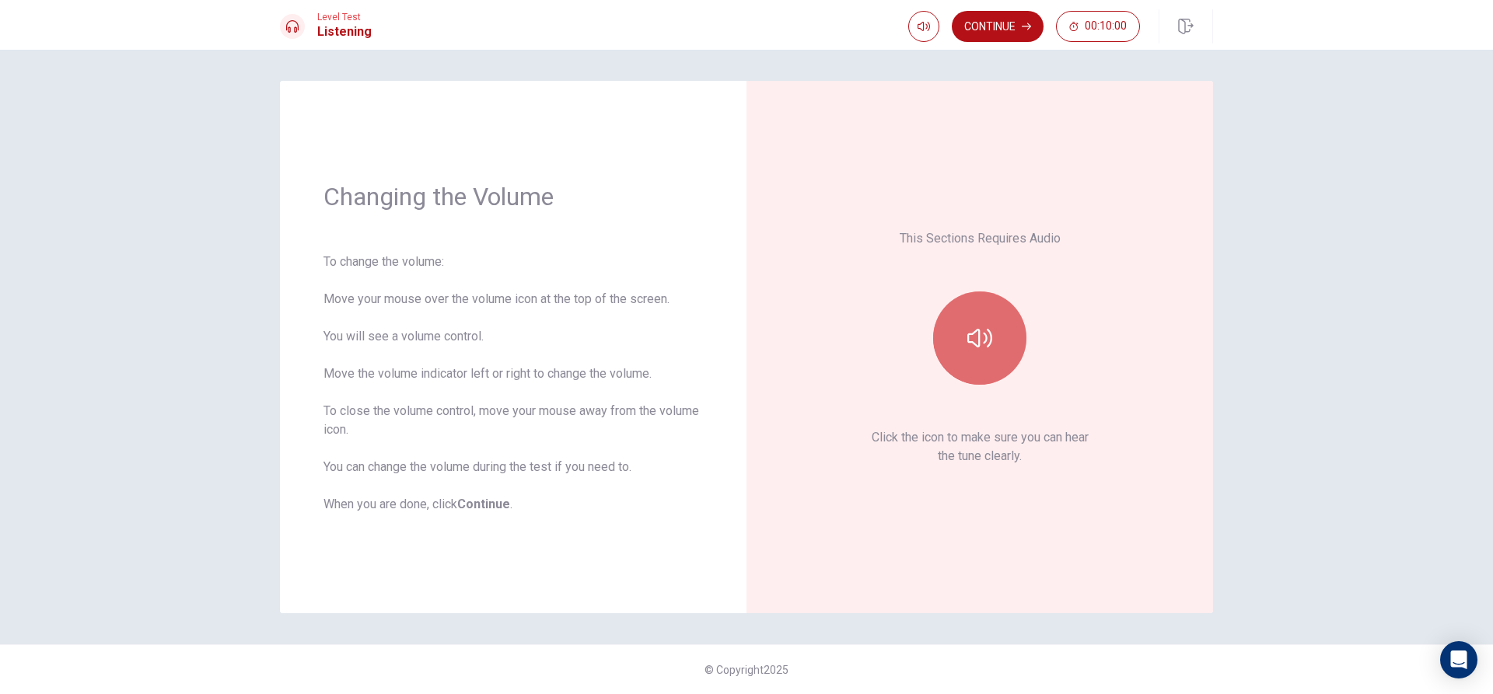
click at [999, 327] on button "button" at bounding box center [979, 338] width 93 height 93
click at [1010, 329] on button "button" at bounding box center [979, 338] width 93 height 93
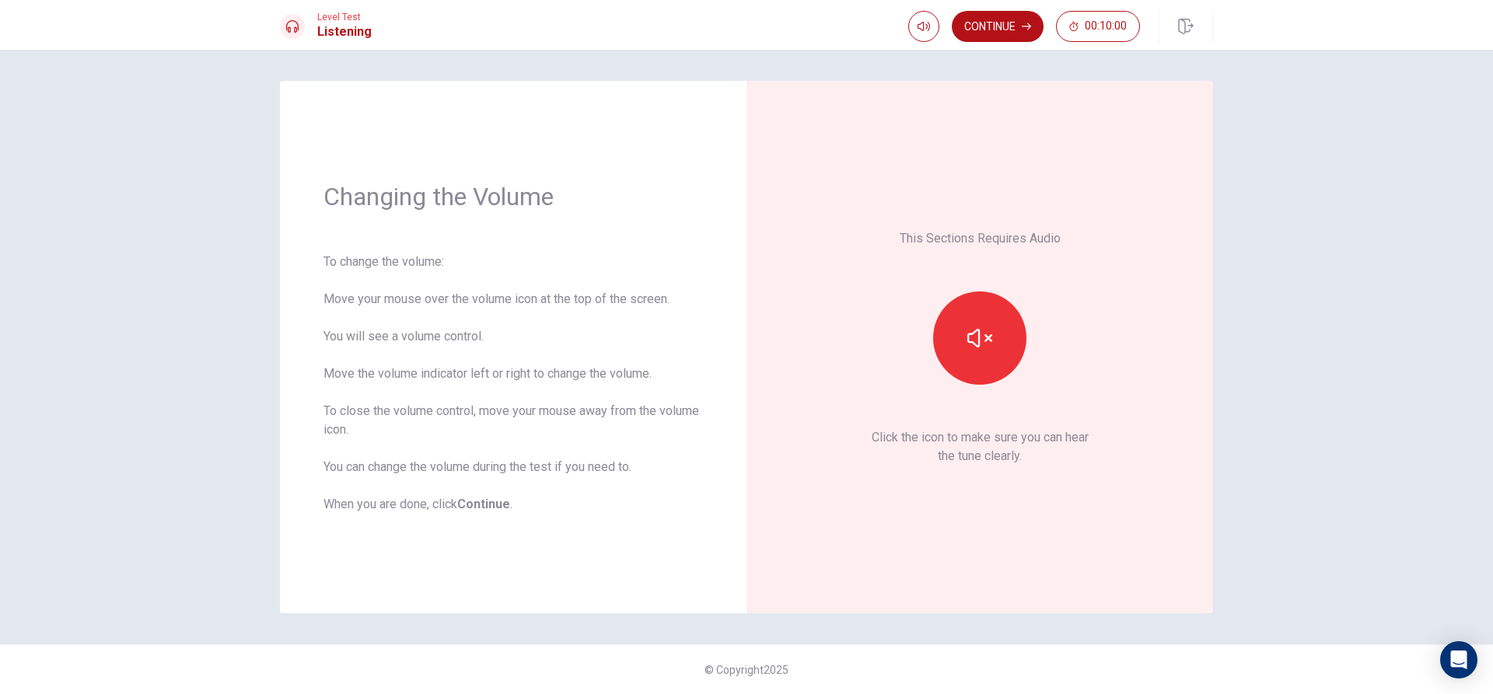
click at [1099, 583] on div "This Sections Requires Audio Click the icon to make sure you can hear the tune …" at bounding box center [979, 347] width 467 height 533
click at [973, 323] on button "button" at bounding box center [979, 338] width 93 height 93
click at [972, 326] on icon "button" at bounding box center [979, 338] width 25 height 25
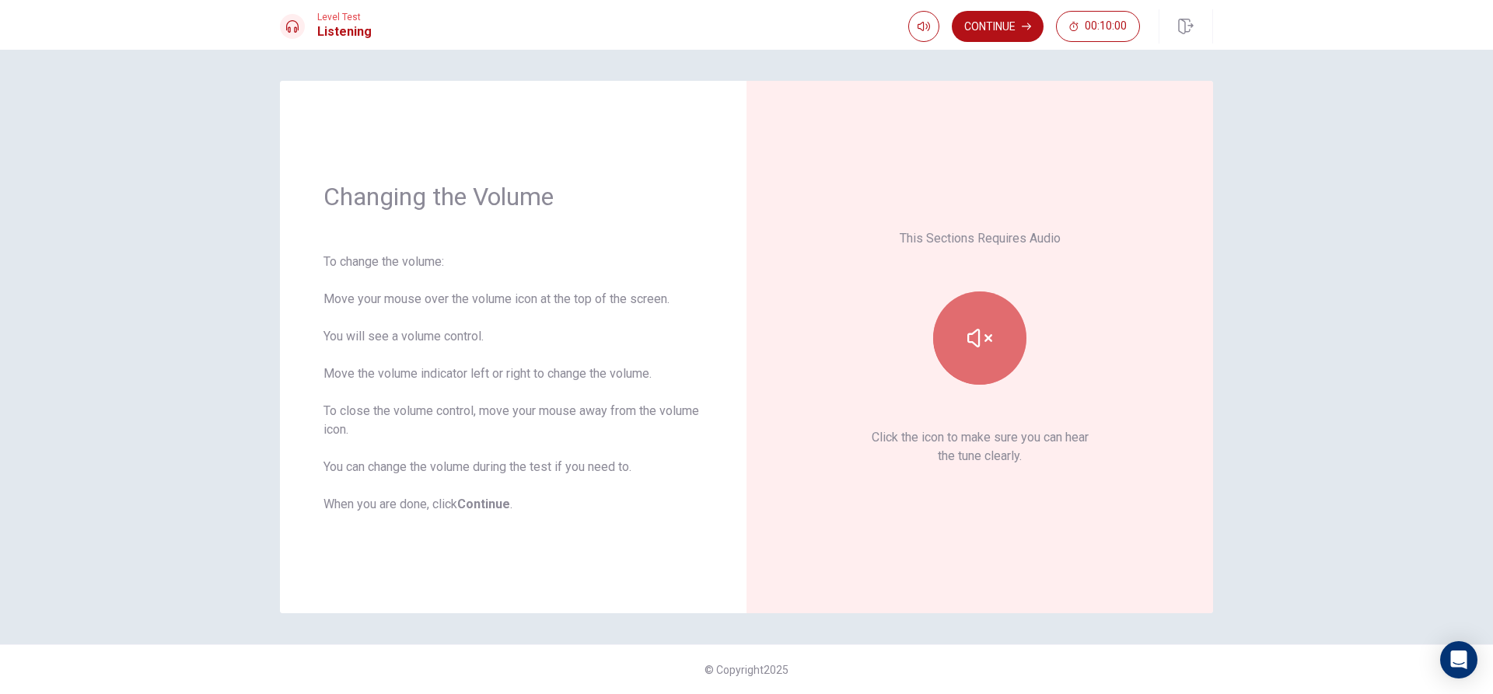
click at [972, 326] on icon "button" at bounding box center [979, 338] width 25 height 25
click at [922, 23] on icon "button" at bounding box center [923, 26] width 12 height 9
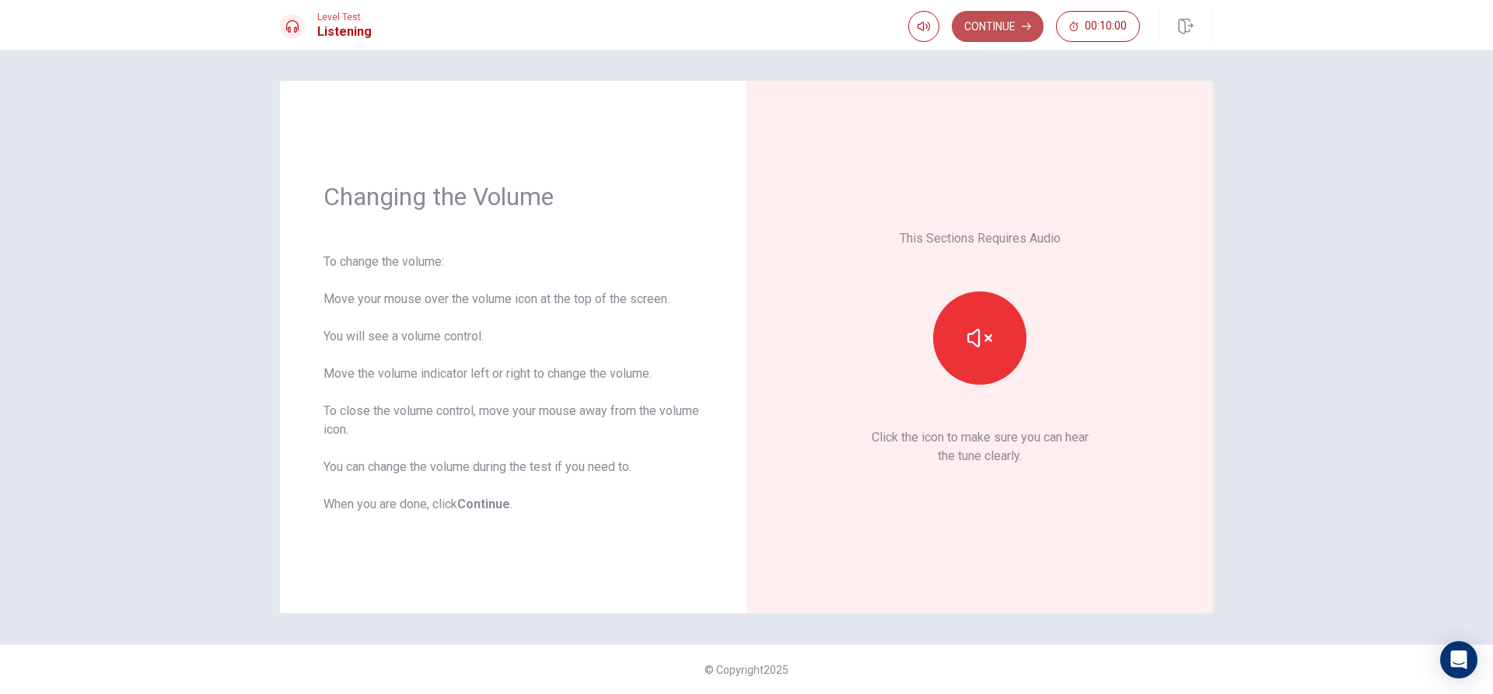
click at [984, 24] on button "Continue" at bounding box center [998, 26] width 92 height 31
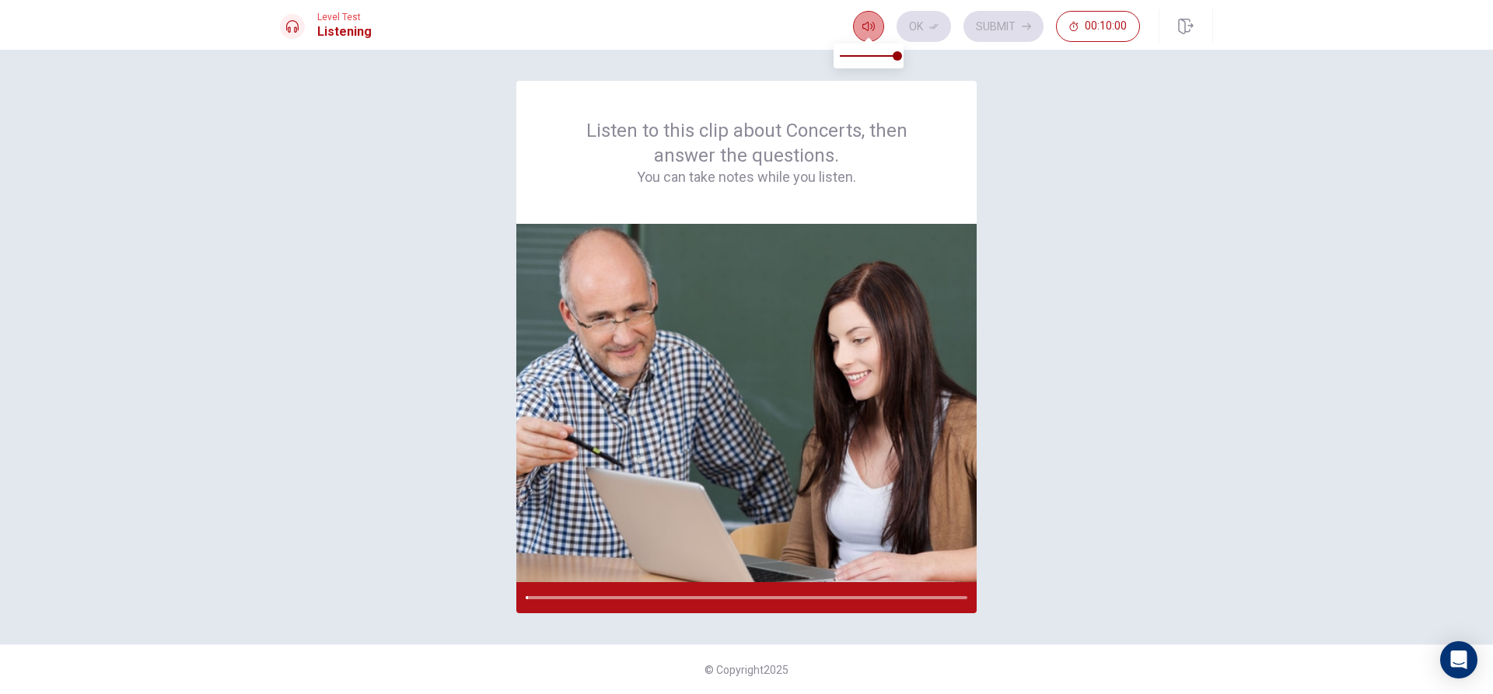
click at [871, 15] on button "button" at bounding box center [868, 26] width 31 height 31
drag, startPoint x: 901, startPoint y: 61, endPoint x: 1036, endPoint y: 116, distance: 146.1
click at [1036, 116] on body "This site uses cookies, as explained in our Privacy Policy . If you agree to th…" at bounding box center [746, 347] width 1493 height 694
click at [1134, 591] on div "Listen to this clip about Concerts, then answer the questions. You can take not…" at bounding box center [746, 347] width 933 height 533
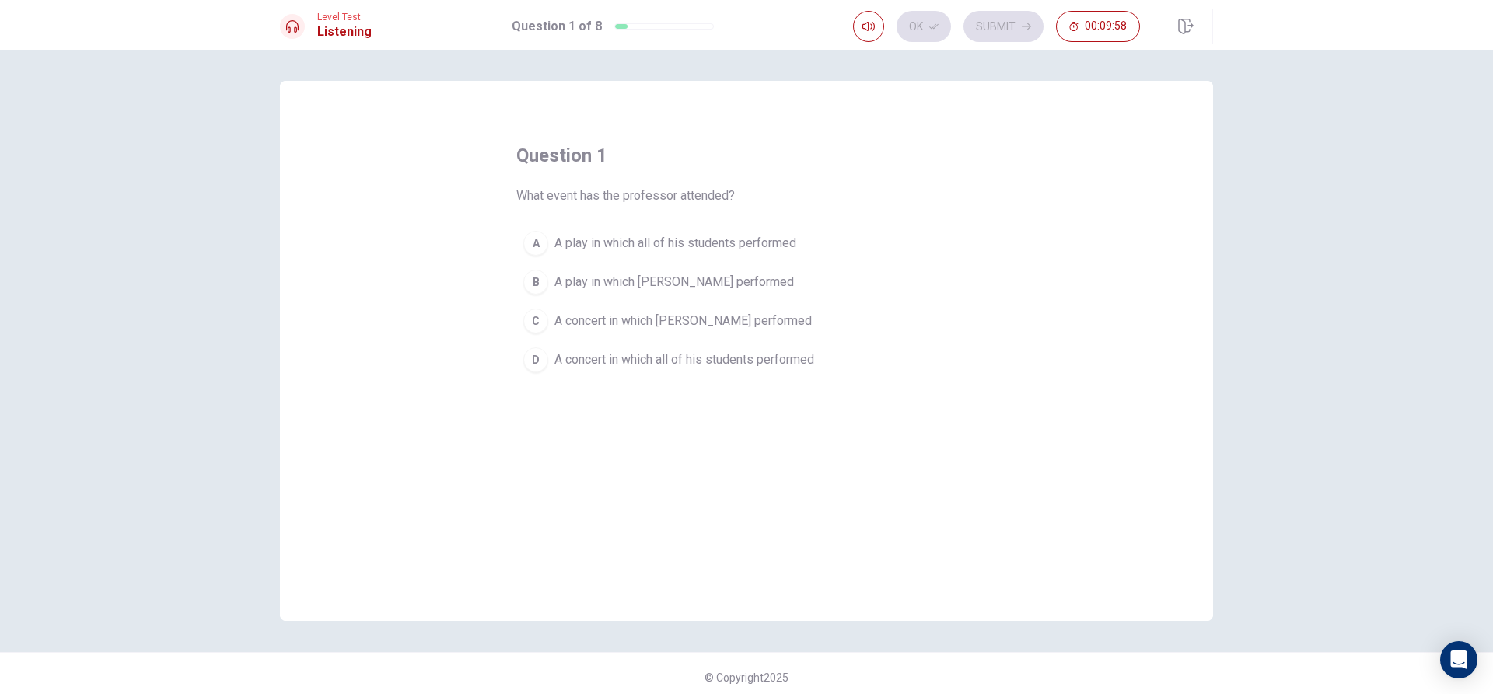
drag, startPoint x: 635, startPoint y: 242, endPoint x: 617, endPoint y: 255, distance: 22.9
click at [635, 242] on span "A play in which all of his students performed" at bounding box center [675, 243] width 242 height 19
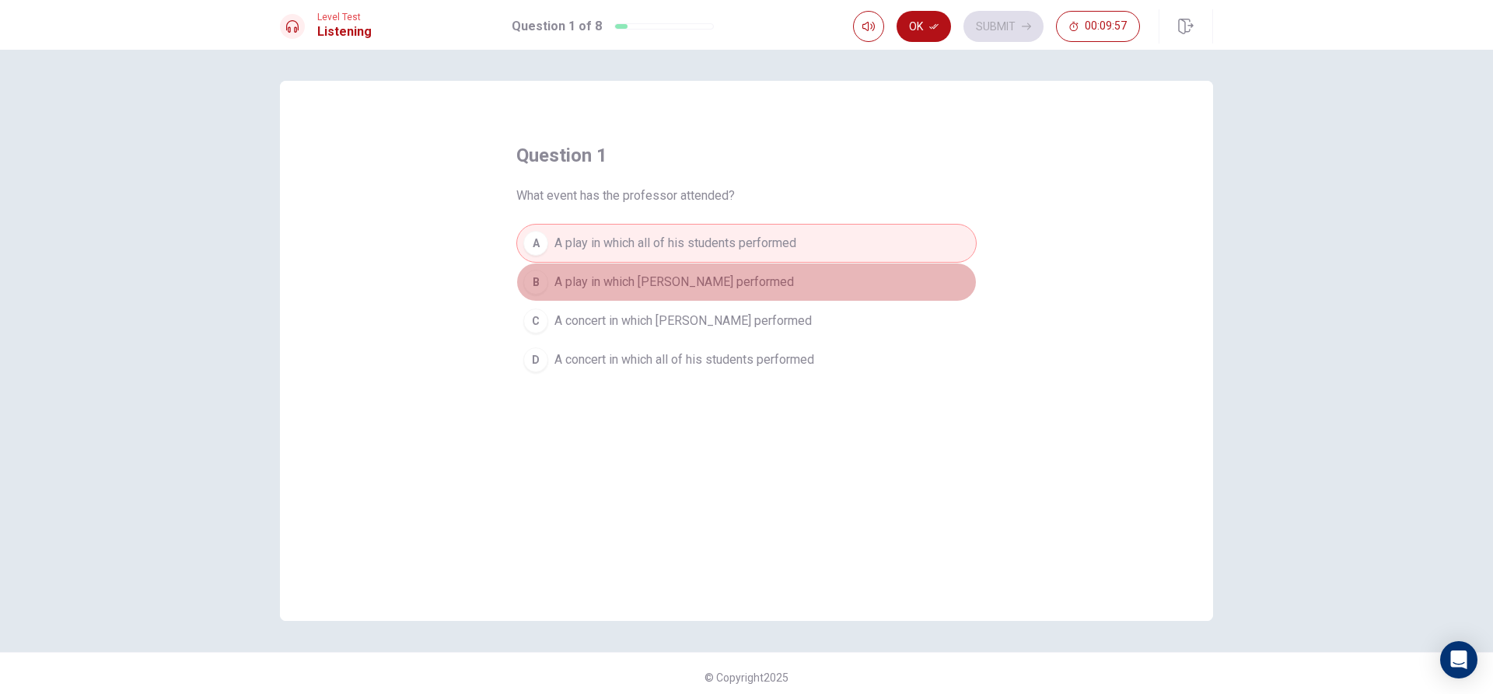
click at [616, 279] on span "A play in which [PERSON_NAME] performed" at bounding box center [673, 282] width 239 height 19
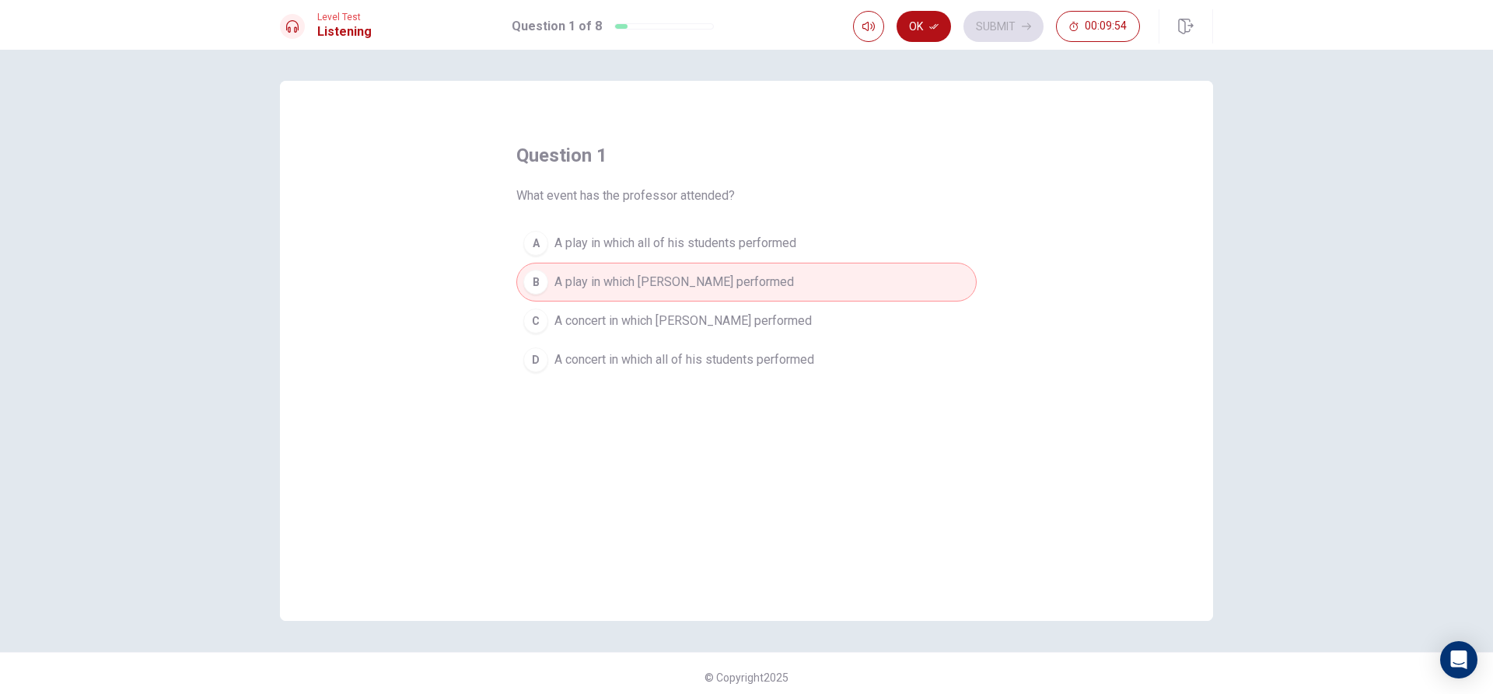
click at [638, 320] on span "A concert in which [PERSON_NAME] performed" at bounding box center [682, 321] width 257 height 19
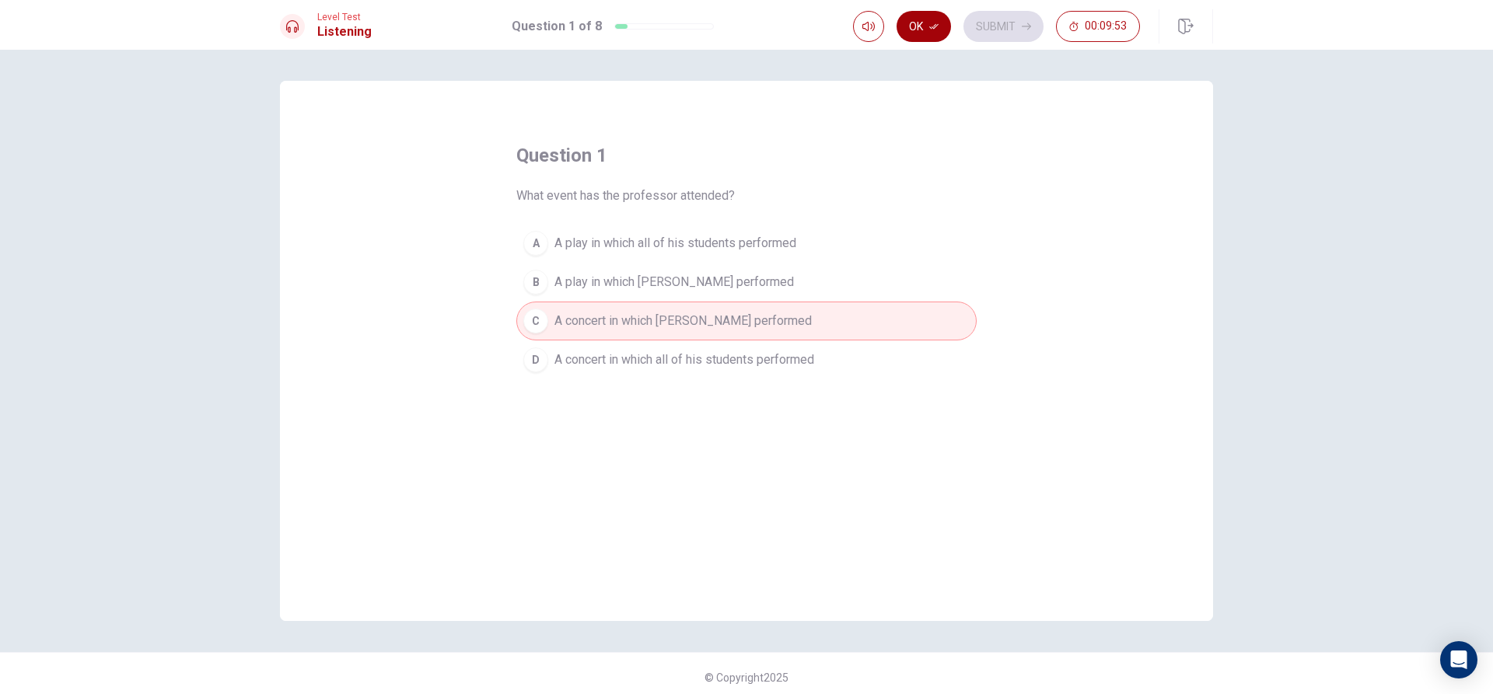
click at [919, 20] on button "Ok" at bounding box center [923, 26] width 54 height 31
click at [993, 17] on button "Submit" at bounding box center [1003, 26] width 80 height 31
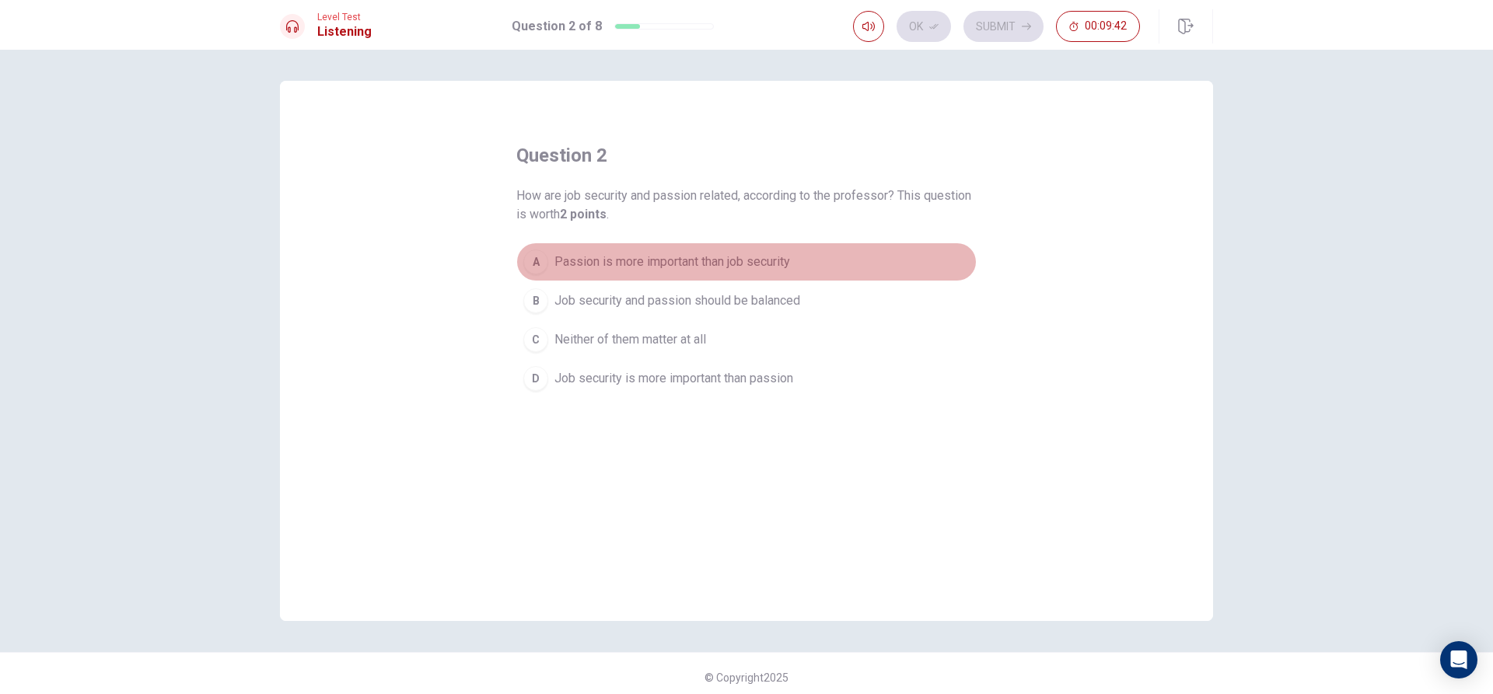
click at [634, 261] on span "Passion is more important than job security" at bounding box center [672, 262] width 236 height 19
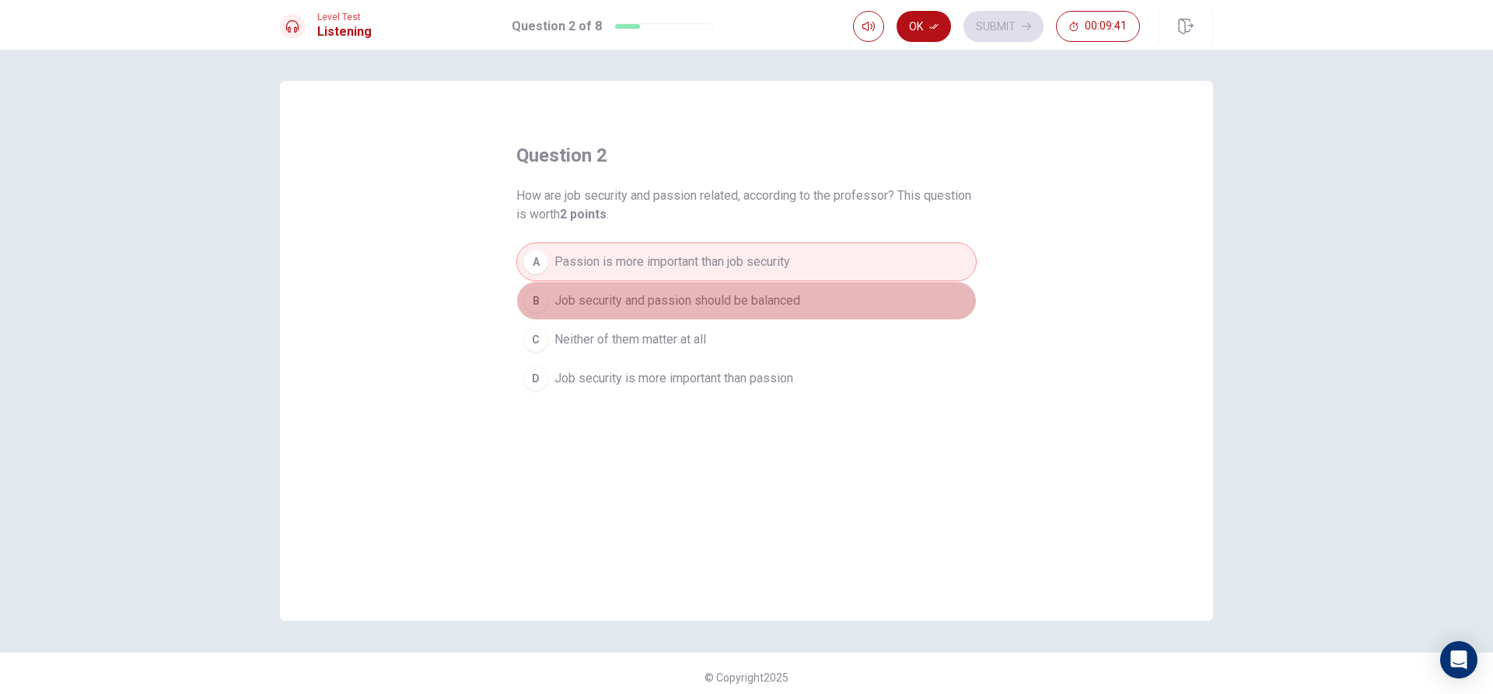
click at [625, 302] on span "Job security and passion should be balanced" at bounding box center [677, 301] width 246 height 19
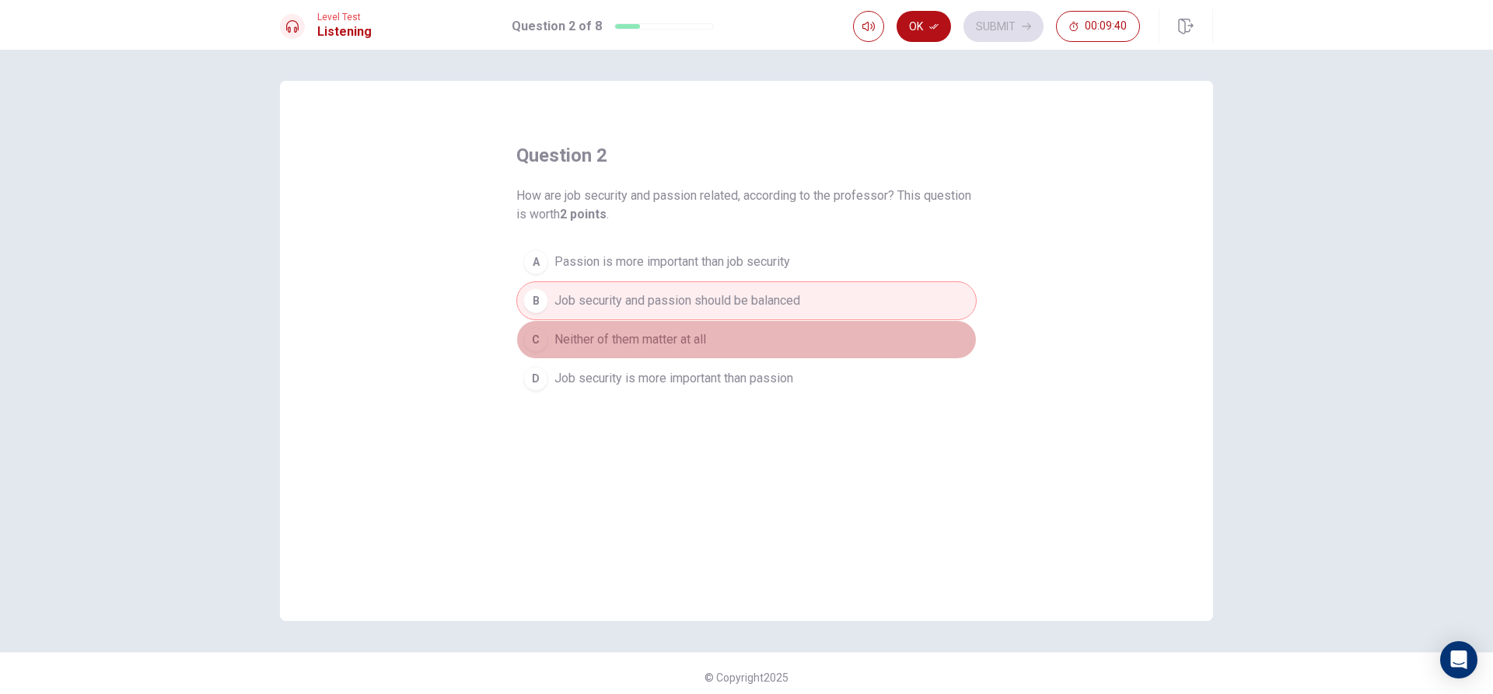
click at [623, 337] on span "Neither of them matter at all" at bounding box center [630, 339] width 152 height 19
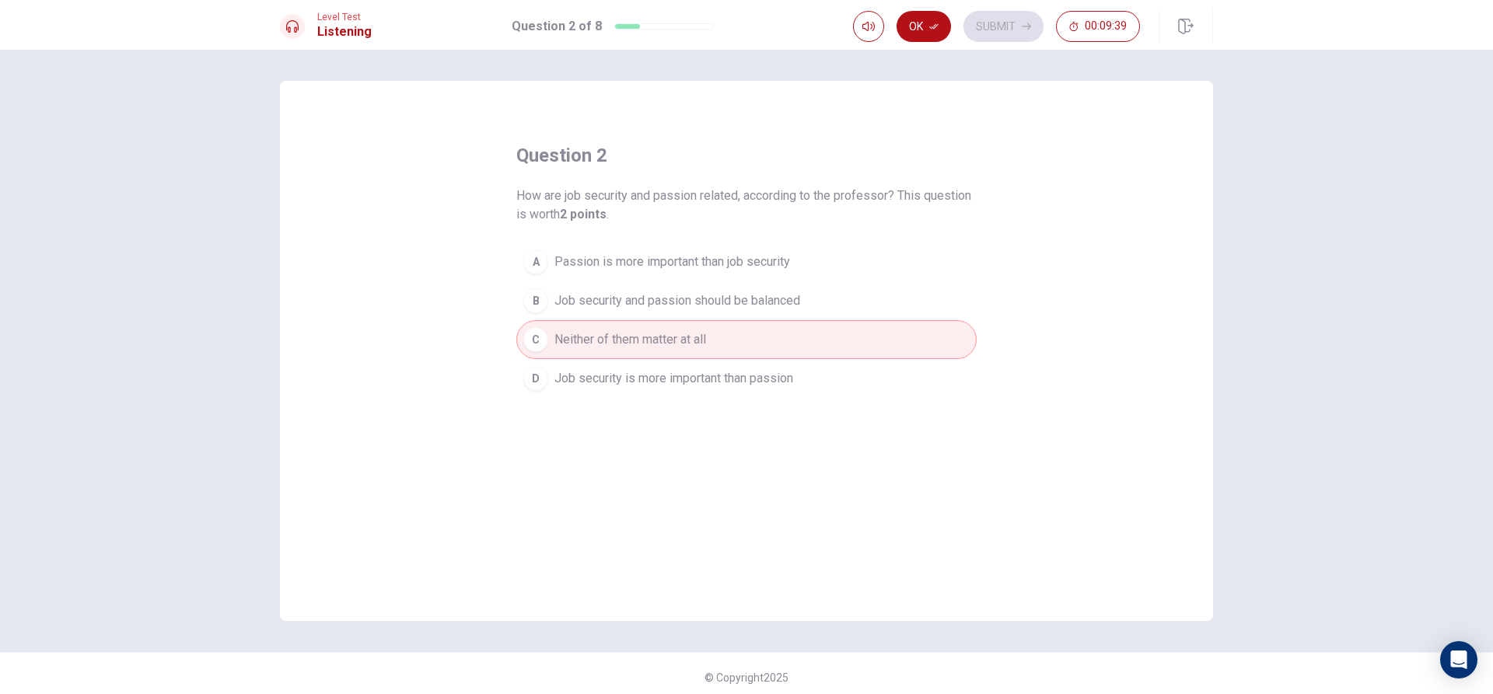
click at [630, 376] on span "Job security is more important than passion" at bounding box center [673, 378] width 239 height 19
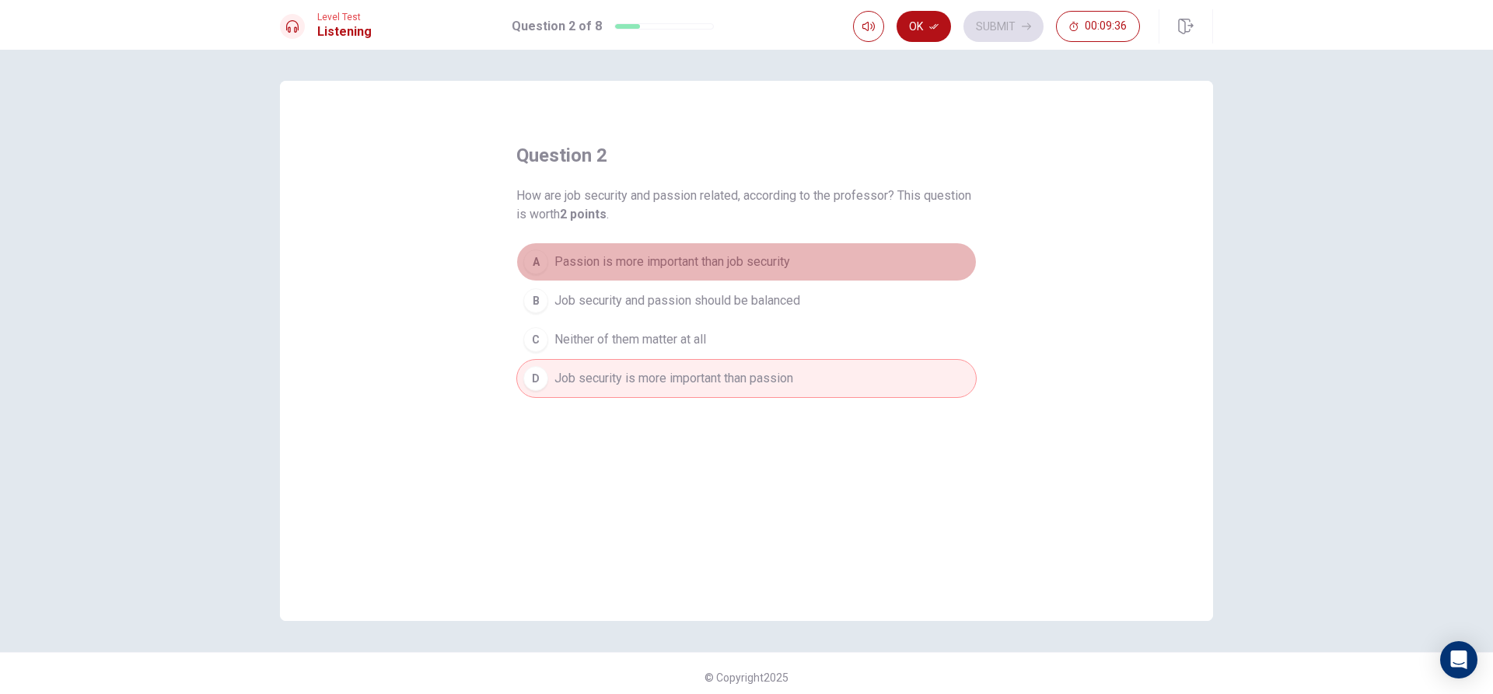
click at [619, 259] on span "Passion is more important than job security" at bounding box center [672, 262] width 236 height 19
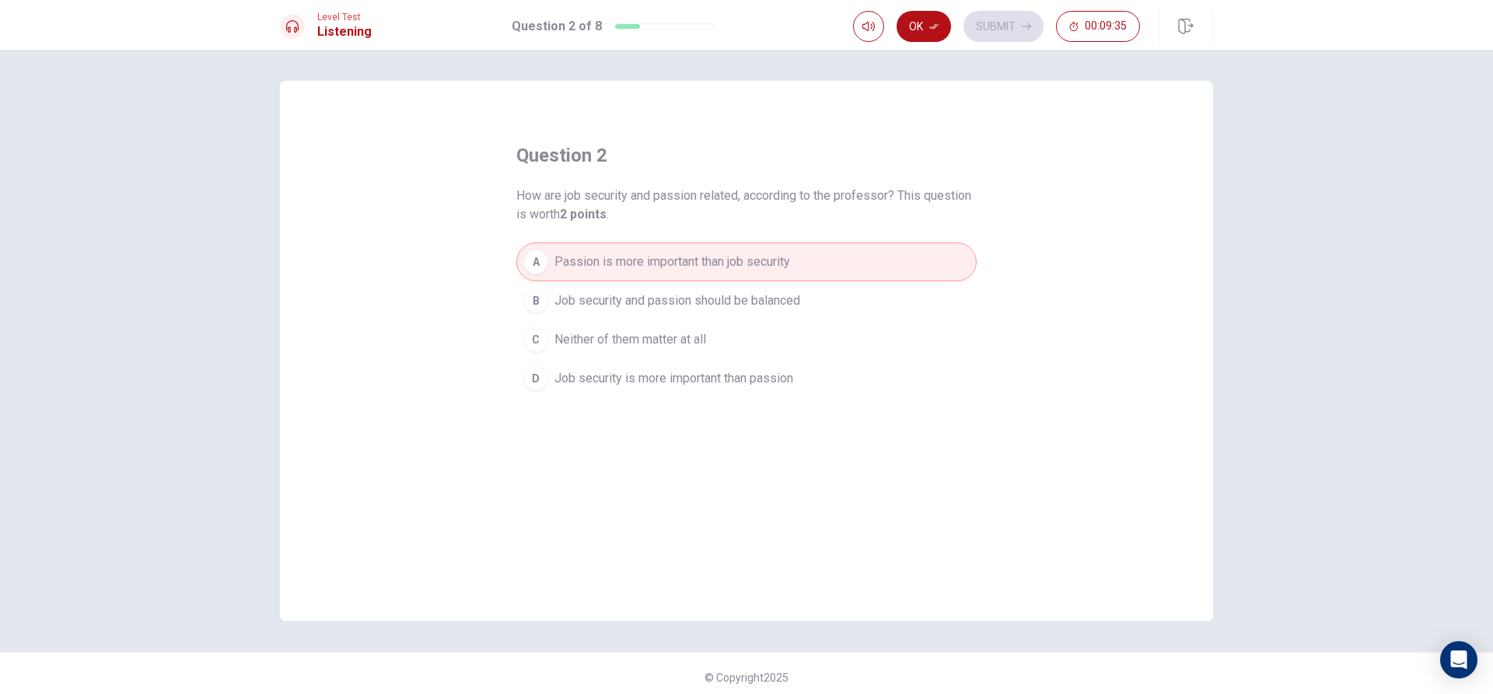
click at [619, 287] on button "B Job security and passion should be balanced" at bounding box center [746, 300] width 460 height 39
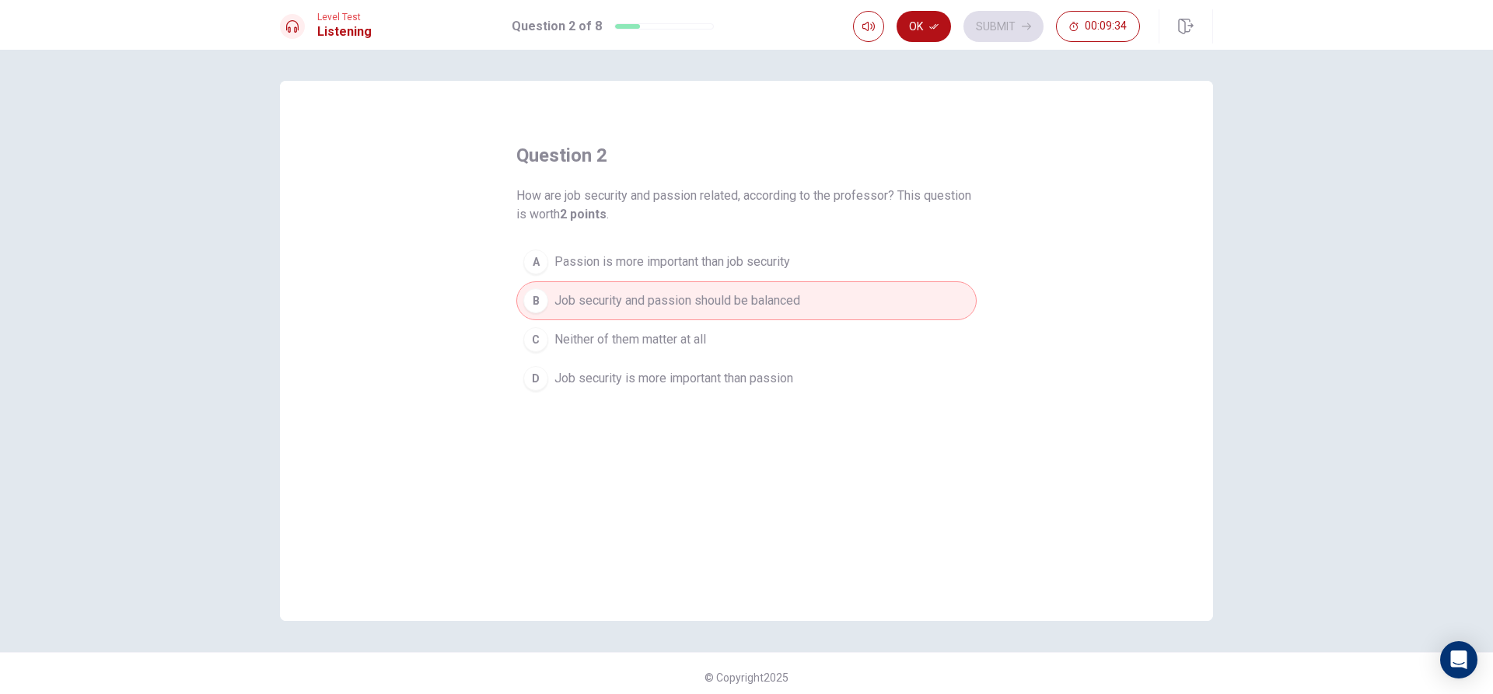
click at [629, 264] on span "Passion is more important than job security" at bounding box center [672, 262] width 236 height 19
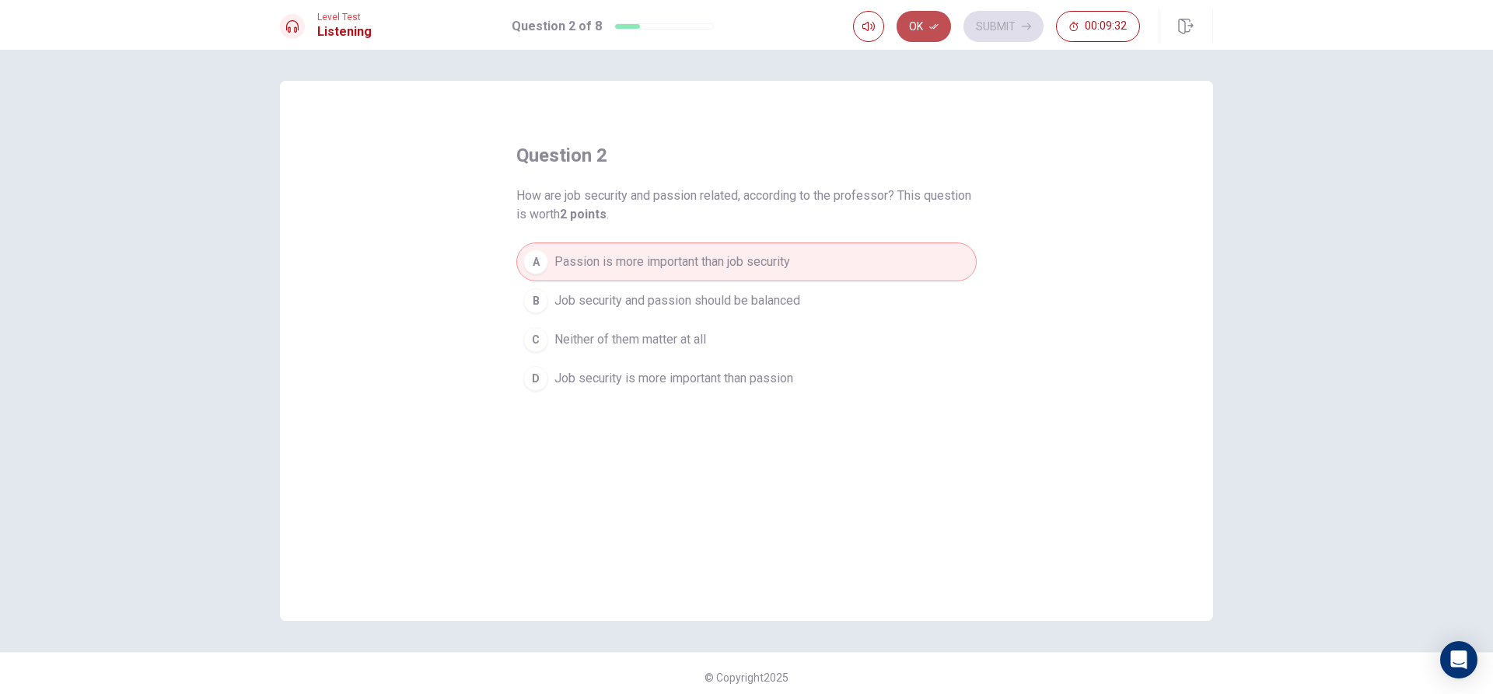
click at [914, 24] on button "Ok" at bounding box center [923, 26] width 54 height 31
click at [978, 20] on button "Submit" at bounding box center [1003, 26] width 80 height 31
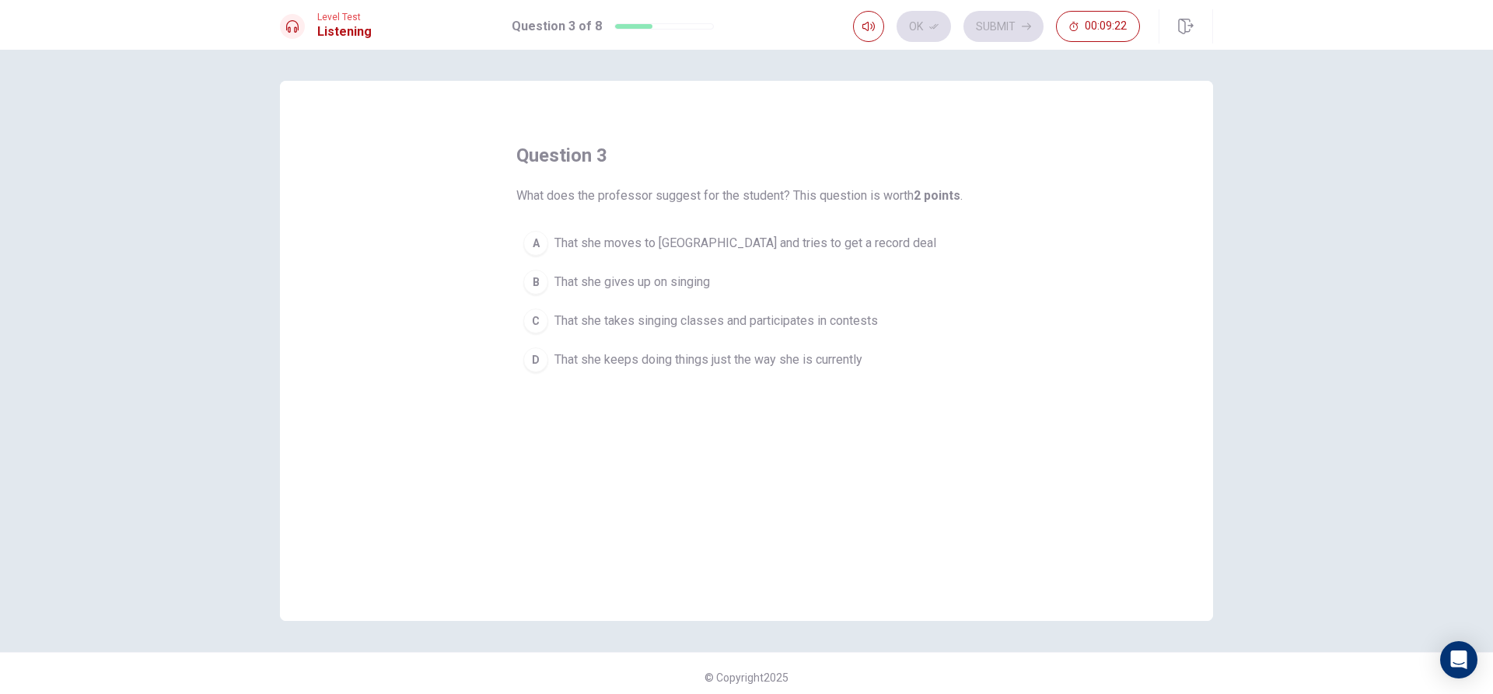
click at [708, 321] on span "That she takes singing classes and participates in contests" at bounding box center [715, 321] width 323 height 19
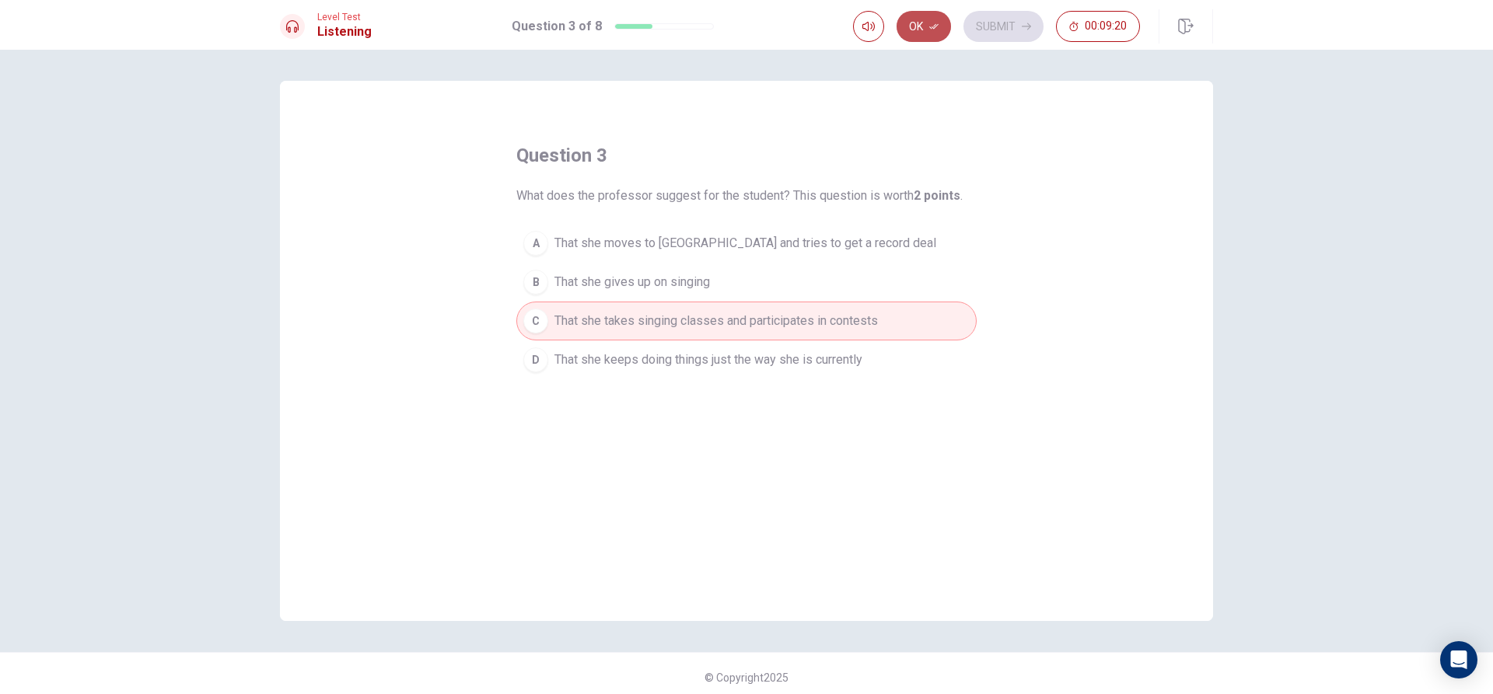
click at [933, 28] on icon "button" at bounding box center [933, 26] width 9 height 5
click at [970, 23] on button "Submit" at bounding box center [1003, 26] width 80 height 31
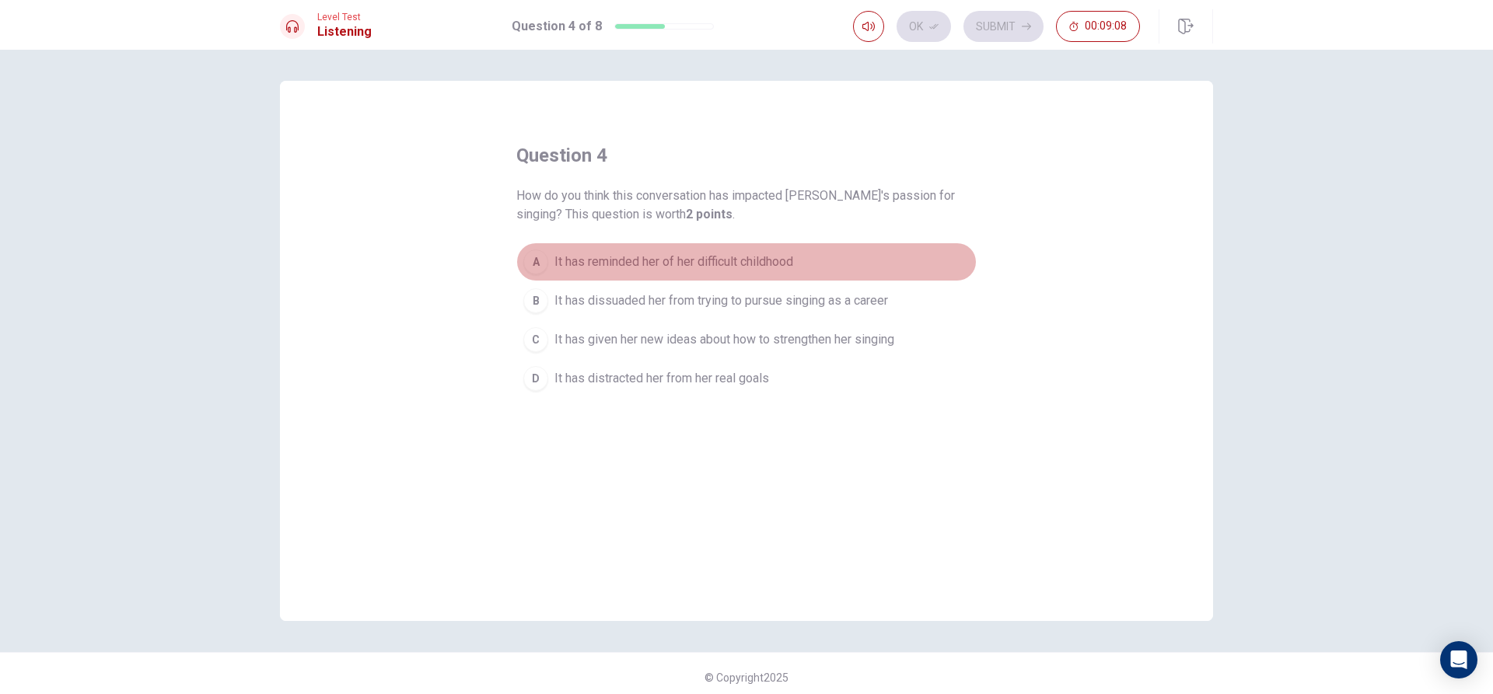
click at [724, 257] on span "It has reminded her of her difficult childhood" at bounding box center [673, 262] width 239 height 19
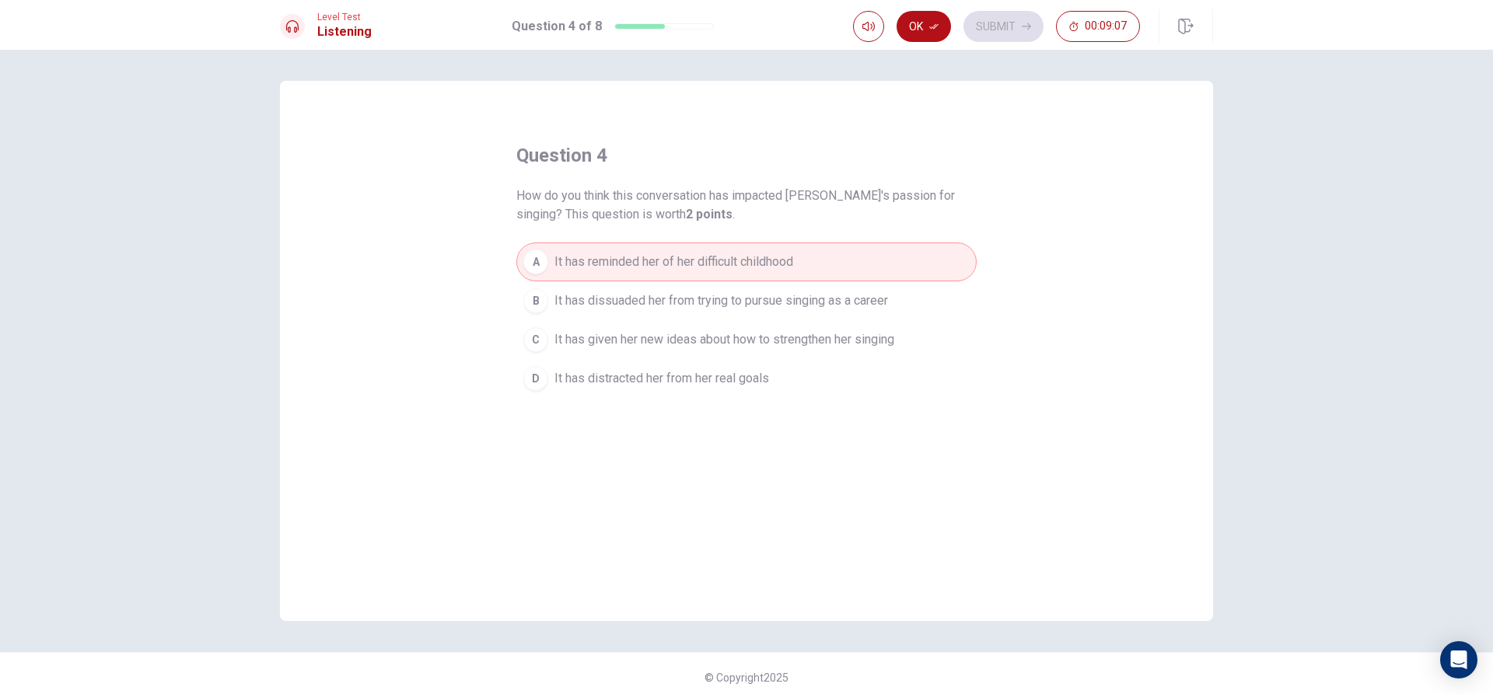
click at [719, 302] on span "It has dissuaded her from trying to pursue singing as a career" at bounding box center [721, 301] width 334 height 19
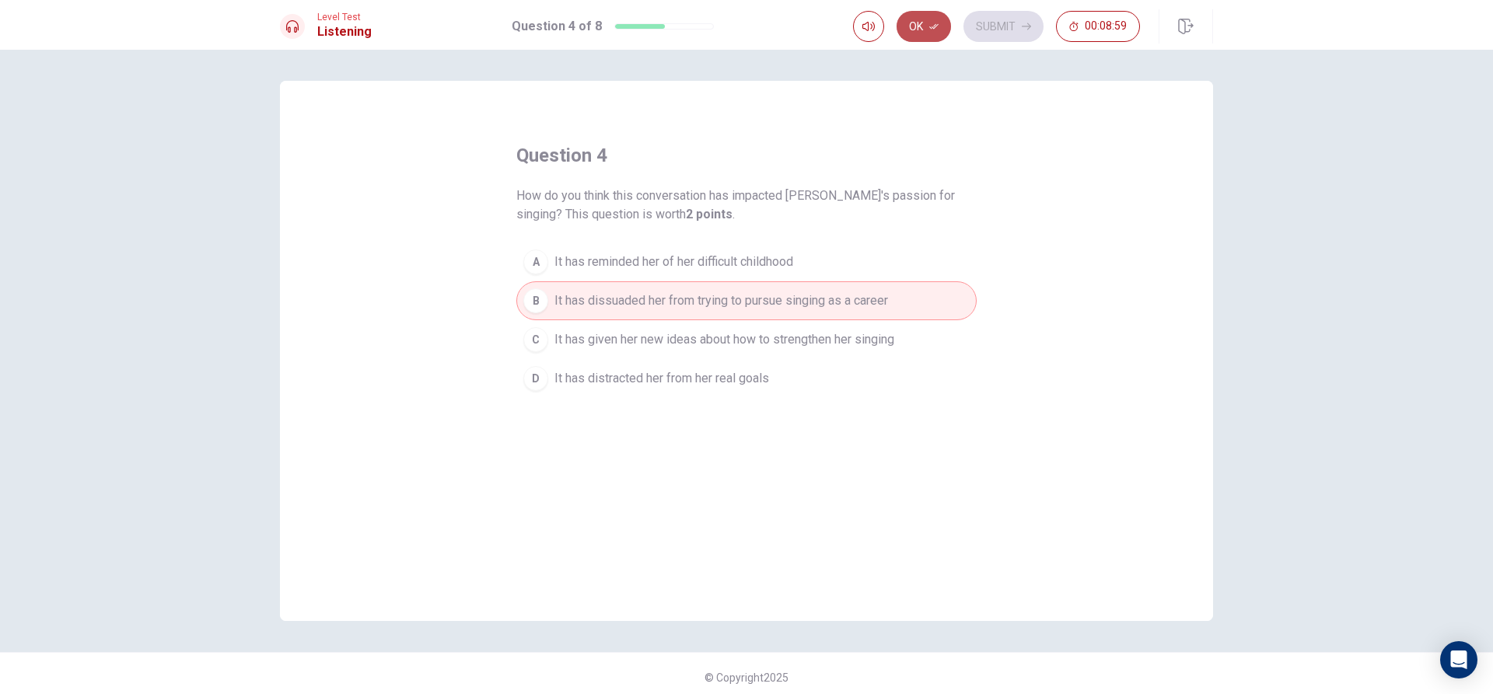
click at [916, 14] on button "Ok" at bounding box center [923, 26] width 54 height 31
click at [977, 17] on button "Submit" at bounding box center [1003, 26] width 80 height 31
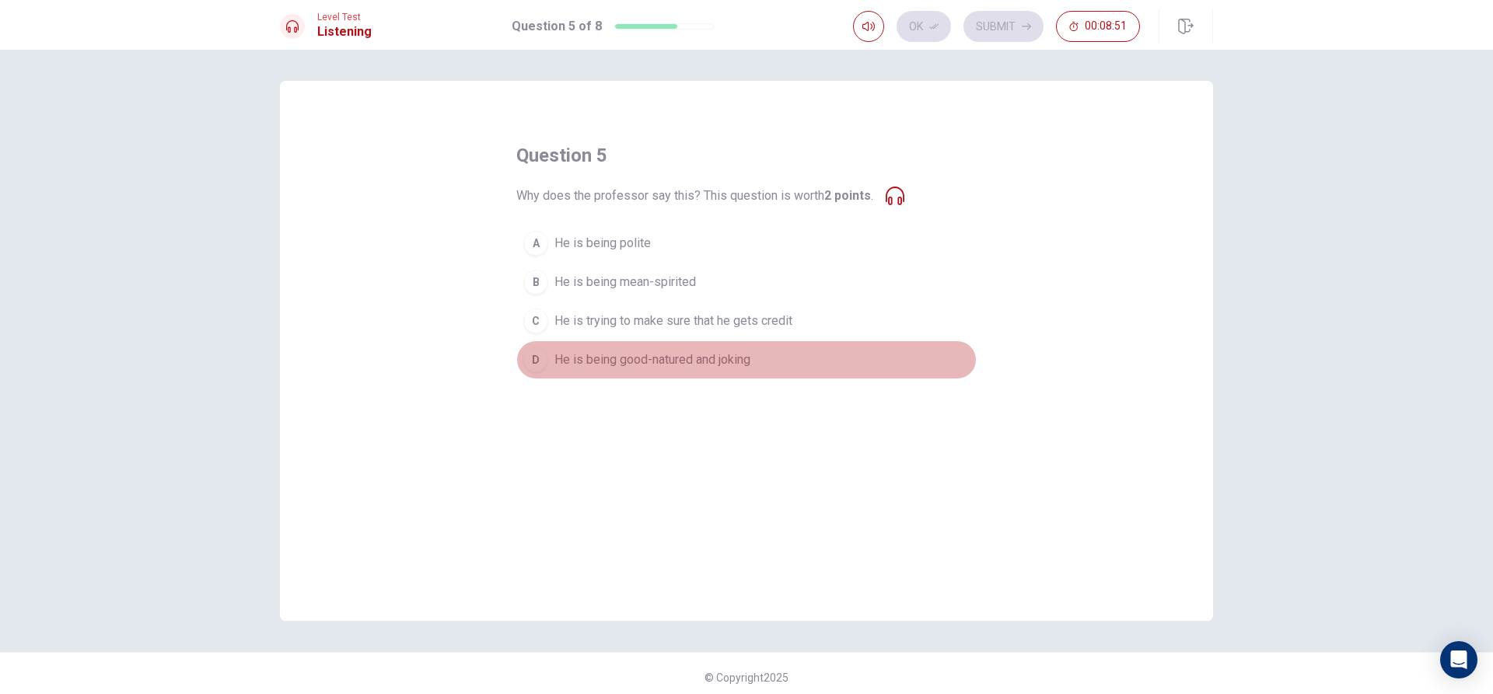
click at [697, 364] on span "He is being good-natured and joking" at bounding box center [652, 360] width 196 height 19
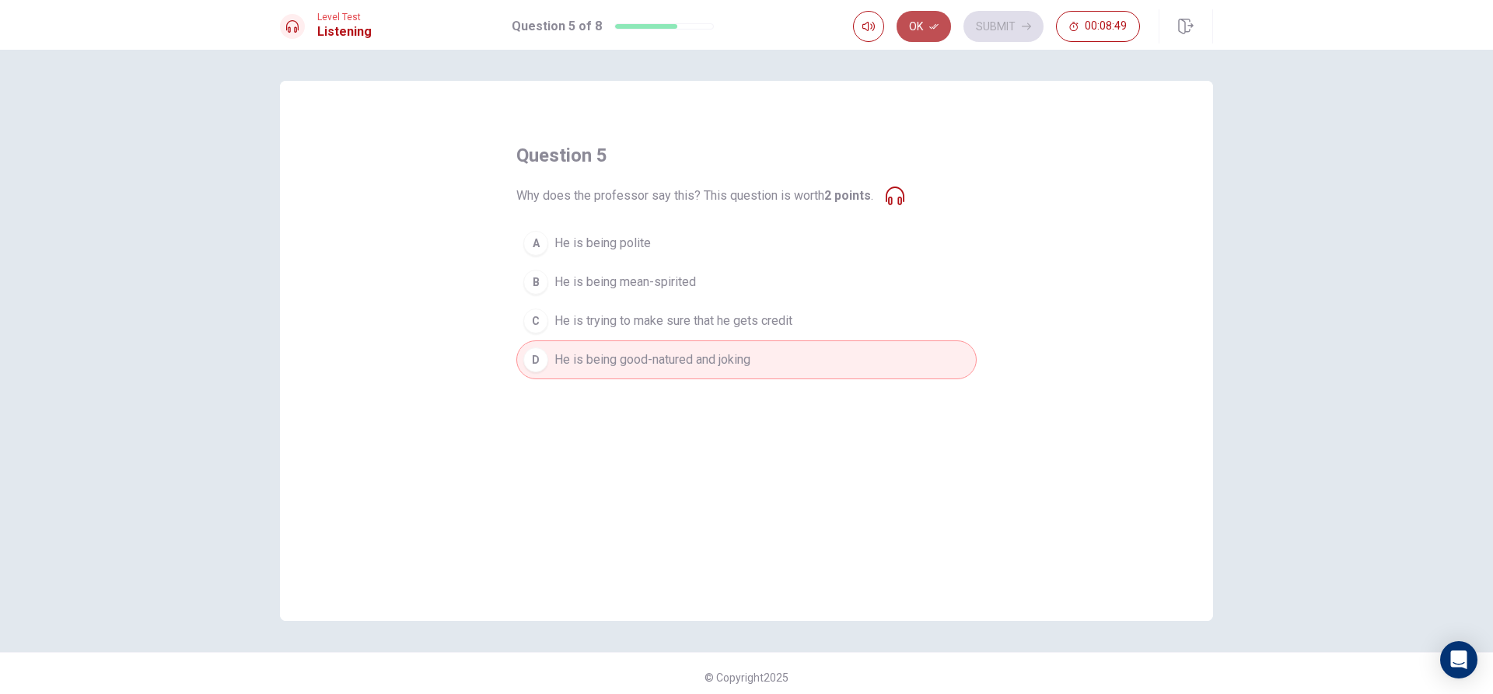
click at [931, 33] on button "Ok" at bounding box center [923, 26] width 54 height 31
click at [986, 19] on button "Submit" at bounding box center [1003, 26] width 80 height 31
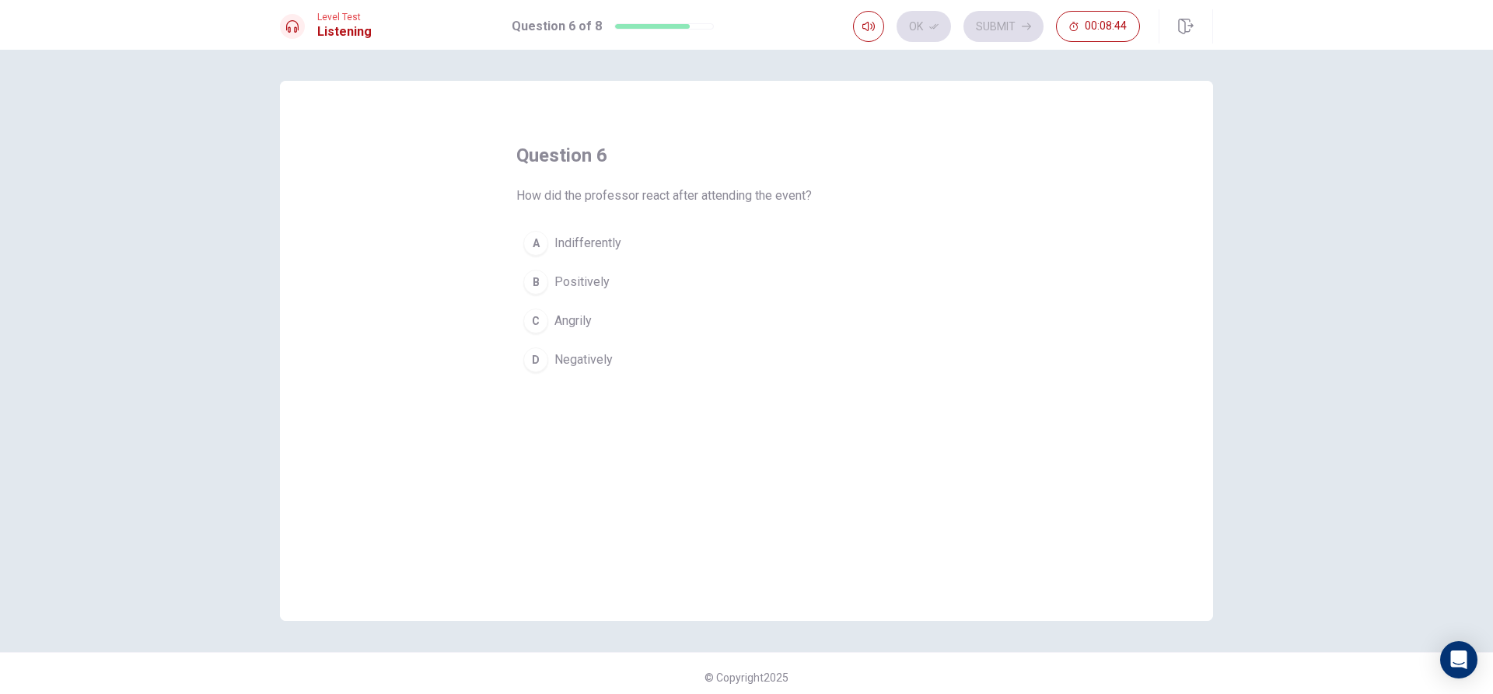
click at [626, 246] on button "A Indifferently" at bounding box center [746, 243] width 460 height 39
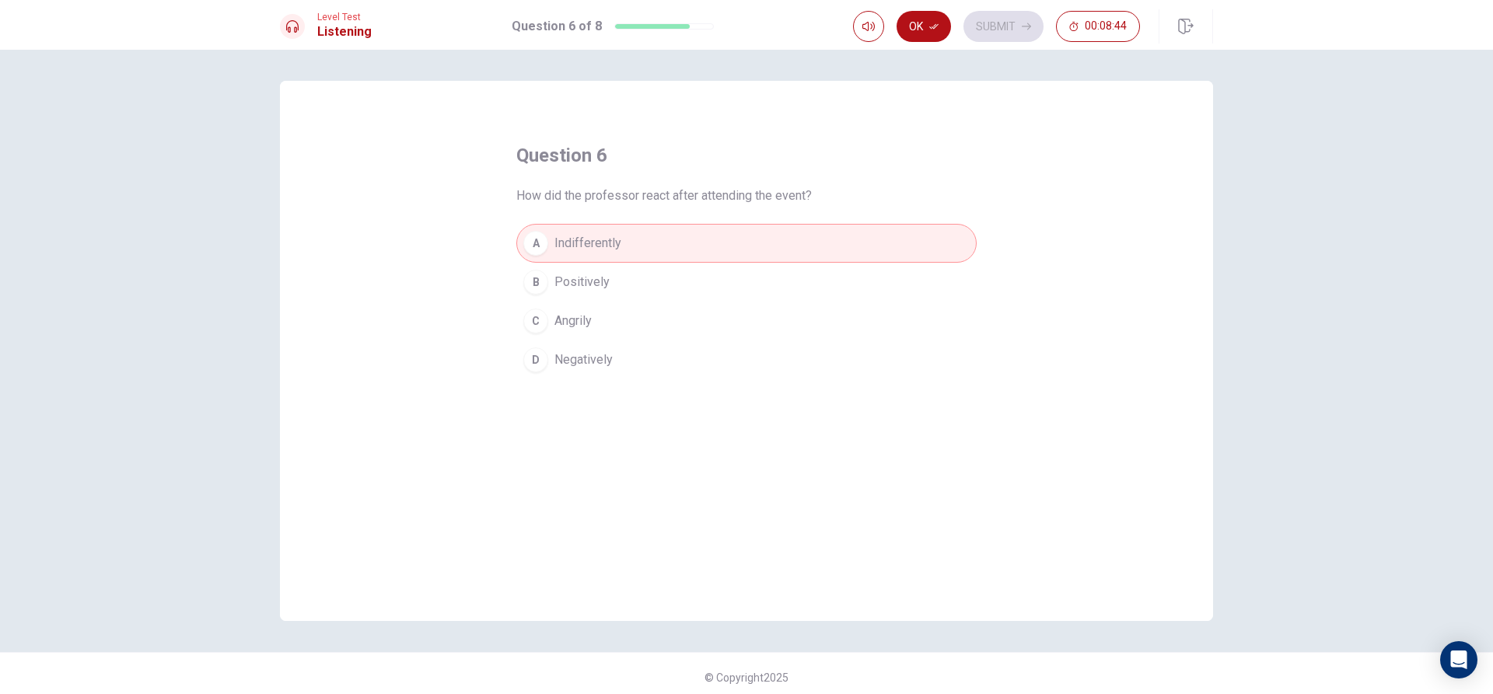
click at [605, 287] on button "B Positively" at bounding box center [746, 282] width 460 height 39
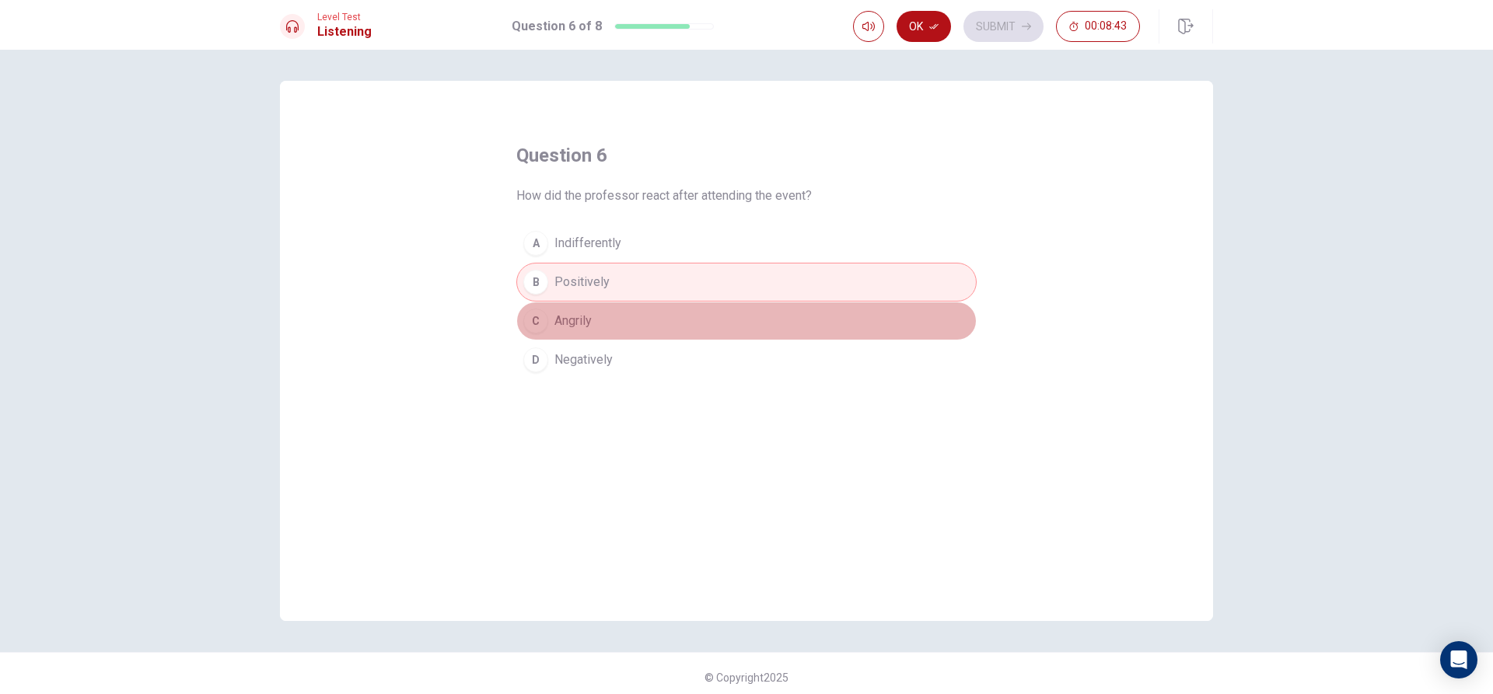
click at [603, 319] on button "C Angrily" at bounding box center [746, 321] width 460 height 39
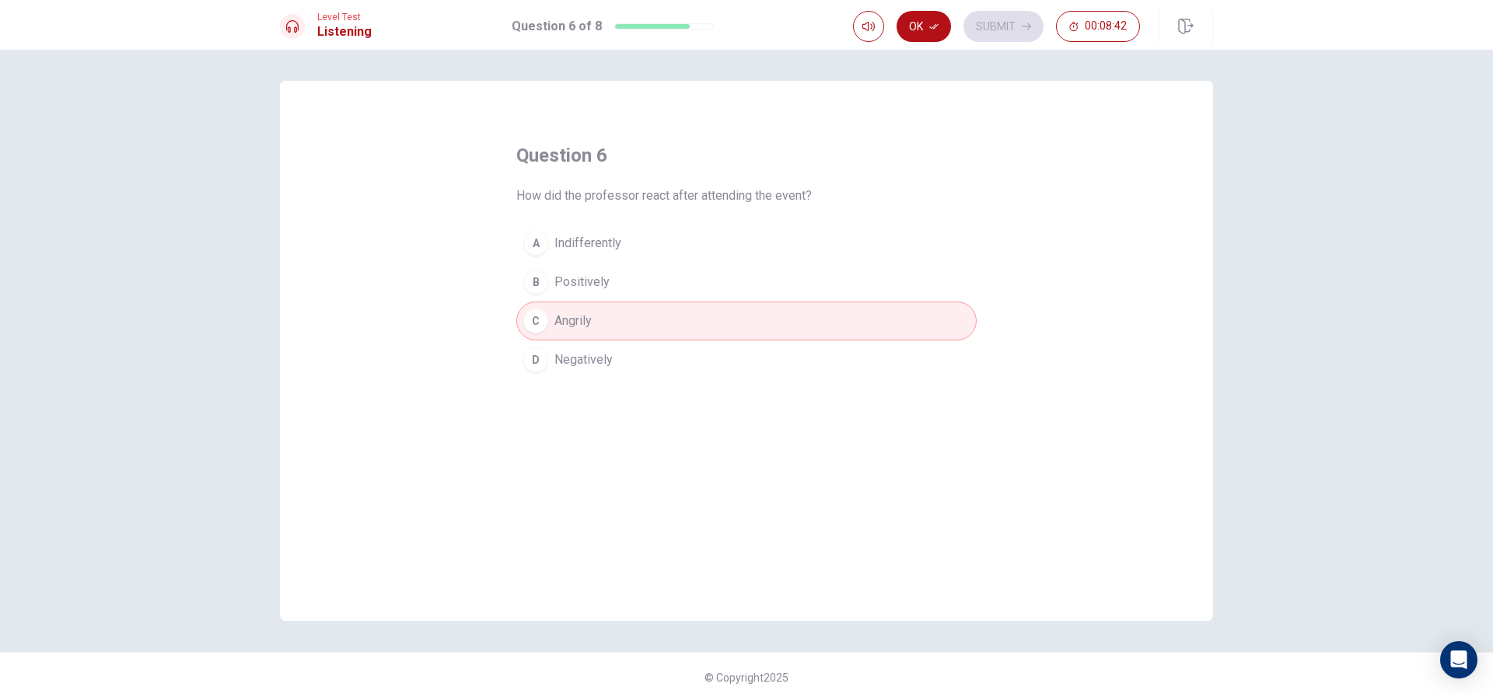
click at [597, 385] on div "question 6 How did the professor react after attending the event? A Indifferent…" at bounding box center [746, 351] width 933 height 540
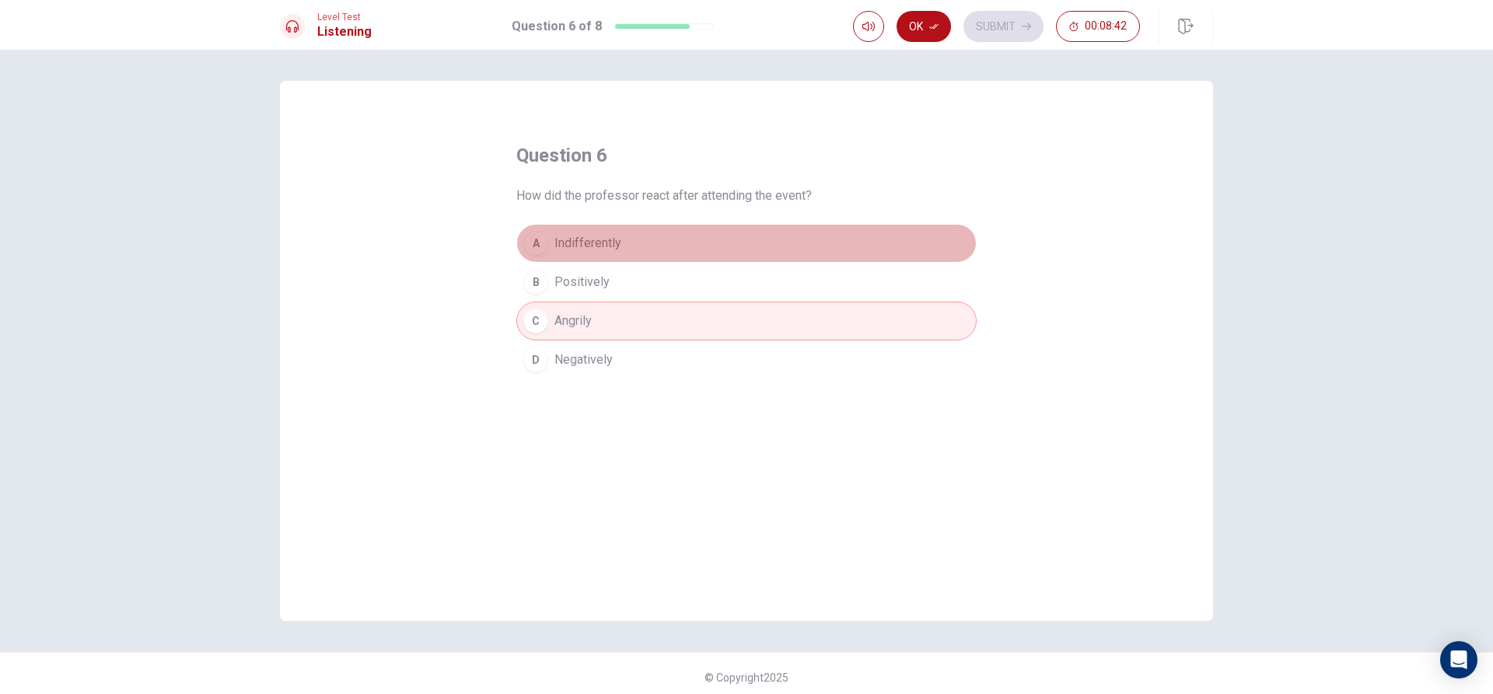
click at [604, 231] on button "A Indifferently" at bounding box center [746, 243] width 460 height 39
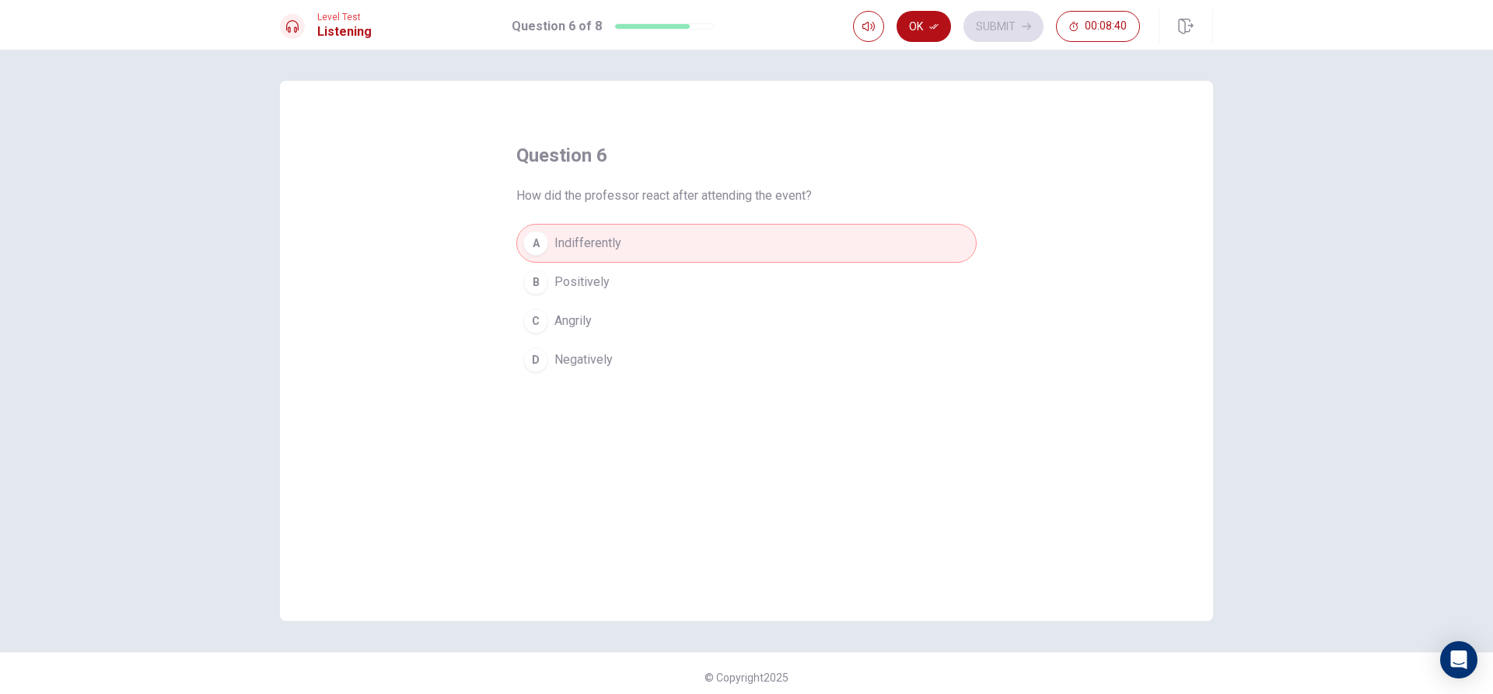
click at [599, 271] on button "B Positively" at bounding box center [746, 282] width 460 height 39
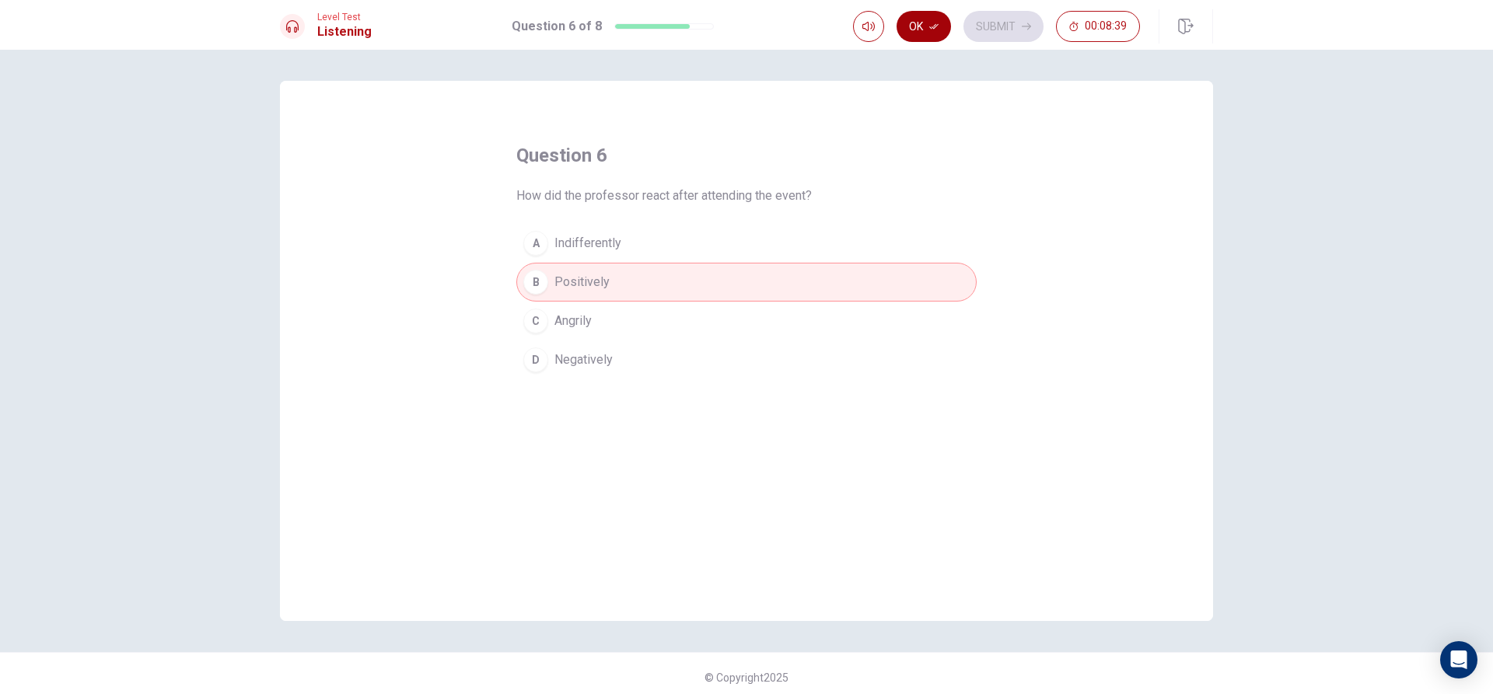
click at [924, 32] on button "Ok" at bounding box center [923, 26] width 54 height 31
click at [983, 26] on button "Submit" at bounding box center [1003, 26] width 80 height 31
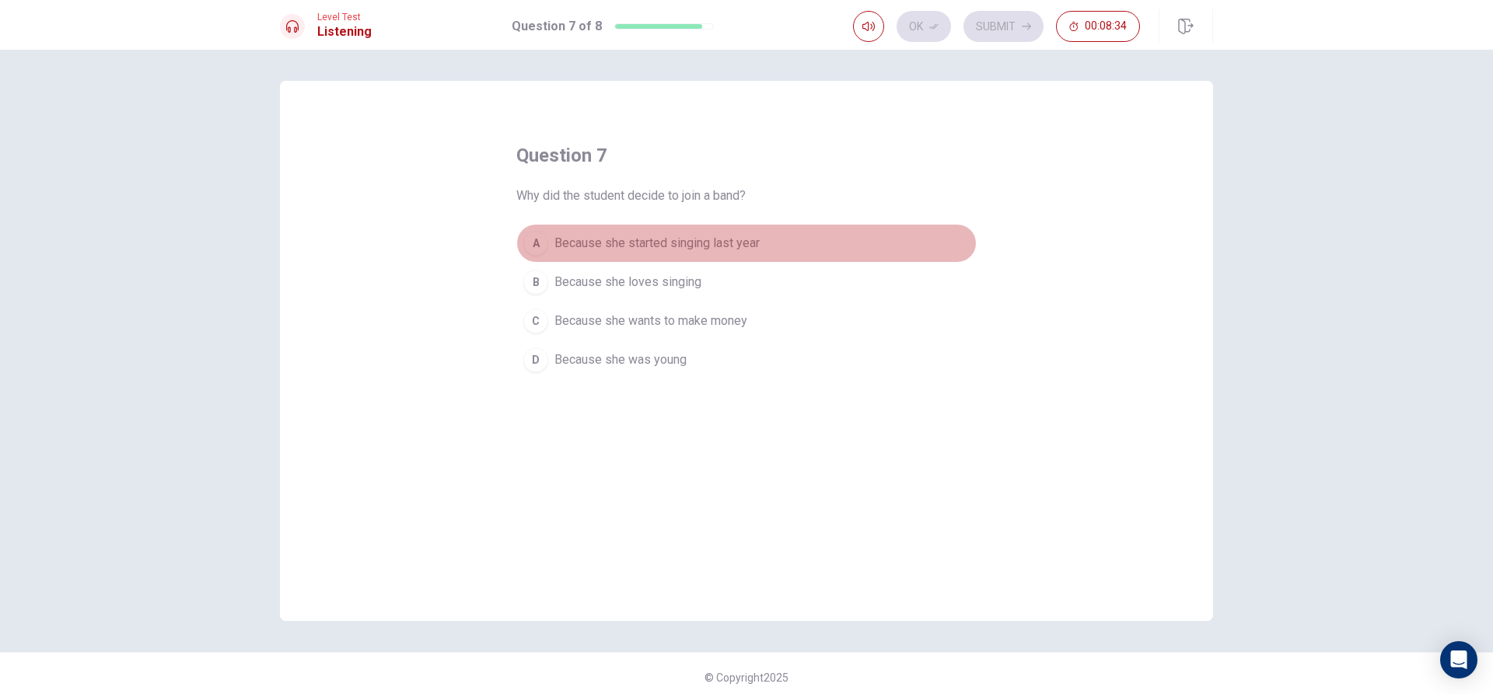
click at [656, 249] on span "Because she started singing last year" at bounding box center [656, 243] width 205 height 19
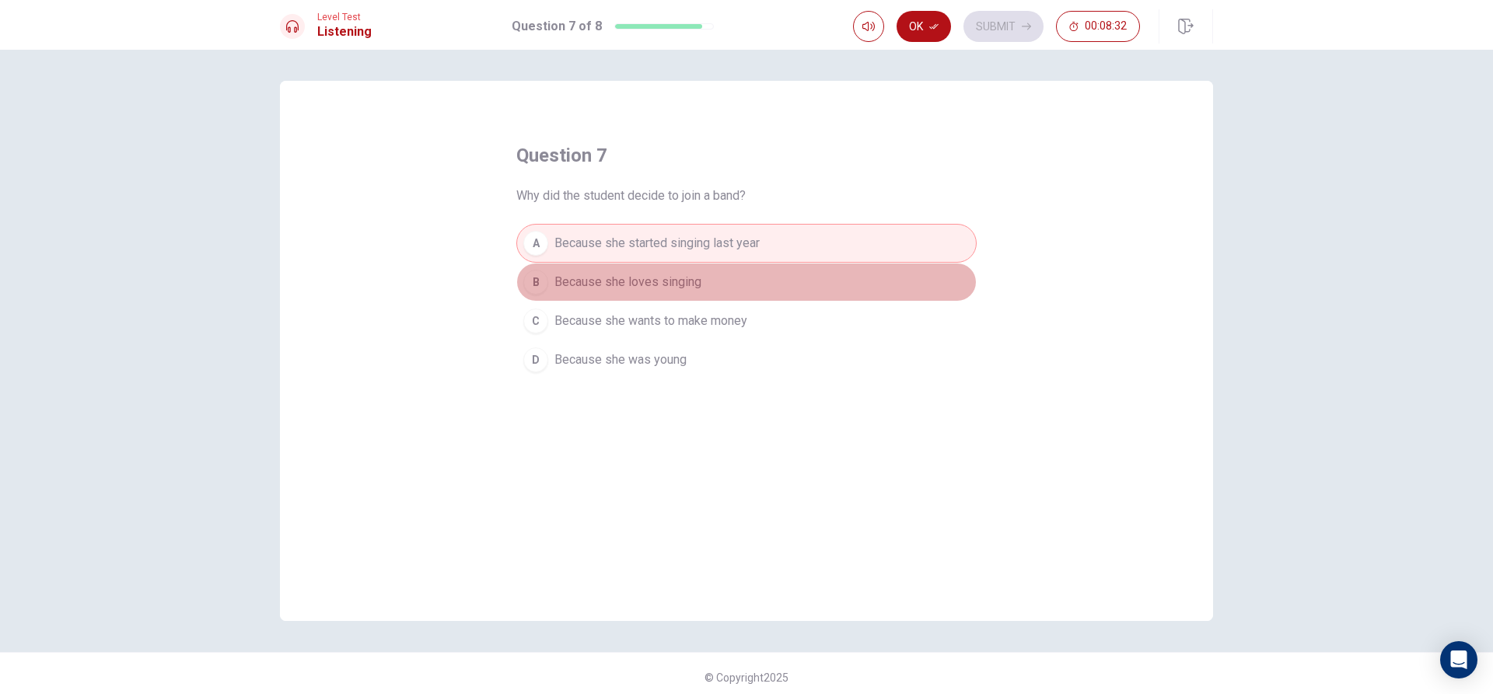
click at [649, 278] on span "Because she loves singing" at bounding box center [627, 282] width 147 height 19
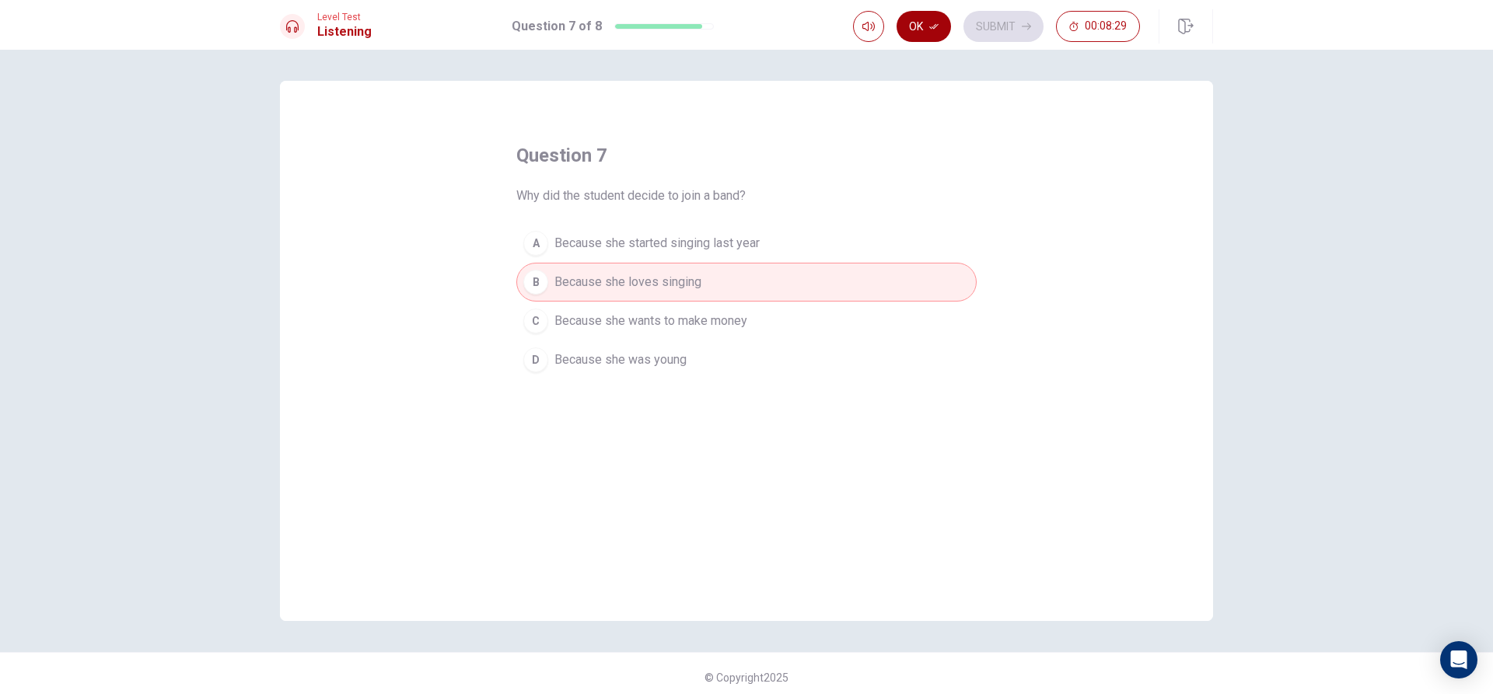
click at [920, 18] on button "Ok" at bounding box center [923, 26] width 54 height 31
click at [984, 37] on button "Submit" at bounding box center [1003, 26] width 80 height 31
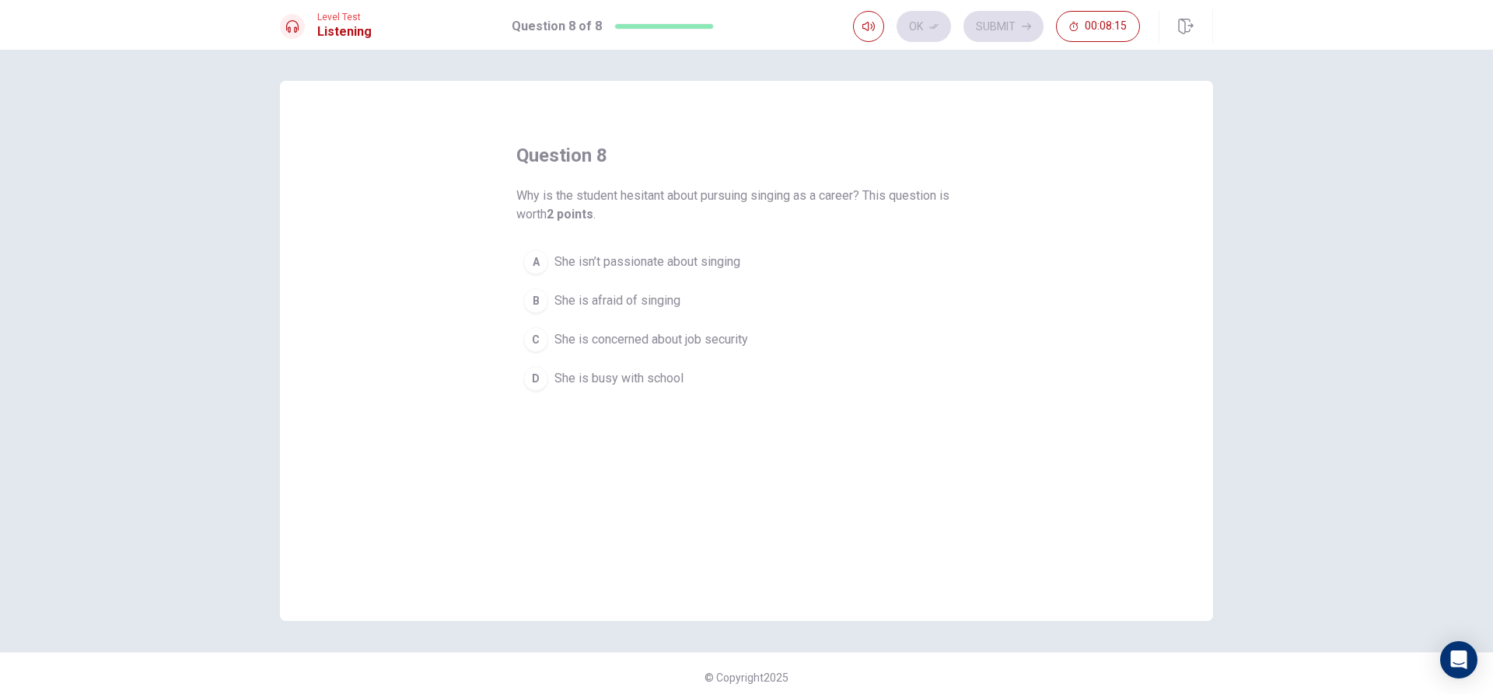
click at [687, 338] on span "She is concerned about job security" at bounding box center [651, 339] width 194 height 19
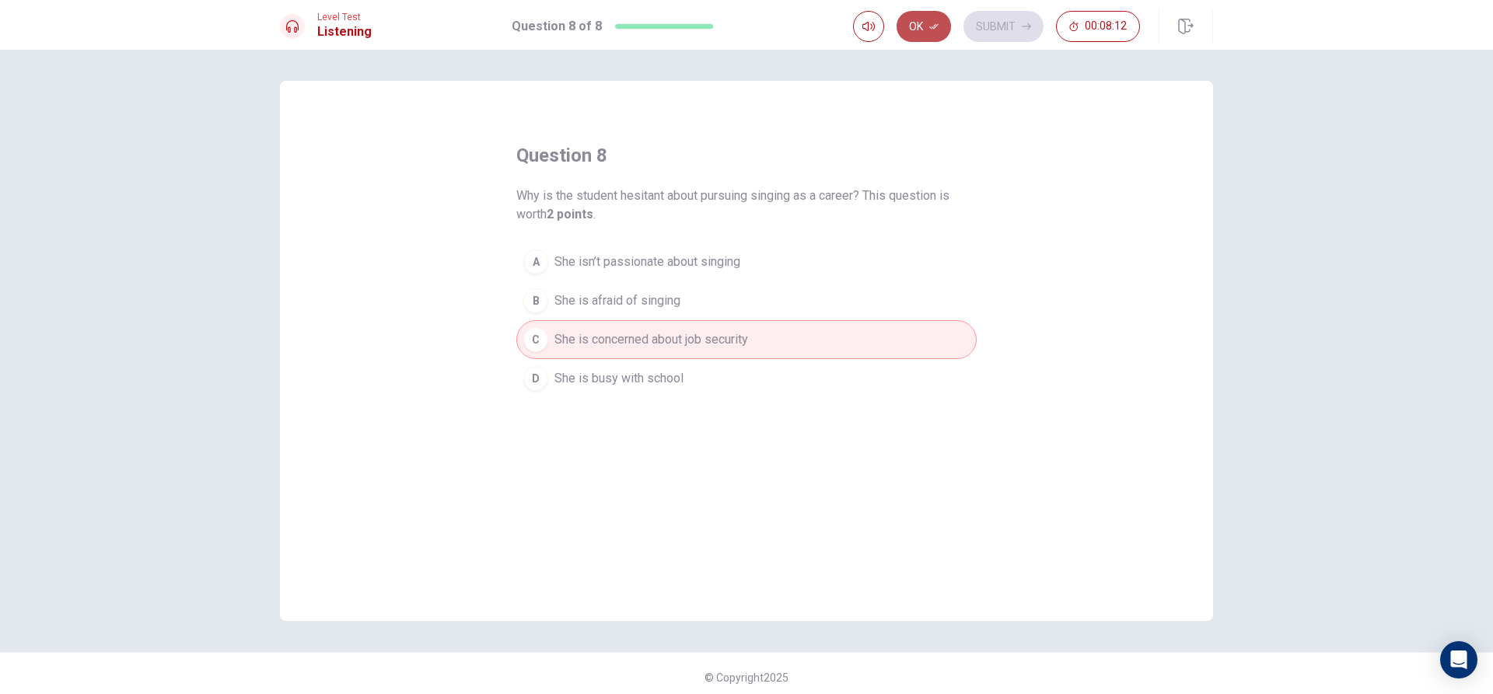
click at [917, 23] on button "Ok" at bounding box center [923, 26] width 54 height 31
click at [979, 30] on button "Submit" at bounding box center [1003, 26] width 80 height 31
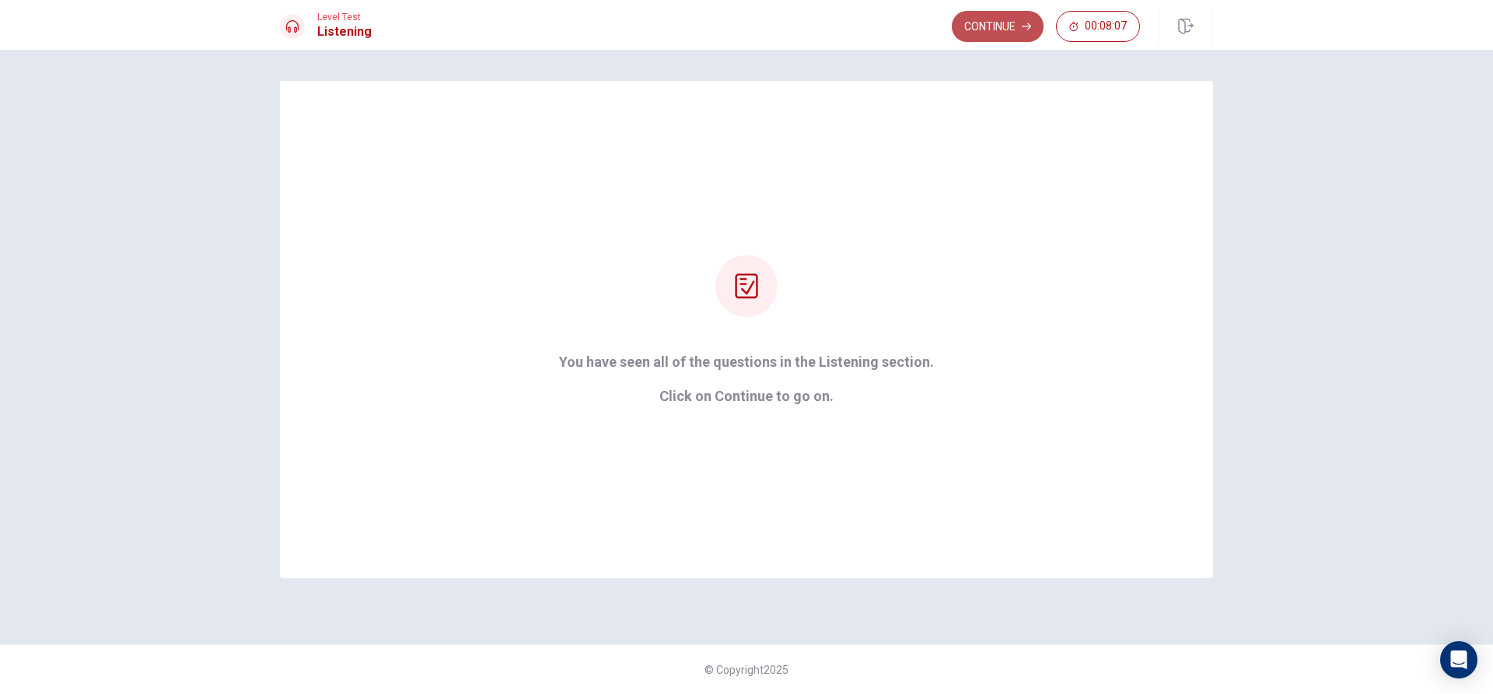
click at [973, 23] on button "Continue" at bounding box center [998, 26] width 92 height 31
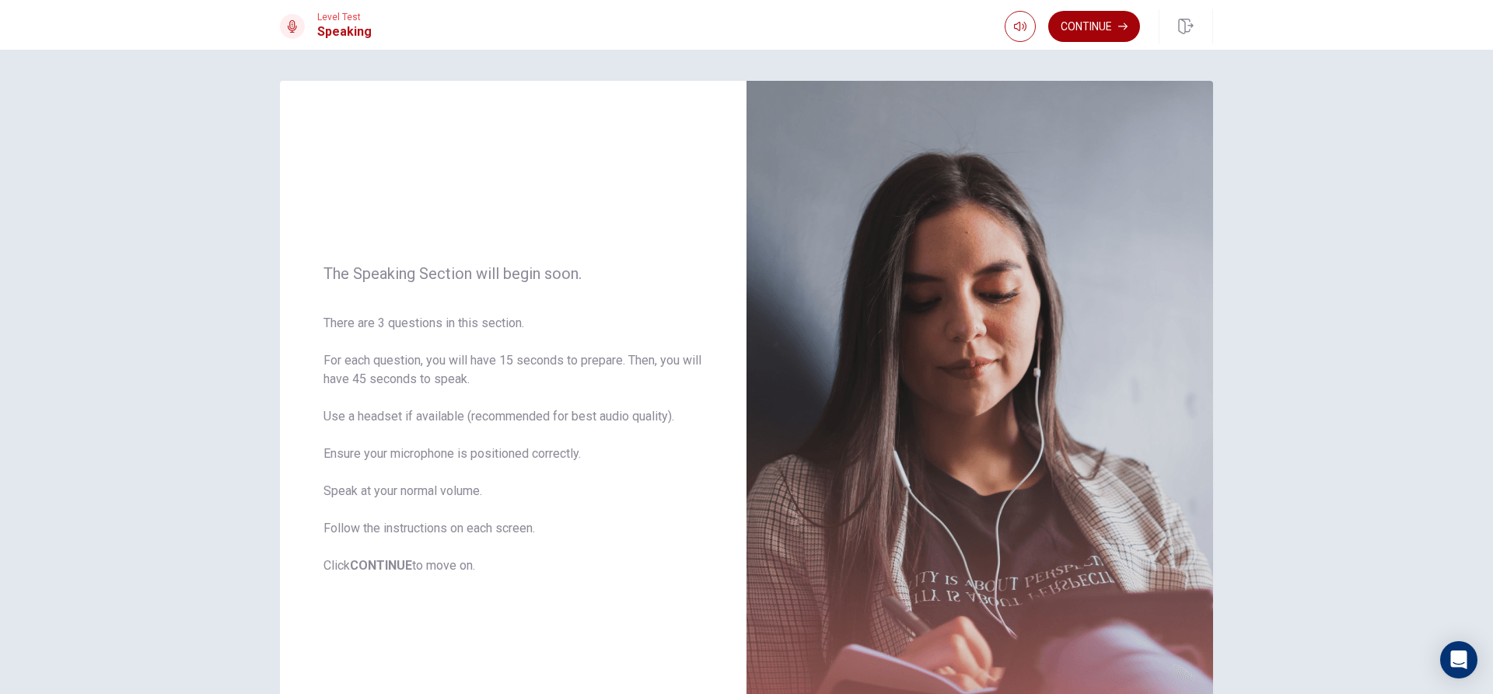
click at [1131, 20] on button "Continue" at bounding box center [1094, 26] width 92 height 31
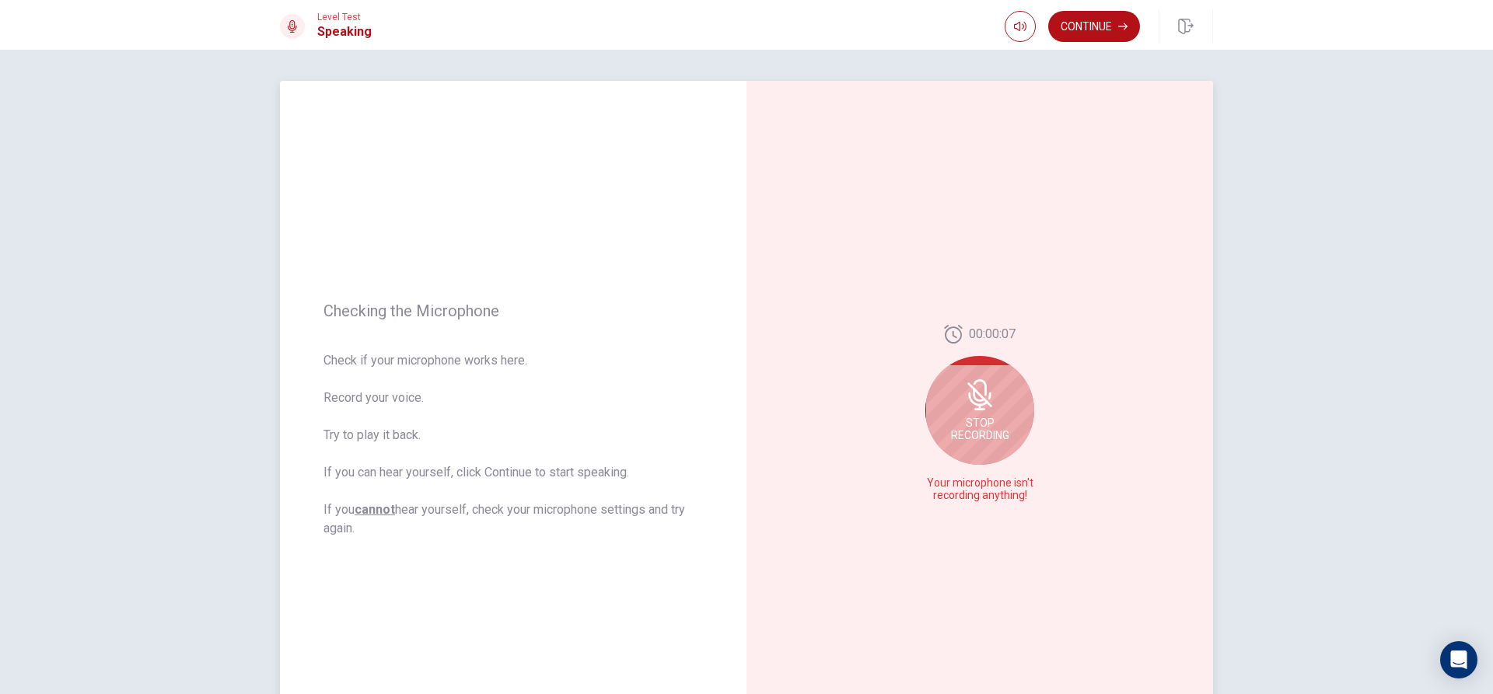
click at [1006, 428] on div "Stop Recording" at bounding box center [979, 410] width 109 height 109
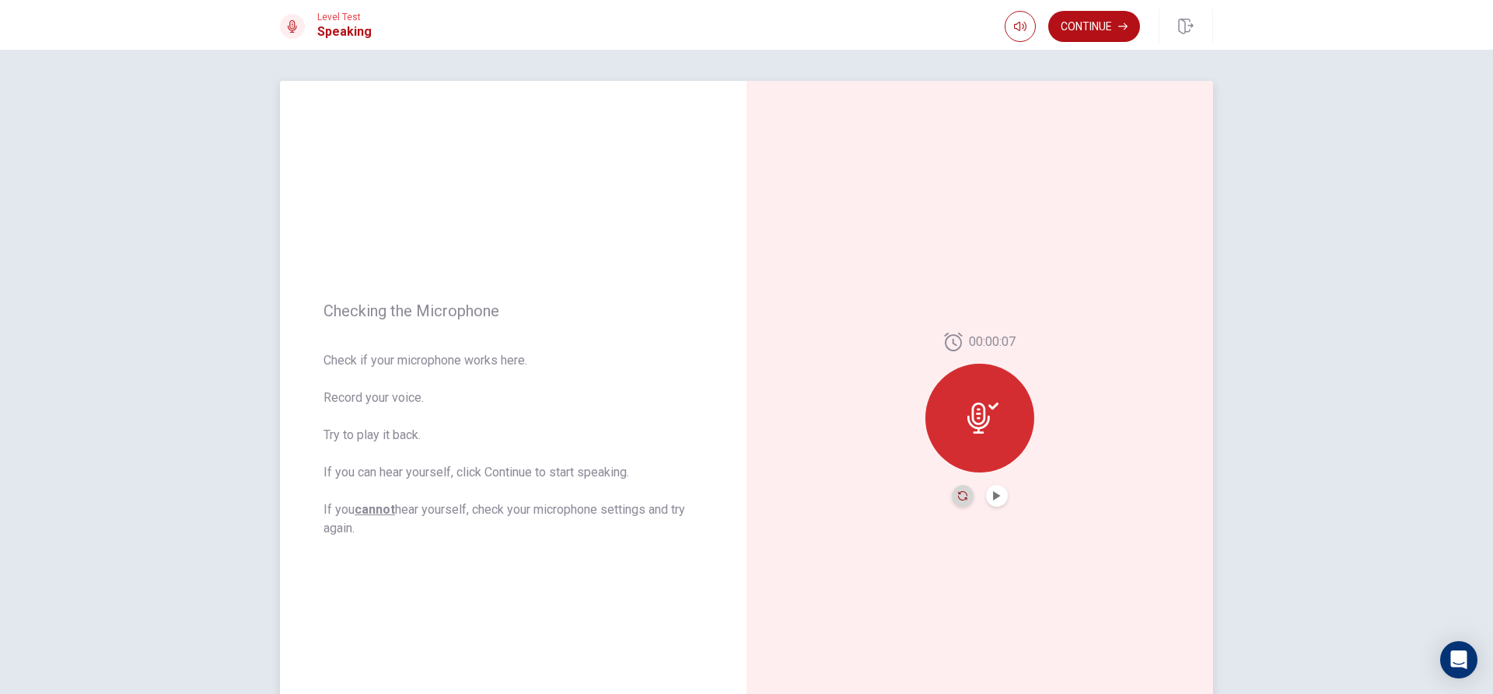
click at [958, 498] on icon "Record Again" at bounding box center [962, 495] width 9 height 9
click at [932, 435] on div at bounding box center [979, 413] width 109 height 109
click at [952, 418] on div at bounding box center [979, 413] width 109 height 109
click at [976, 402] on icon at bounding box center [979, 413] width 31 height 31
click at [976, 443] on div at bounding box center [979, 413] width 109 height 109
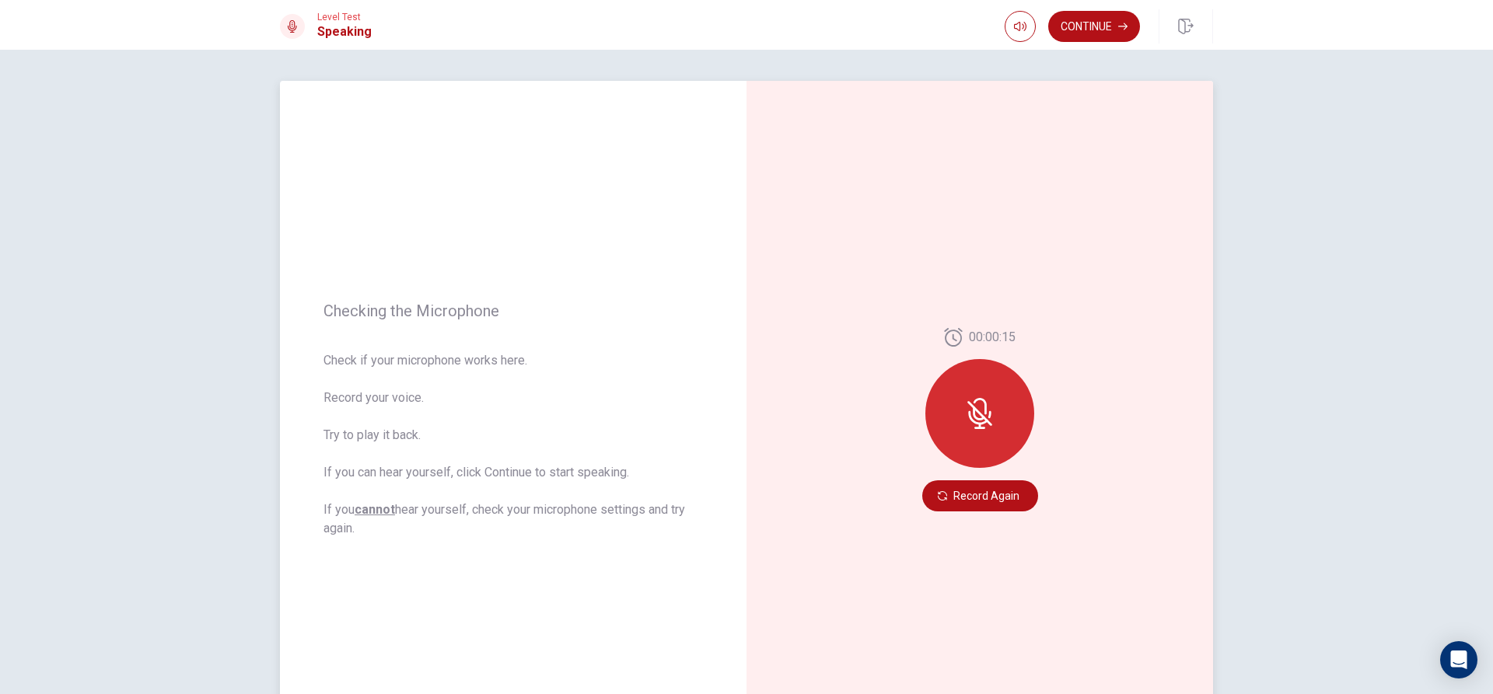
click at [963, 515] on div "00:00:15 Record Again" at bounding box center [979, 420] width 467 height 678
click at [965, 504] on button "Record Again" at bounding box center [980, 496] width 116 height 31
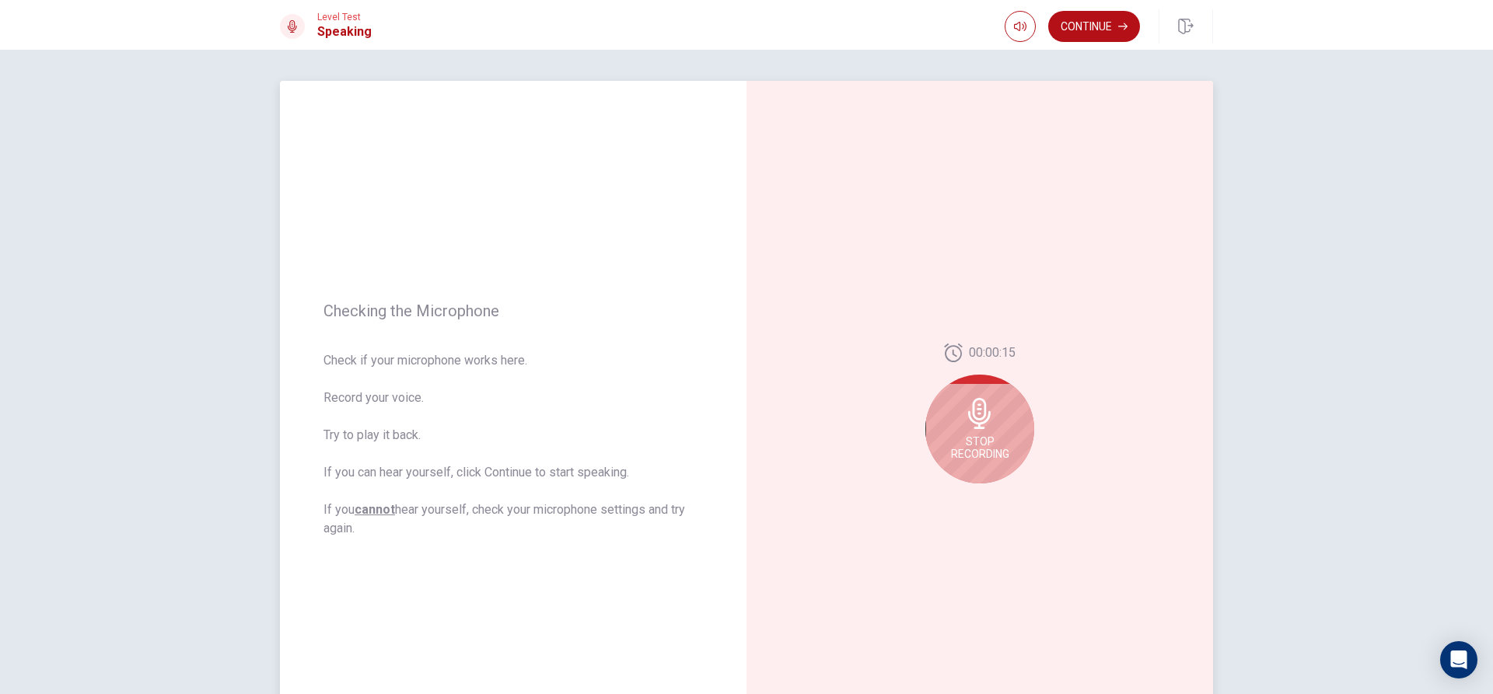
click at [959, 437] on span "Stop Recording" at bounding box center [980, 447] width 58 height 25
click at [959, 437] on div at bounding box center [979, 418] width 109 height 109
click at [959, 491] on icon "Record Again" at bounding box center [962, 495] width 9 height 9
click at [942, 404] on div "Stop Recording" at bounding box center [979, 410] width 109 height 109
click at [962, 501] on button "Record Again" at bounding box center [963, 496] width 22 height 22
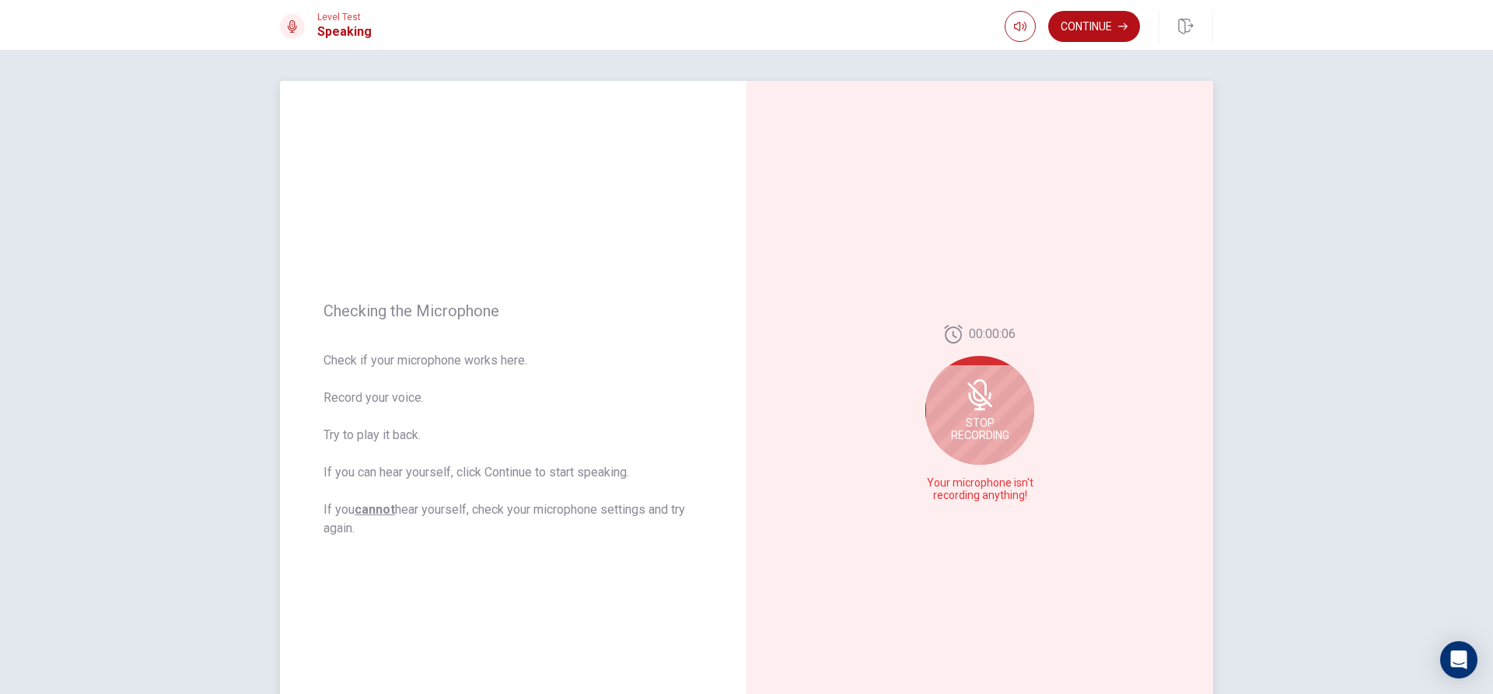
click at [970, 450] on div "Stop Recording" at bounding box center [979, 410] width 109 height 109
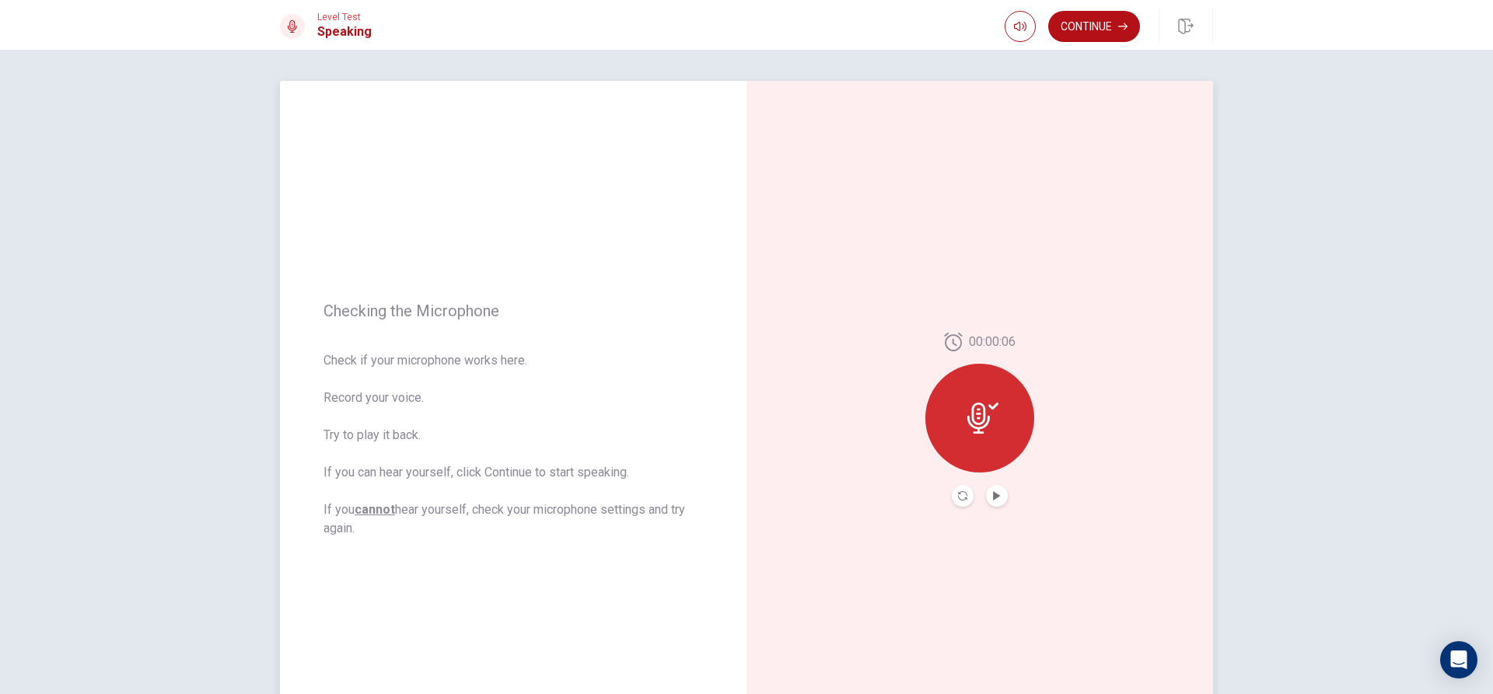
click at [987, 484] on div "00:00:06" at bounding box center [979, 420] width 109 height 174
click at [993, 495] on icon "Play Audio" at bounding box center [996, 495] width 7 height 9
click at [958, 493] on icon "Record Again" at bounding box center [962, 495] width 9 height 9
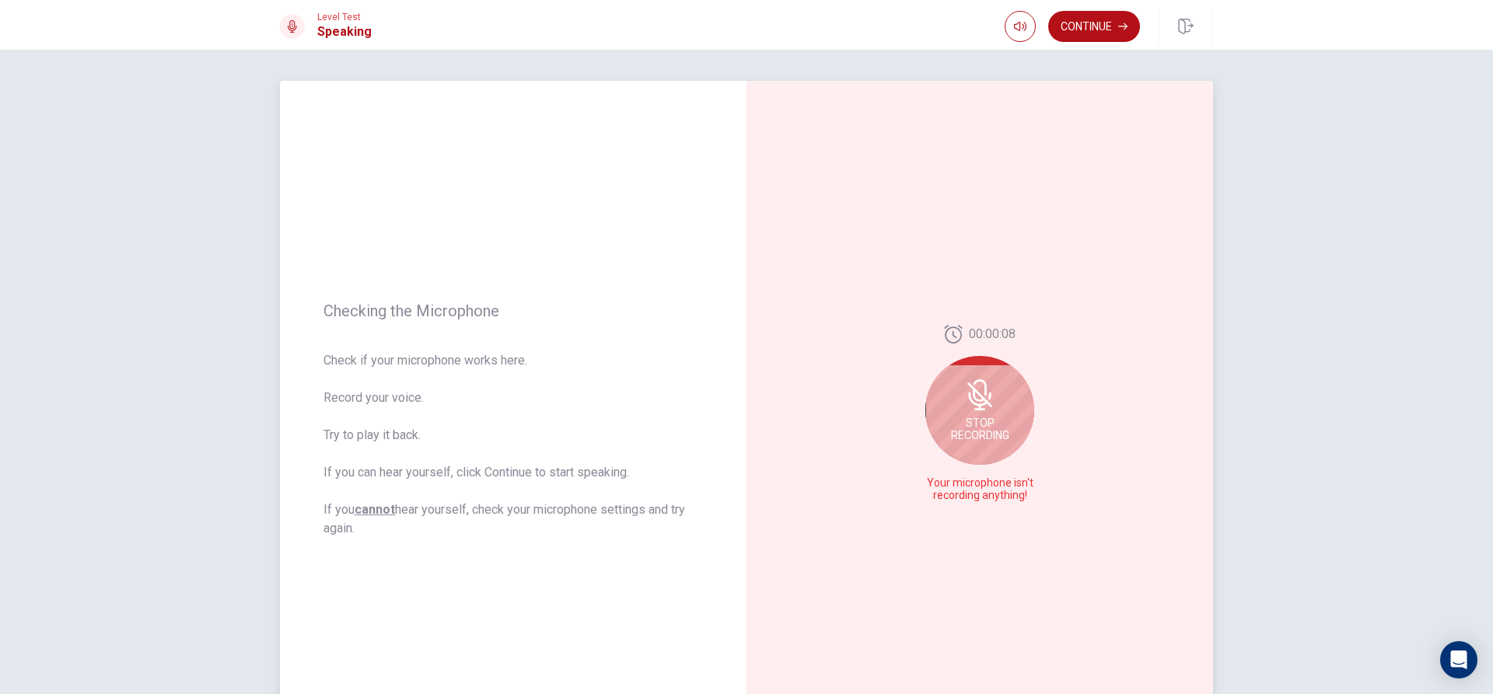
click at [945, 477] on span "Your microphone isn't recording anything!" at bounding box center [980, 489] width 114 height 25
click at [965, 431] on span "Stop Recording" at bounding box center [980, 429] width 58 height 25
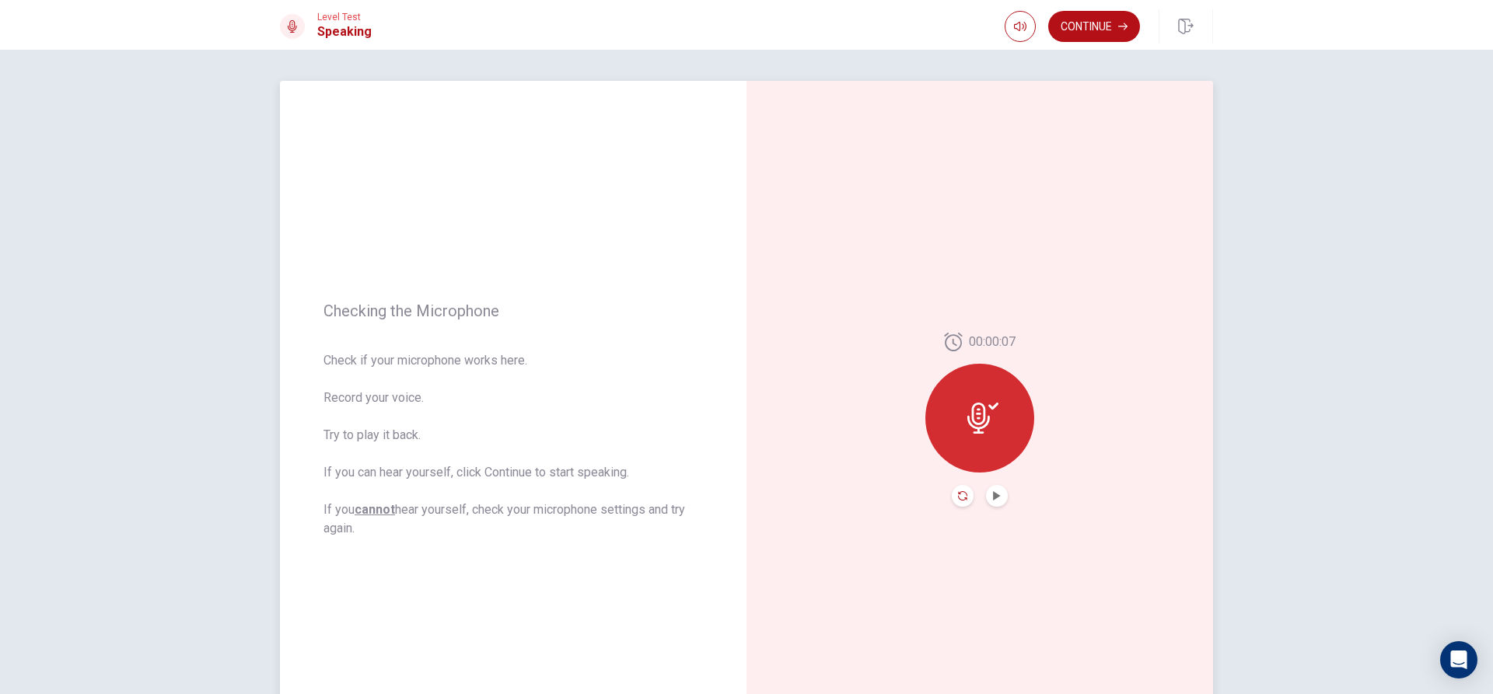
click at [958, 494] on icon "Record Again" at bounding box center [962, 495] width 9 height 9
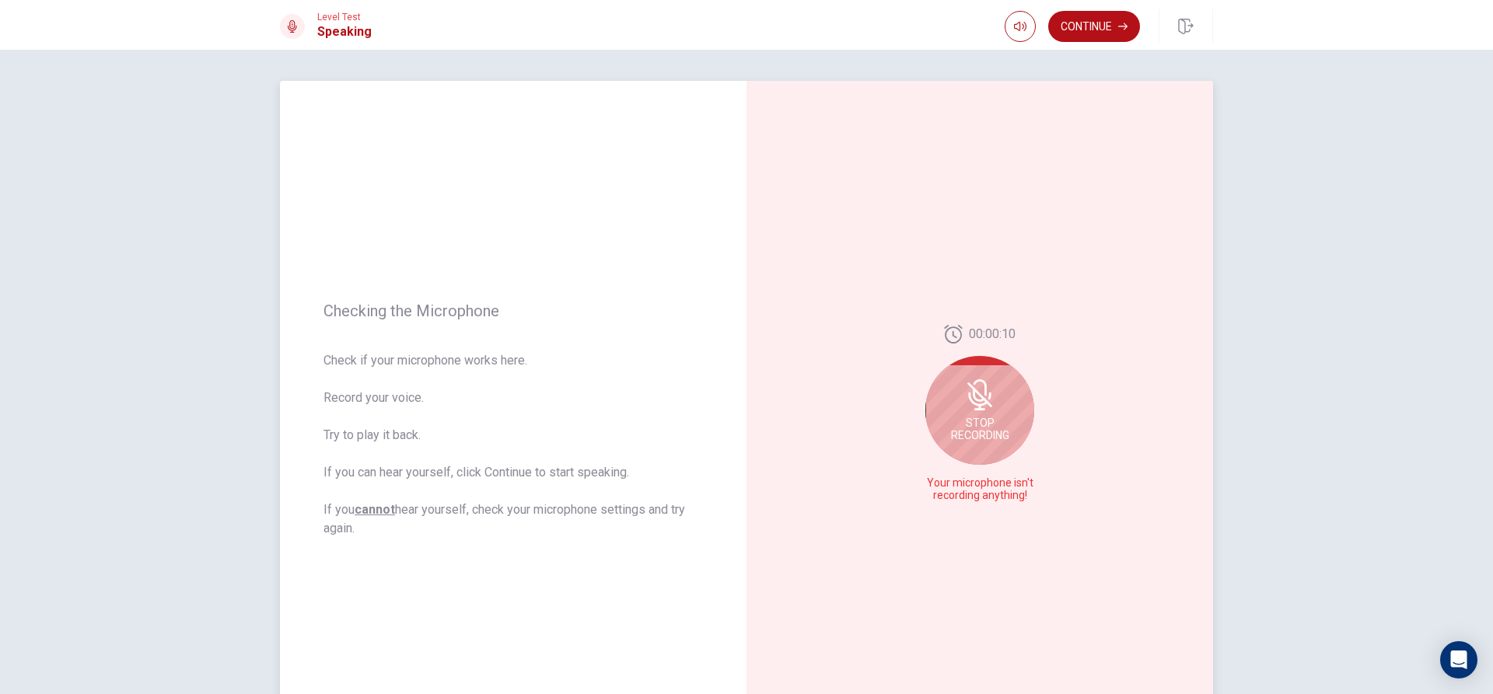
click at [985, 428] on span "Stop Recording" at bounding box center [980, 429] width 58 height 25
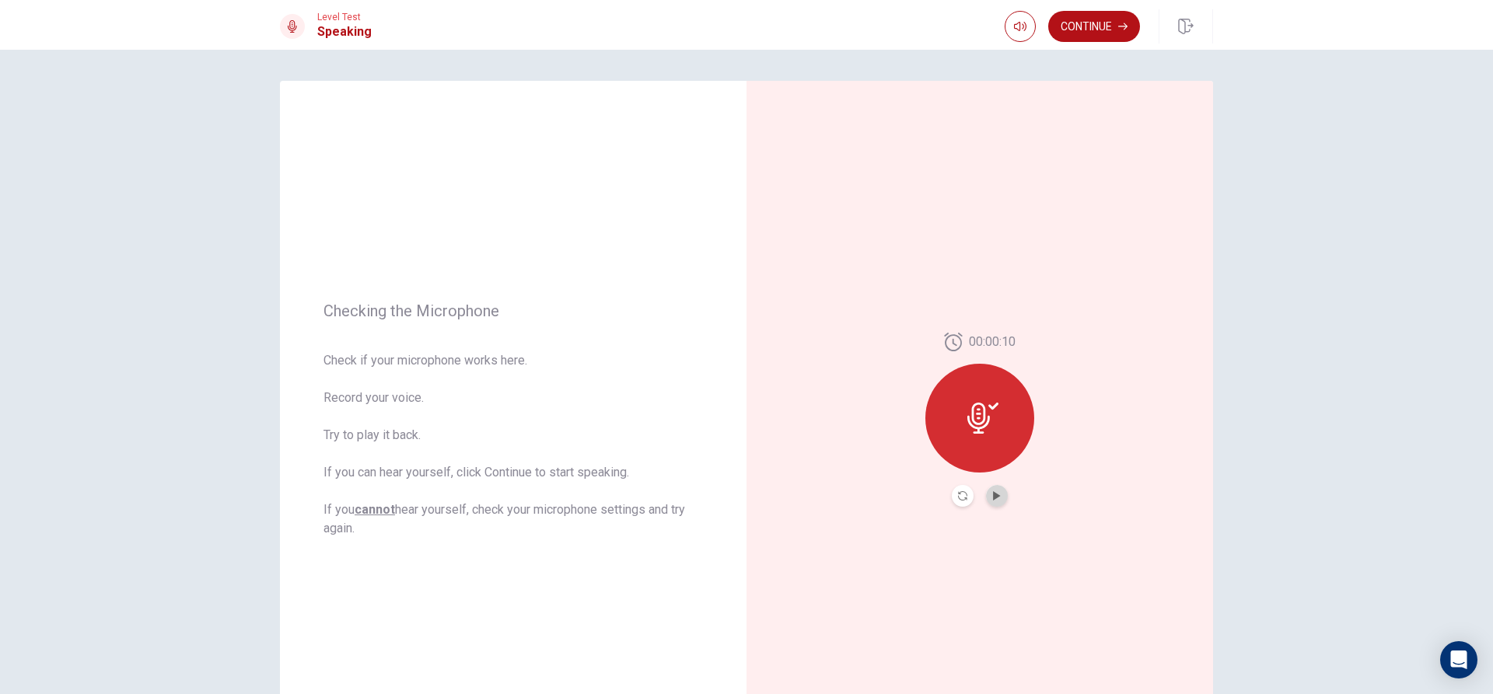
click at [986, 493] on button "Play Audio" at bounding box center [997, 496] width 22 height 22
click at [994, 498] on icon "Play Audio" at bounding box center [996, 495] width 9 height 9
click at [989, 449] on div at bounding box center [979, 418] width 109 height 109
click at [988, 449] on div at bounding box center [979, 418] width 109 height 109
drag, startPoint x: 988, startPoint y: 449, endPoint x: 980, endPoint y: 460, distance: 13.4
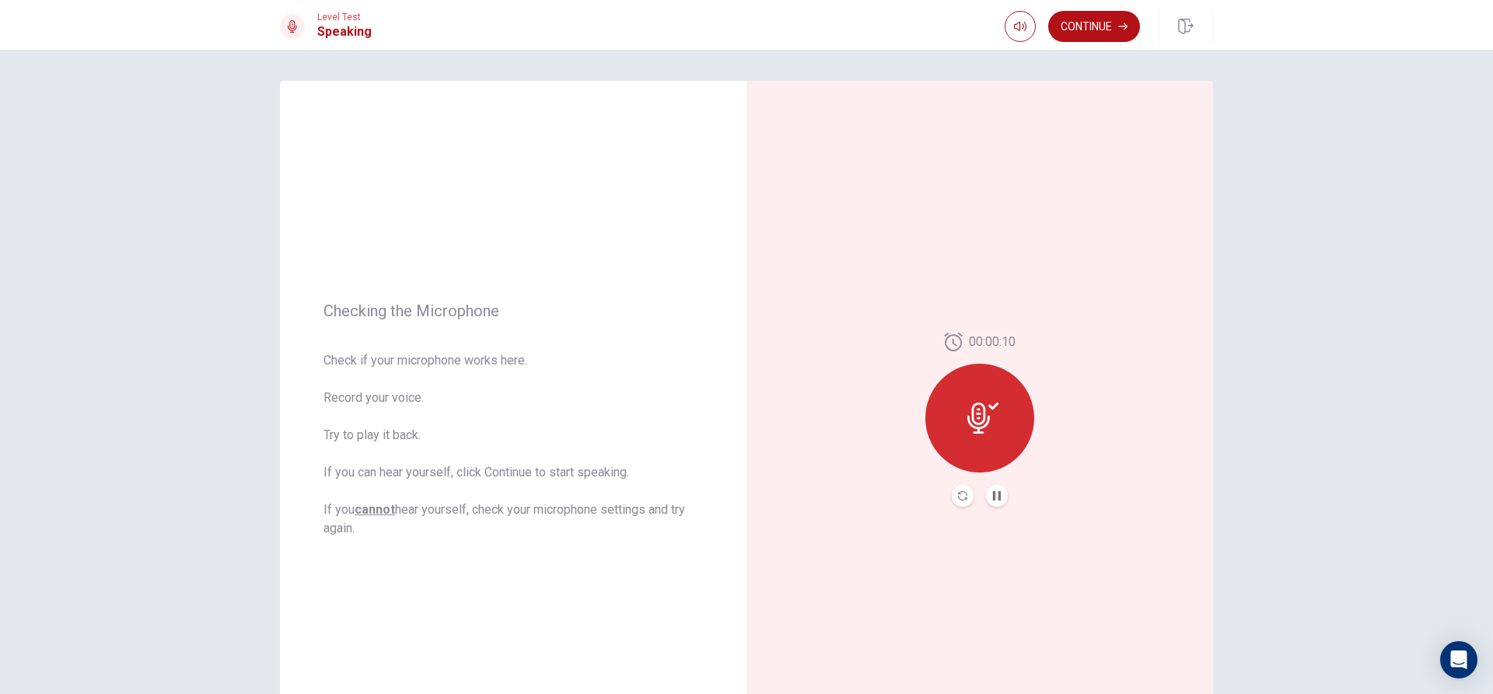
click at [980, 460] on div at bounding box center [979, 418] width 109 height 109
click at [970, 444] on div at bounding box center [979, 418] width 109 height 109
click at [993, 495] on icon "Play Audio" at bounding box center [996, 495] width 7 height 9
click at [987, 491] on button "Play Audio" at bounding box center [997, 496] width 22 height 22
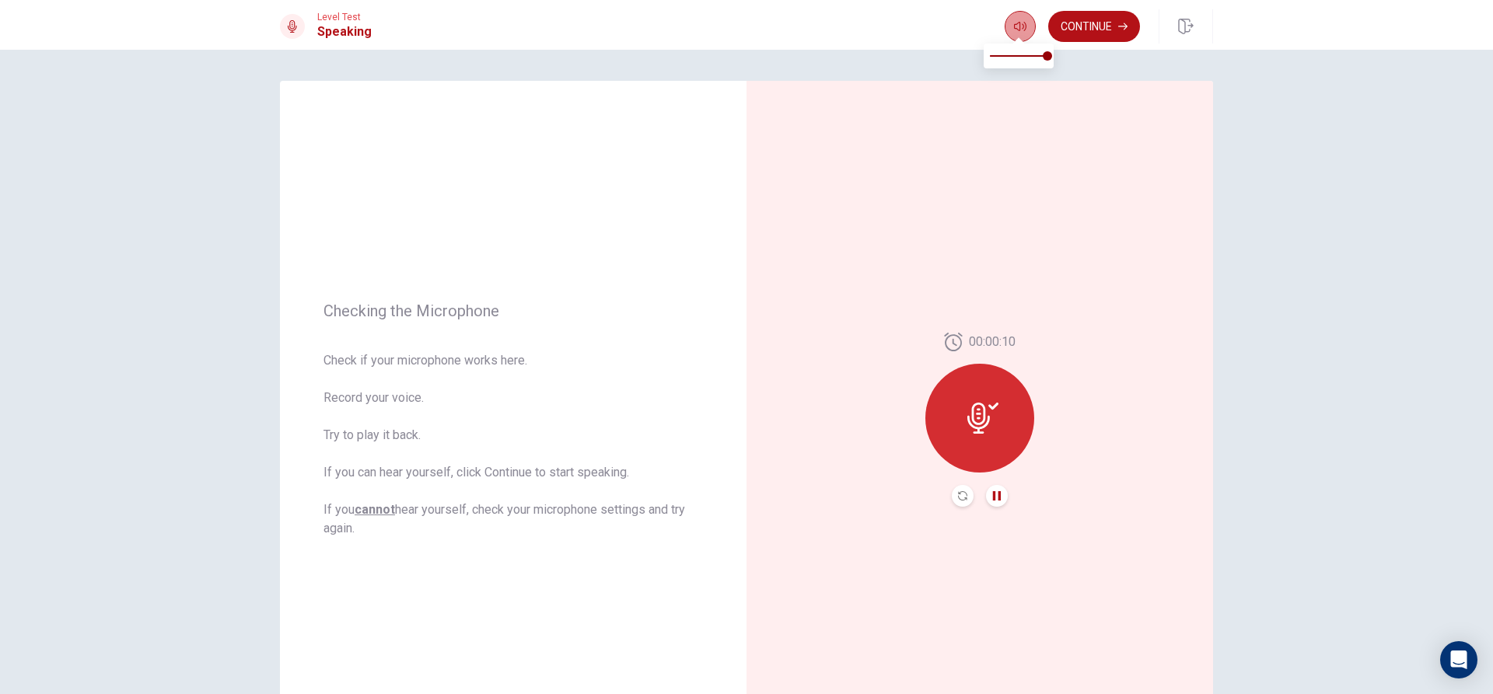
click at [1025, 17] on button "button" at bounding box center [1020, 26] width 31 height 31
click at [946, 491] on div "00:00:10" at bounding box center [979, 420] width 109 height 174
click at [962, 495] on icon "Record Again" at bounding box center [962, 495] width 9 height 9
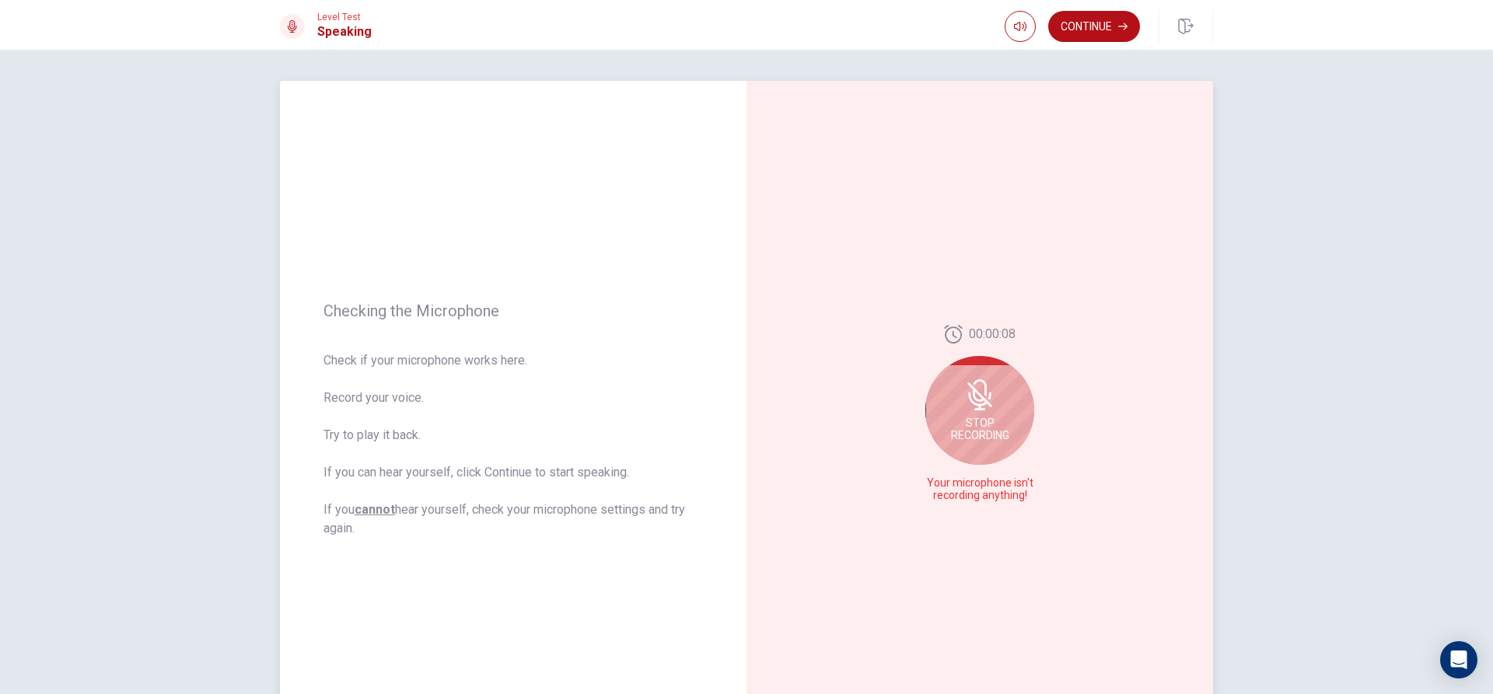
click at [969, 446] on div "Stop Recording" at bounding box center [979, 410] width 109 height 109
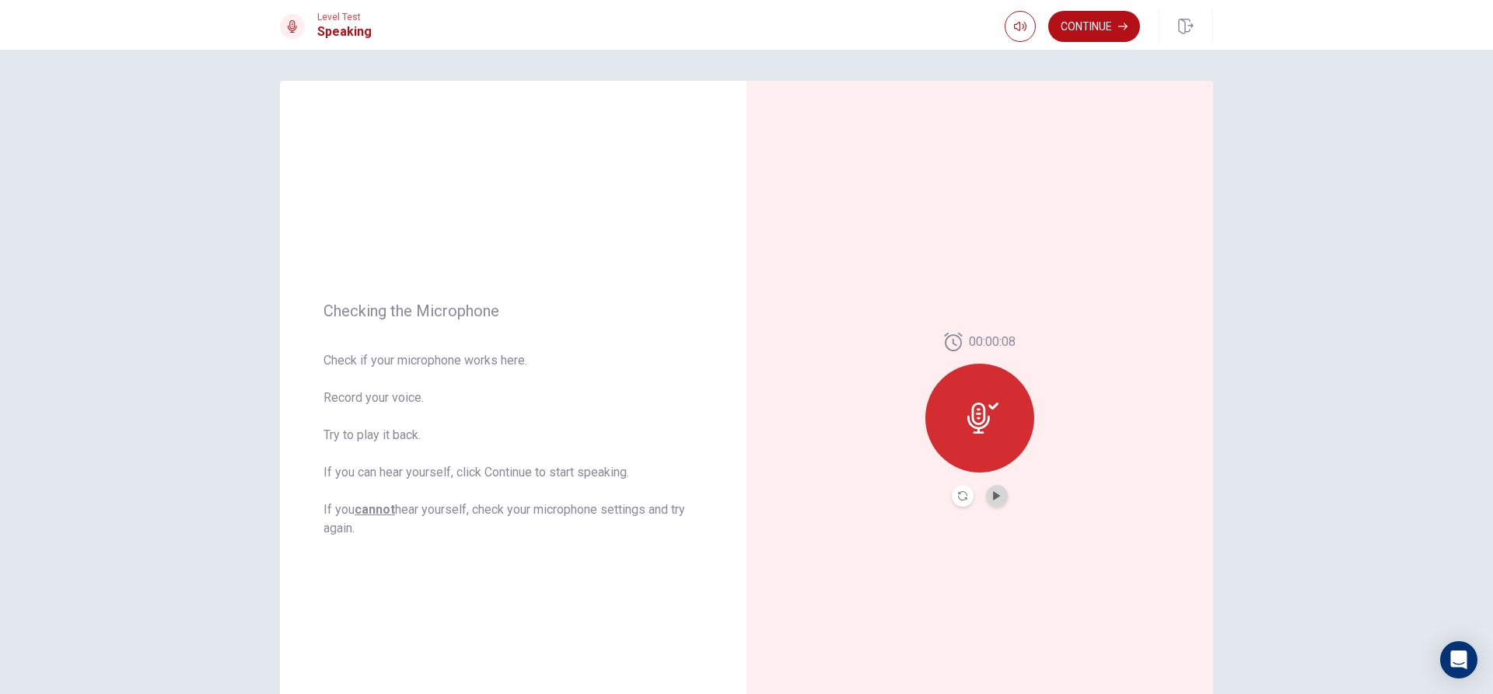
click at [986, 495] on button "Play Audio" at bounding box center [997, 496] width 22 height 22
click at [996, 499] on icon "Play Audio" at bounding box center [996, 495] width 9 height 9
click at [997, 499] on icon "Pause Audio" at bounding box center [997, 495] width 8 height 9
drag, startPoint x: 1091, startPoint y: 16, endPoint x: 1089, endPoint y: 25, distance: 8.9
click at [1089, 25] on button "Continue" at bounding box center [1094, 26] width 92 height 31
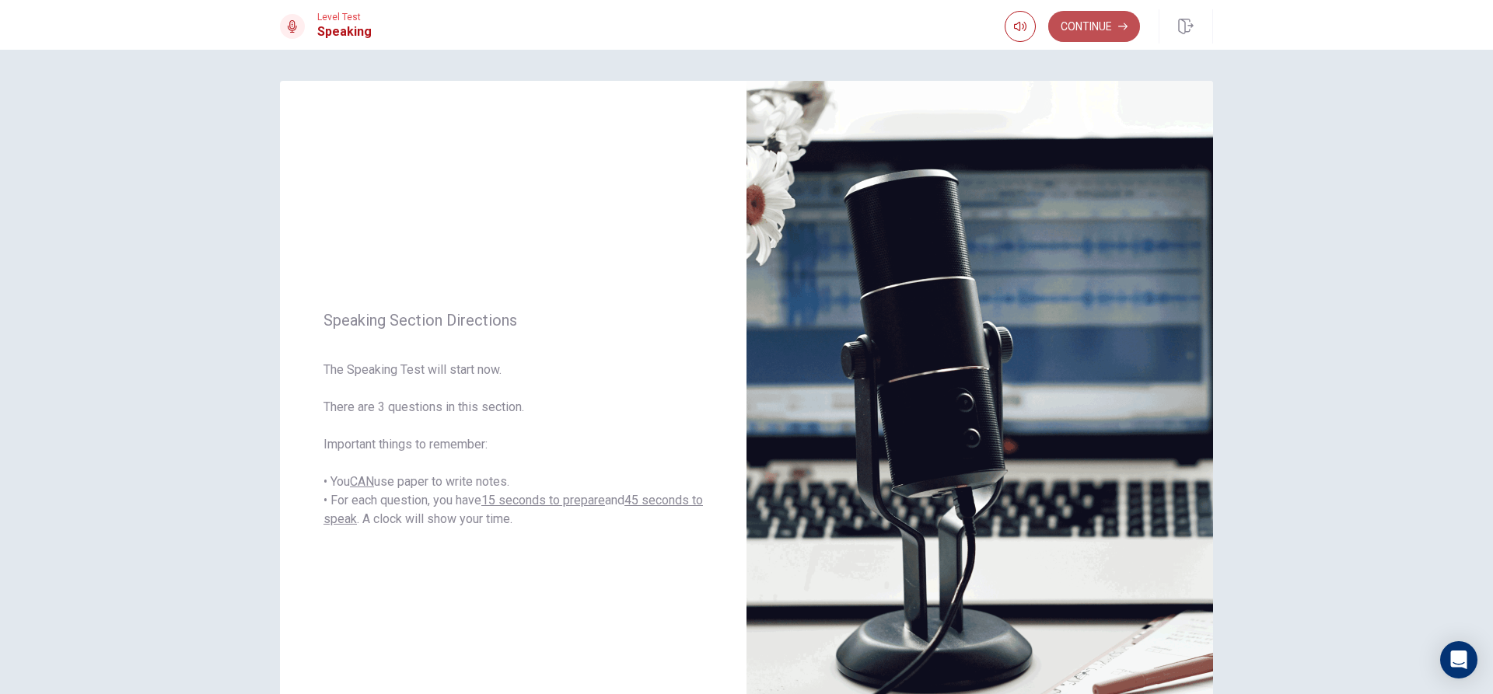
click at [1071, 24] on button "Continue" at bounding box center [1094, 26] width 92 height 31
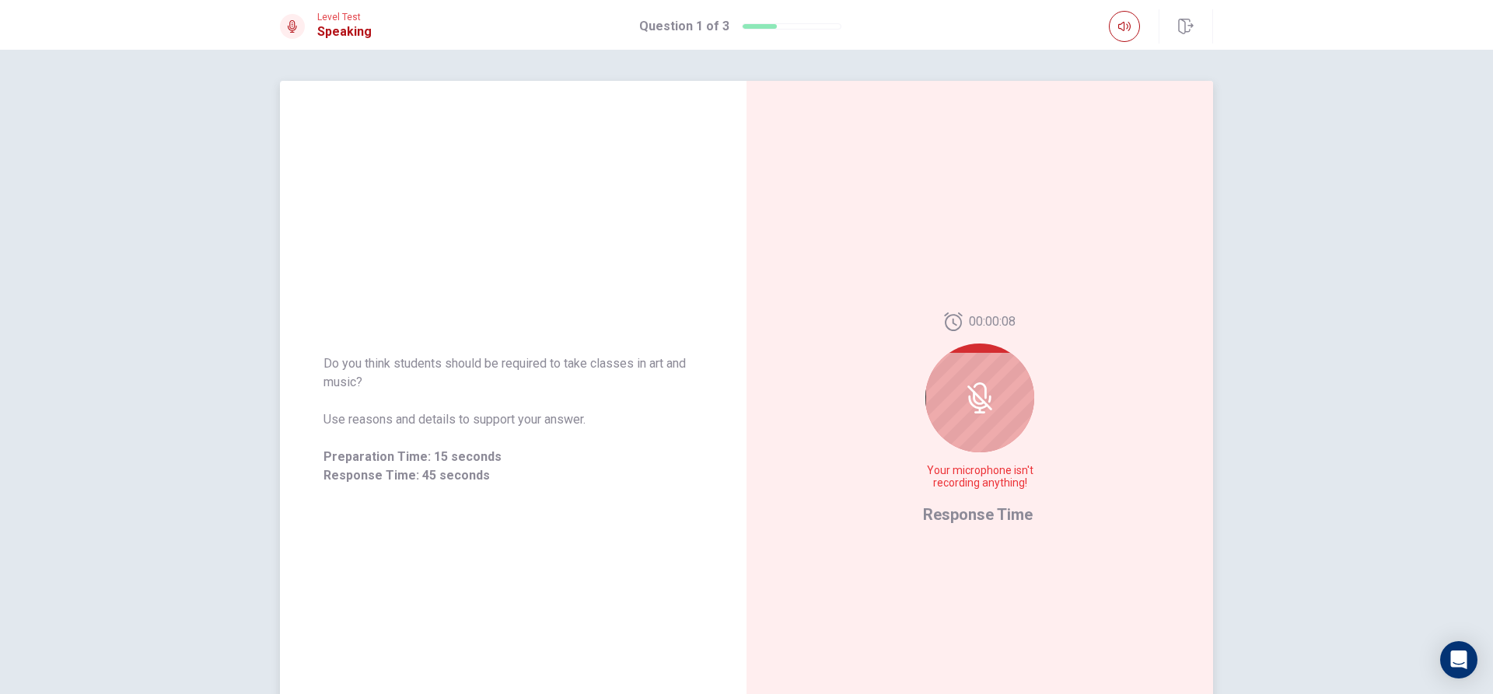
click at [947, 390] on div at bounding box center [979, 398] width 109 height 109
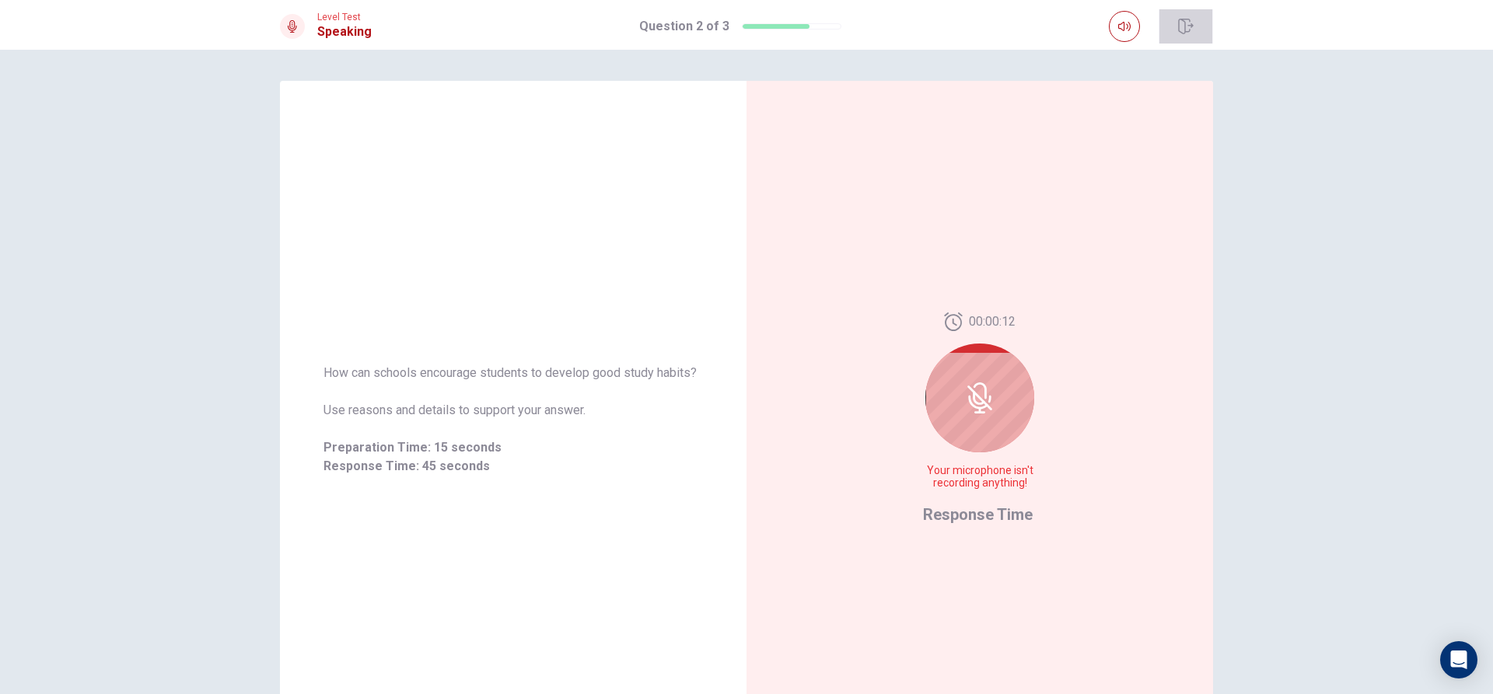
click at [1172, 25] on button "button" at bounding box center [1186, 26] width 54 height 34
